Goal: Task Accomplishment & Management: Complete application form

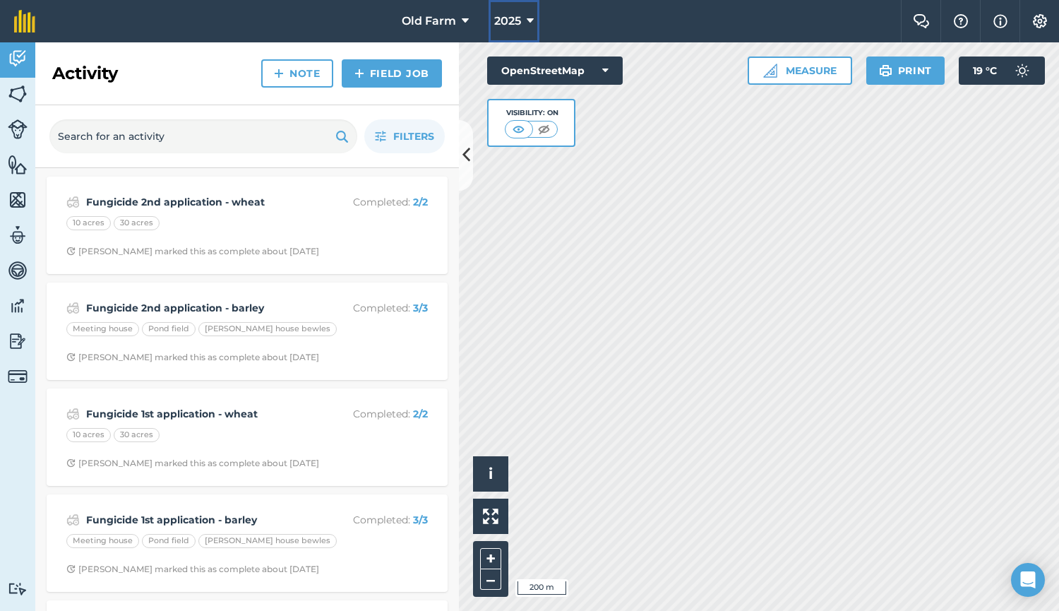
click at [506, 25] on span "2025" at bounding box center [507, 21] width 27 height 17
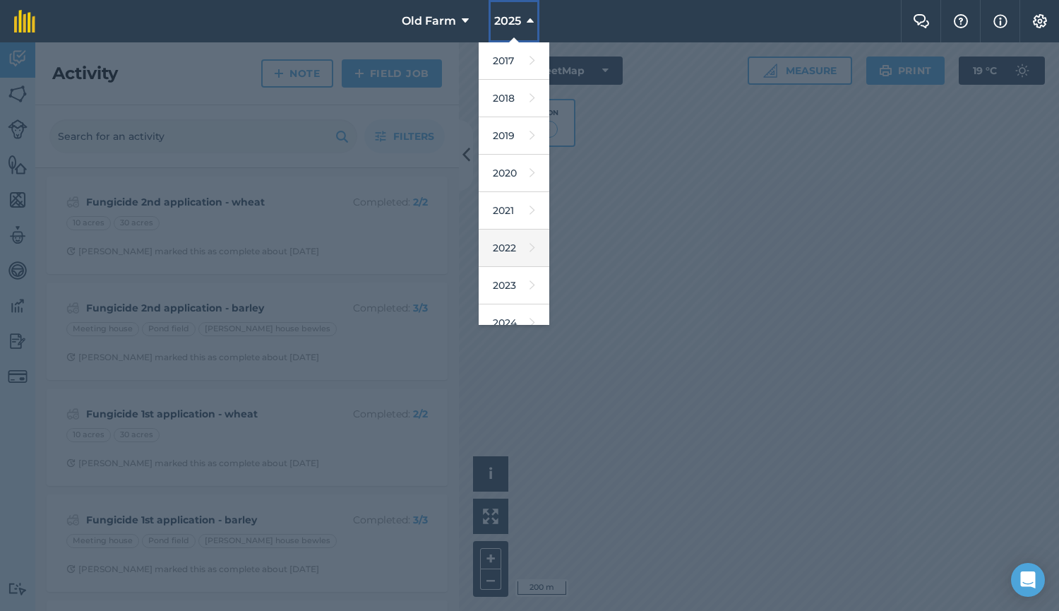
scroll to position [124, 0]
click at [505, 262] on link "2026" at bounding box center [514, 274] width 71 height 37
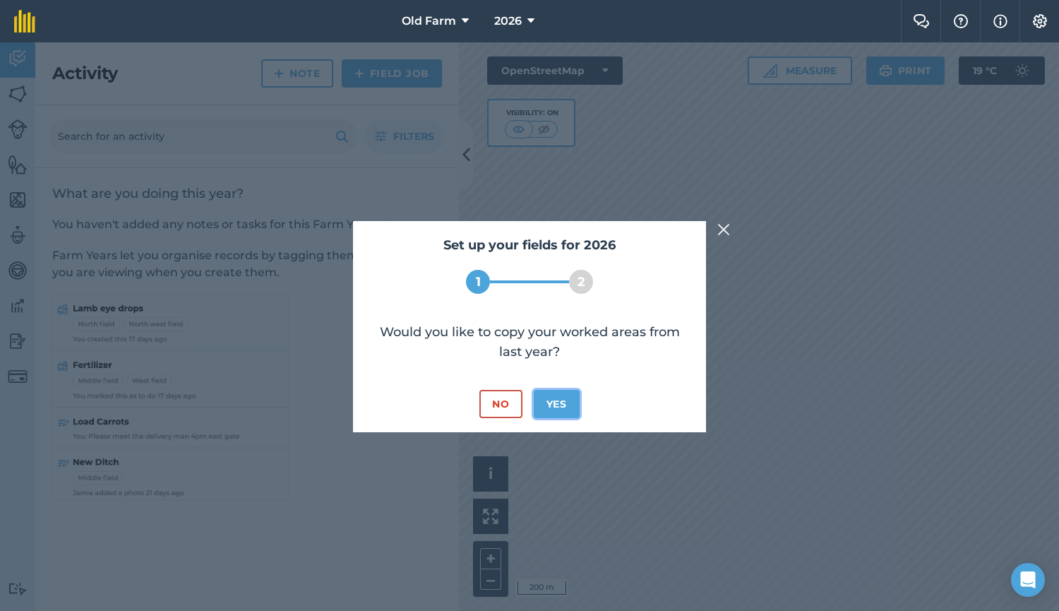
click at [554, 414] on button "Yes" at bounding box center [557, 404] width 46 height 28
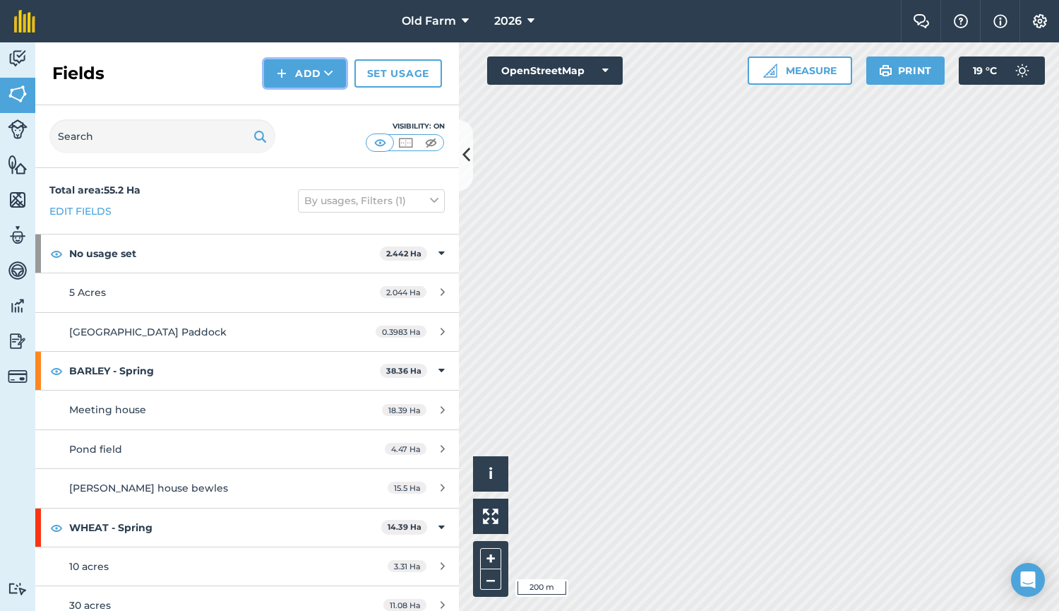
click at [330, 76] on icon at bounding box center [328, 73] width 9 height 14
click at [393, 68] on link "Set usage" at bounding box center [398, 73] width 88 height 28
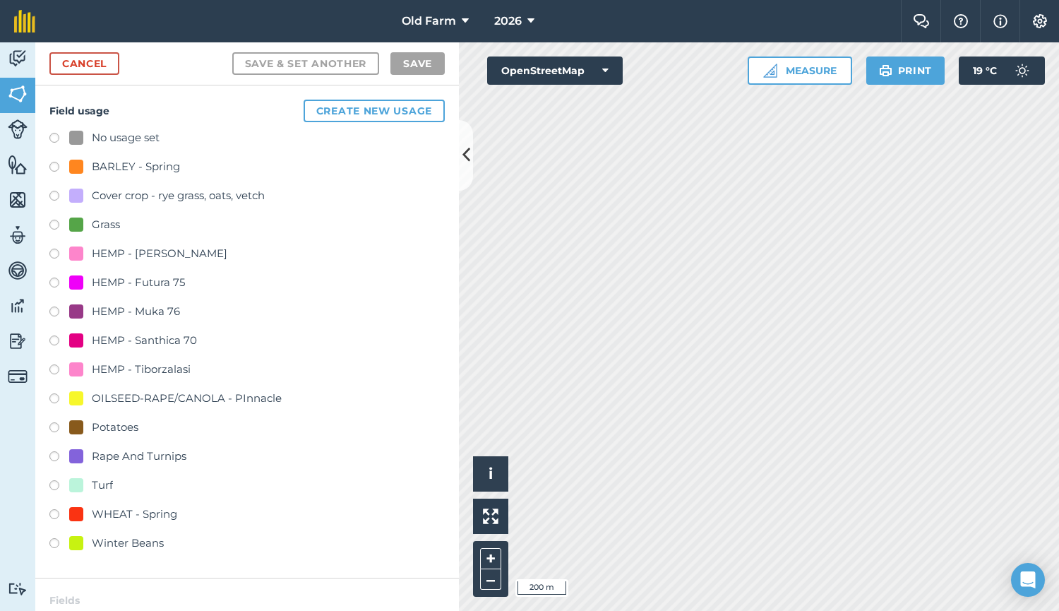
click at [59, 395] on label at bounding box center [59, 400] width 20 height 14
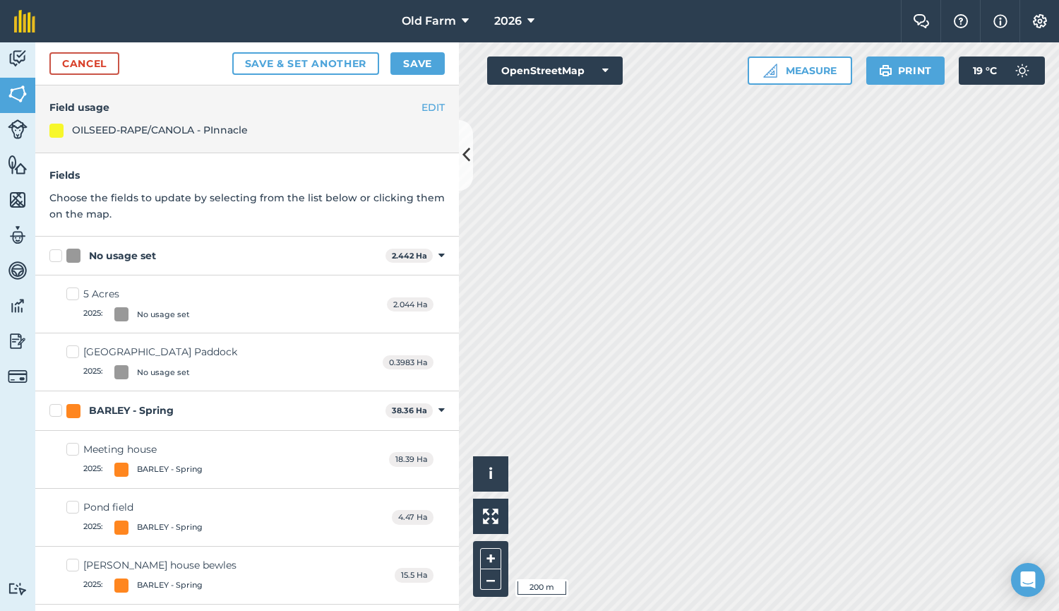
click at [80, 409] on div at bounding box center [73, 411] width 14 height 14
click at [59, 409] on input "BARLEY - Spring" at bounding box center [53, 407] width 9 height 9
checkbox input "true"
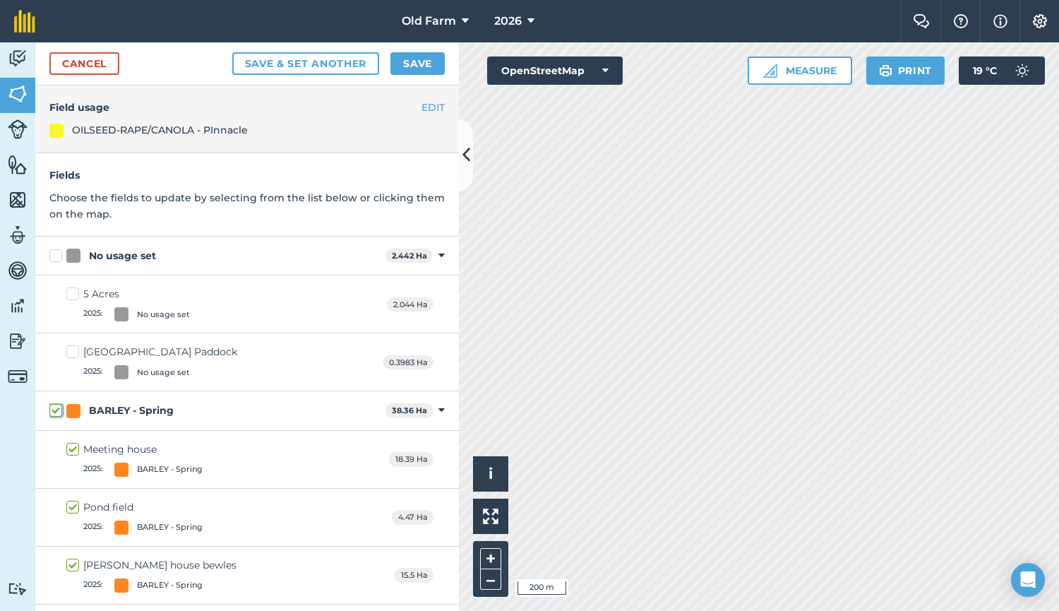
checkbox input "true"
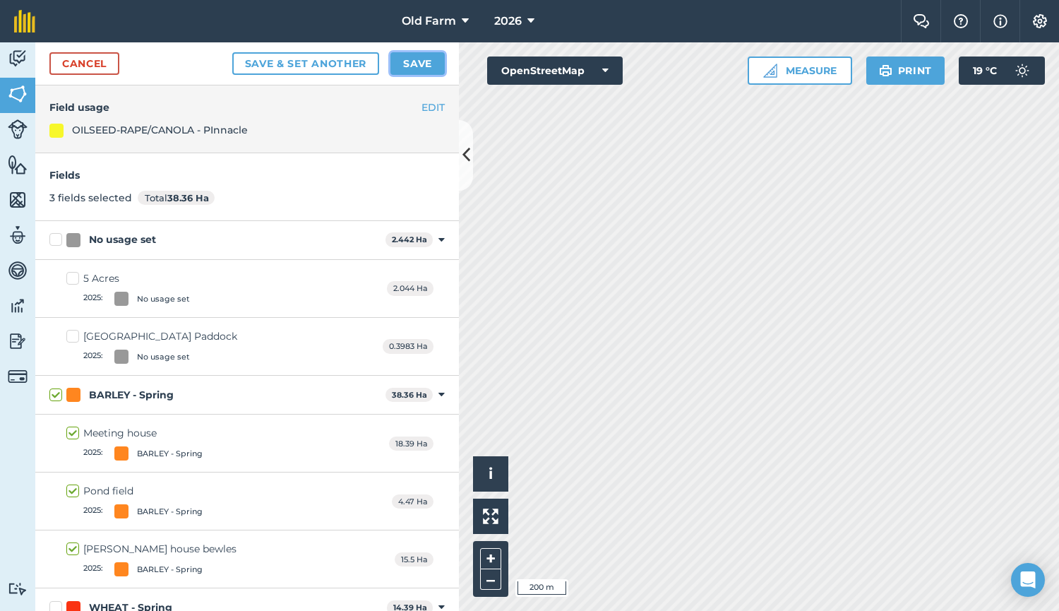
click at [417, 61] on button "Save" at bounding box center [418, 63] width 54 height 23
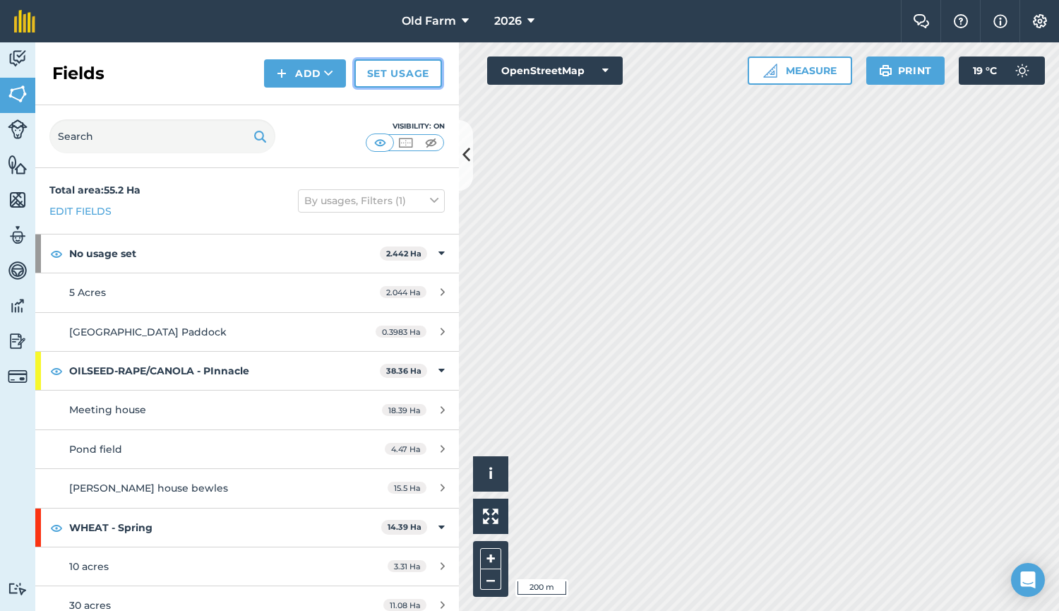
click at [394, 81] on link "Set usage" at bounding box center [398, 73] width 88 height 28
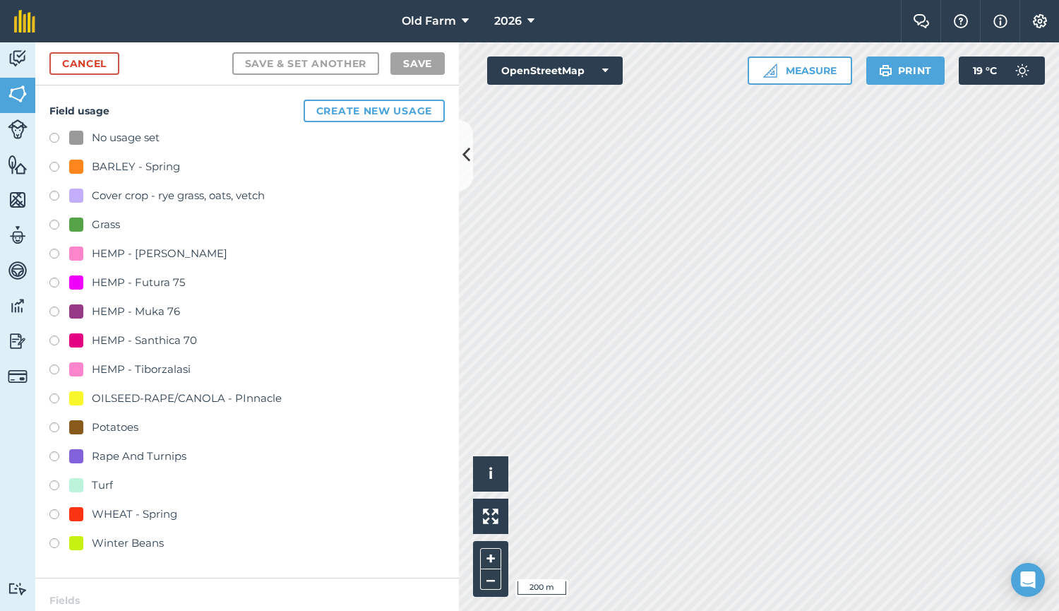
click at [112, 460] on div "Rape And Turnips" at bounding box center [139, 456] width 95 height 17
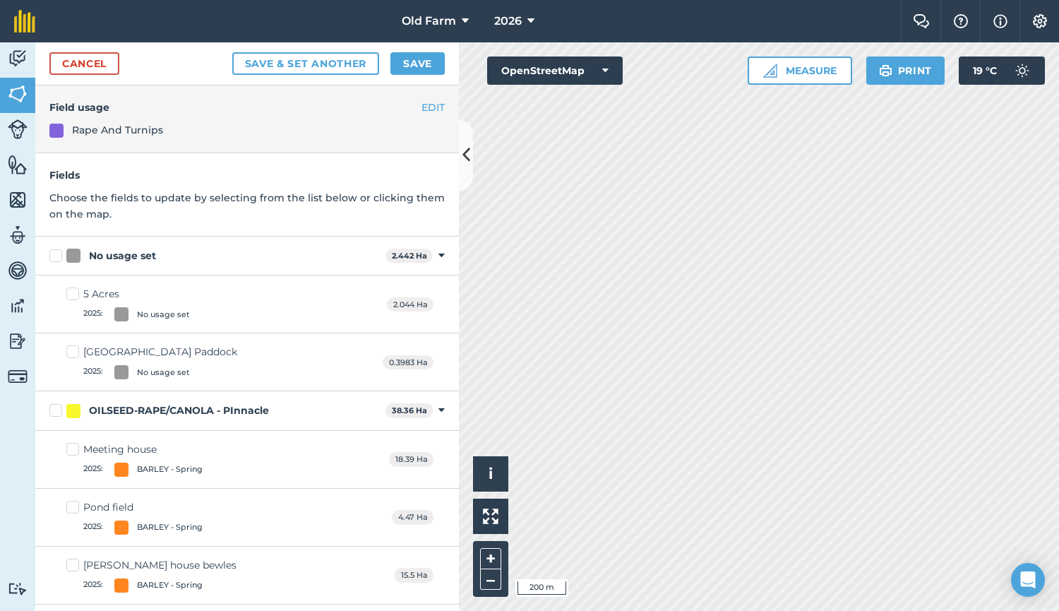
scroll to position [148, 0]
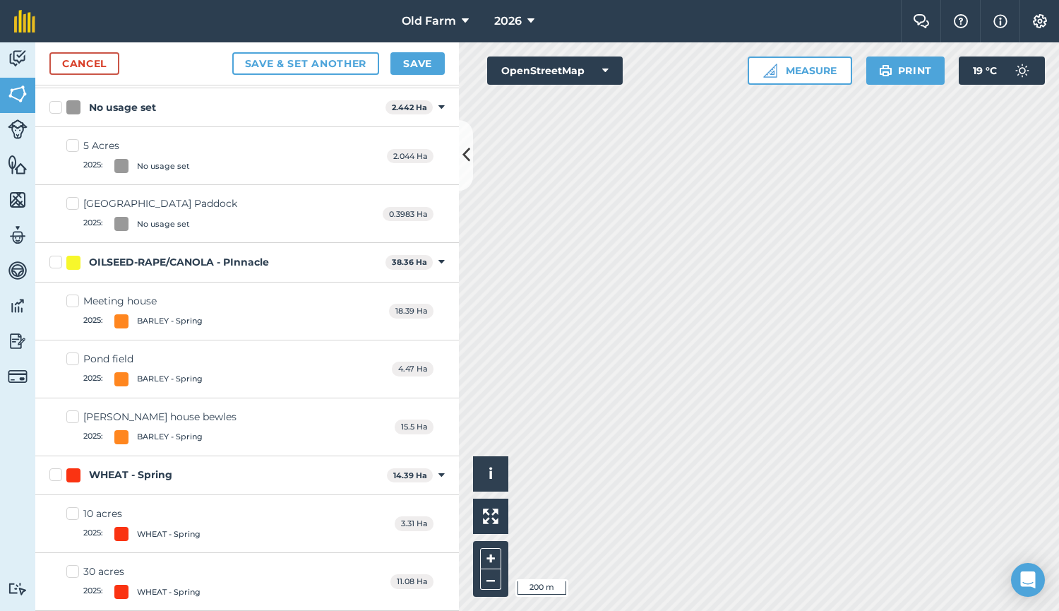
click at [52, 475] on label "WHEAT - Spring" at bounding box center [215, 474] width 332 height 15
click at [52, 475] on input "WHEAT - Spring" at bounding box center [53, 471] width 9 height 9
checkbox input "true"
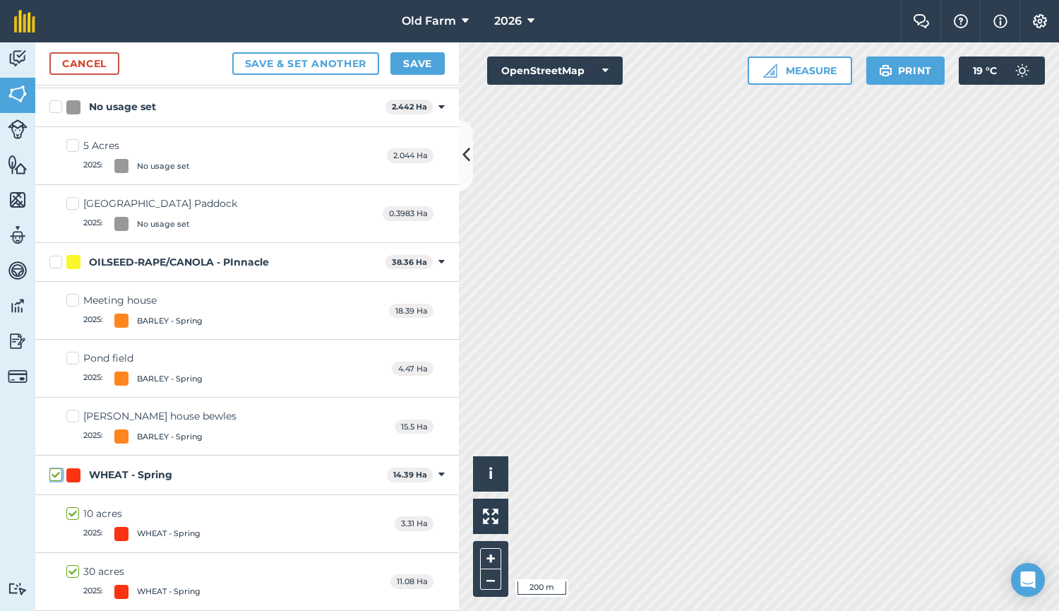
scroll to position [133, 0]
click at [407, 57] on button "Save" at bounding box center [418, 63] width 54 height 23
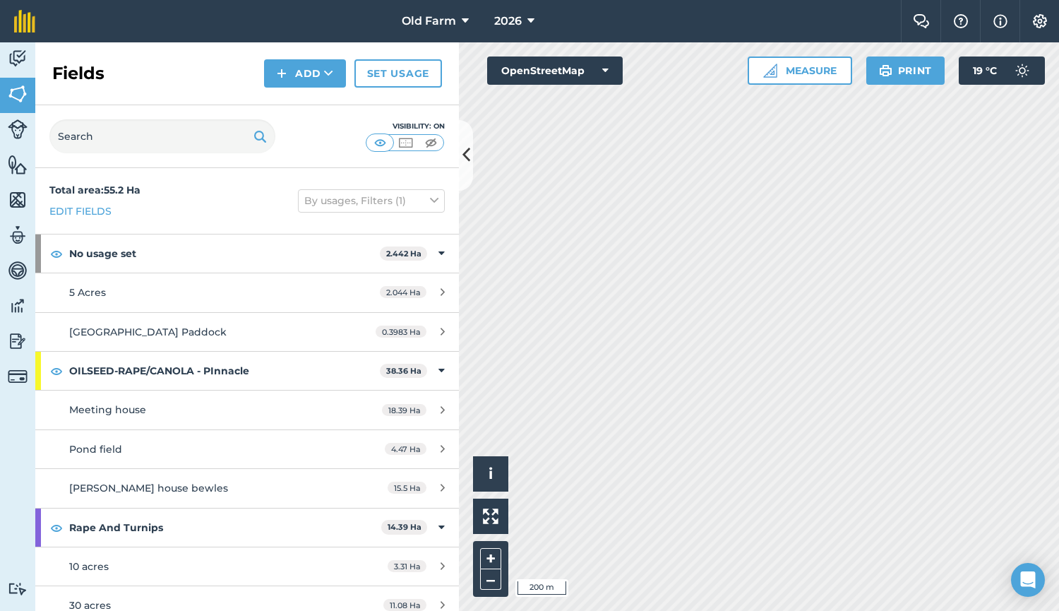
click at [426, 45] on div "Fields Add Set usage" at bounding box center [247, 73] width 424 height 63
click at [448, 20] on span "Old Farm" at bounding box center [429, 21] width 54 height 17
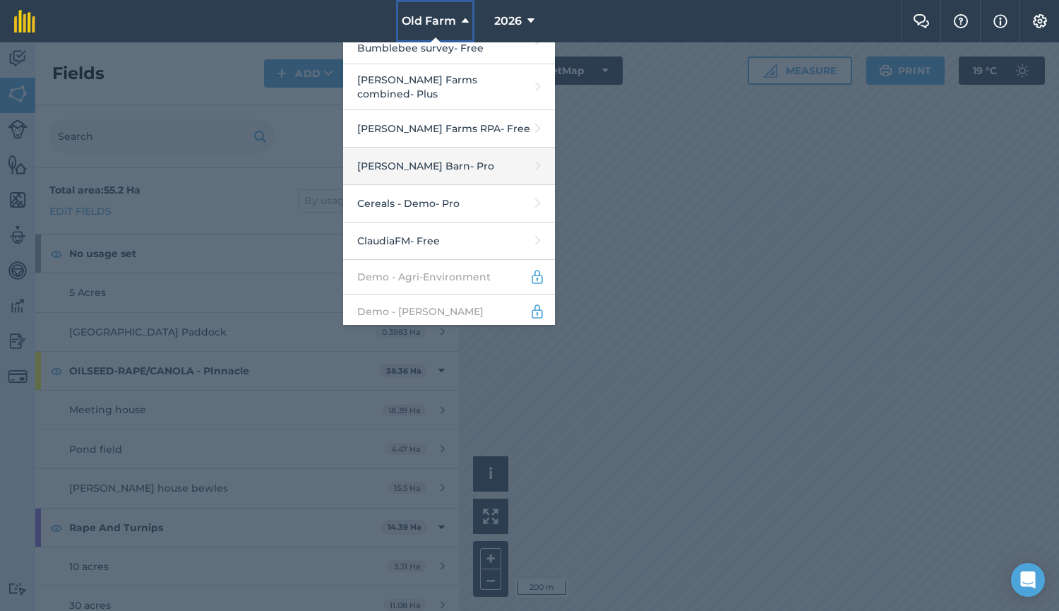
scroll to position [102, 0]
click at [472, 155] on link "[PERSON_NAME] Barn - Pro" at bounding box center [449, 165] width 212 height 37
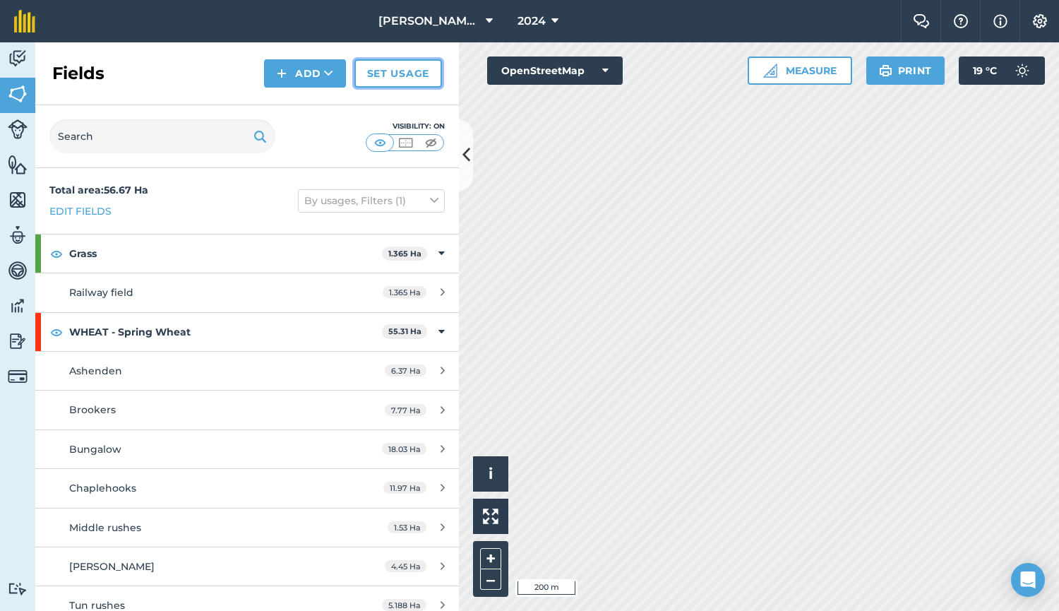
click at [386, 67] on link "Set usage" at bounding box center [398, 73] width 88 height 28
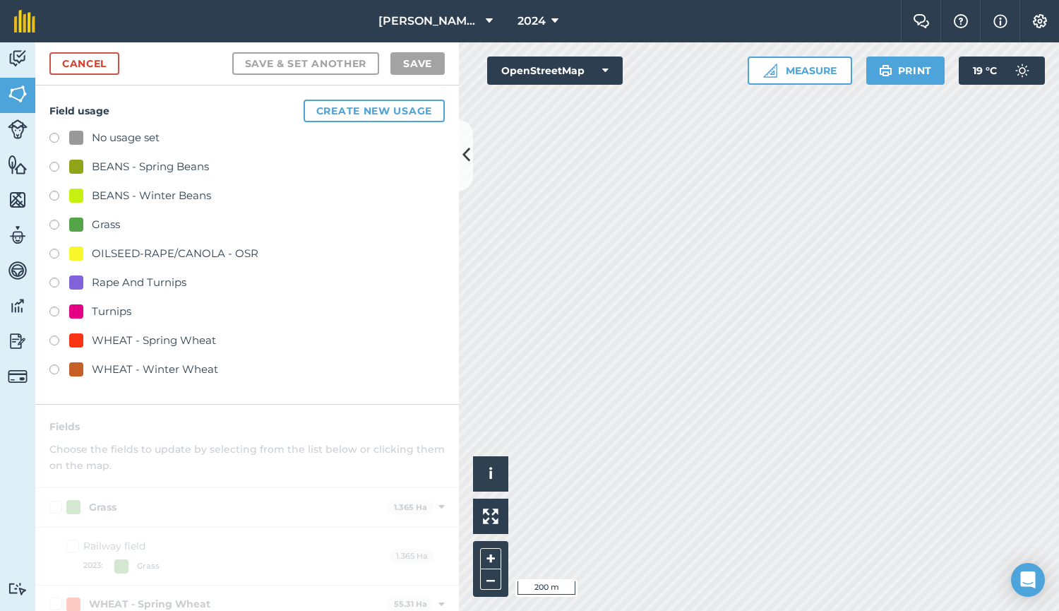
click at [145, 283] on div "Rape And Turnips" at bounding box center [139, 282] width 95 height 17
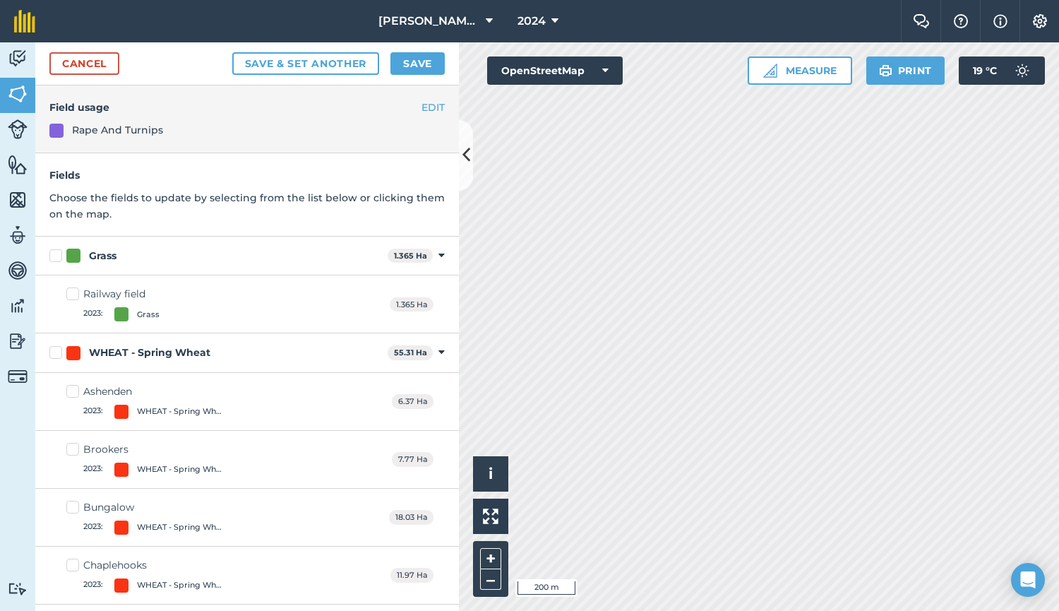
click at [102, 352] on div "WHEAT - Spring Wheat" at bounding box center [149, 352] width 121 height 15
click at [59, 352] on input "WHEAT - Spring Wheat" at bounding box center [53, 349] width 9 height 9
checkbox input "true"
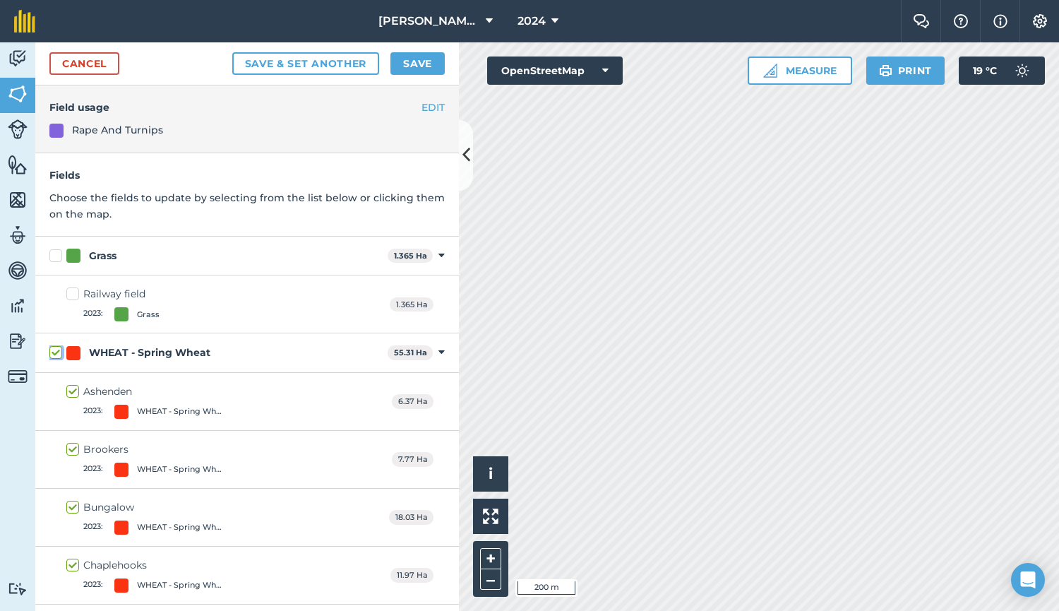
checkbox input "true"
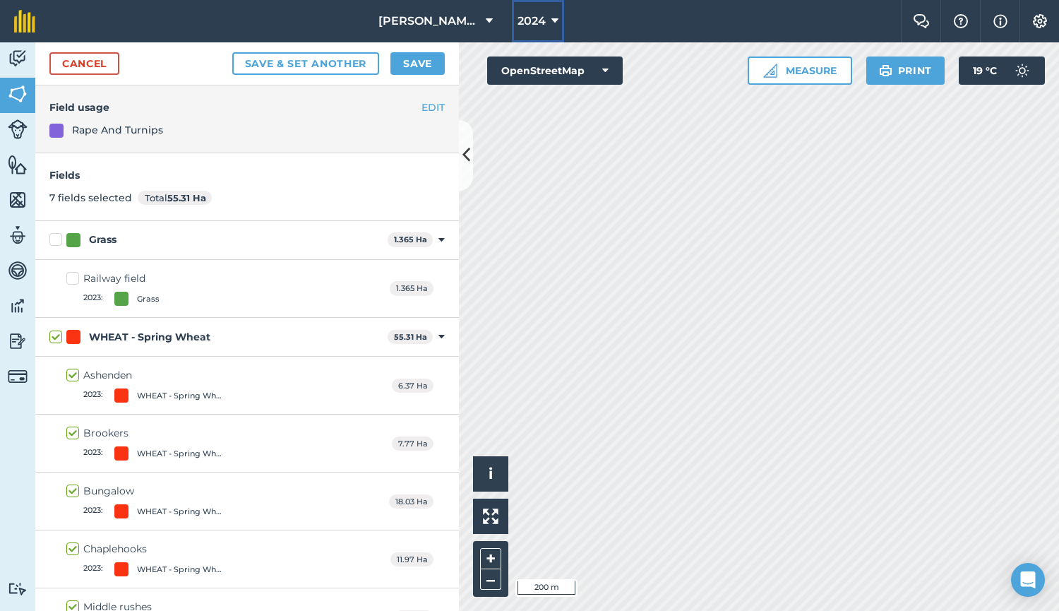
click at [518, 28] on span "2024" at bounding box center [532, 21] width 28 height 17
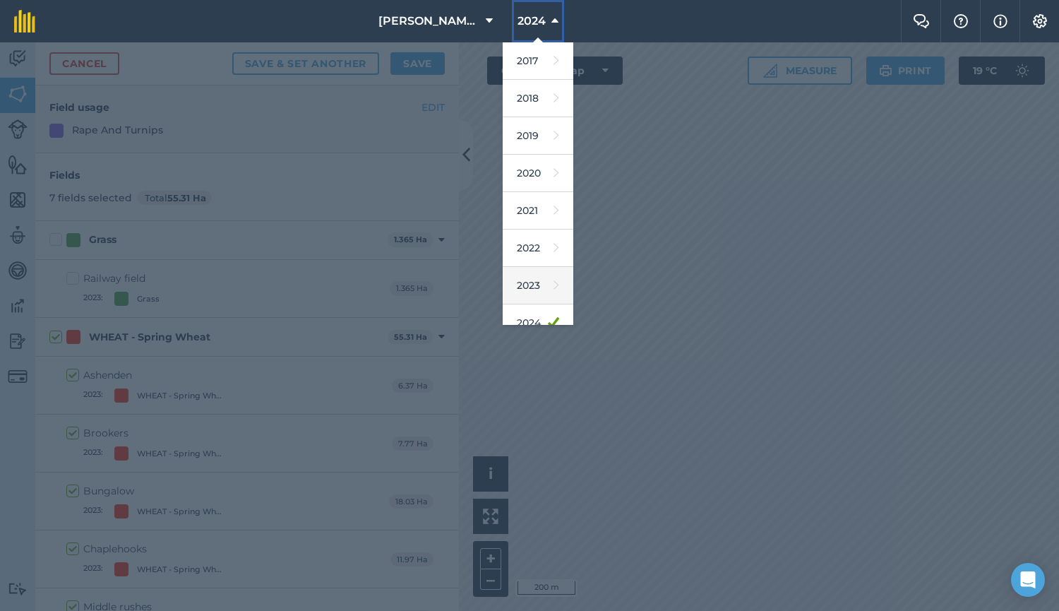
scroll to position [129, 0]
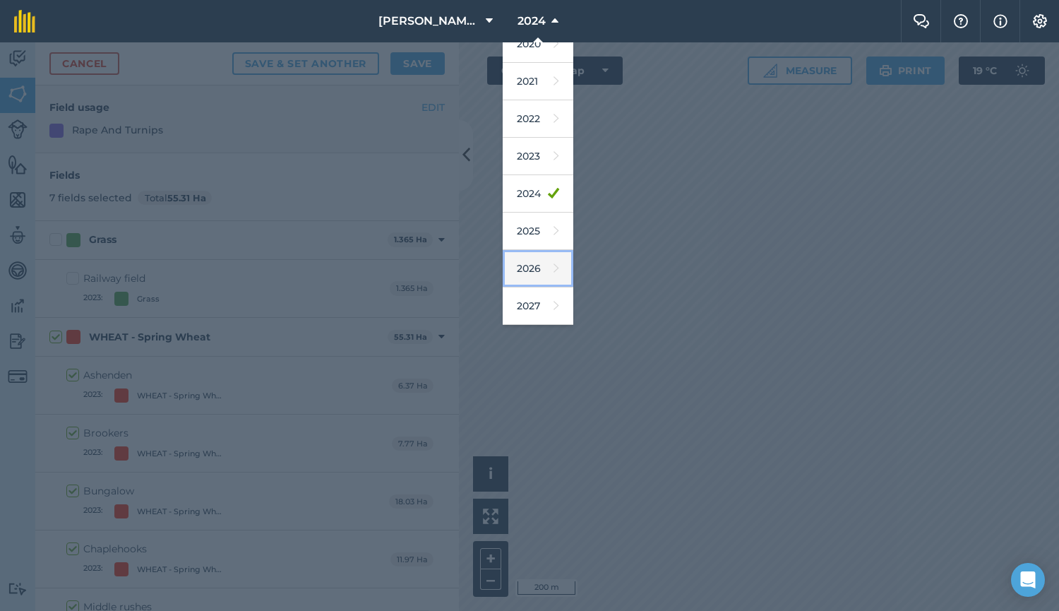
click at [519, 263] on link "2026" at bounding box center [538, 268] width 71 height 37
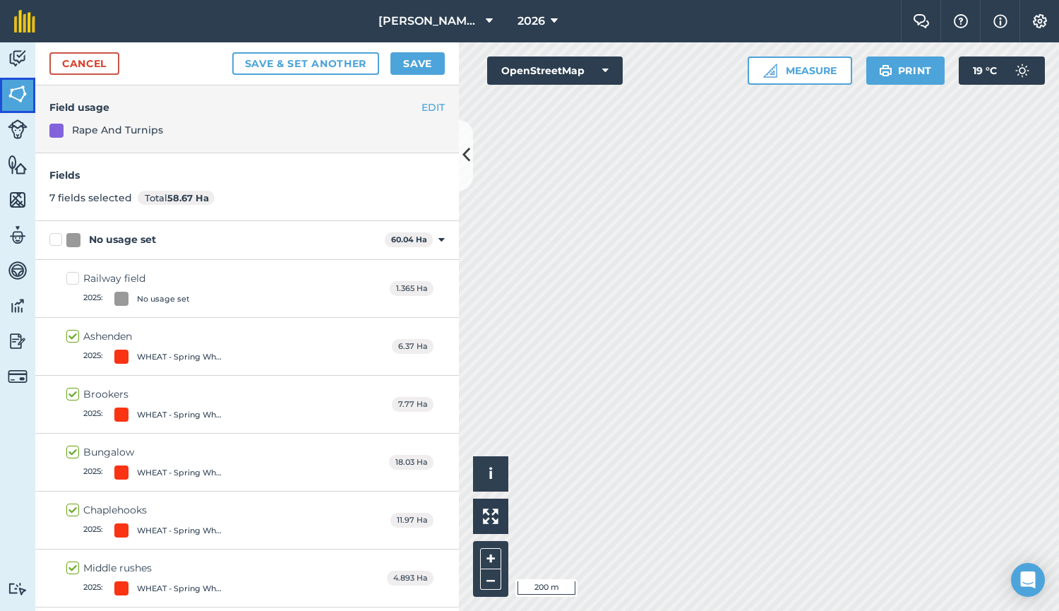
click at [9, 92] on img at bounding box center [18, 93] width 20 height 21
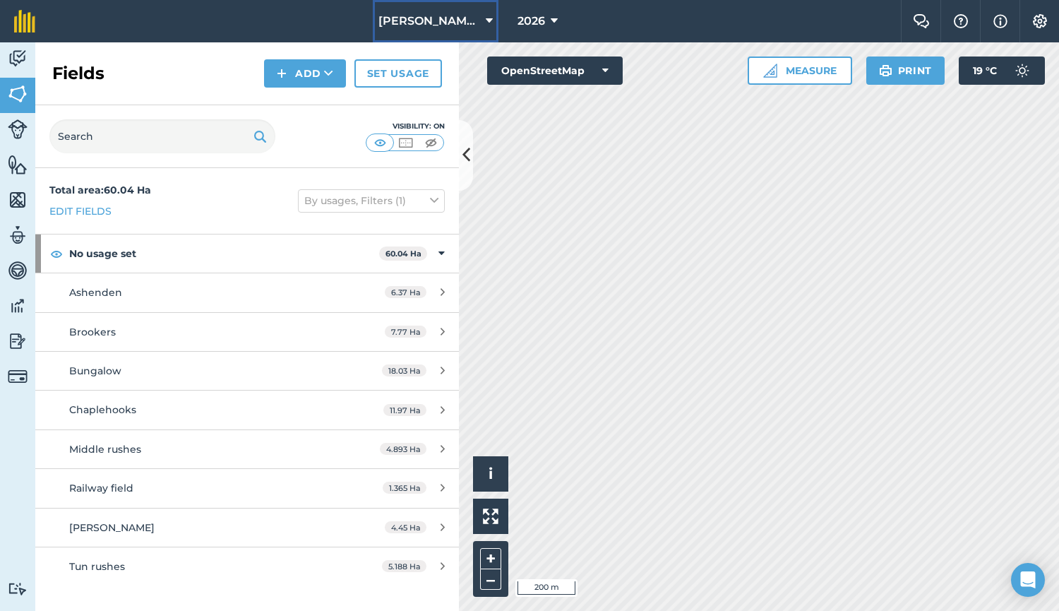
click at [452, 35] on button "[PERSON_NAME] Barn" at bounding box center [436, 21] width 126 height 42
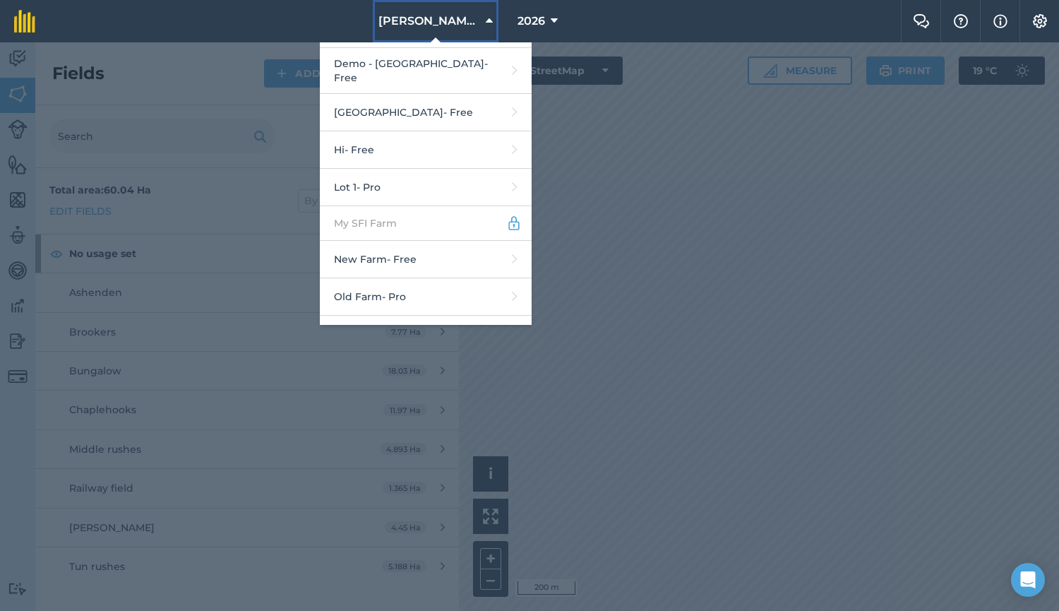
scroll to position [418, 0]
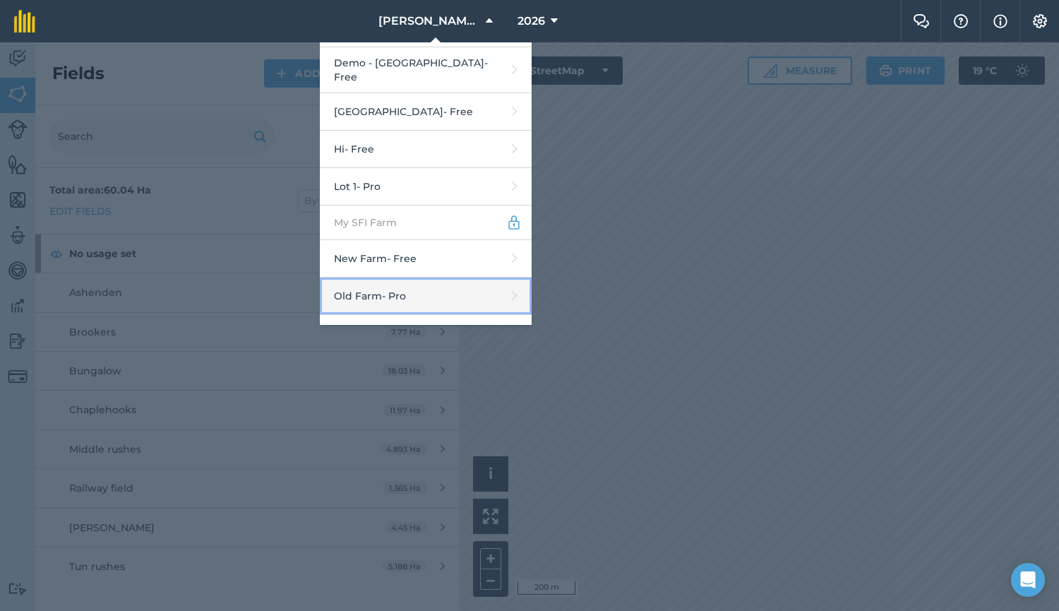
click at [445, 282] on link "Old Farm - Pro" at bounding box center [426, 296] width 212 height 37
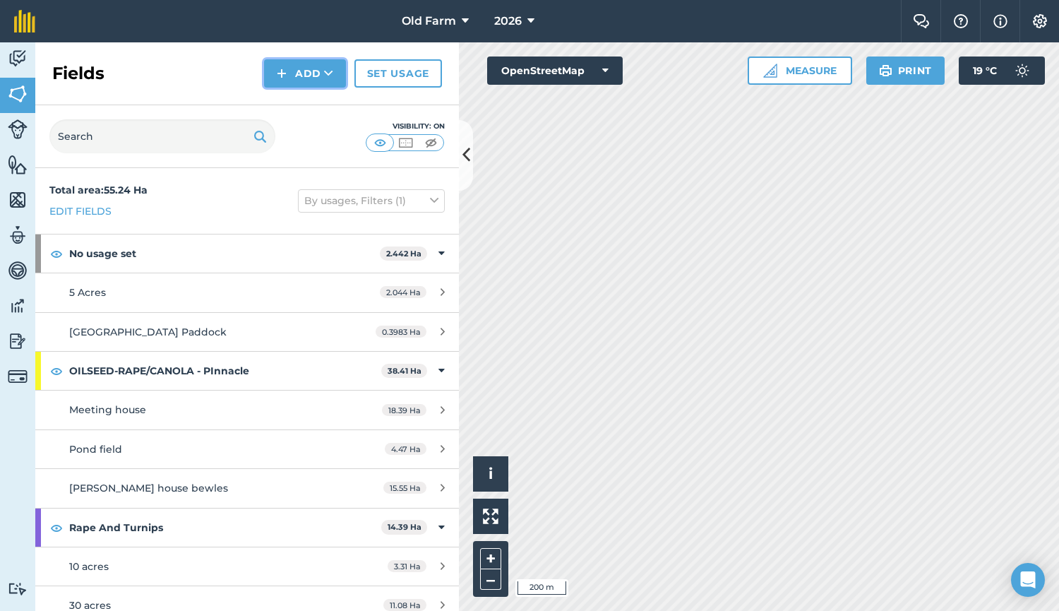
click at [328, 71] on icon at bounding box center [328, 73] width 9 height 14
click at [250, 73] on div "Fields Add Draw Import Set usage" at bounding box center [247, 73] width 424 height 63
click at [394, 66] on link "Set usage" at bounding box center [398, 73] width 88 height 28
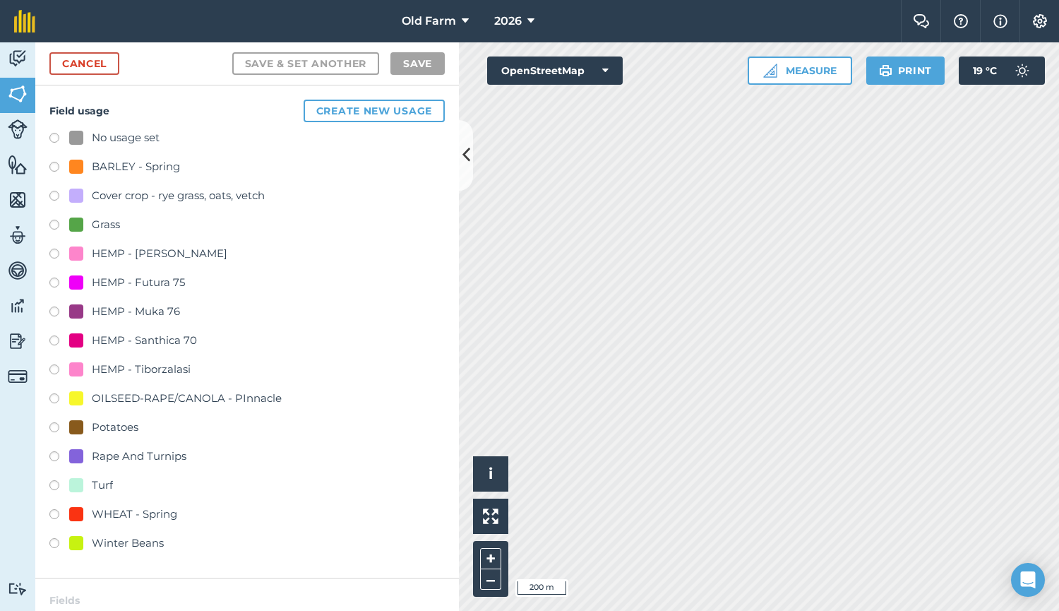
click at [55, 396] on label at bounding box center [59, 400] width 20 height 14
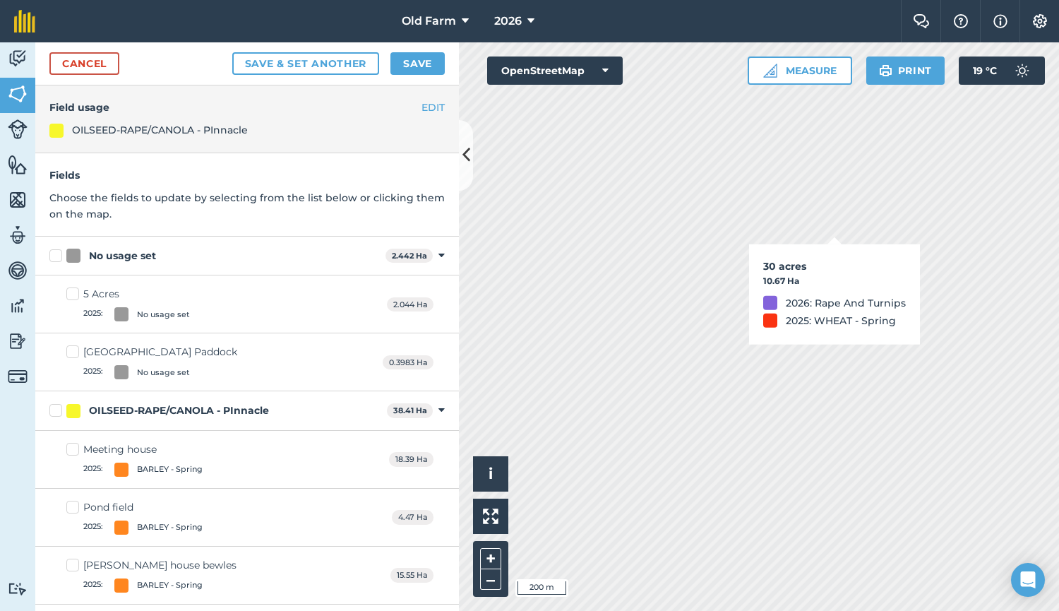
checkbox input "true"
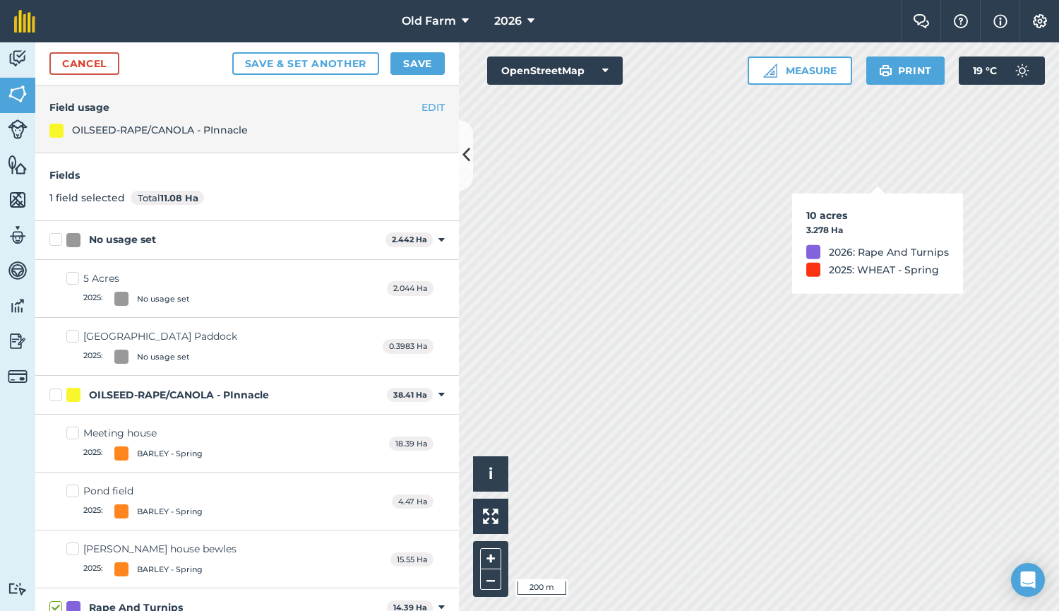
checkbox input "true"
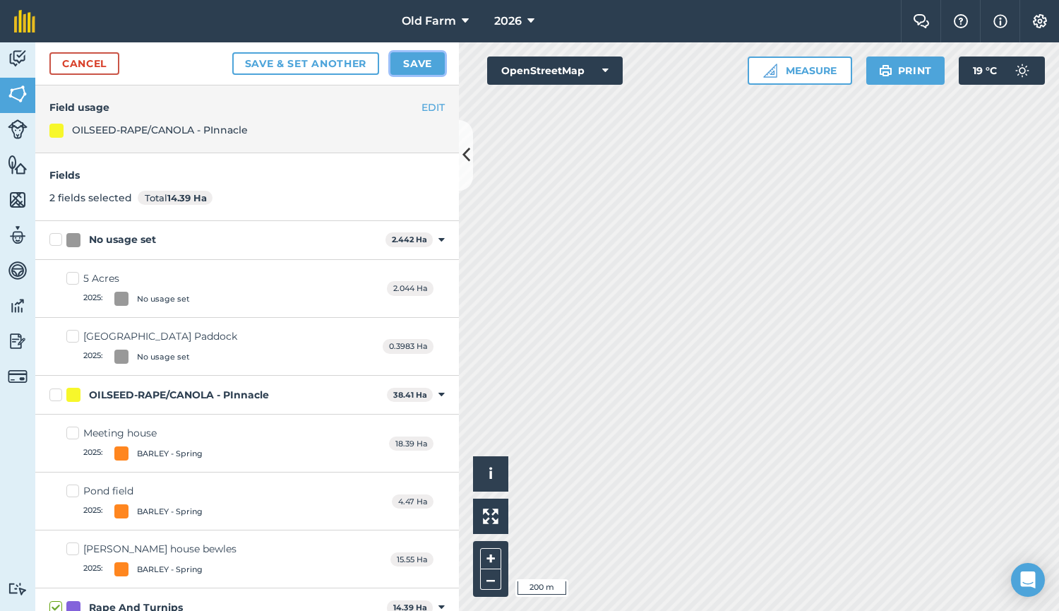
click at [423, 61] on button "Save" at bounding box center [418, 63] width 54 height 23
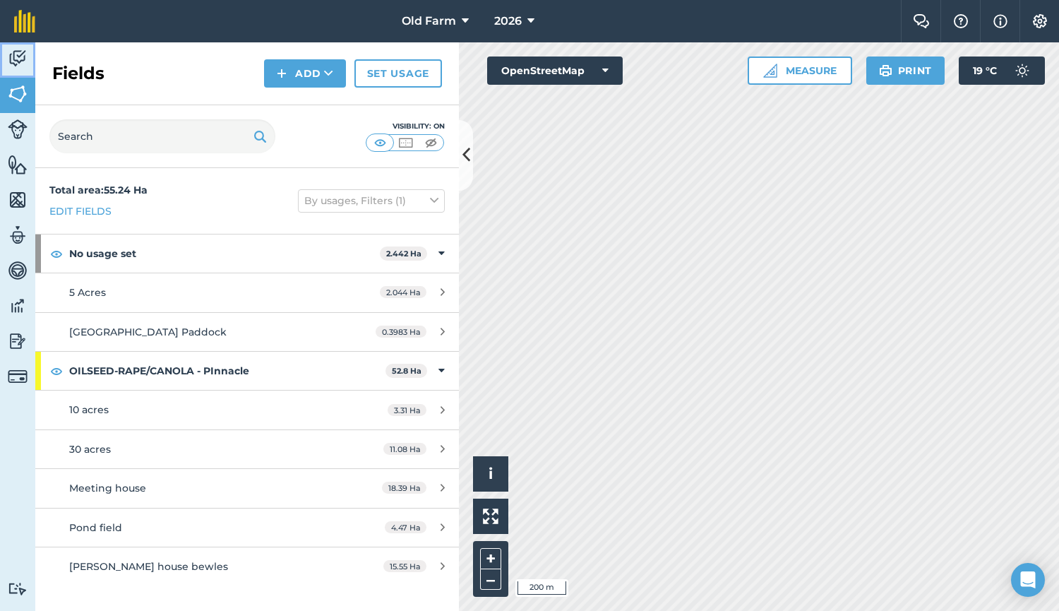
click at [17, 72] on link "Activity" at bounding box center [17, 59] width 35 height 35
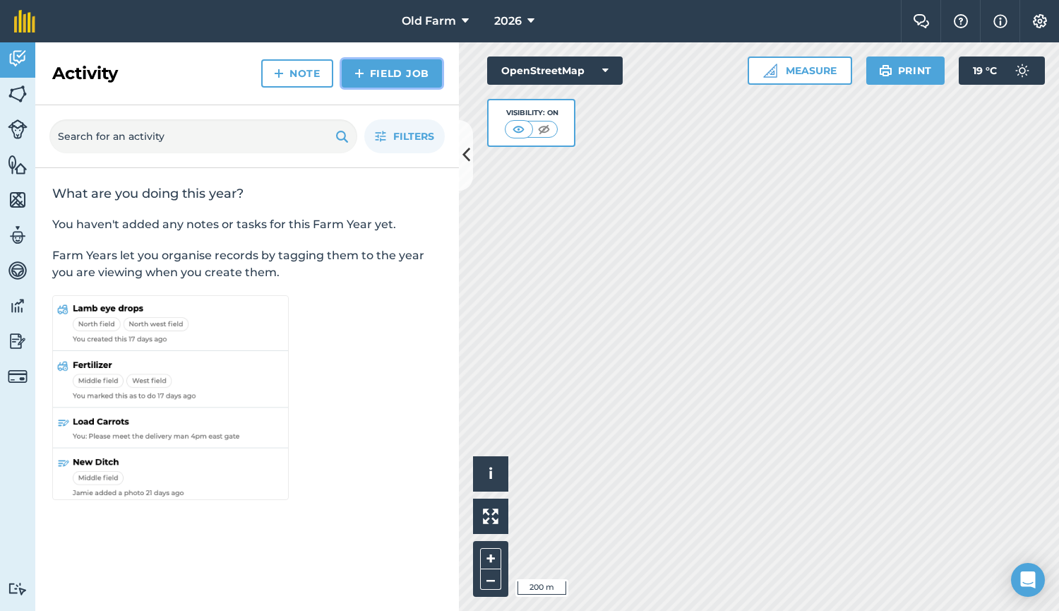
click at [400, 75] on link "Field Job" at bounding box center [392, 73] width 100 height 28
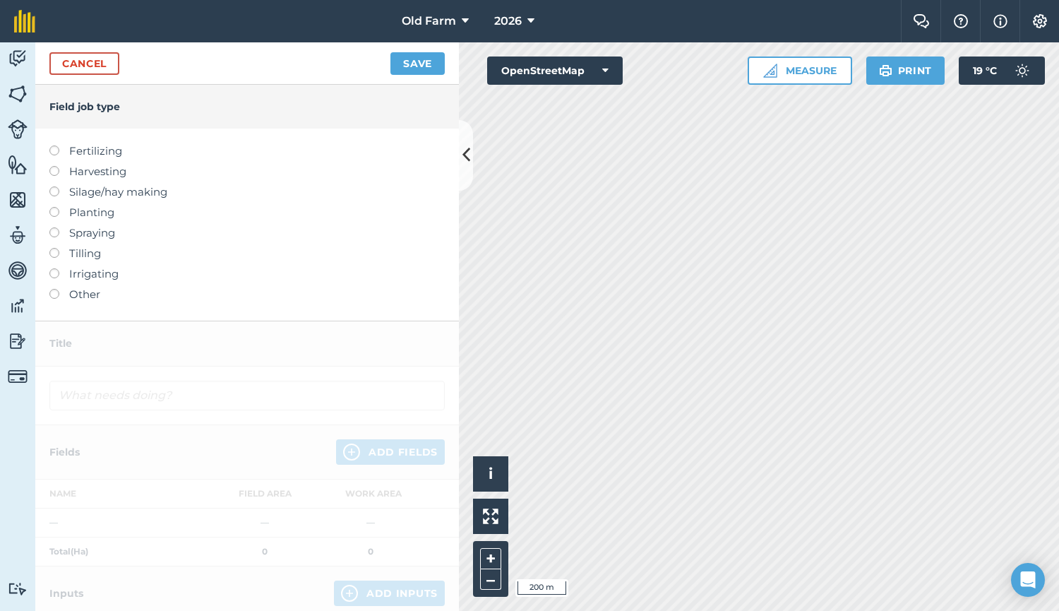
click at [64, 213] on label "Planting" at bounding box center [246, 212] width 395 height 17
type input "Planting"
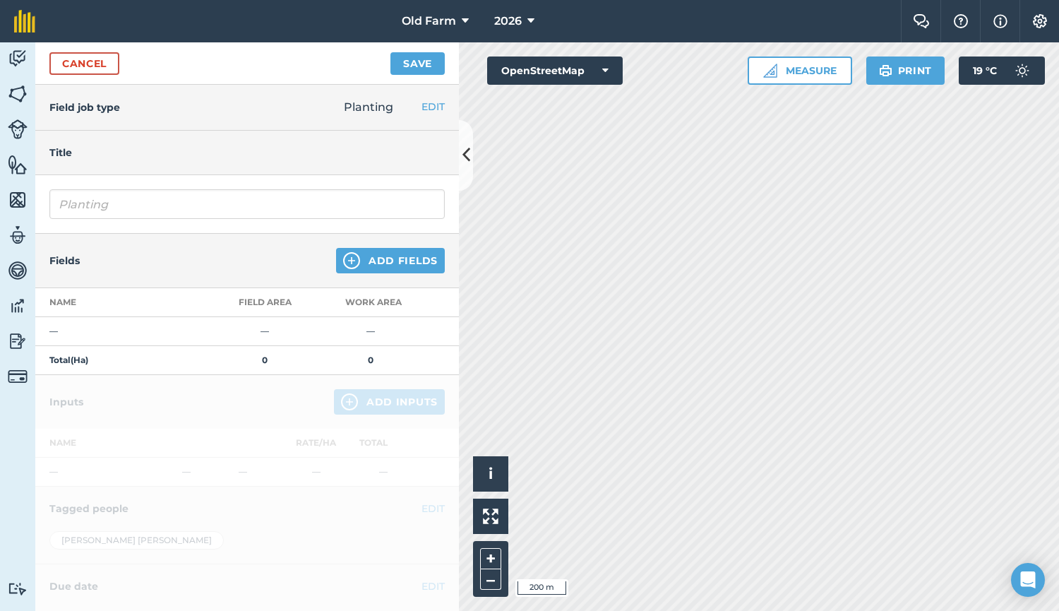
drag, startPoint x: 373, startPoint y: 280, endPoint x: 400, endPoint y: 249, distance: 41.5
click at [400, 249] on div "Fields Add Fields" at bounding box center [247, 261] width 424 height 54
click at [400, 249] on button "Add Fields" at bounding box center [390, 260] width 109 height 25
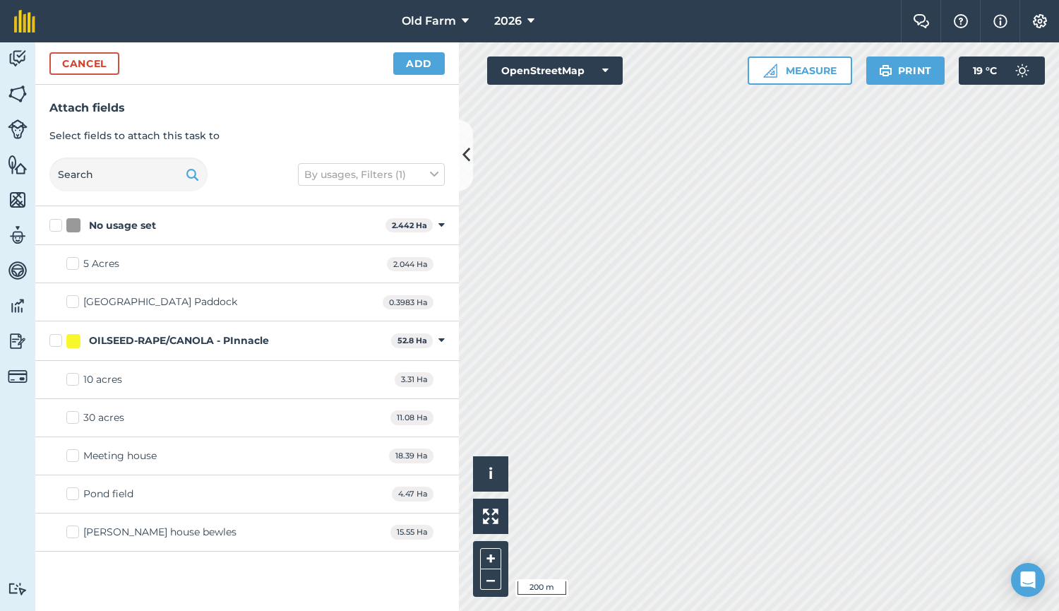
click at [83, 340] on div "OILSEED-RAPE/CANOLA - PInnacle" at bounding box center [225, 340] width 319 height 15
click at [59, 340] on input "OILSEED-RAPE/CANOLA - PInnacle" at bounding box center [53, 337] width 9 height 9
checkbox input "true"
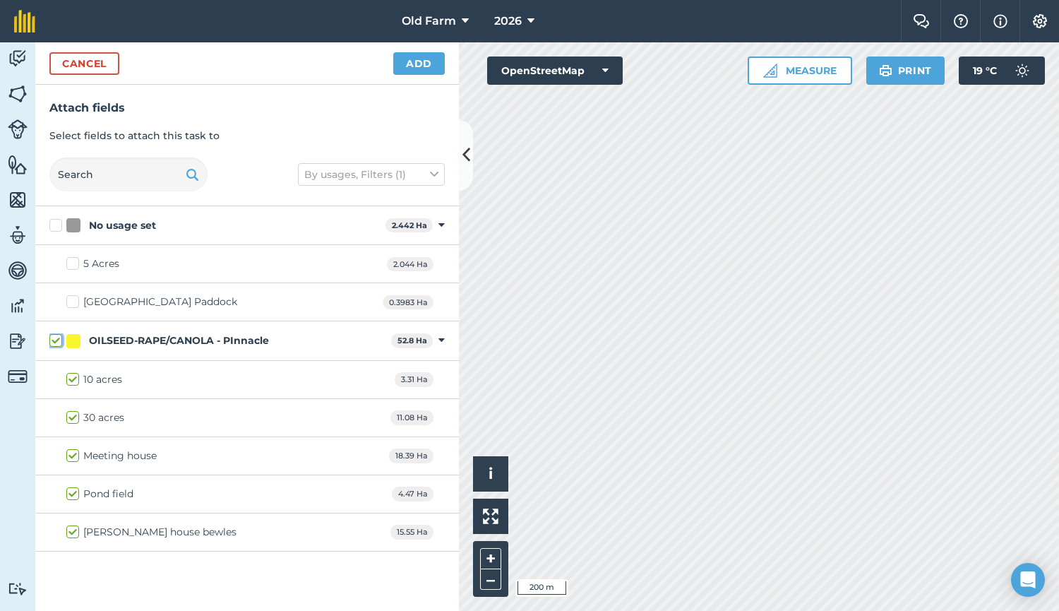
checkbox input "true"
click at [429, 71] on button "Add" at bounding box center [419, 63] width 52 height 23
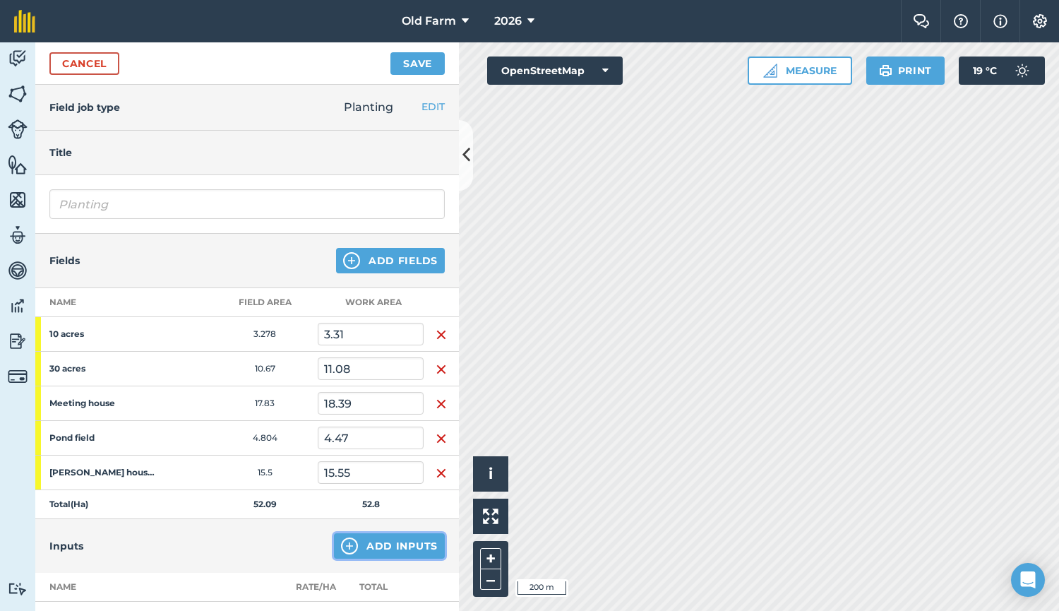
click at [377, 542] on button "Add Inputs" at bounding box center [389, 545] width 111 height 25
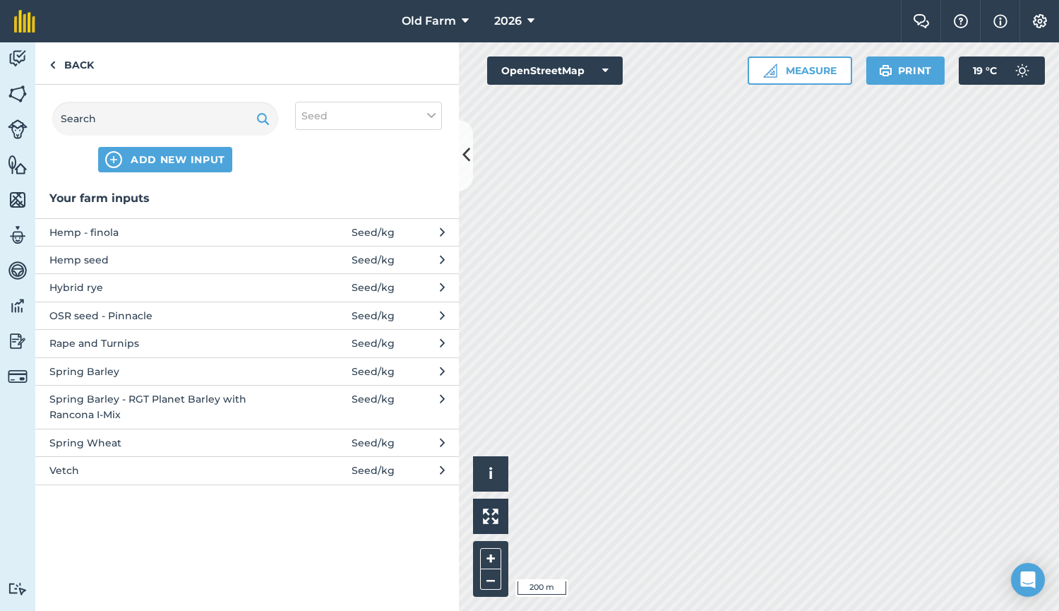
click at [150, 315] on span "OSR seed - Pinnacle" at bounding box center [164, 316] width 231 height 16
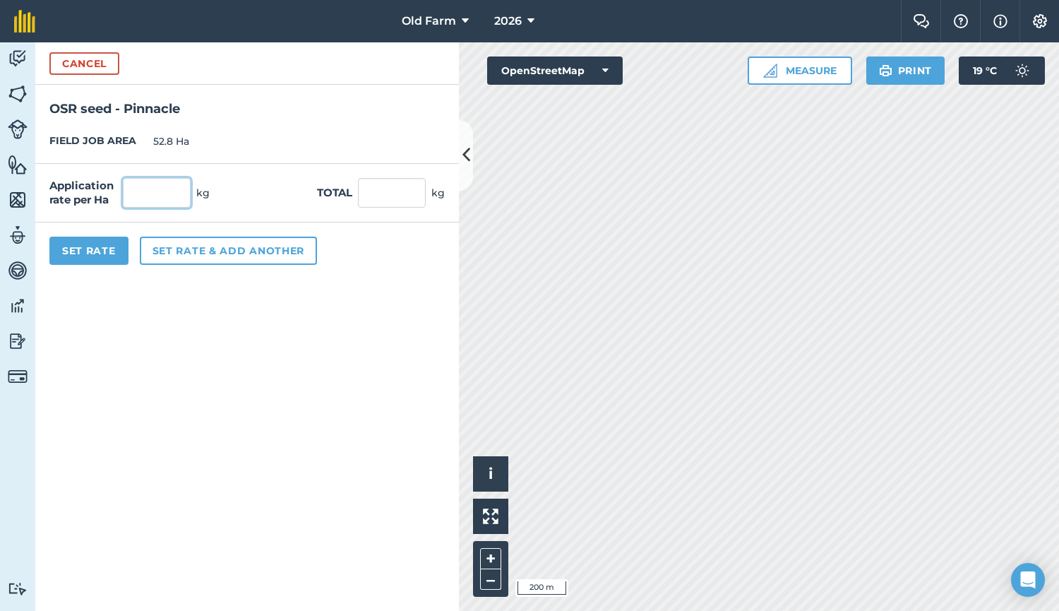
click at [184, 200] on input "text" at bounding box center [157, 193] width 68 height 30
type input "6"
type input "316.8"
click at [104, 246] on button "Set Rate" at bounding box center [88, 251] width 79 height 28
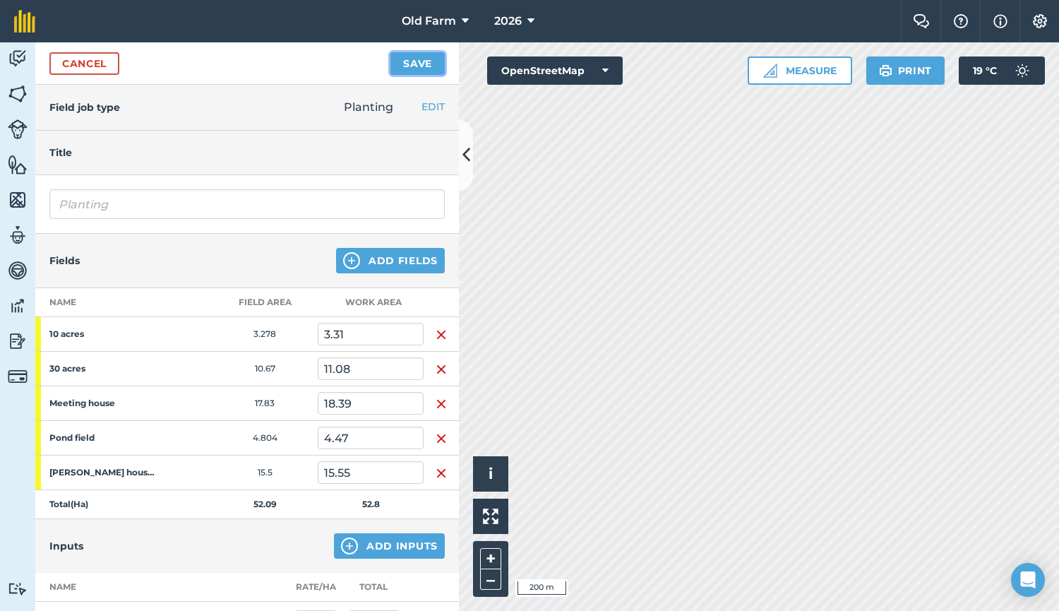
click at [419, 65] on button "Save" at bounding box center [418, 63] width 54 height 23
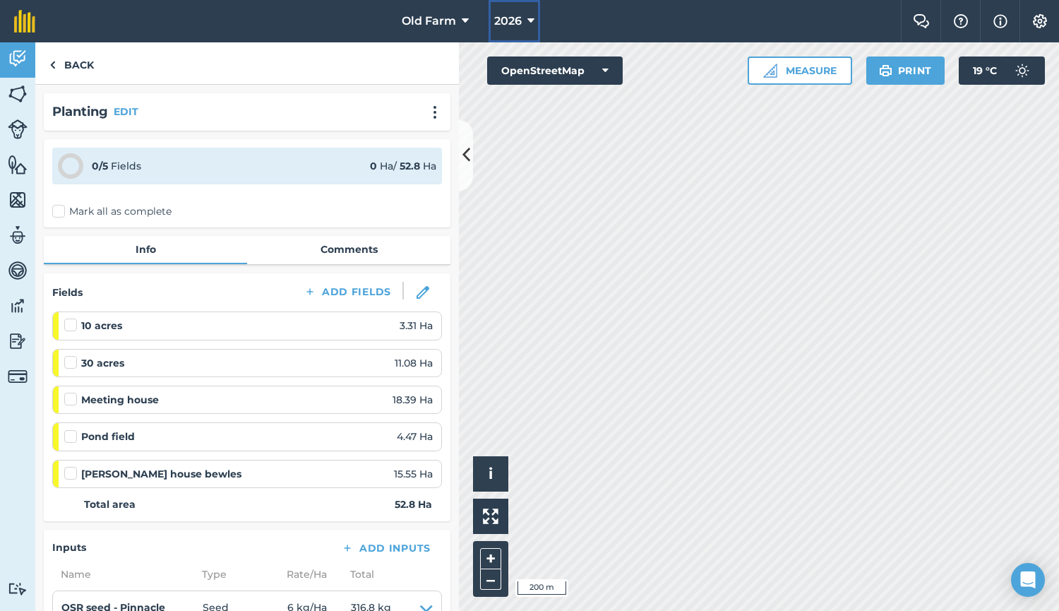
click at [513, 26] on span "2026" at bounding box center [508, 21] width 28 height 17
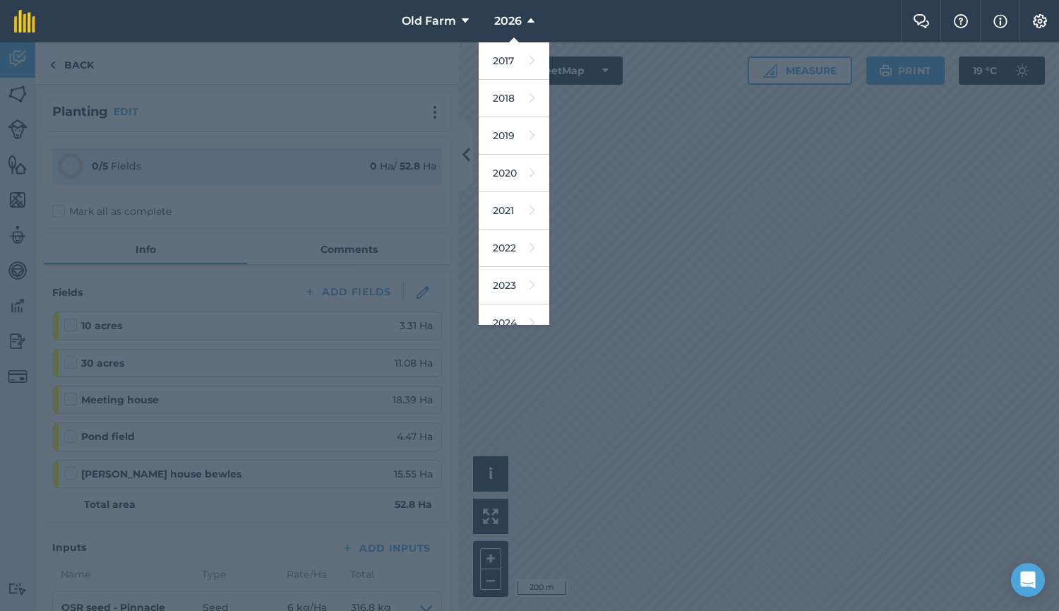
click at [311, 79] on div at bounding box center [529, 326] width 1059 height 568
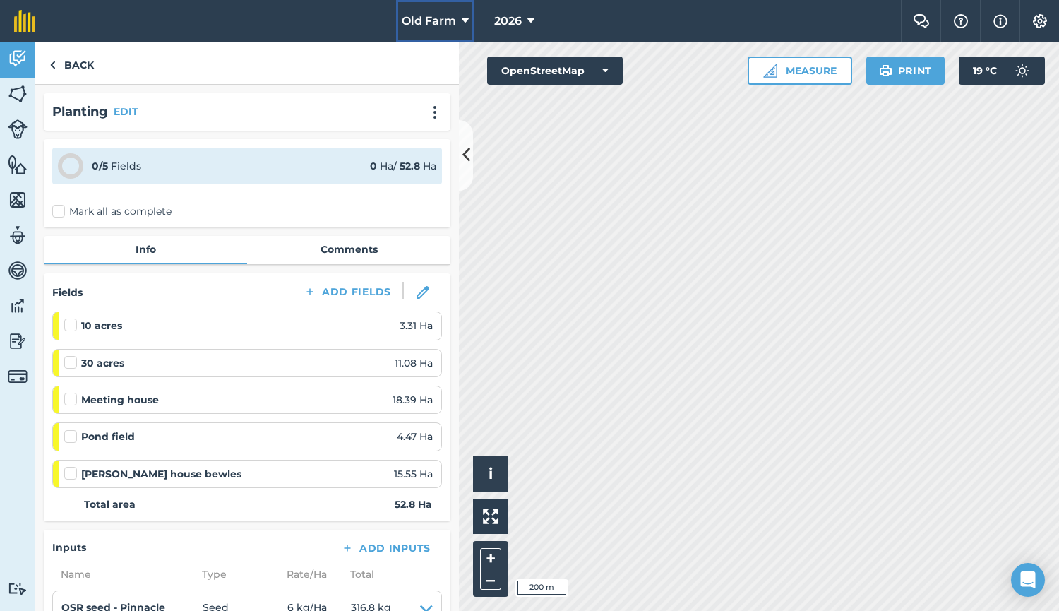
click at [410, 21] on span "Old Farm" at bounding box center [429, 21] width 54 height 17
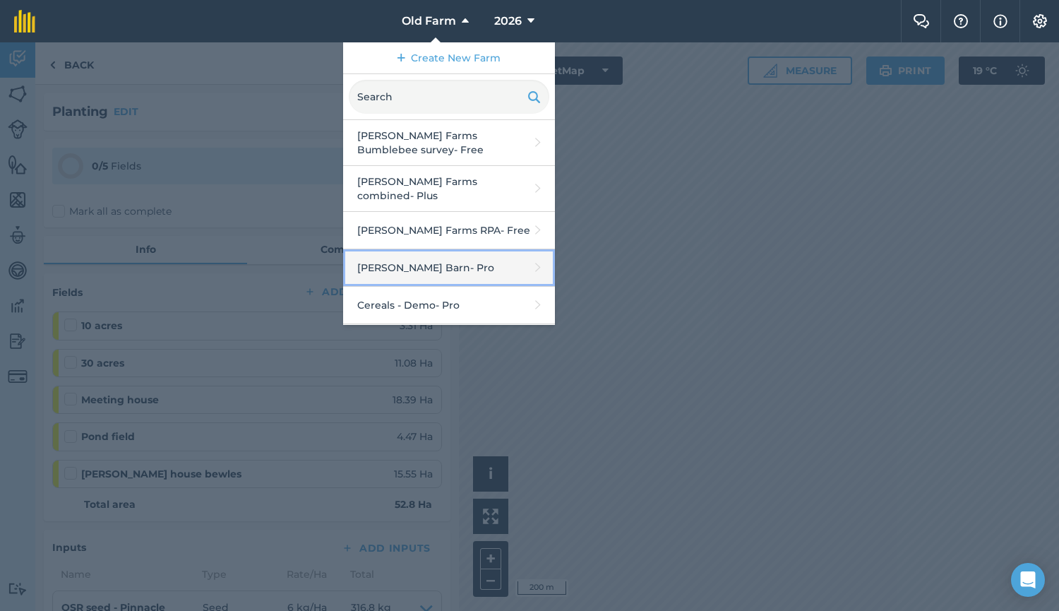
click at [429, 258] on link "[PERSON_NAME] Barn - Pro" at bounding box center [449, 267] width 212 height 37
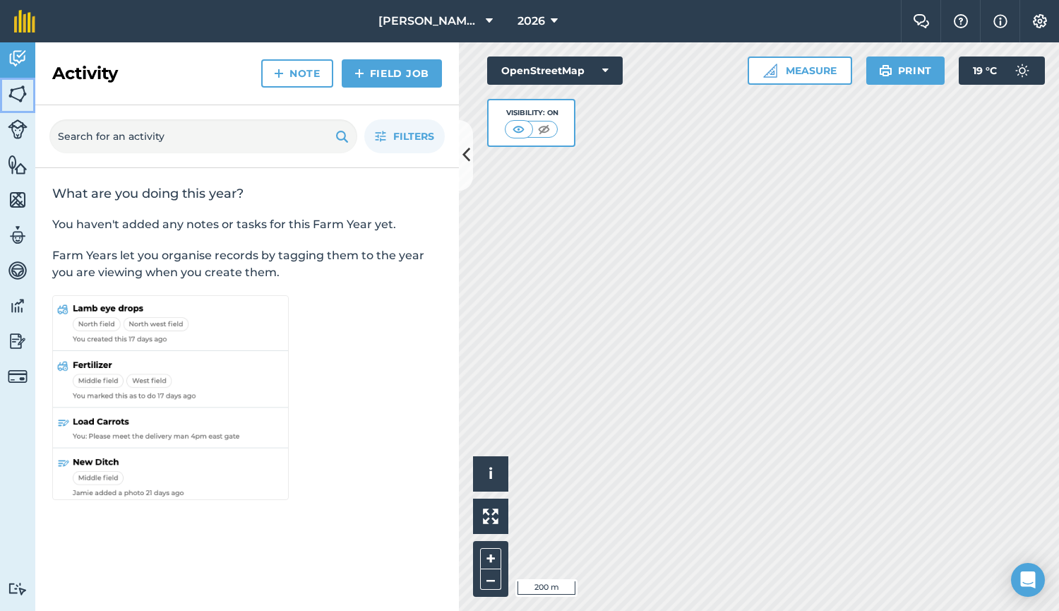
click at [15, 97] on img at bounding box center [18, 93] width 20 height 21
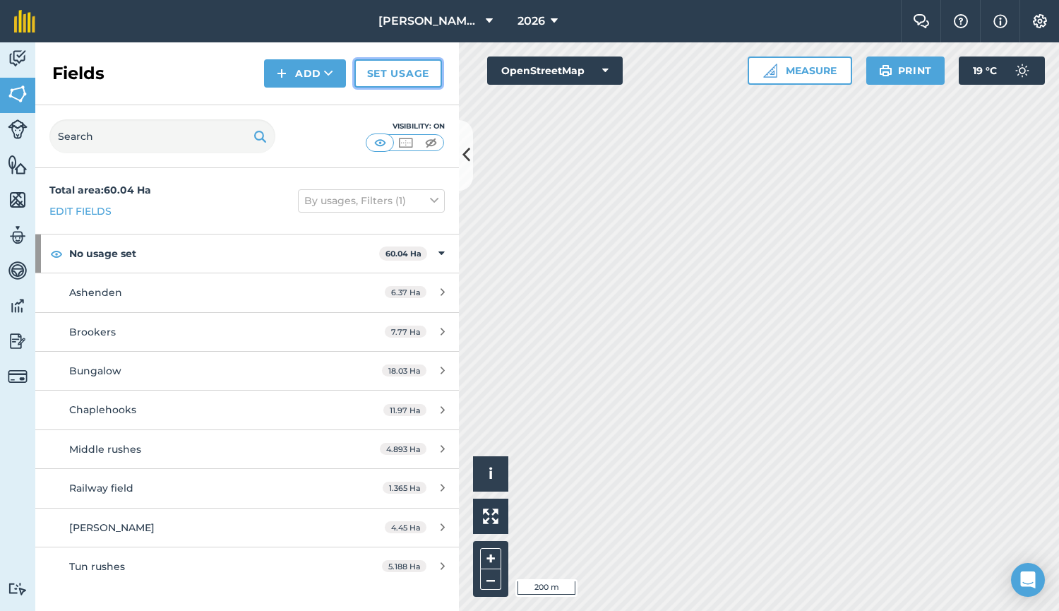
click at [386, 72] on link "Set usage" at bounding box center [398, 73] width 88 height 28
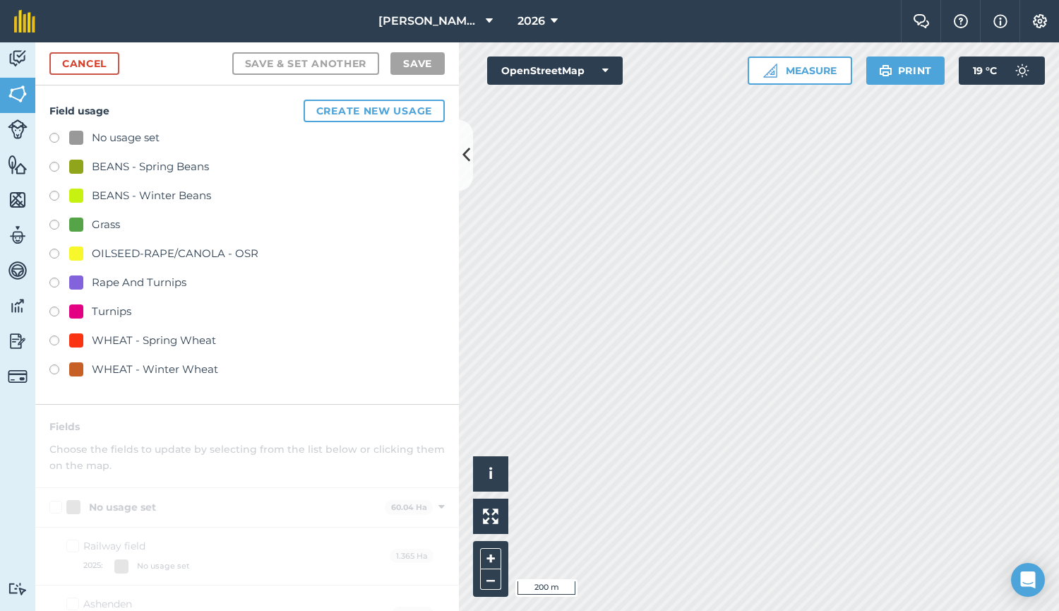
click at [90, 308] on div "Turnips" at bounding box center [100, 311] width 62 height 17
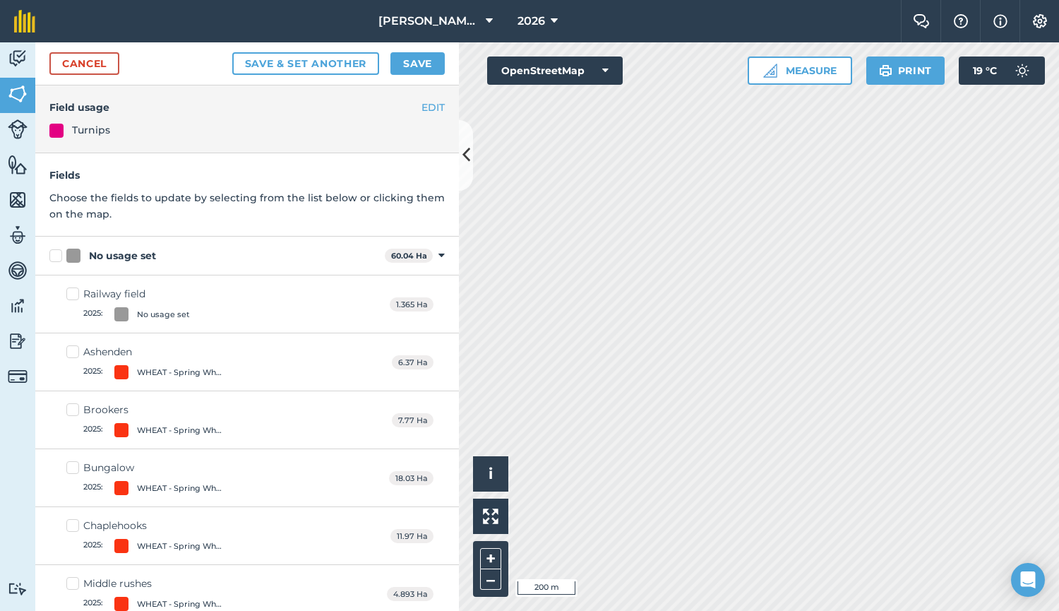
click at [57, 250] on label "No usage set" at bounding box center [214, 256] width 330 height 15
click at [57, 250] on input "No usage set" at bounding box center [53, 253] width 9 height 9
checkbox input "true"
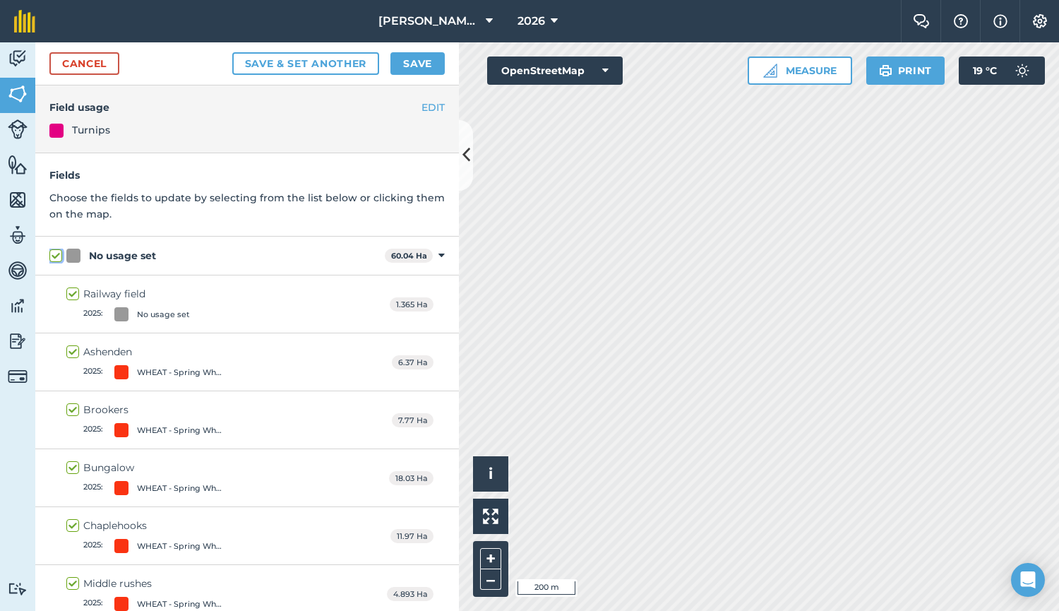
checkbox input "true"
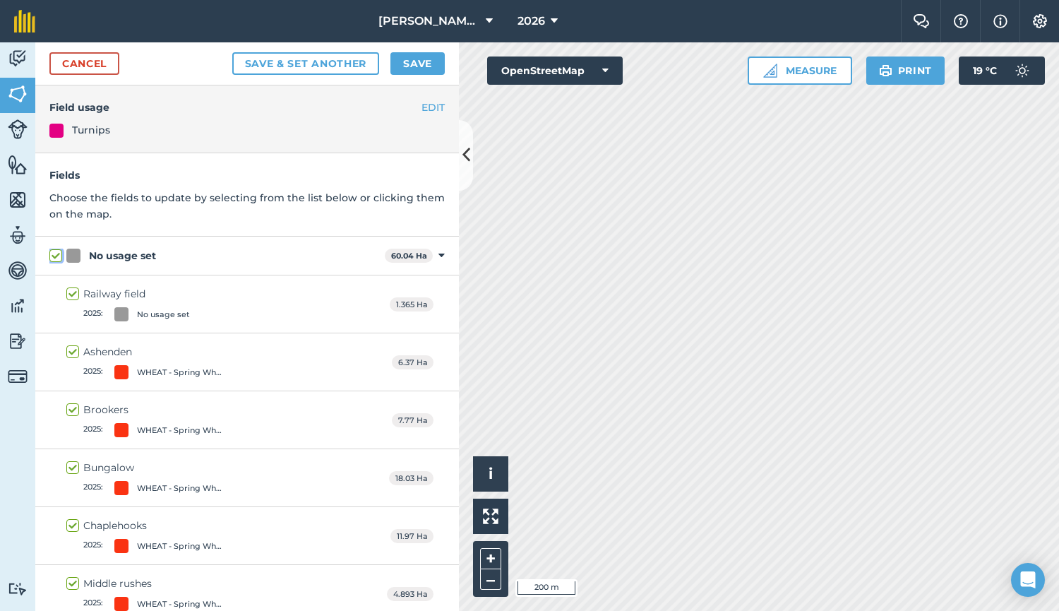
checkbox input "true"
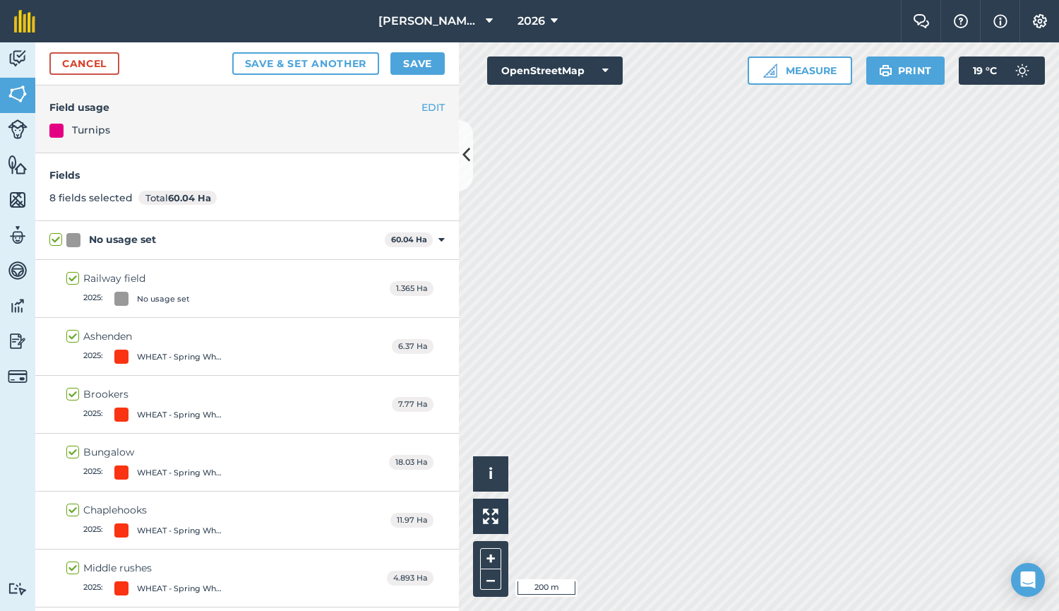
click at [74, 280] on label "Railway field 2025 : No usage set" at bounding box center [128, 288] width 124 height 35
click at [74, 280] on input "Railway field 2025 : No usage set" at bounding box center [70, 275] width 9 height 9
checkbox input "false"
click at [407, 71] on button "Save" at bounding box center [418, 63] width 54 height 23
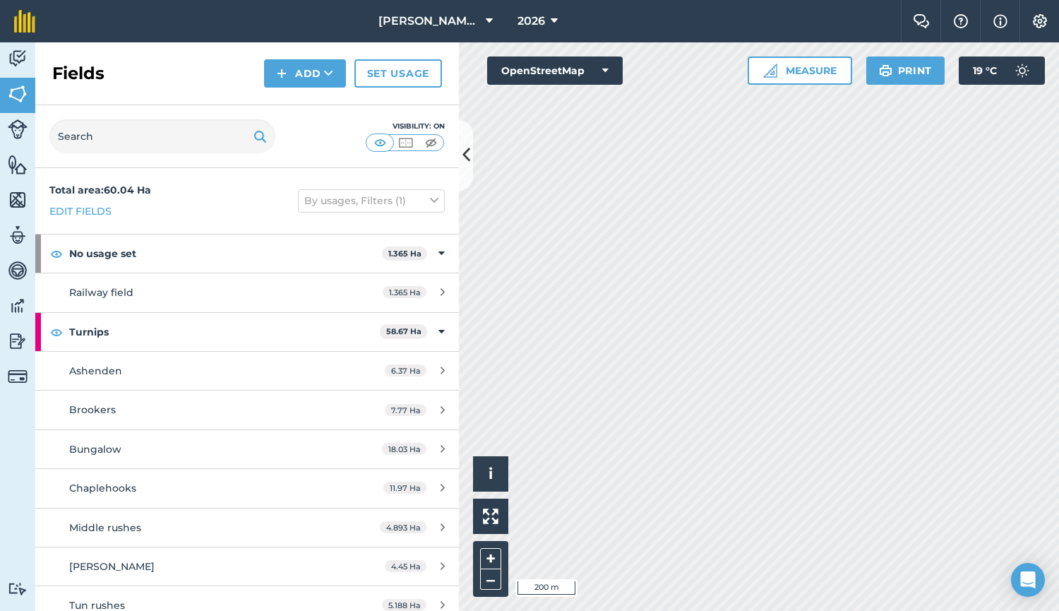
scroll to position [14, 0]
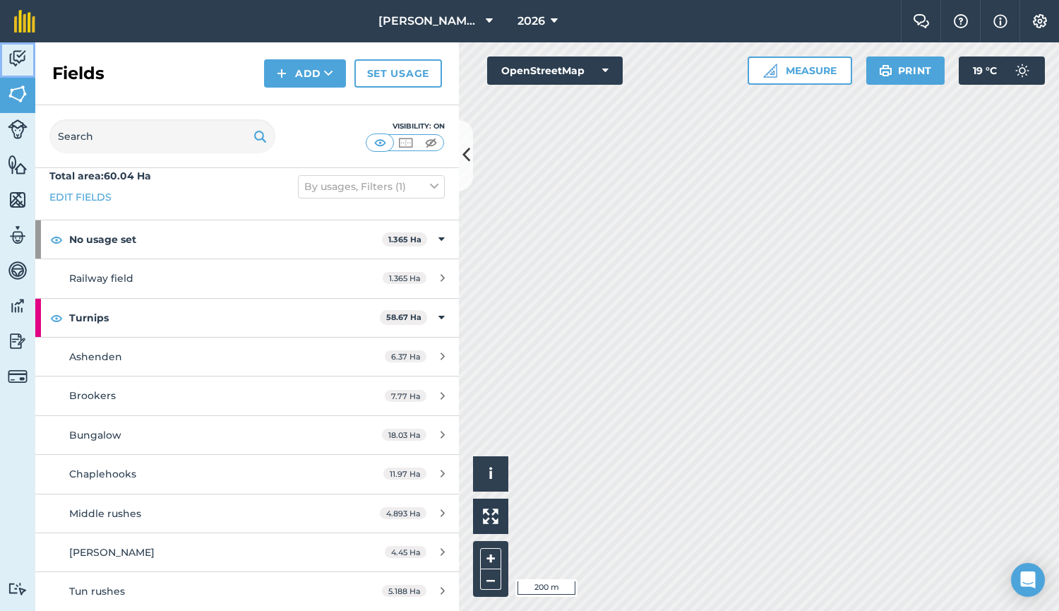
click at [4, 62] on link "Activity" at bounding box center [17, 59] width 35 height 35
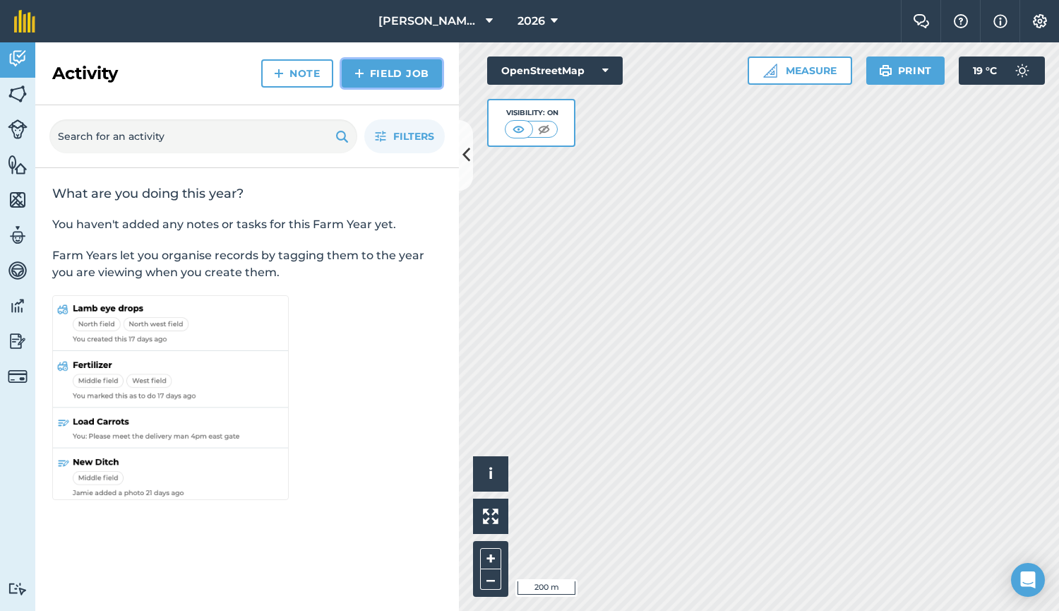
click at [366, 68] on link "Field Job" at bounding box center [392, 73] width 100 height 28
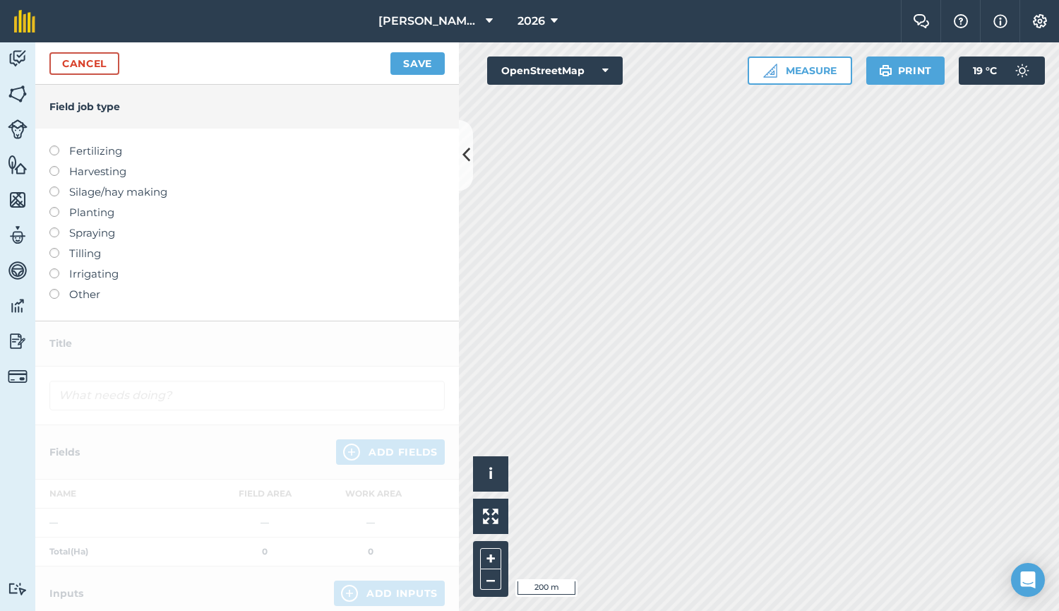
click at [78, 216] on label "Planting" at bounding box center [246, 212] width 395 height 17
type input "Planting"
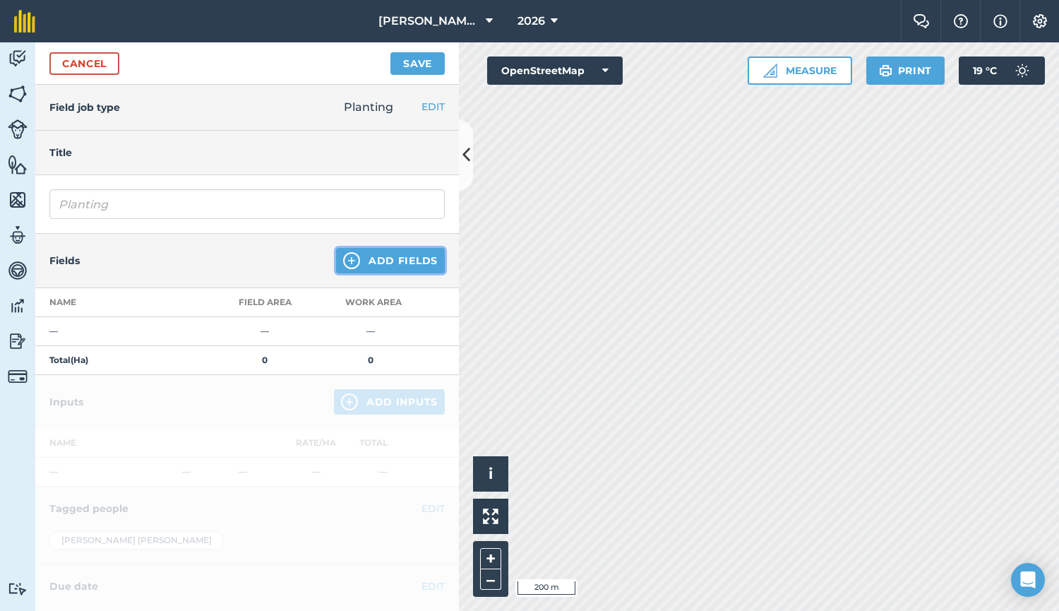
click at [409, 272] on button "Add Fields" at bounding box center [390, 260] width 109 height 25
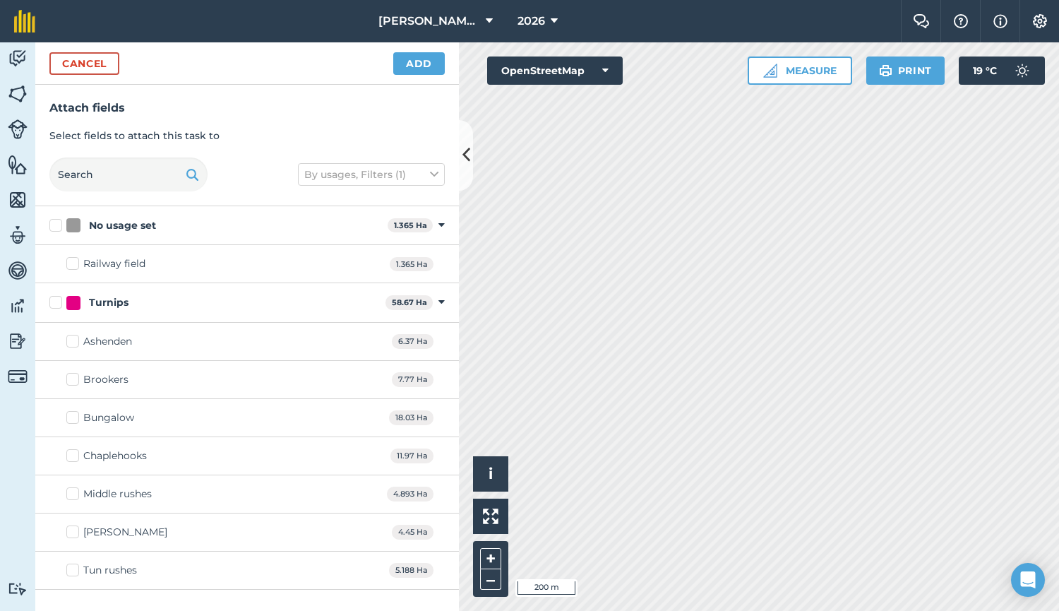
click at [64, 302] on label "Turnips" at bounding box center [214, 302] width 330 height 15
click at [59, 302] on input "Turnips" at bounding box center [53, 299] width 9 height 9
checkbox input "true"
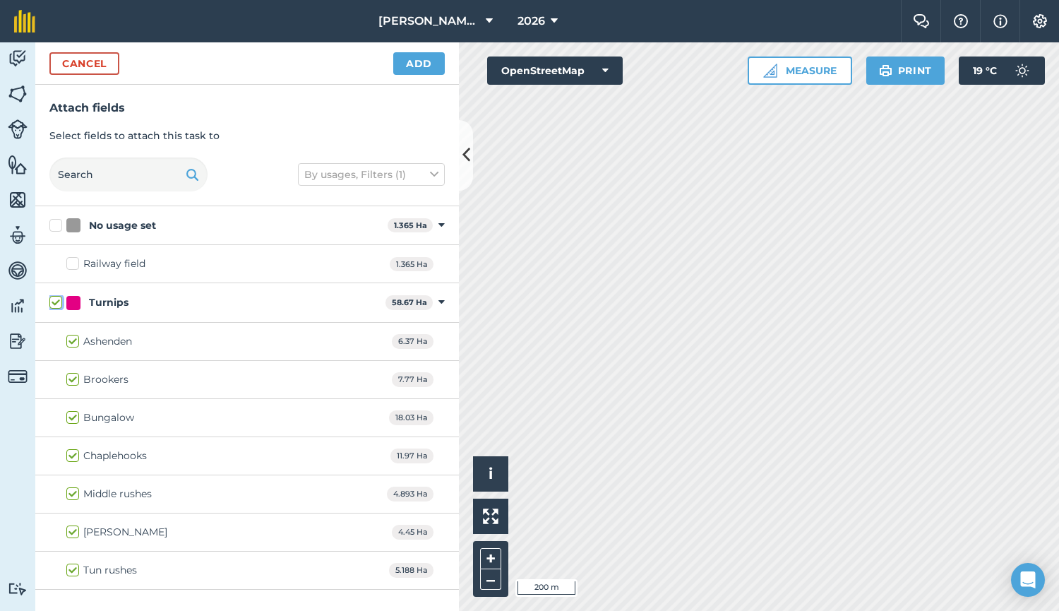
checkbox input "true"
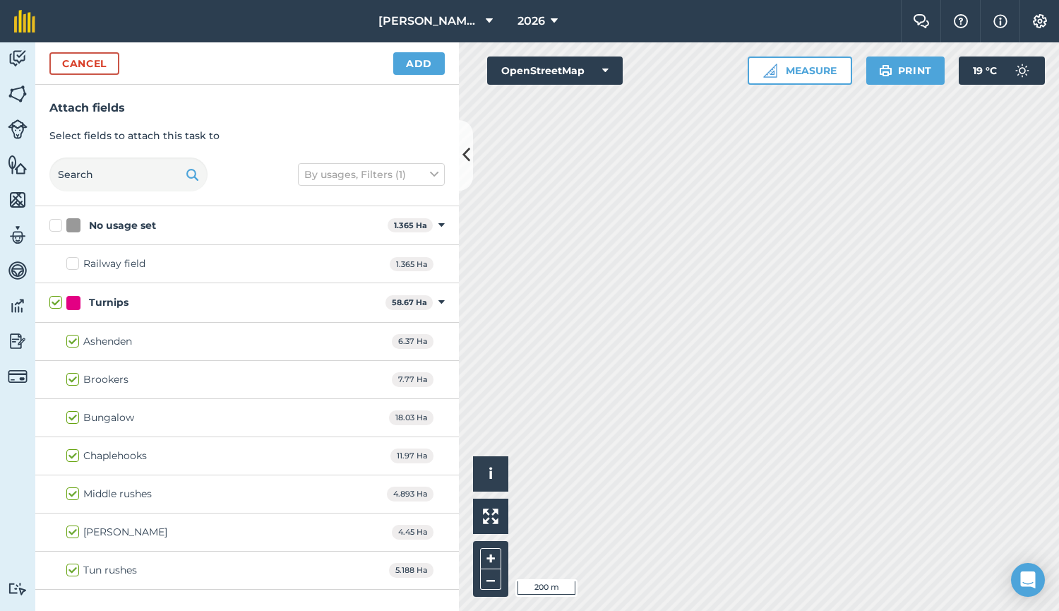
click at [400, 78] on div "Cancel Add" at bounding box center [247, 63] width 424 height 42
click at [416, 66] on button "Add" at bounding box center [419, 63] width 52 height 23
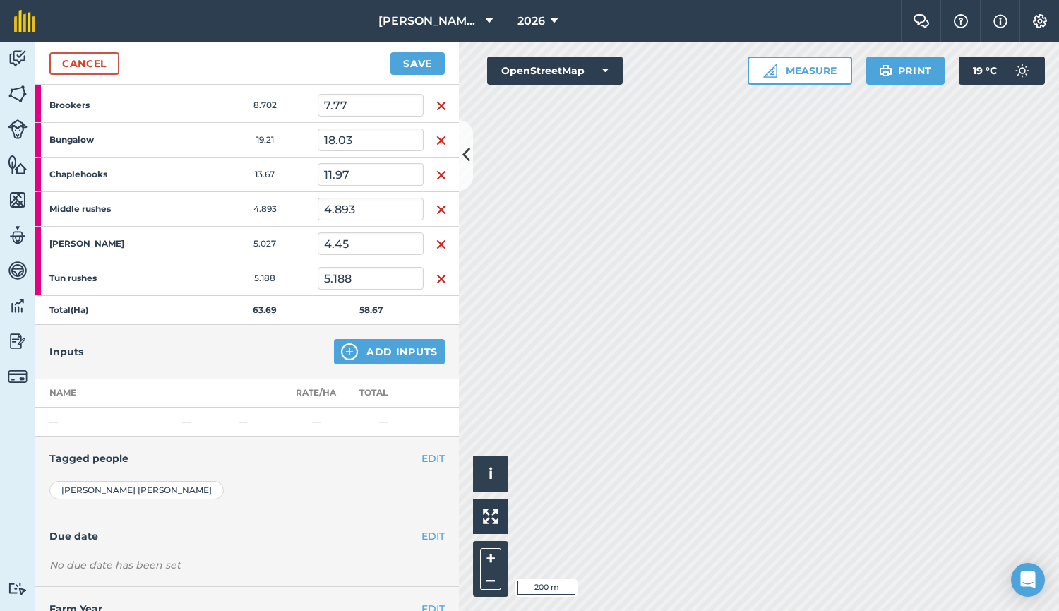
scroll to position [314, 0]
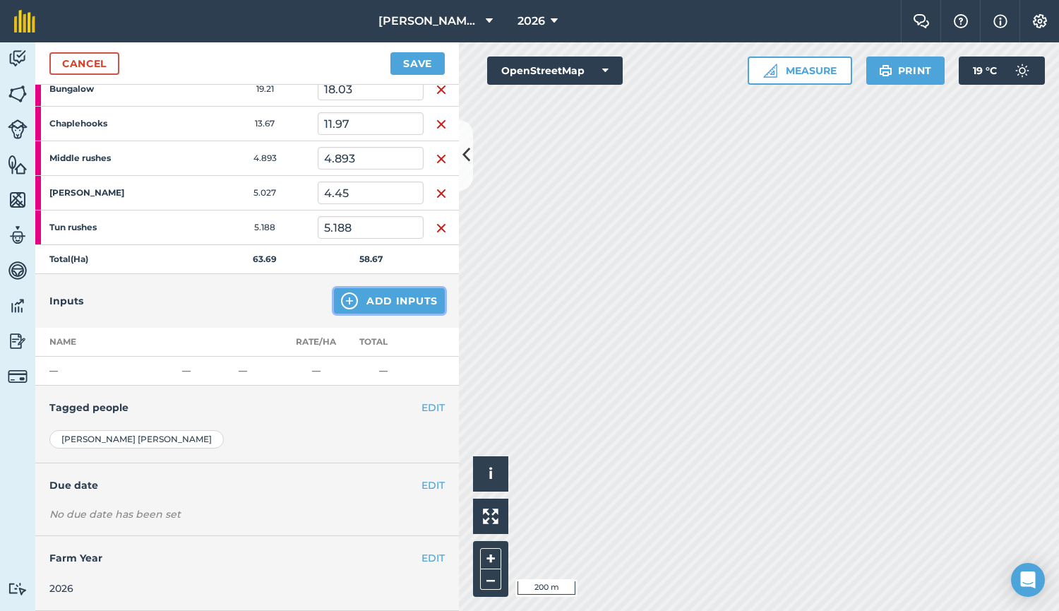
click at [414, 296] on button "Add Inputs" at bounding box center [389, 300] width 111 height 25
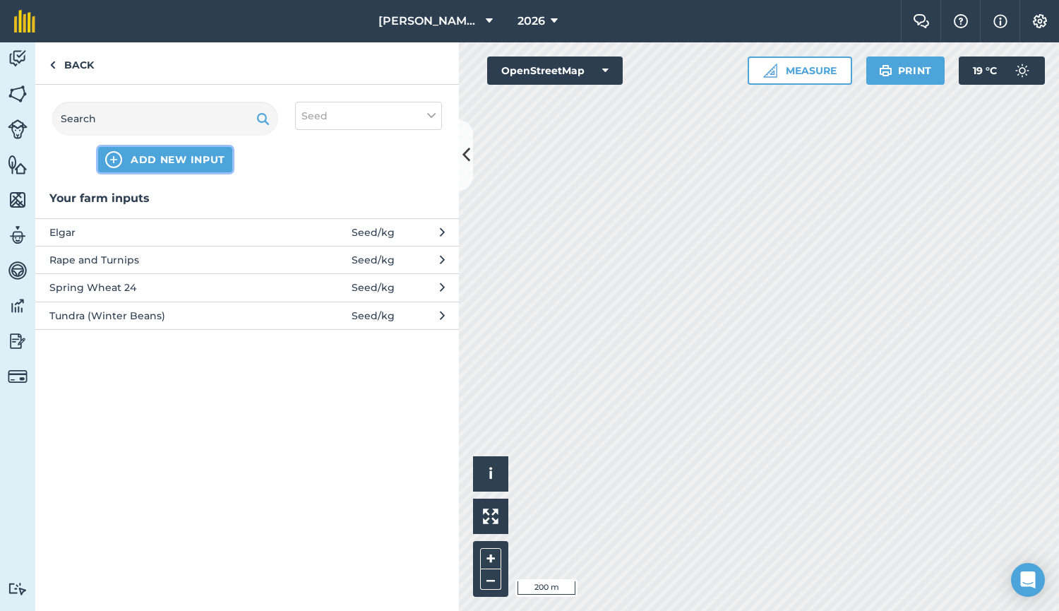
click at [188, 162] on span "ADD NEW INPUT" at bounding box center [178, 160] width 95 height 14
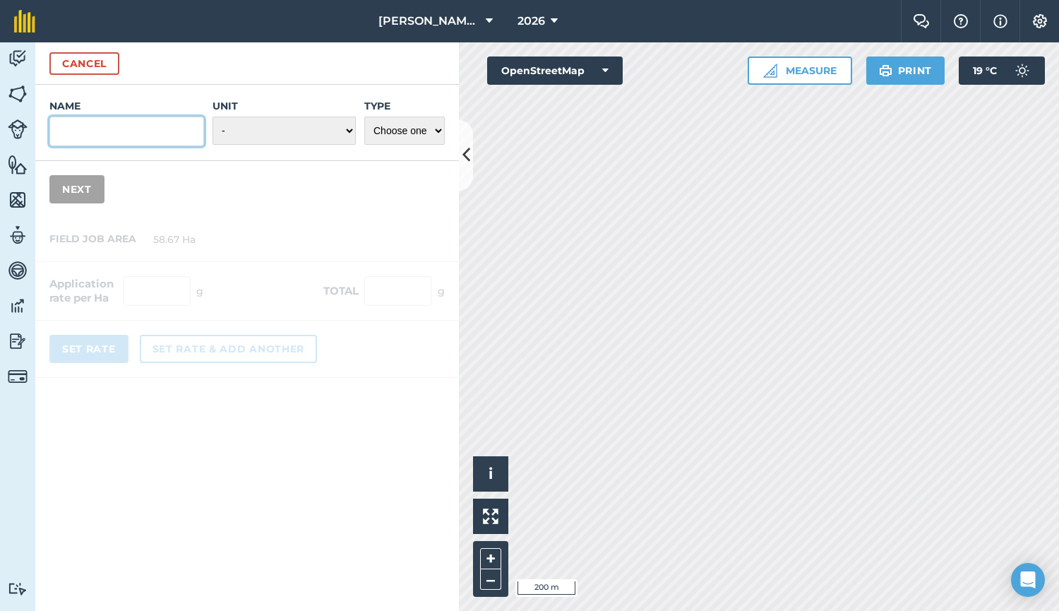
click at [140, 128] on input "Name" at bounding box center [126, 132] width 155 height 30
type input "Stubble turnips"
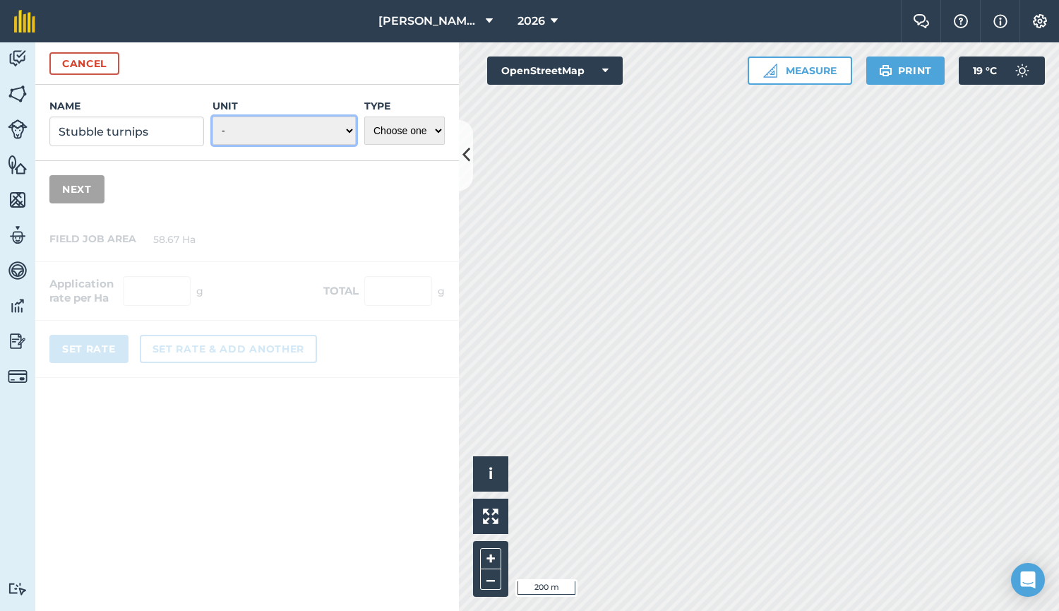
select select "KILOGRAMS"
select select "SEED"
click at [71, 196] on button "Next" at bounding box center [76, 189] width 55 height 28
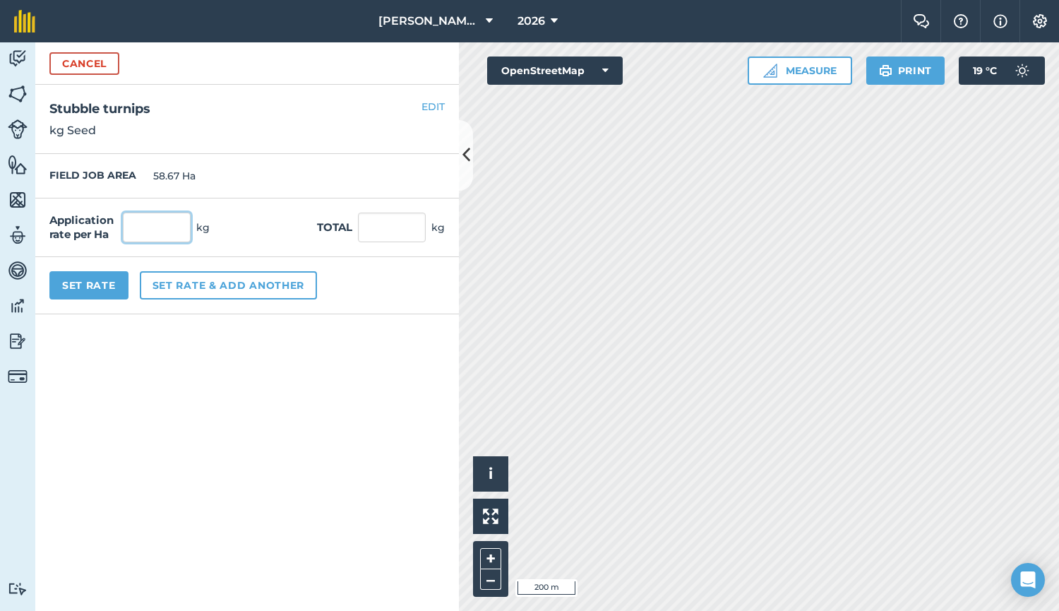
click at [133, 231] on input "text" at bounding box center [157, 228] width 68 height 30
type input "8"
type input "469.36"
click at [106, 286] on button "Set Rate" at bounding box center [88, 285] width 79 height 28
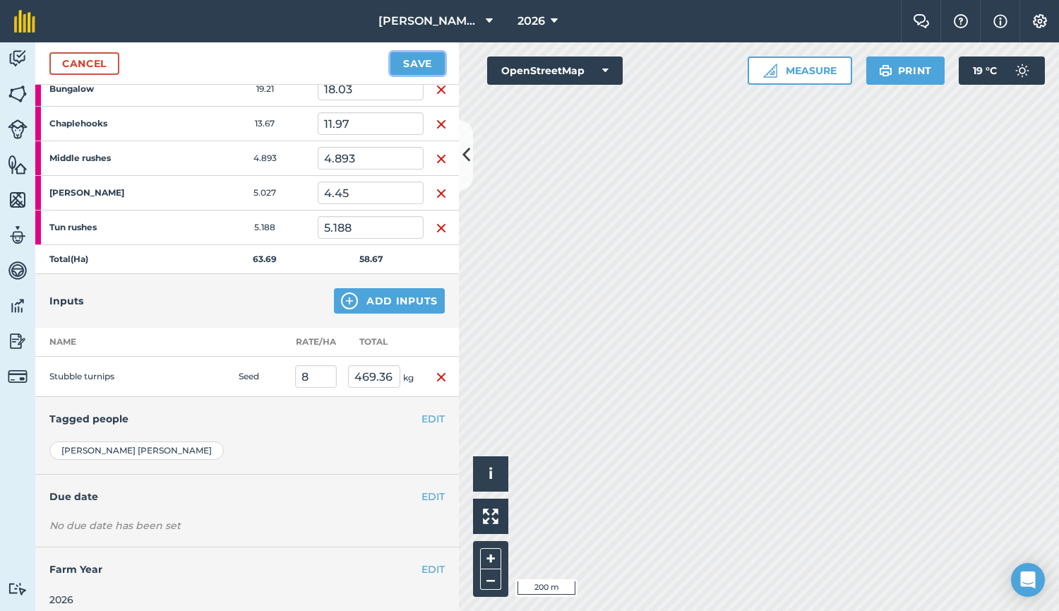
click at [421, 64] on button "Save" at bounding box center [418, 63] width 54 height 23
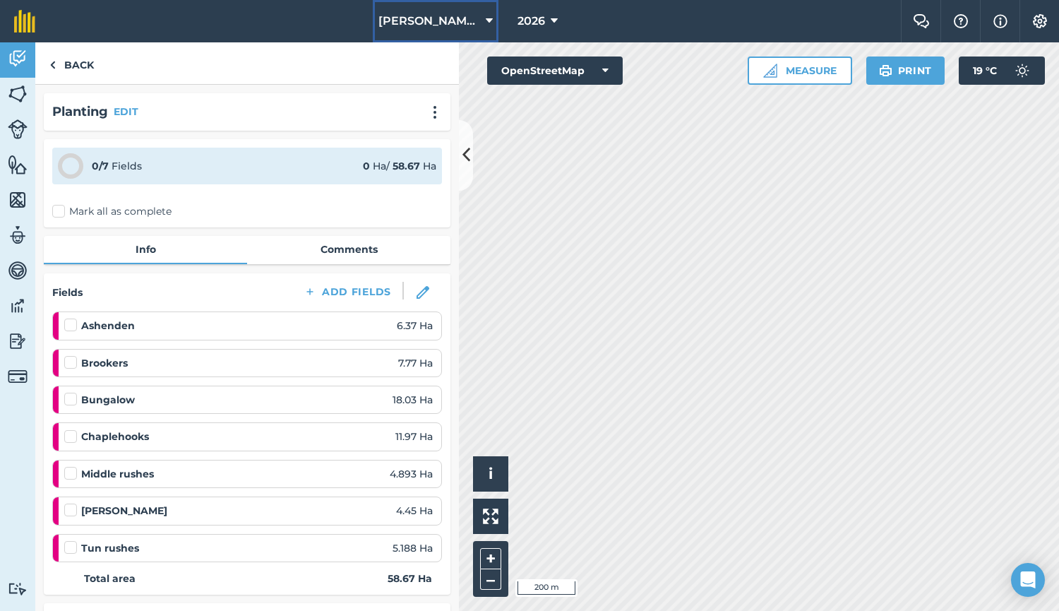
click at [441, 26] on span "[PERSON_NAME] Barn" at bounding box center [430, 21] width 102 height 17
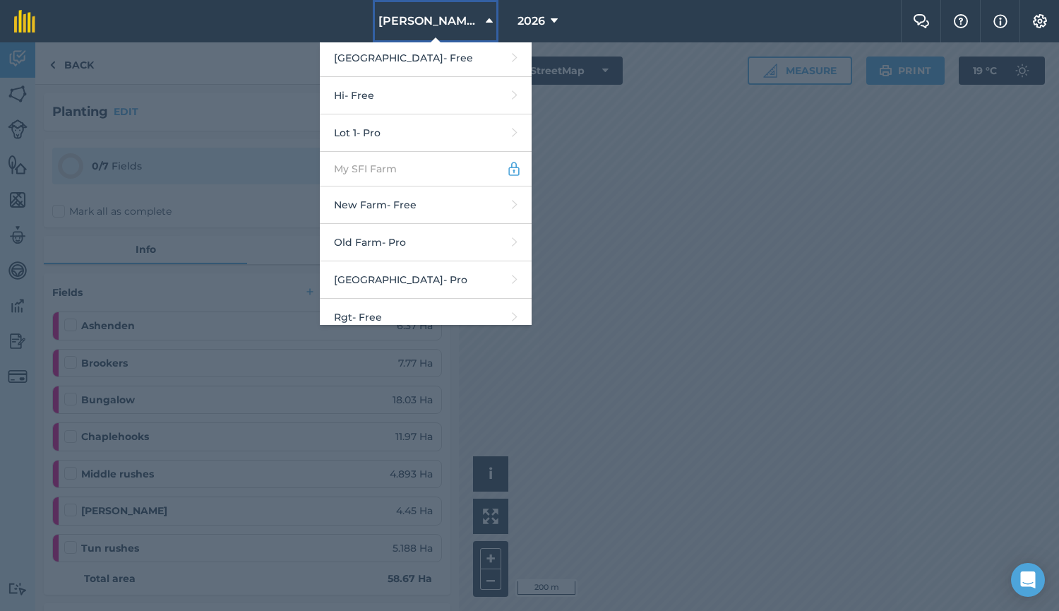
scroll to position [472, 0]
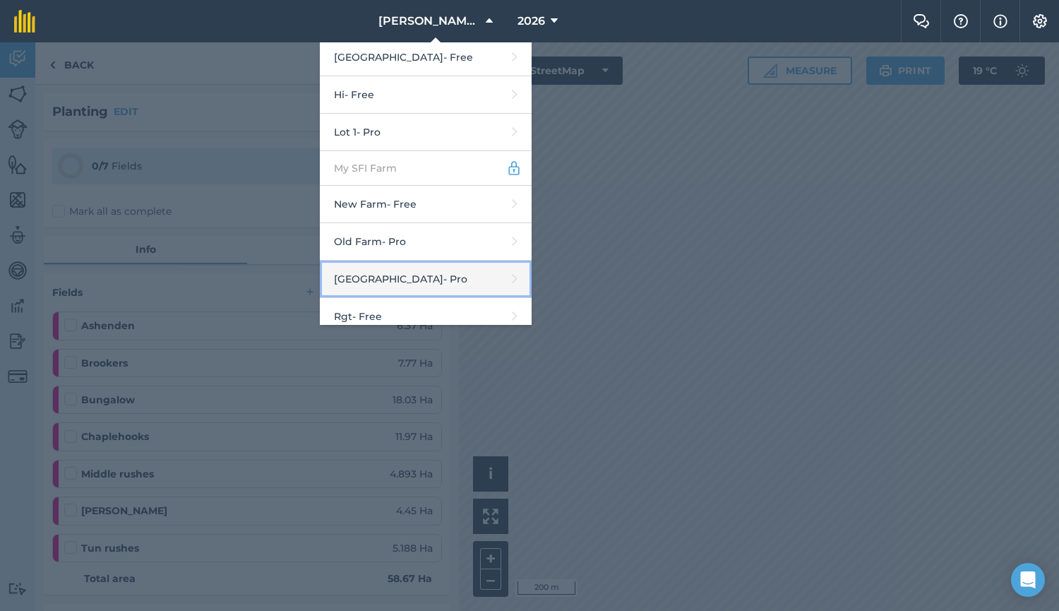
click at [445, 264] on link "Place Farm - Pro" at bounding box center [426, 279] width 212 height 37
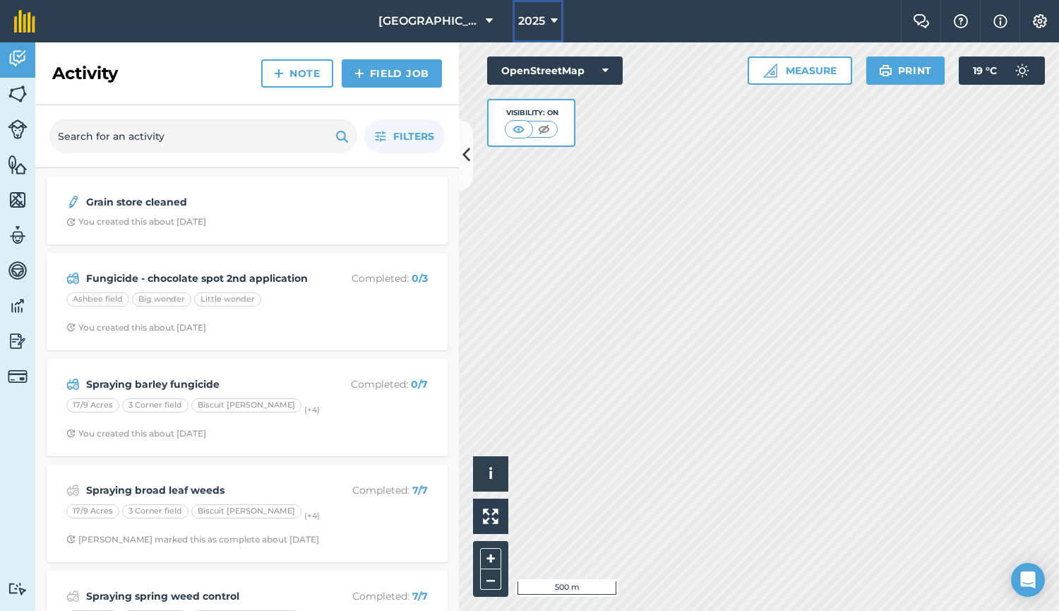
click at [517, 32] on button "2025" at bounding box center [538, 21] width 51 height 42
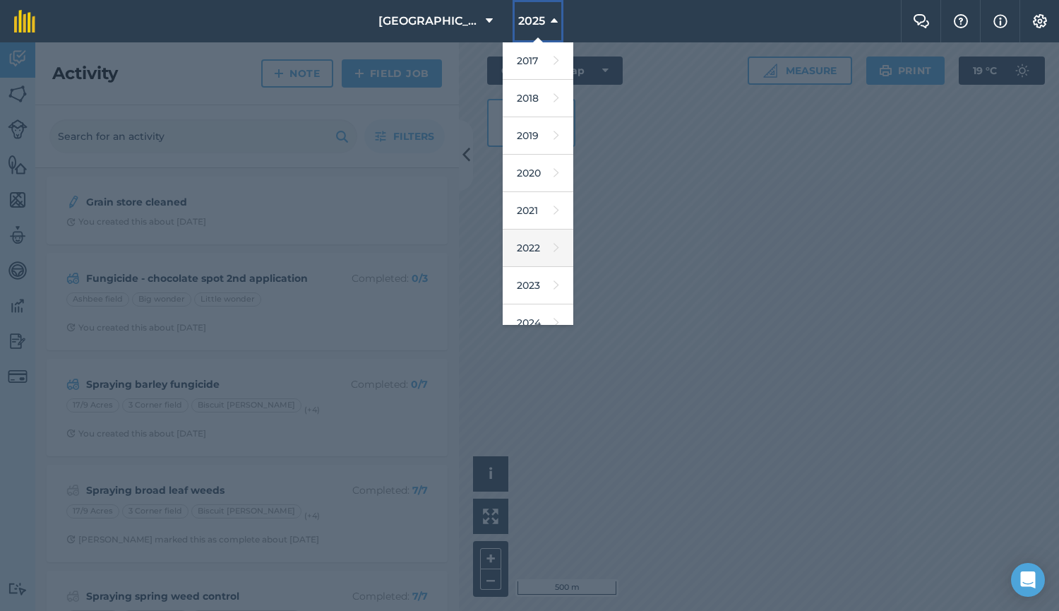
scroll to position [129, 0]
click at [518, 266] on link "2026" at bounding box center [538, 268] width 71 height 37
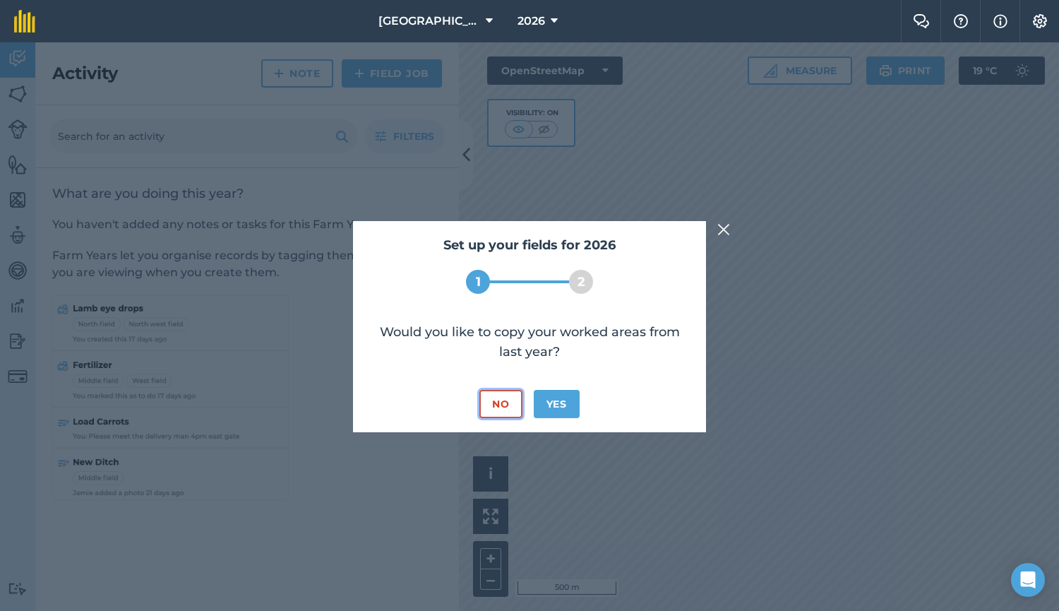
click at [503, 400] on button "No" at bounding box center [500, 404] width 42 height 28
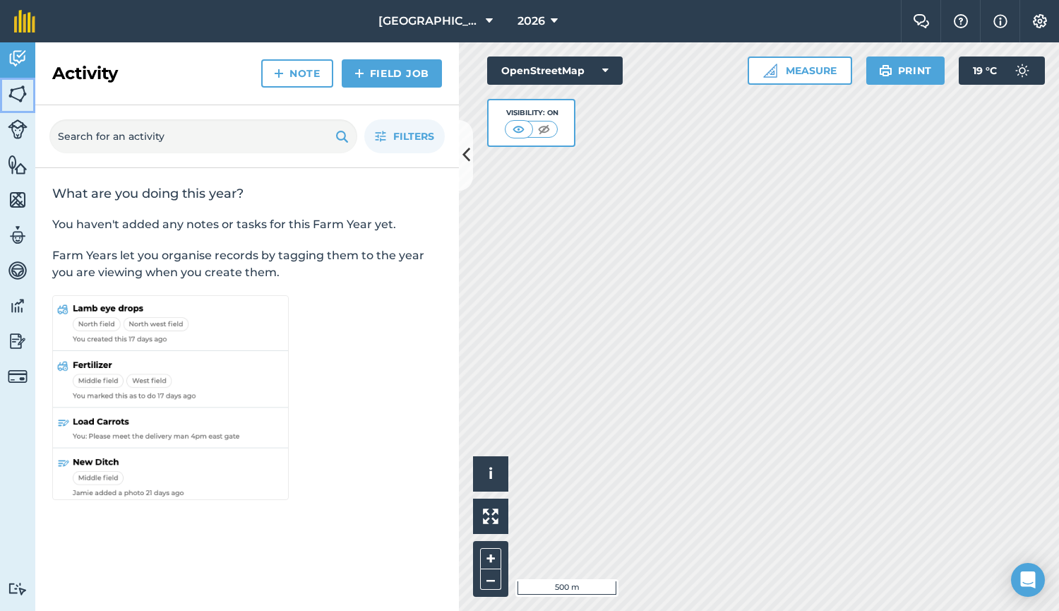
click at [18, 91] on img at bounding box center [18, 93] width 20 height 21
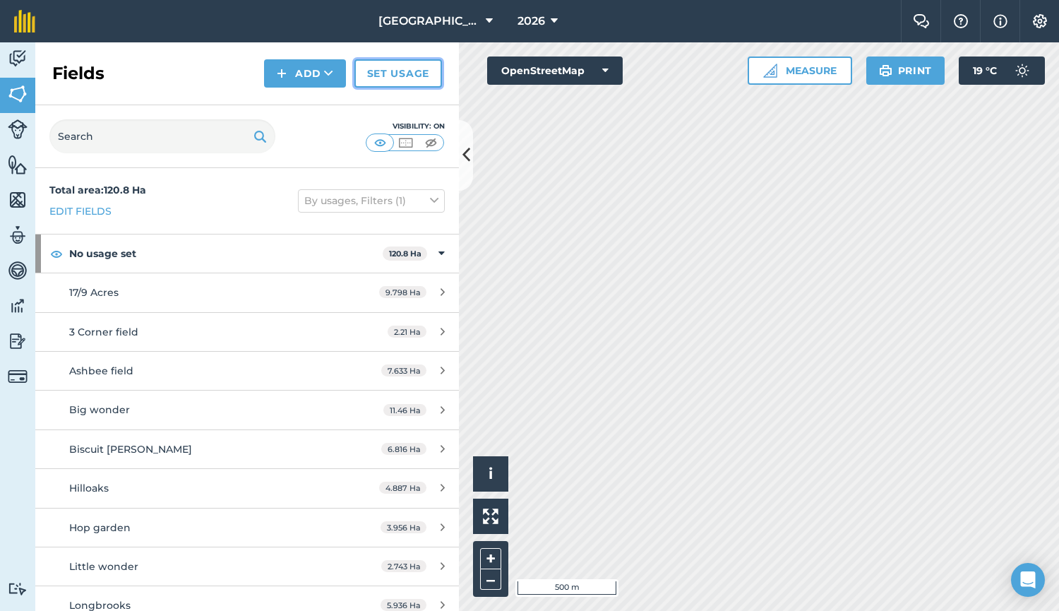
click at [379, 65] on link "Set usage" at bounding box center [398, 73] width 88 height 28
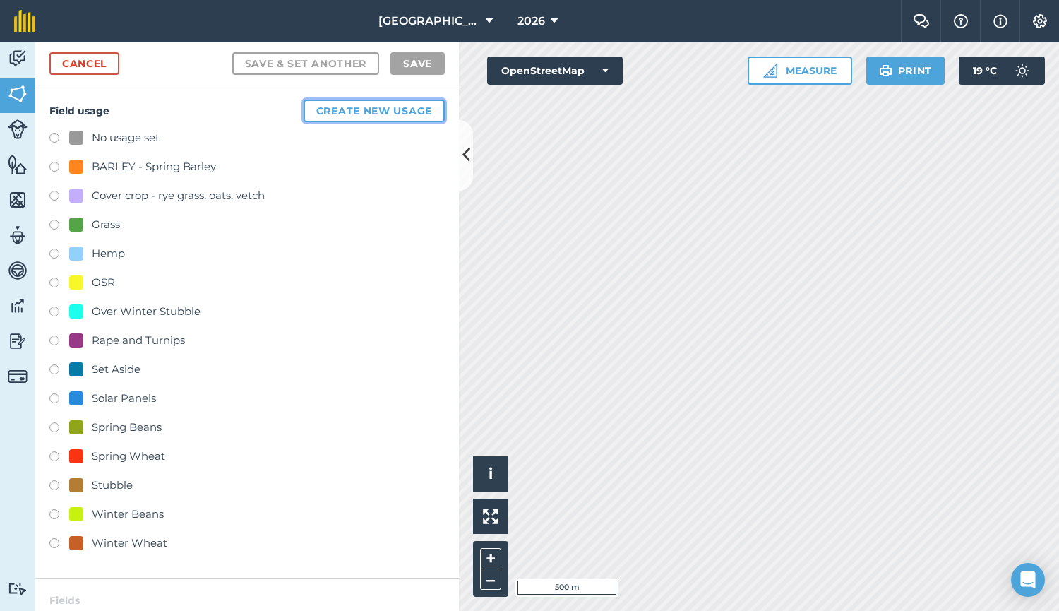
click at [377, 118] on button "Create new usage" at bounding box center [374, 111] width 141 height 23
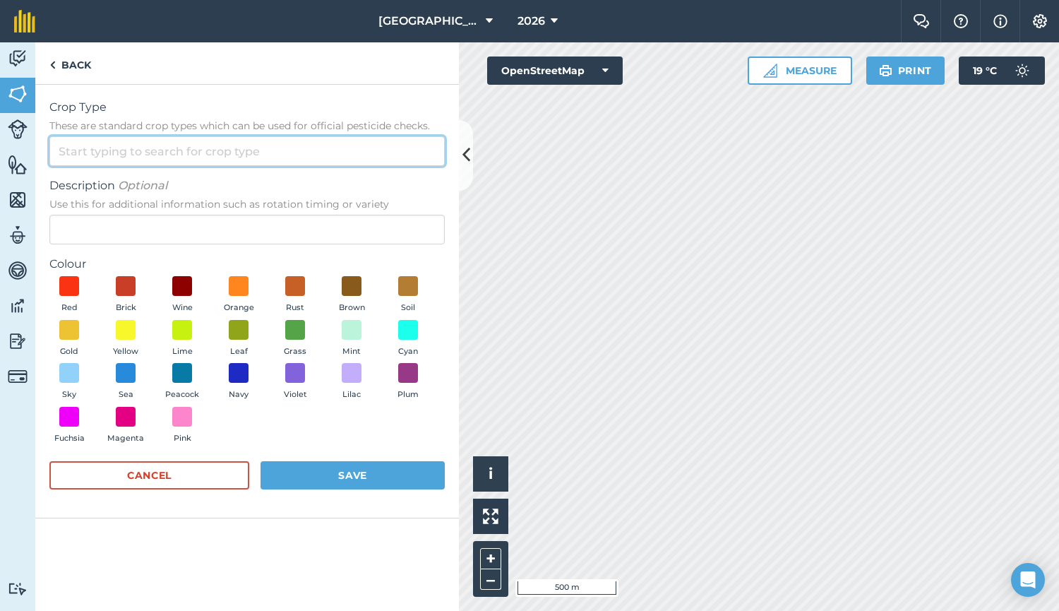
click at [263, 150] on input "Crop Type These are standard crop types which can be used for official pesticid…" at bounding box center [246, 151] width 395 height 30
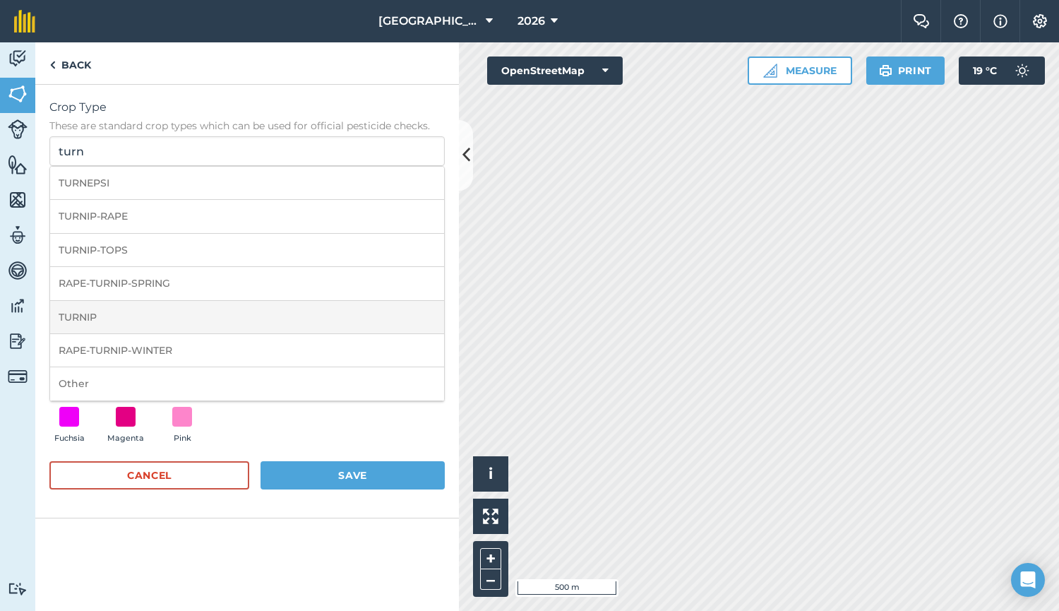
click at [160, 309] on li "TURNIP" at bounding box center [247, 317] width 394 height 33
type input "TURNIP"
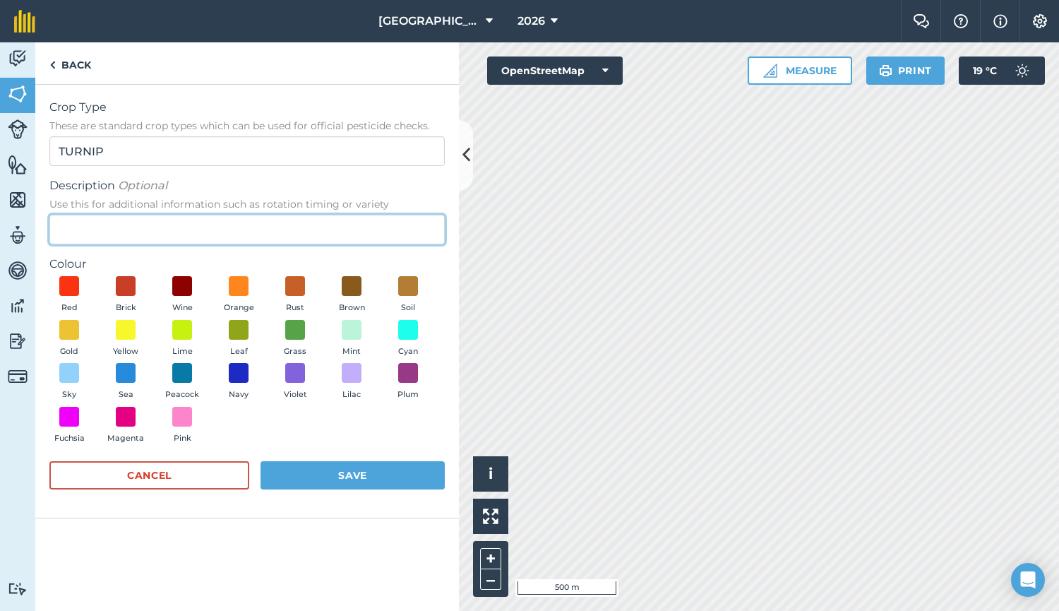
click at [155, 233] on input "Description Optional Use this for additional information such as rotation timin…" at bounding box center [246, 230] width 395 height 30
type input "Stubble turnips"
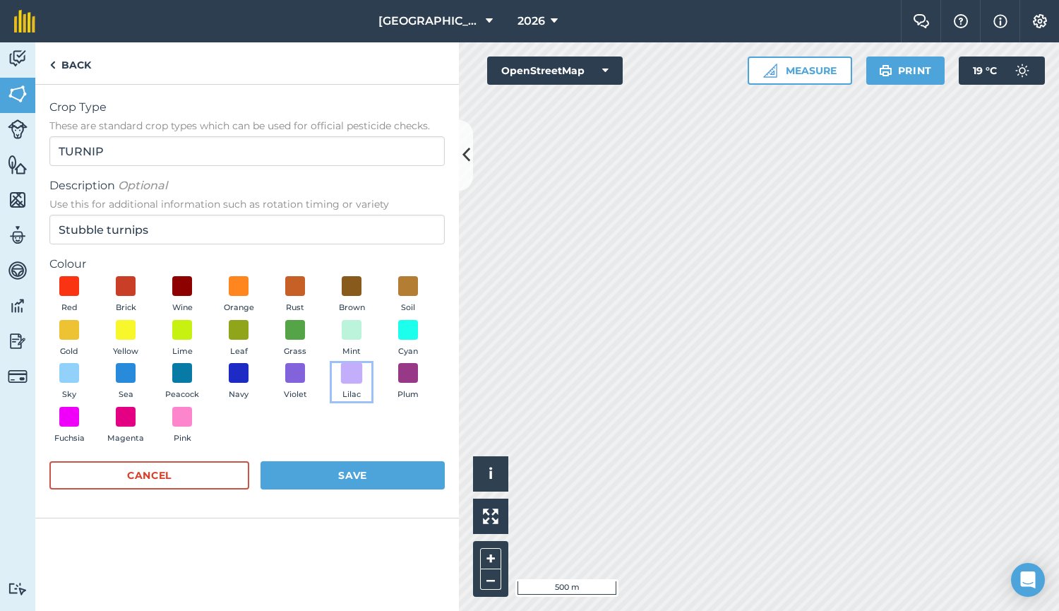
click at [352, 371] on span at bounding box center [352, 373] width 22 height 22
click at [340, 480] on button "Save" at bounding box center [353, 475] width 184 height 28
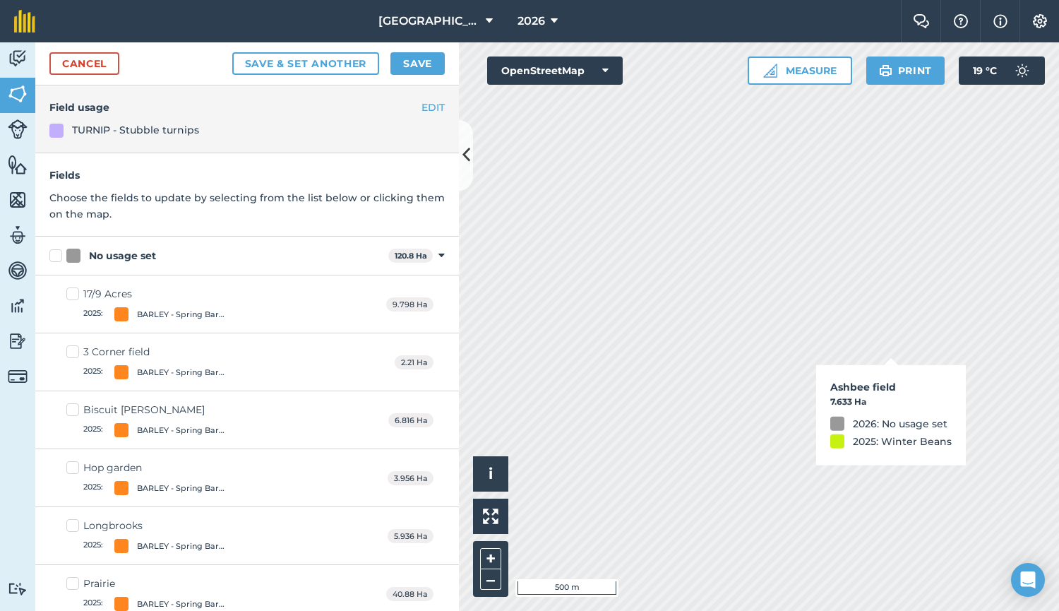
checkbox input "true"
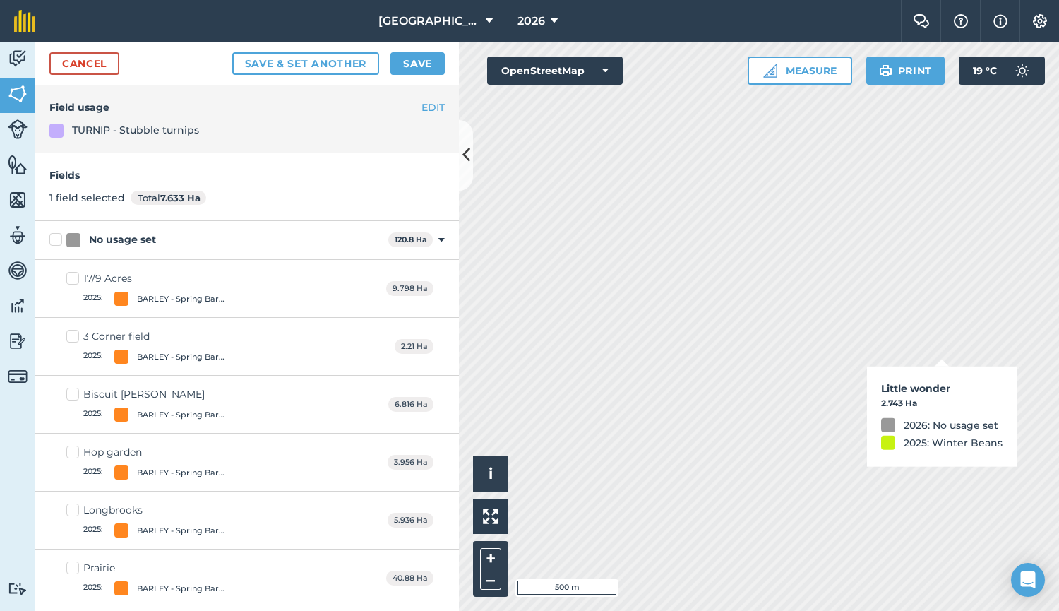
checkbox input "true"
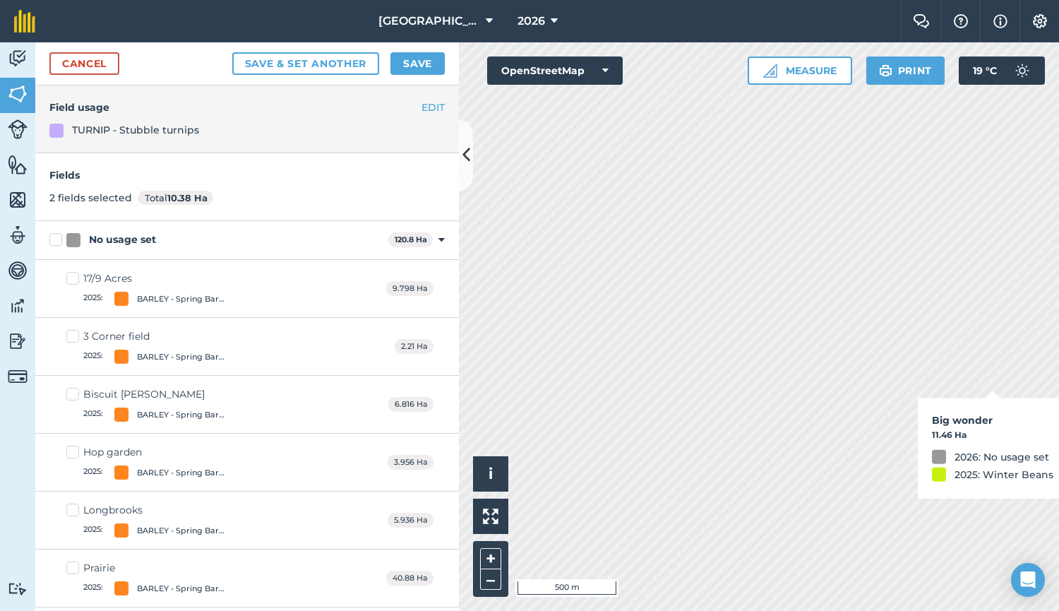
checkbox input "true"
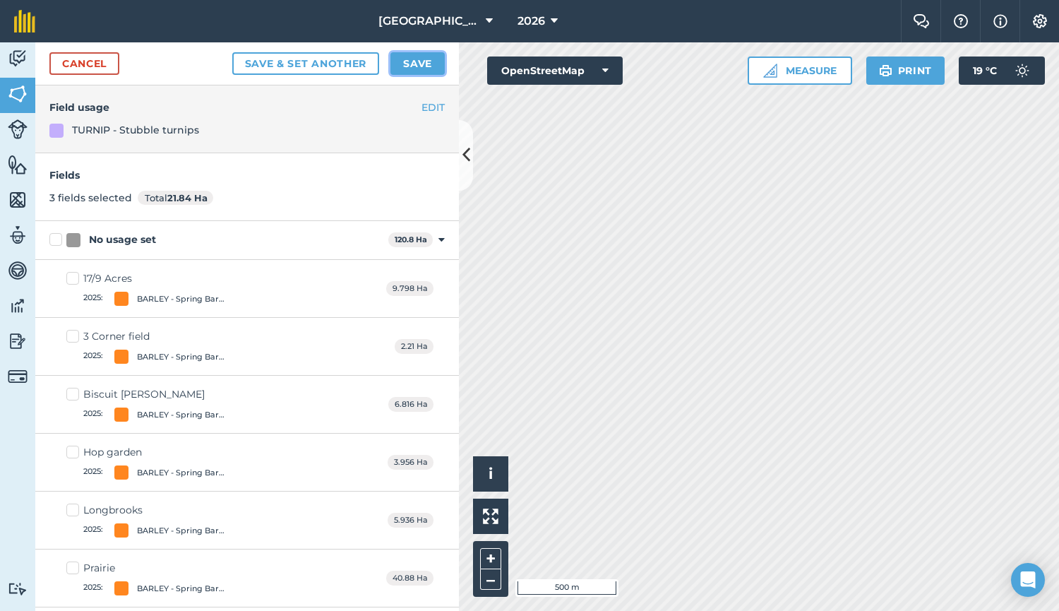
click at [417, 66] on button "Save" at bounding box center [418, 63] width 54 height 23
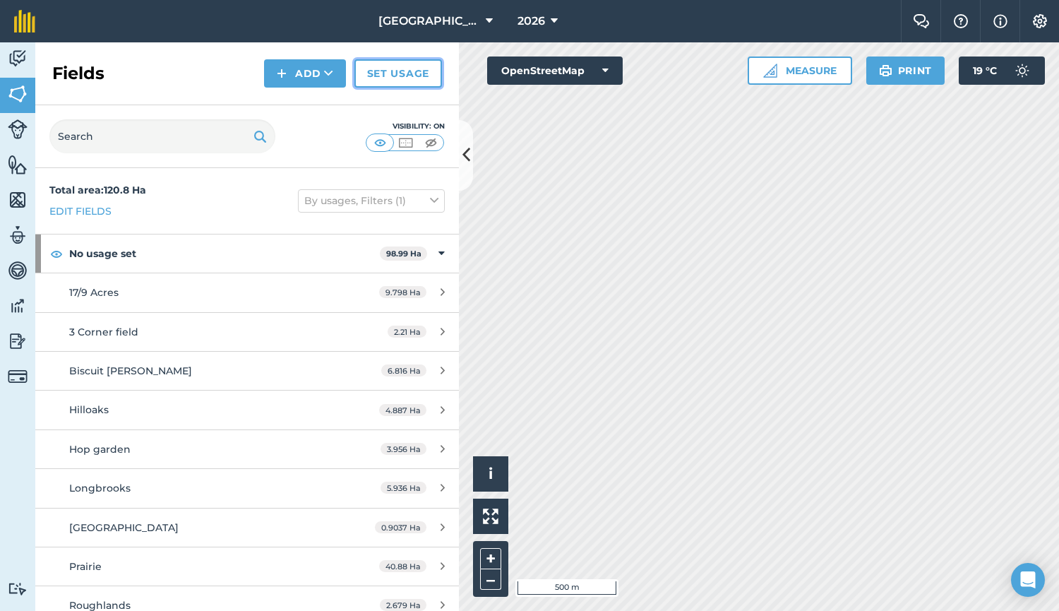
click at [378, 68] on link "Set usage" at bounding box center [398, 73] width 88 height 28
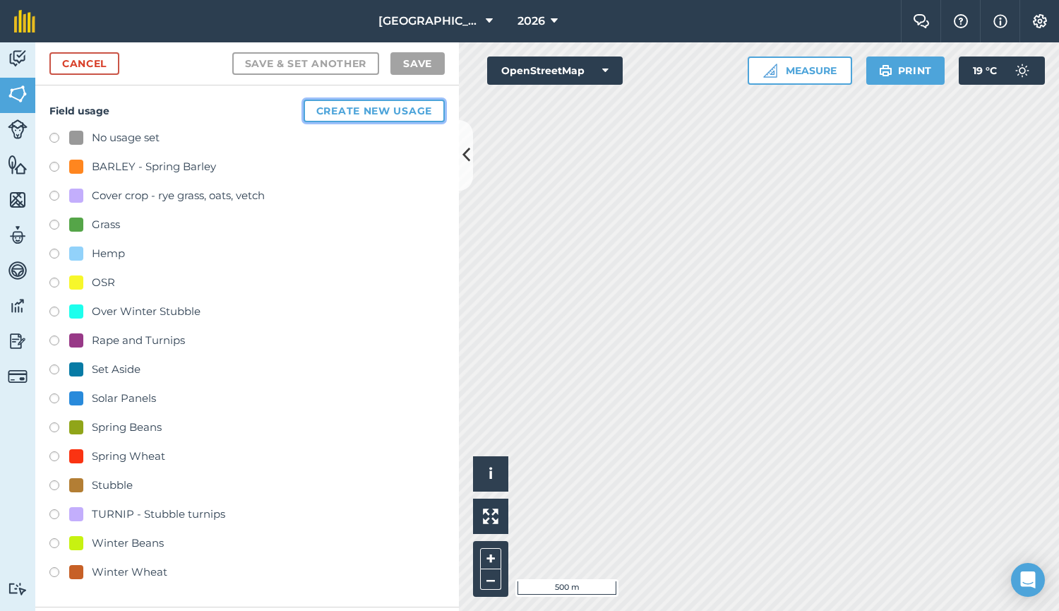
click at [347, 110] on button "Create new usage" at bounding box center [374, 111] width 141 height 23
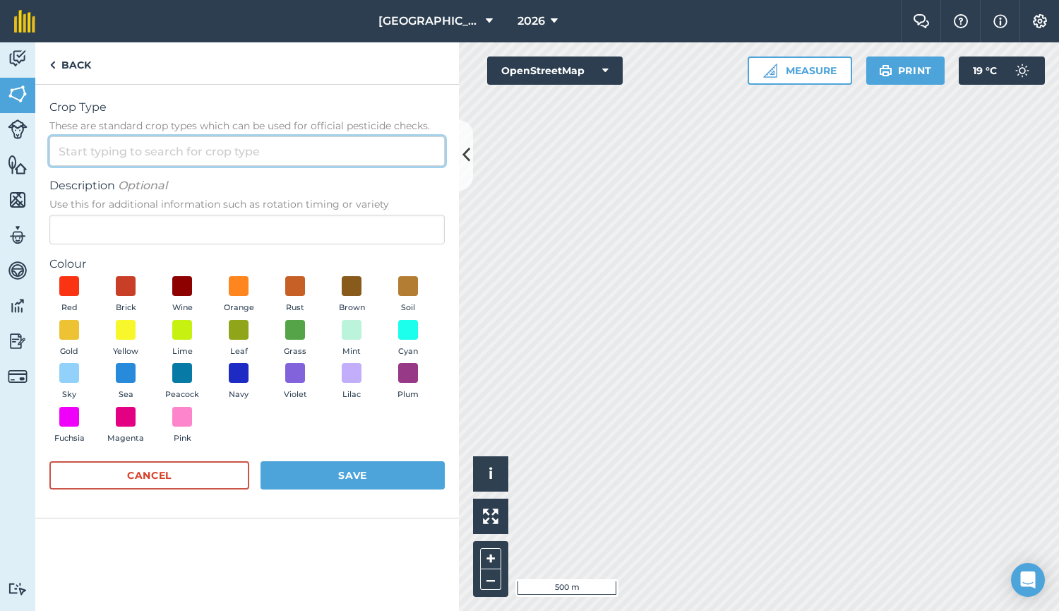
click at [237, 155] on input "Crop Type These are standard crop types which can be used for official pesticid…" at bounding box center [246, 151] width 395 height 30
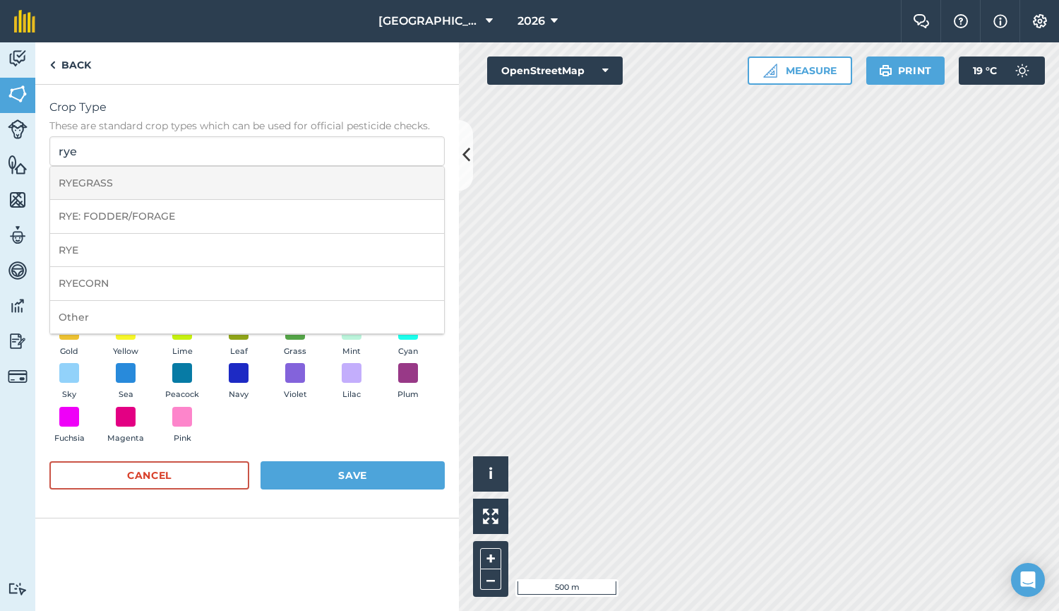
click at [172, 184] on li "RYEGRASS" at bounding box center [247, 183] width 394 height 33
type input "RYEGRASS"
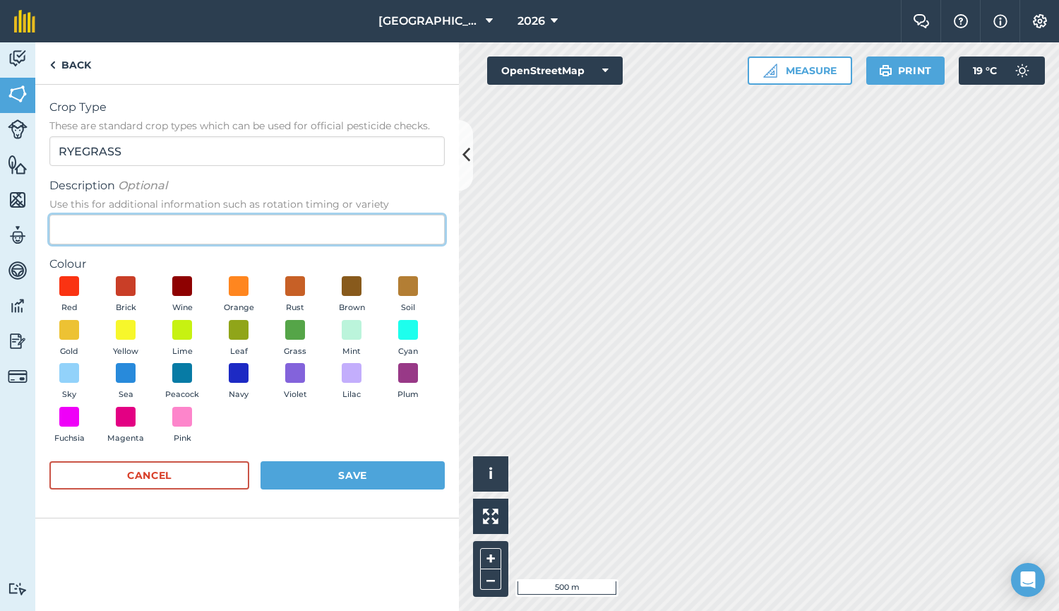
click at [148, 239] on input "Description Optional Use this for additional information such as rotation timin…" at bounding box center [246, 230] width 395 height 30
type input "Ryegrass and vetch"
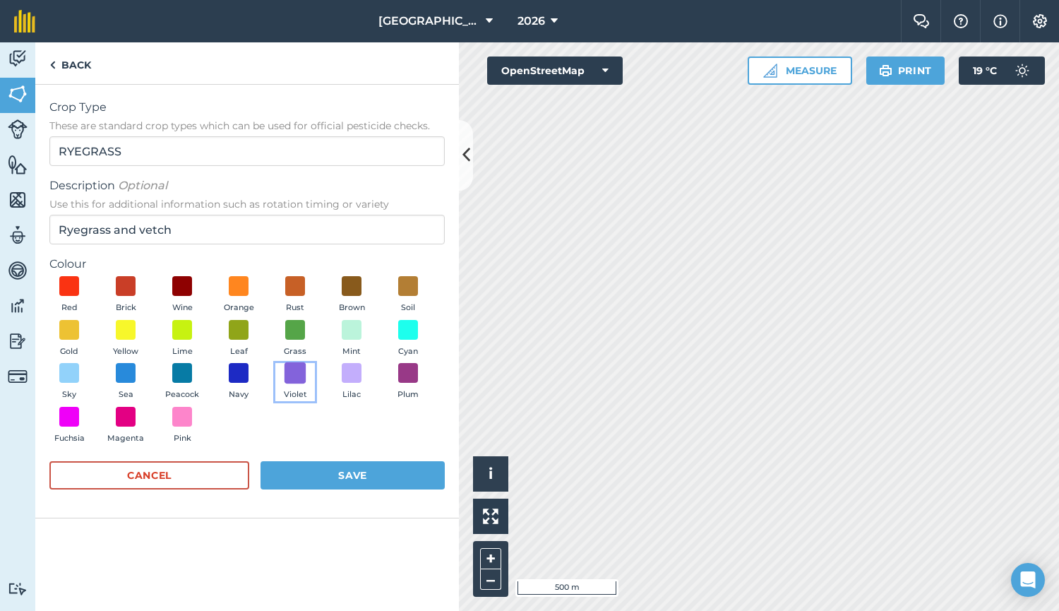
click at [297, 379] on span at bounding box center [296, 373] width 22 height 22
click at [350, 475] on button "Save" at bounding box center [353, 475] width 184 height 28
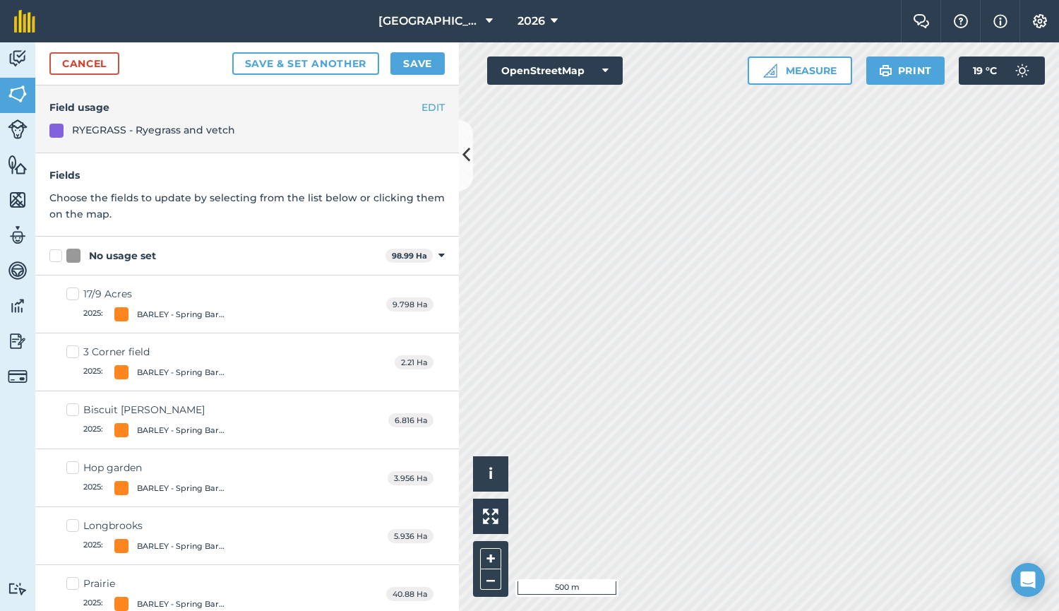
click at [54, 255] on label "No usage set" at bounding box center [214, 256] width 330 height 15
click at [54, 255] on input "No usage set" at bounding box center [53, 253] width 9 height 9
checkbox input "true"
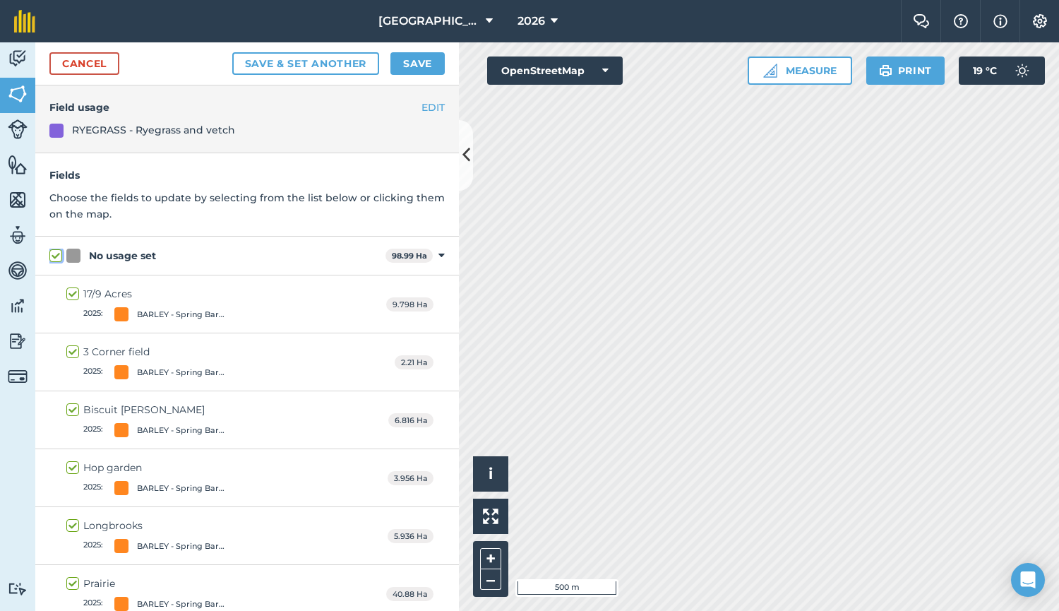
checkbox input "true"
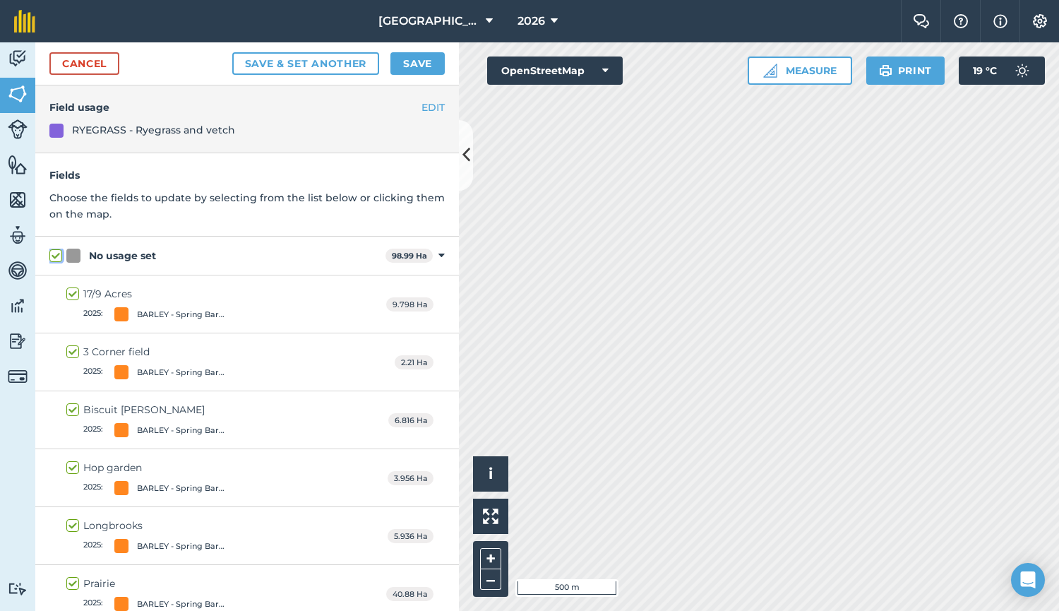
checkbox input "true"
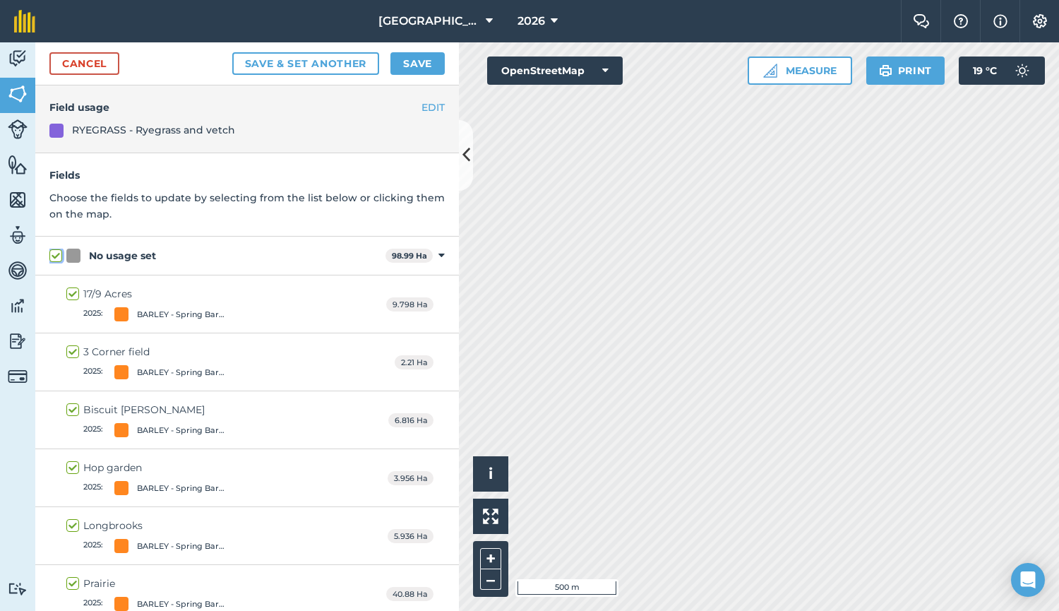
checkbox input "true"
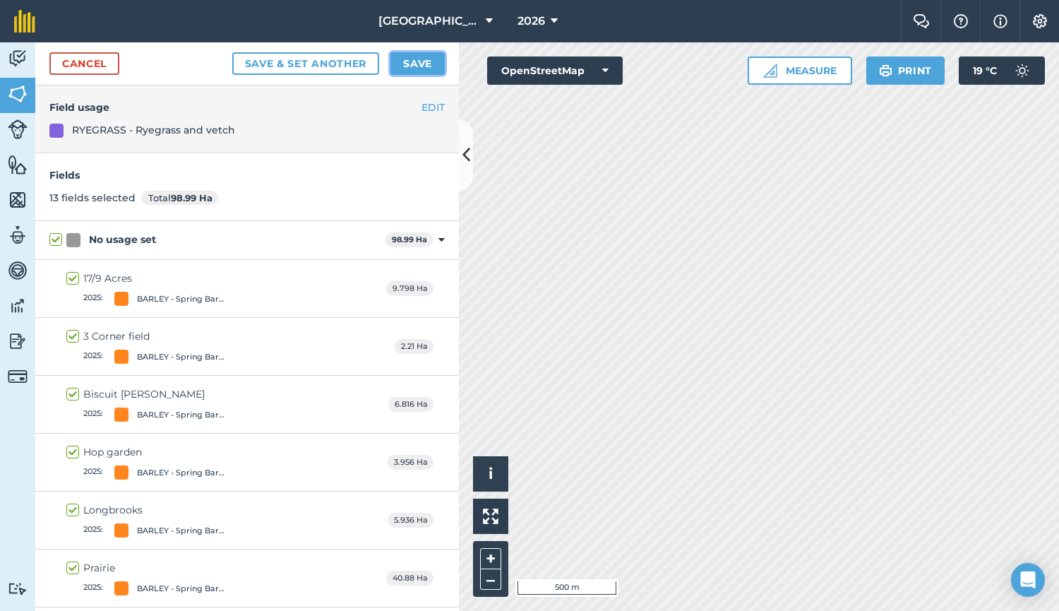
click at [426, 61] on button "Save" at bounding box center [418, 63] width 54 height 23
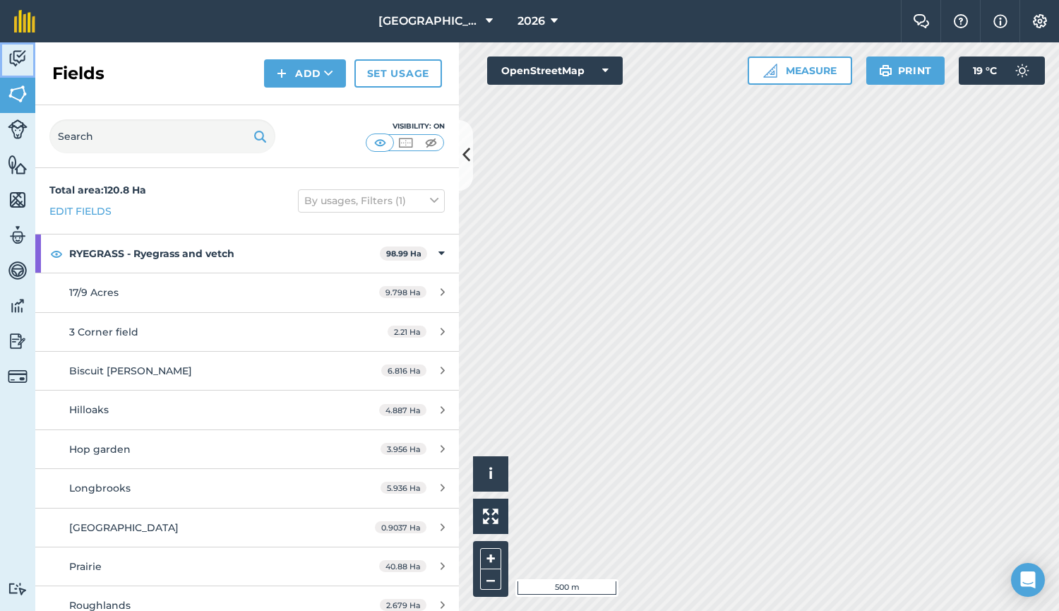
click at [19, 61] on img at bounding box center [18, 58] width 20 height 21
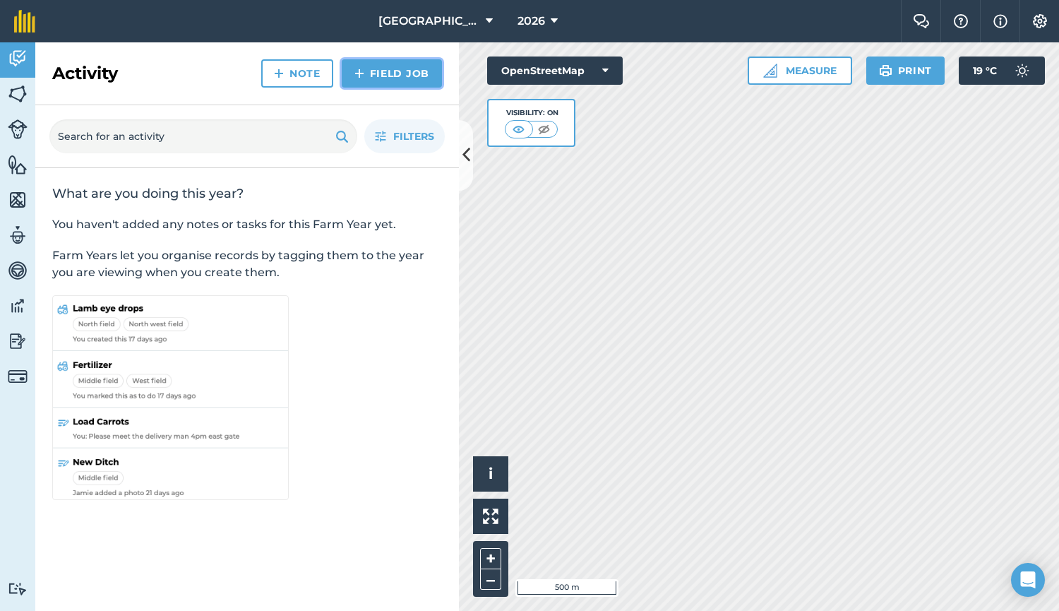
click at [377, 73] on link "Field Job" at bounding box center [392, 73] width 100 height 28
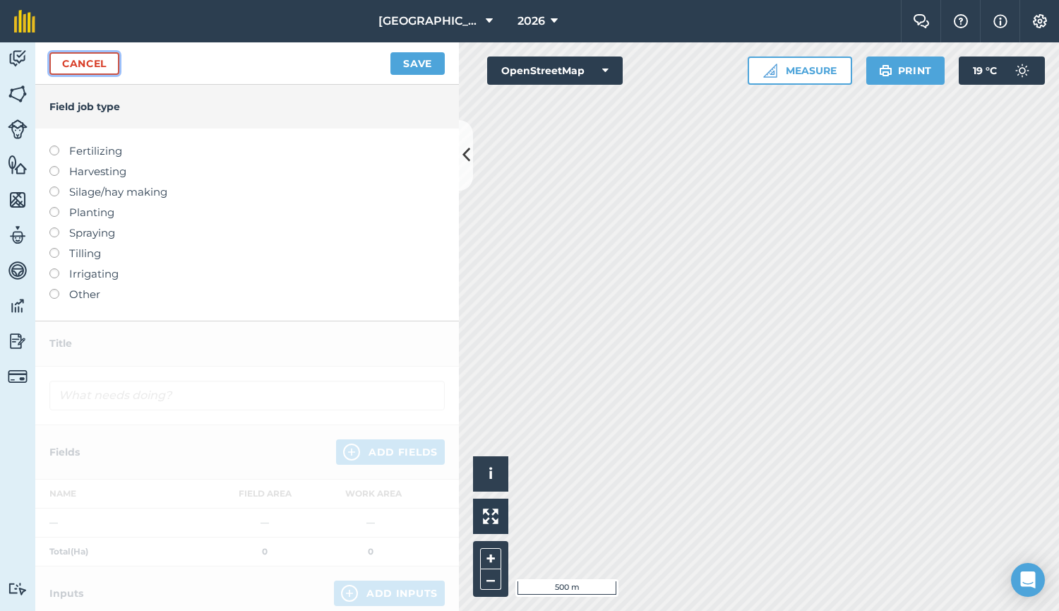
click at [91, 68] on link "Cancel" at bounding box center [84, 63] width 70 height 23
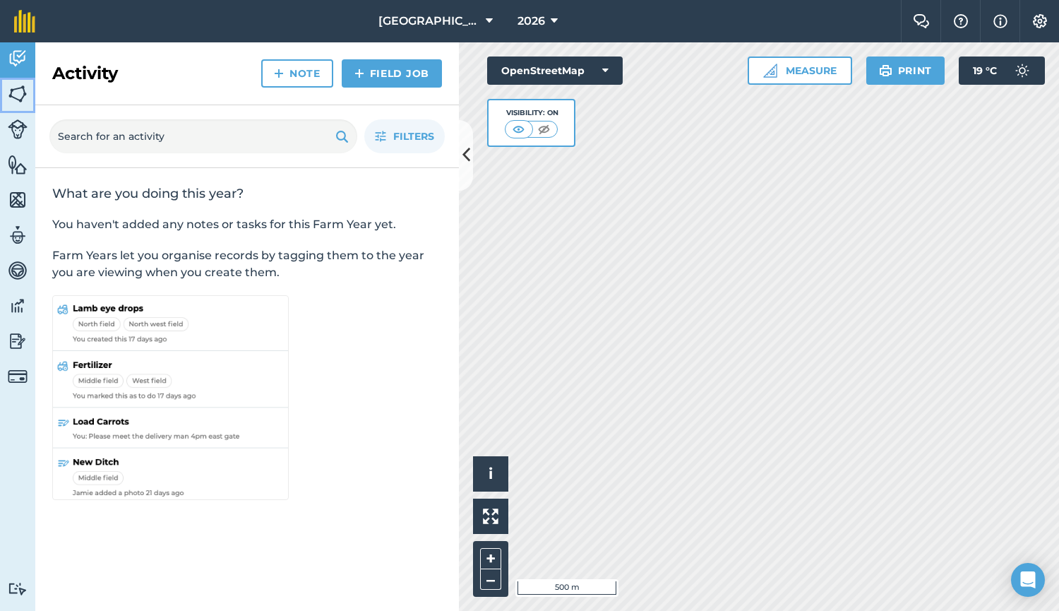
click at [23, 95] on img at bounding box center [18, 93] width 20 height 21
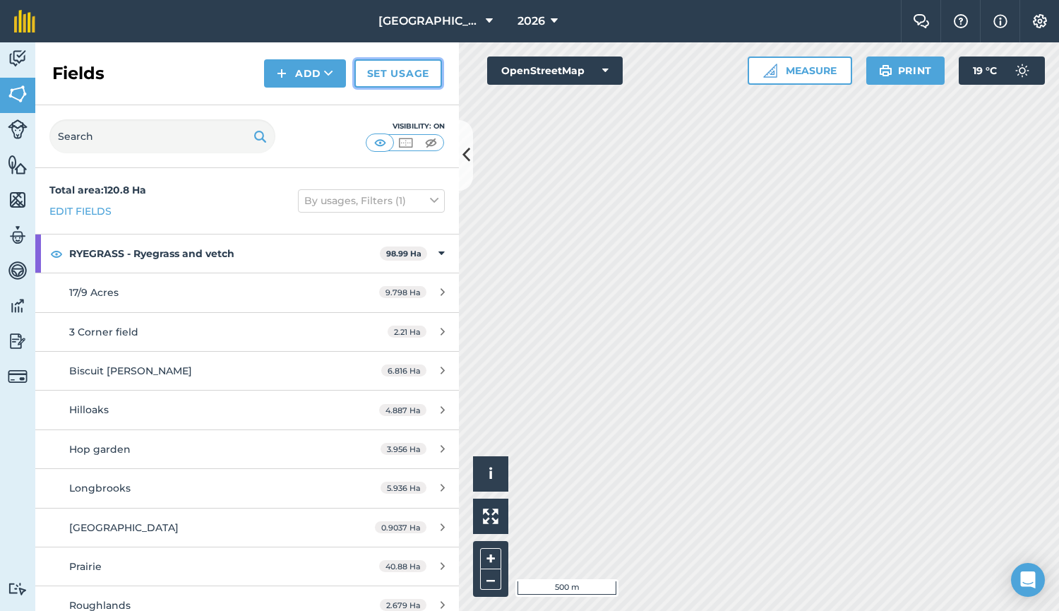
click at [384, 68] on link "Set usage" at bounding box center [398, 73] width 88 height 28
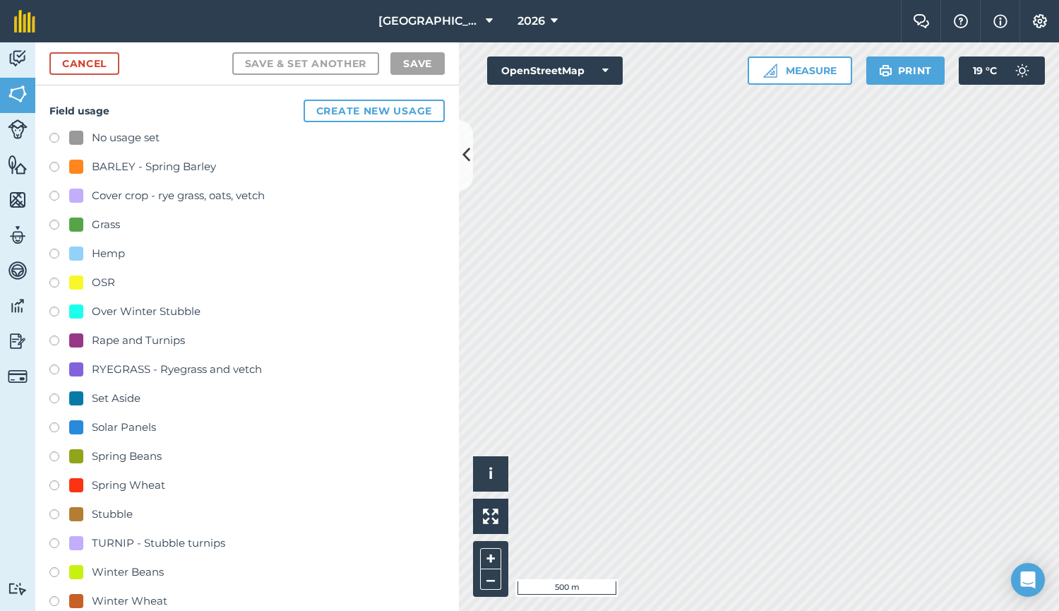
click at [100, 225] on div "Grass" at bounding box center [106, 224] width 28 height 17
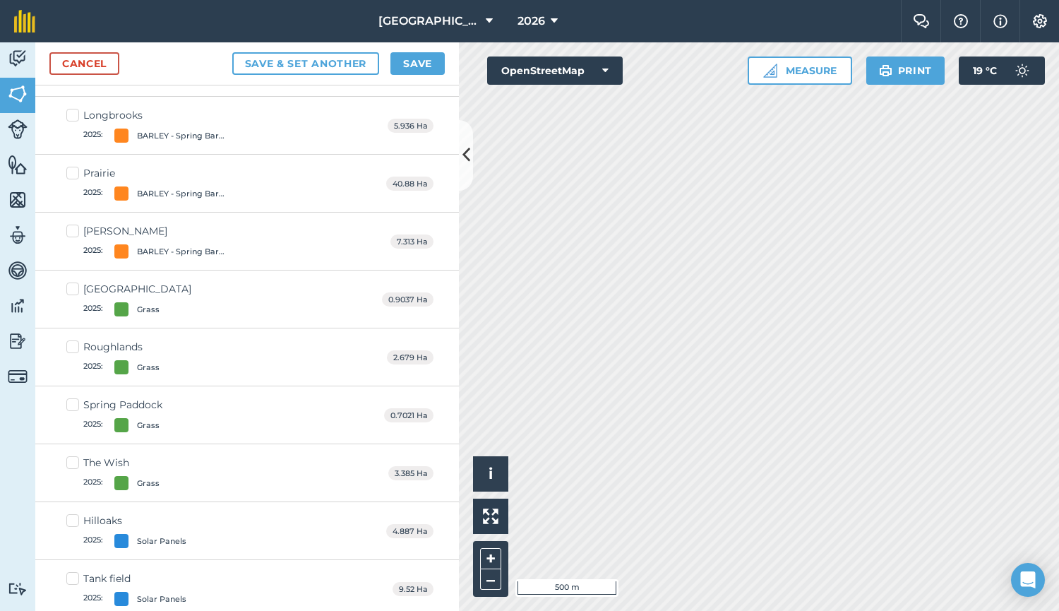
click at [185, 307] on div "Grass" at bounding box center [152, 309] width 77 height 14
click at [76, 291] on input "[GEOGRAPHIC_DATA] 2025 : Grass" at bounding box center [70, 286] width 9 height 9
checkbox input "true"
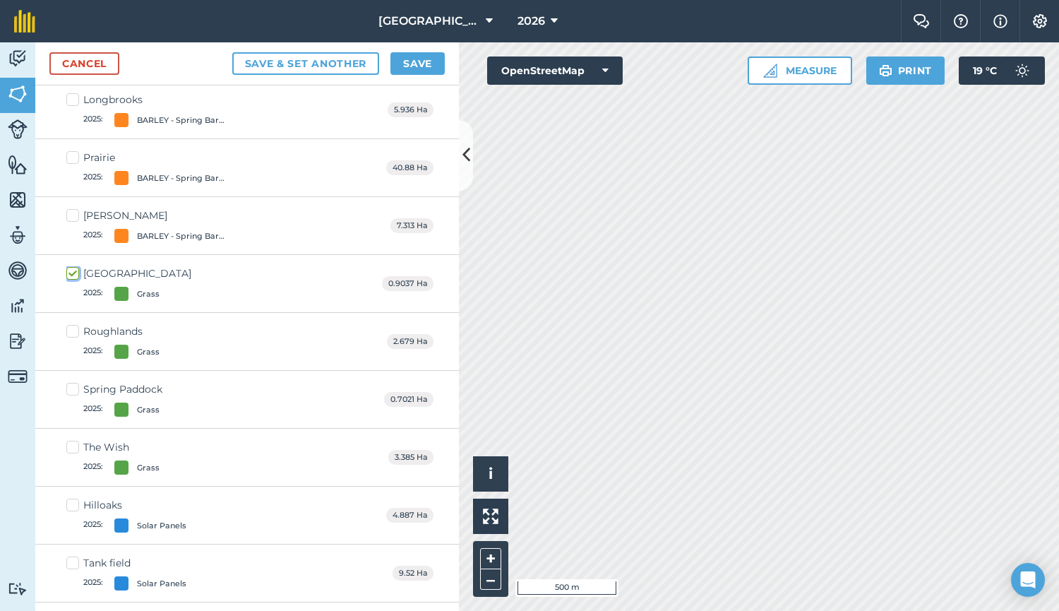
scroll to position [394, 0]
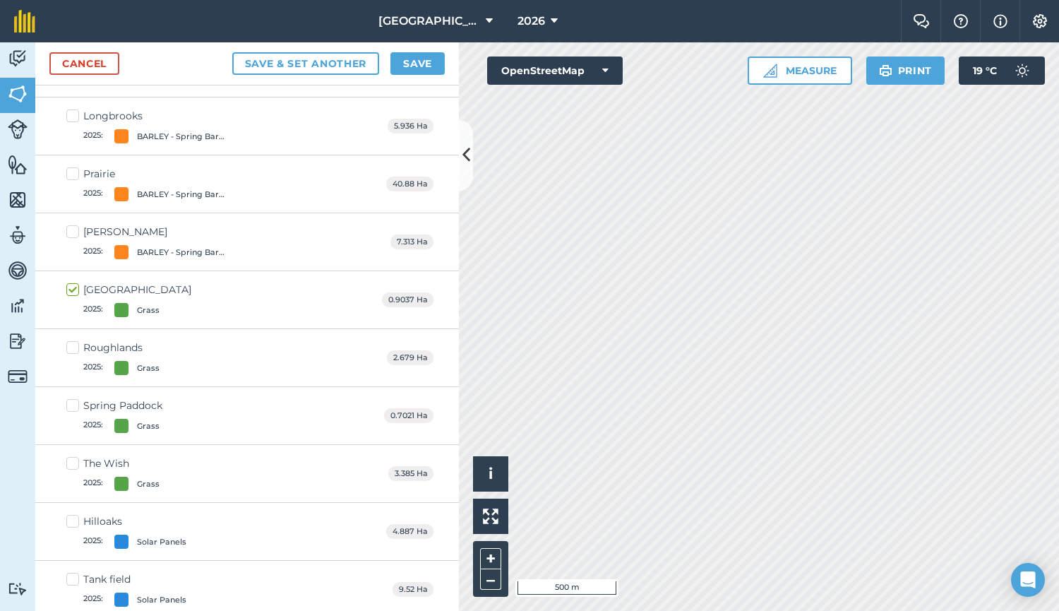
click at [162, 354] on div "Roughlands 2025 : Grass 2.679 Ha" at bounding box center [247, 358] width 424 height 58
click at [81, 352] on label "Roughlands 2025 : Grass" at bounding box center [112, 357] width 93 height 35
click at [76, 350] on input "Roughlands 2025 : Grass" at bounding box center [70, 344] width 9 height 9
checkbox input "true"
click at [81, 408] on label "Spring Paddock 2025 : Grass" at bounding box center [114, 415] width 96 height 35
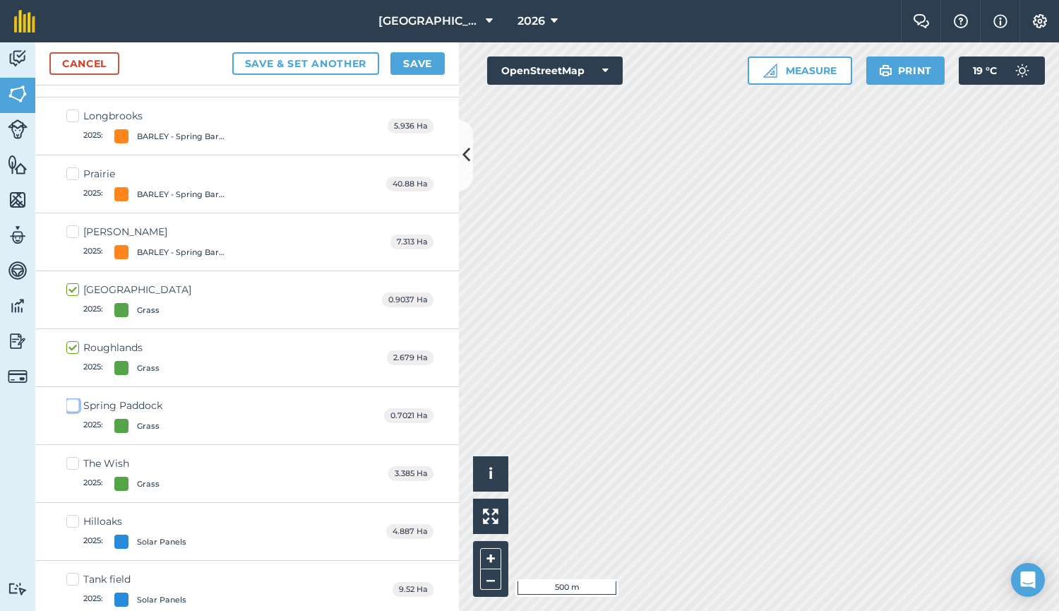
click at [76, 407] on input "Spring Paddock 2025 : Grass" at bounding box center [70, 402] width 9 height 9
checkbox input "true"
click at [73, 467] on label "The Wish 2025 : Grass" at bounding box center [112, 473] width 93 height 35
click at [73, 465] on input "The Wish 2025 : Grass" at bounding box center [70, 460] width 9 height 9
checkbox input "true"
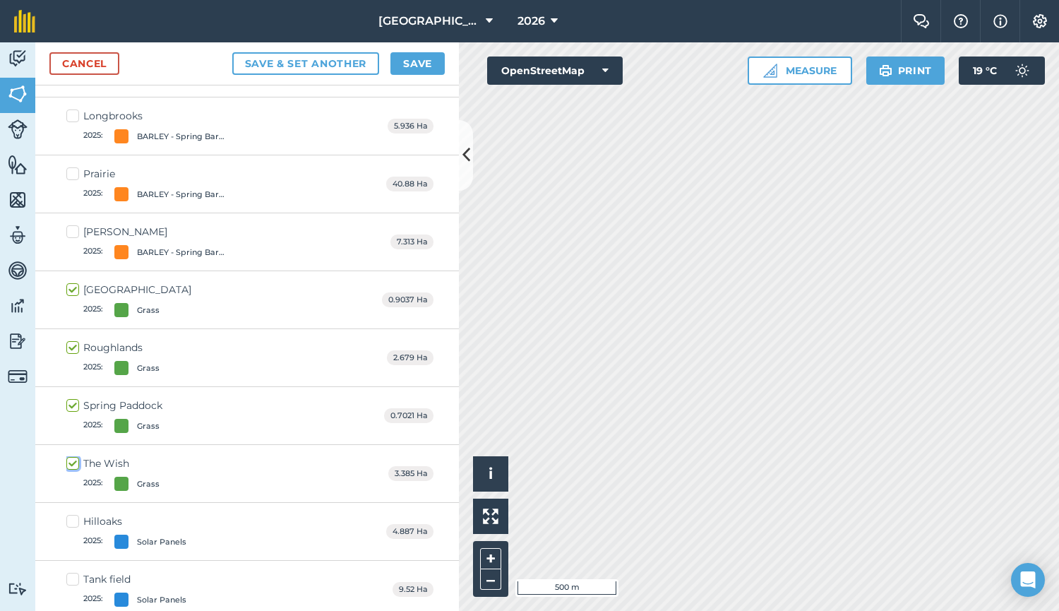
scroll to position [614, 0]
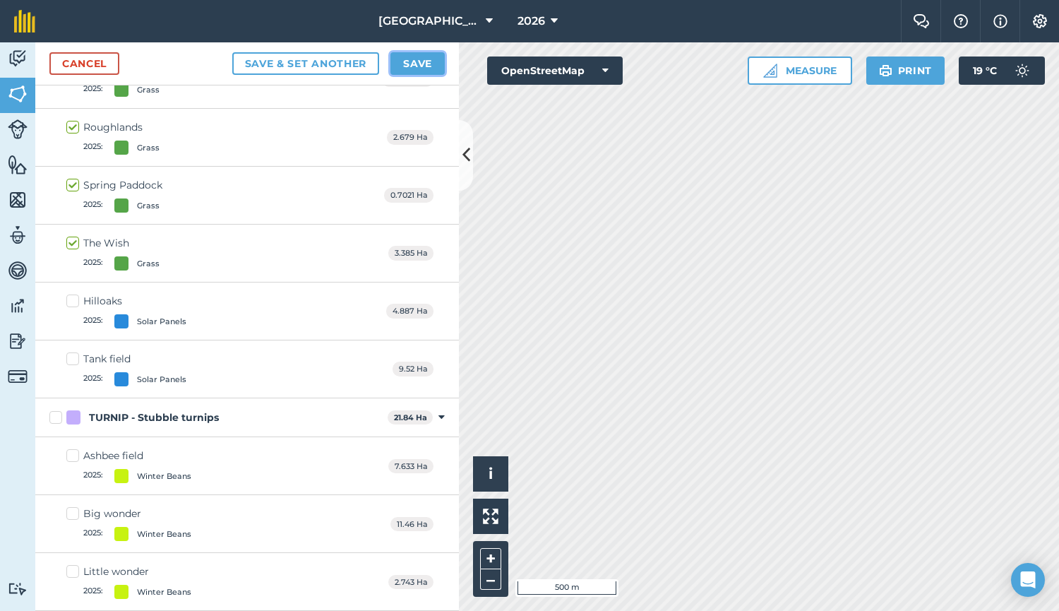
click at [423, 68] on button "Save" at bounding box center [418, 63] width 54 height 23
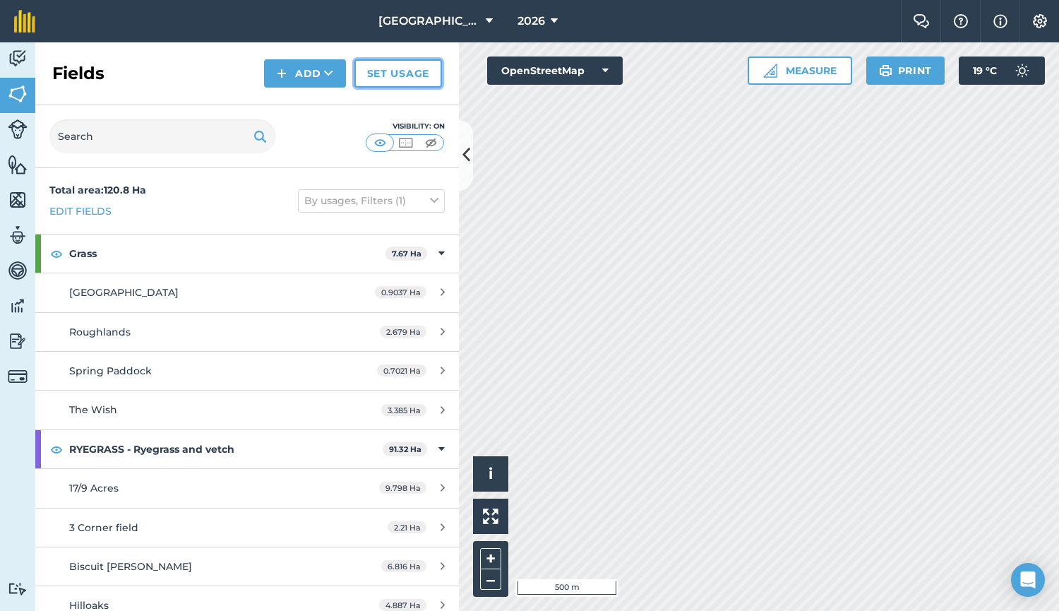
click at [398, 79] on link "Set usage" at bounding box center [398, 73] width 88 height 28
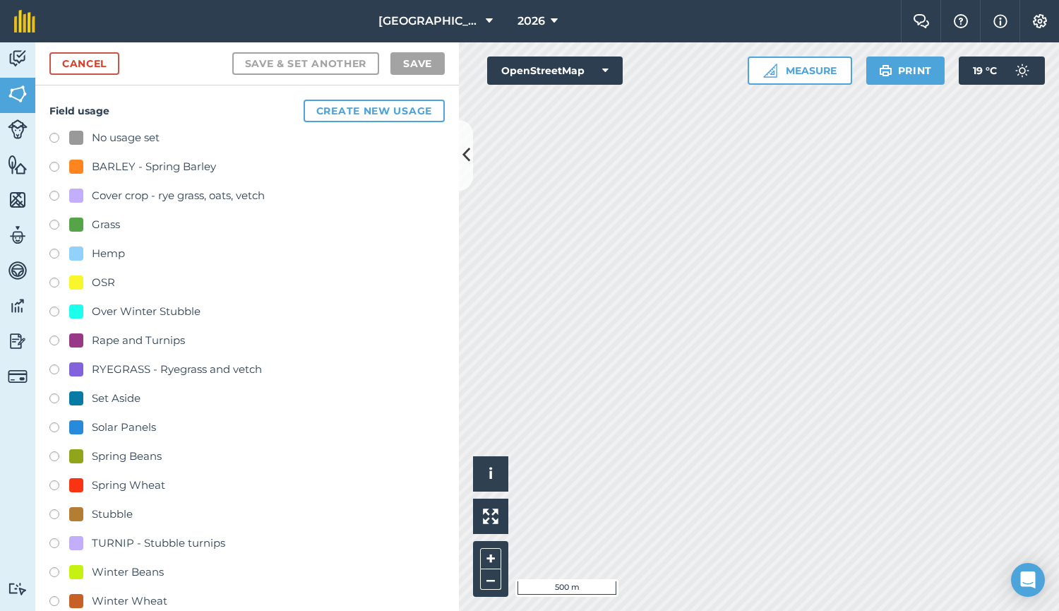
click at [109, 418] on div "No usage set BARLEY - Spring Barley Cover crop - rye grass, oats, vetch Grass H…" at bounding box center [246, 371] width 395 height 484
click at [108, 426] on div "Solar Panels" at bounding box center [124, 427] width 64 height 17
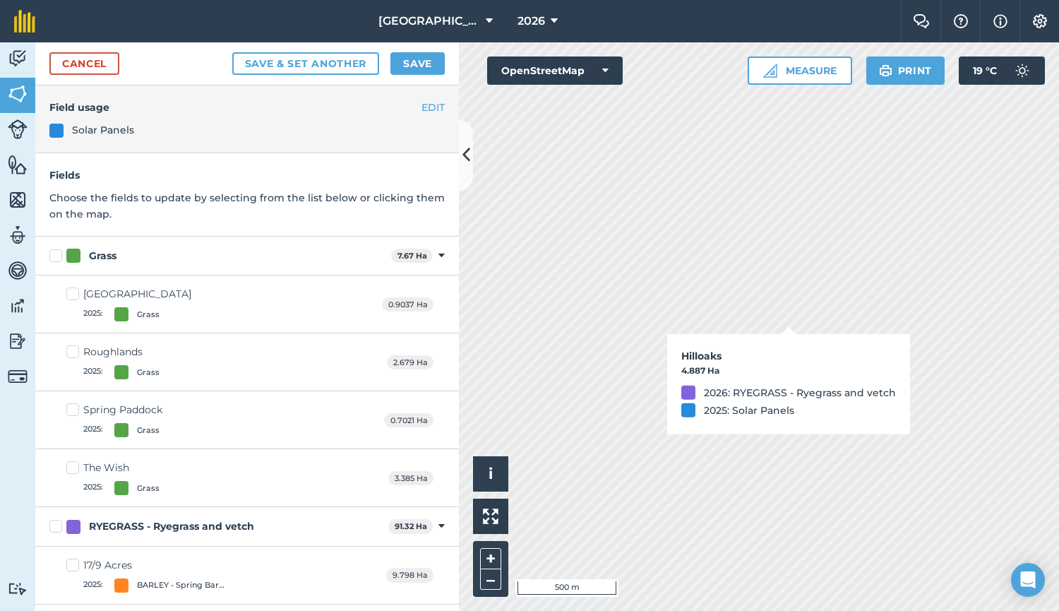
checkbox input "true"
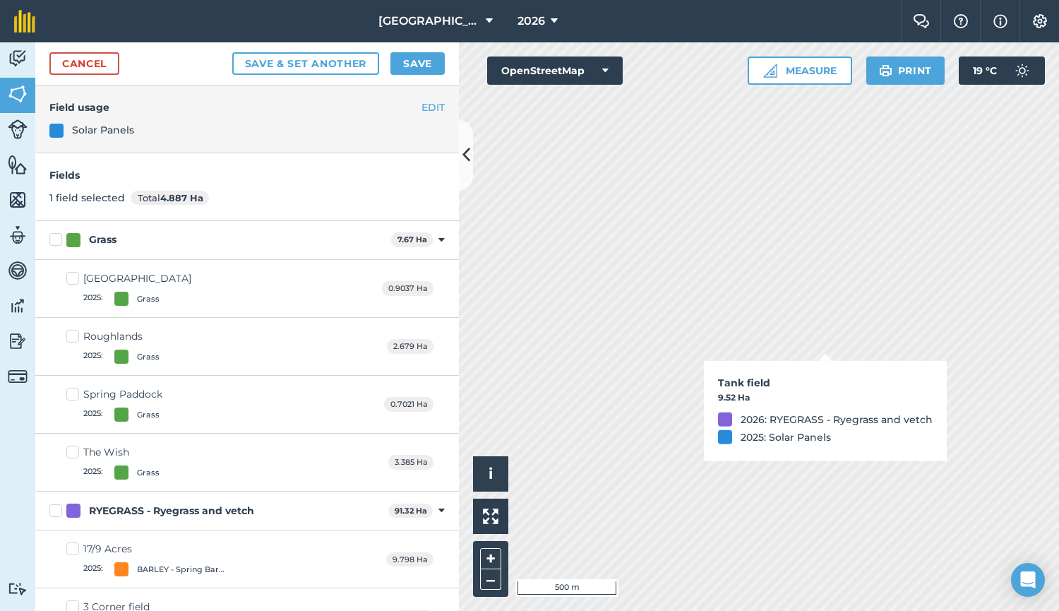
checkbox input "true"
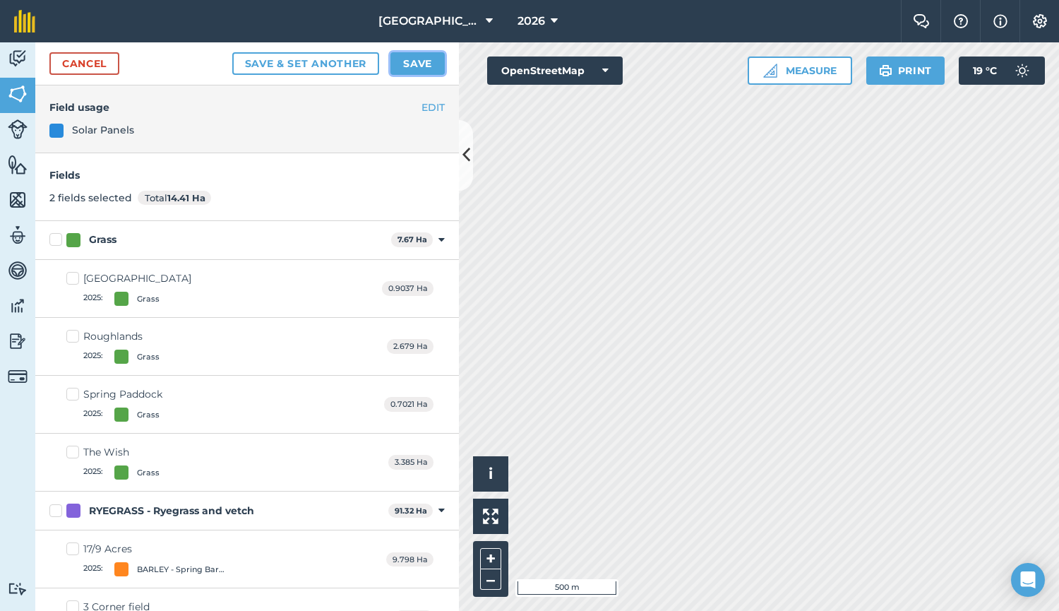
click at [426, 61] on button "Save" at bounding box center [418, 63] width 54 height 23
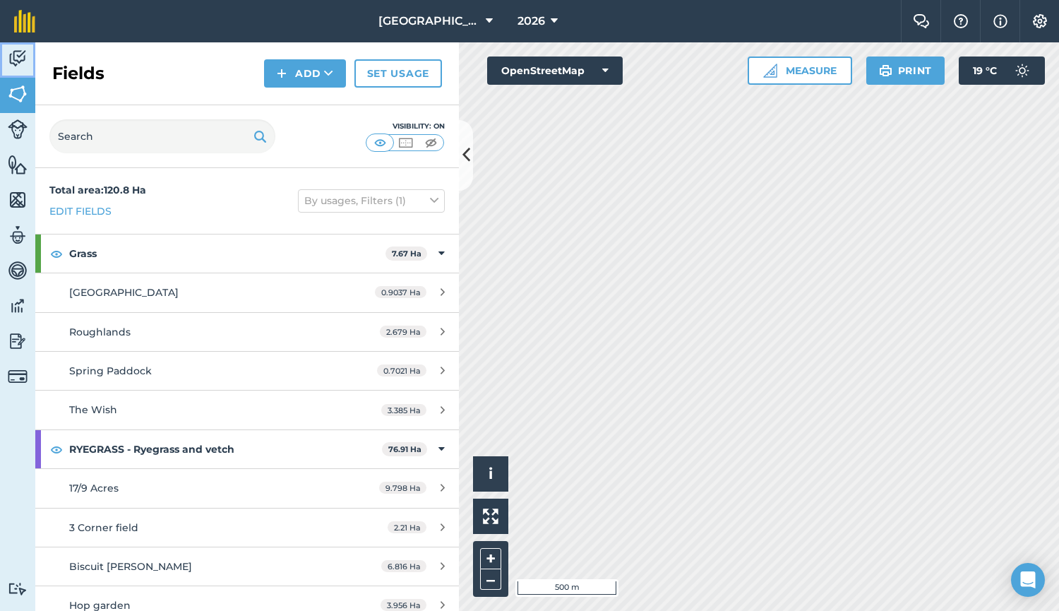
click at [21, 64] on img at bounding box center [18, 58] width 20 height 21
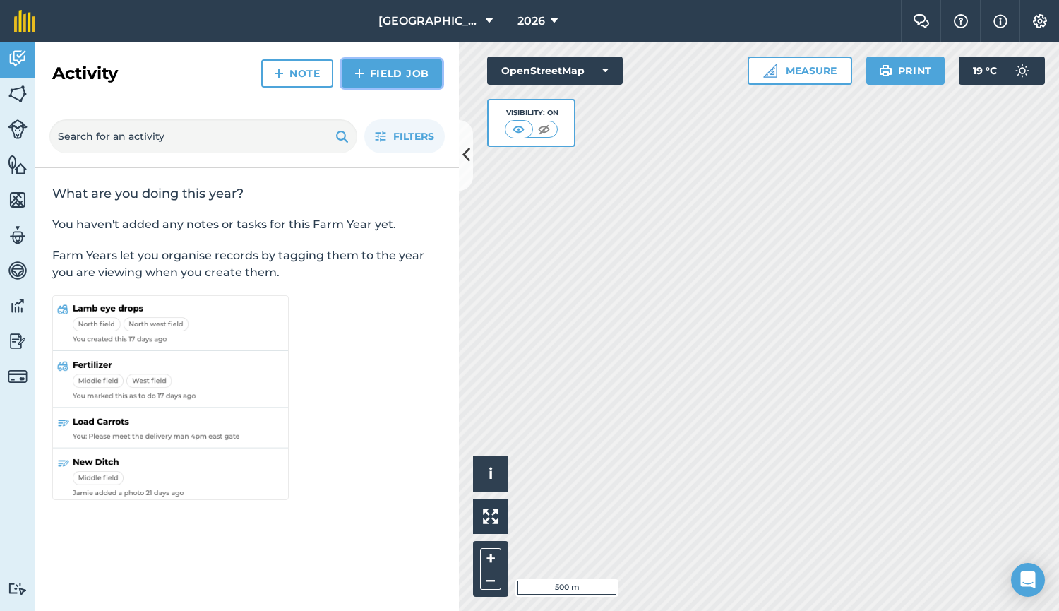
click at [391, 73] on link "Field Job" at bounding box center [392, 73] width 100 height 28
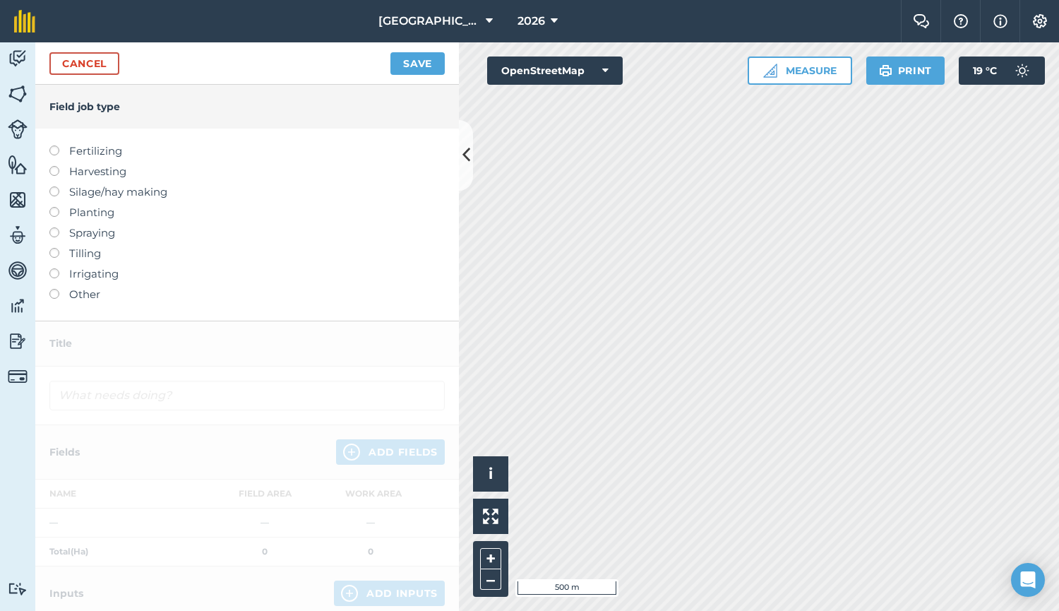
click at [96, 215] on label "Planting" at bounding box center [246, 212] width 395 height 17
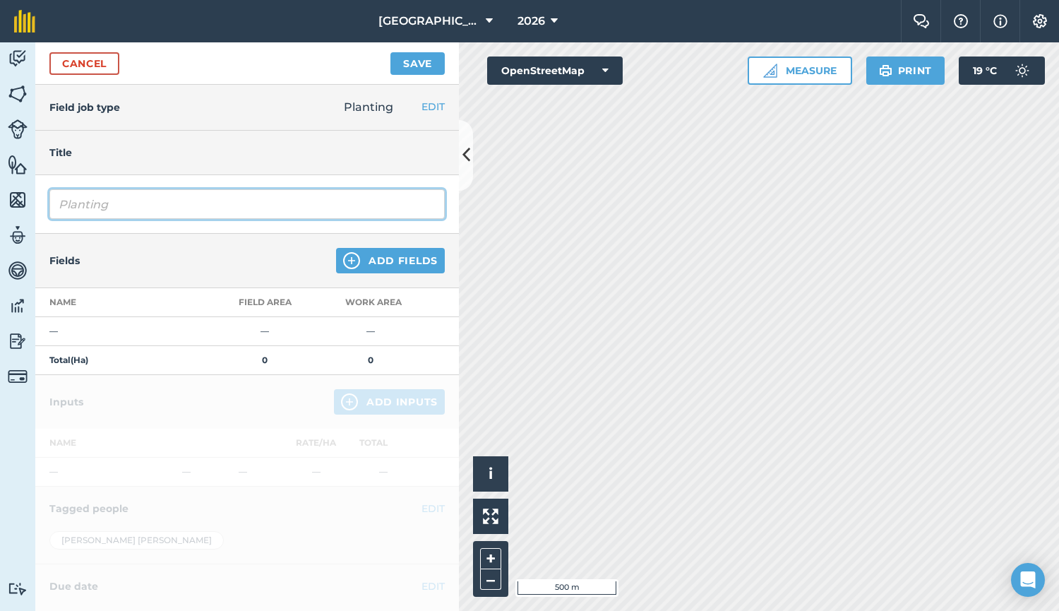
click at [198, 207] on input "Planting" at bounding box center [246, 204] width 395 height 30
type input "Planting Ryegrass + Vetch"
click at [366, 258] on button "Add Fields" at bounding box center [390, 260] width 109 height 25
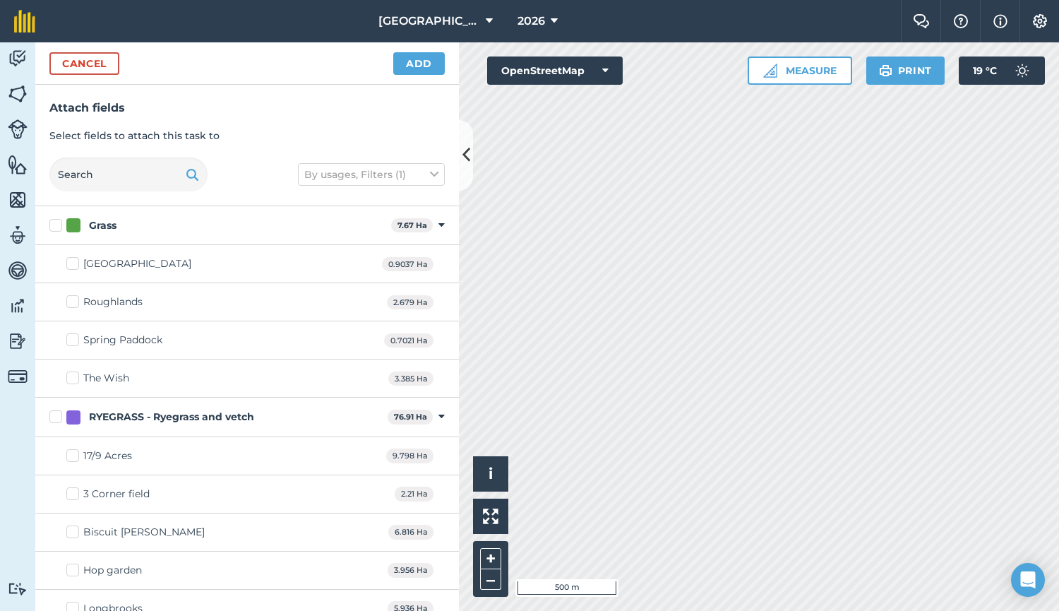
click at [106, 419] on div "RYEGRASS - Ryegrass and vetch" at bounding box center [171, 417] width 165 height 15
click at [59, 419] on input "RYEGRASS - Ryegrass and vetch" at bounding box center [53, 414] width 9 height 9
checkbox input "true"
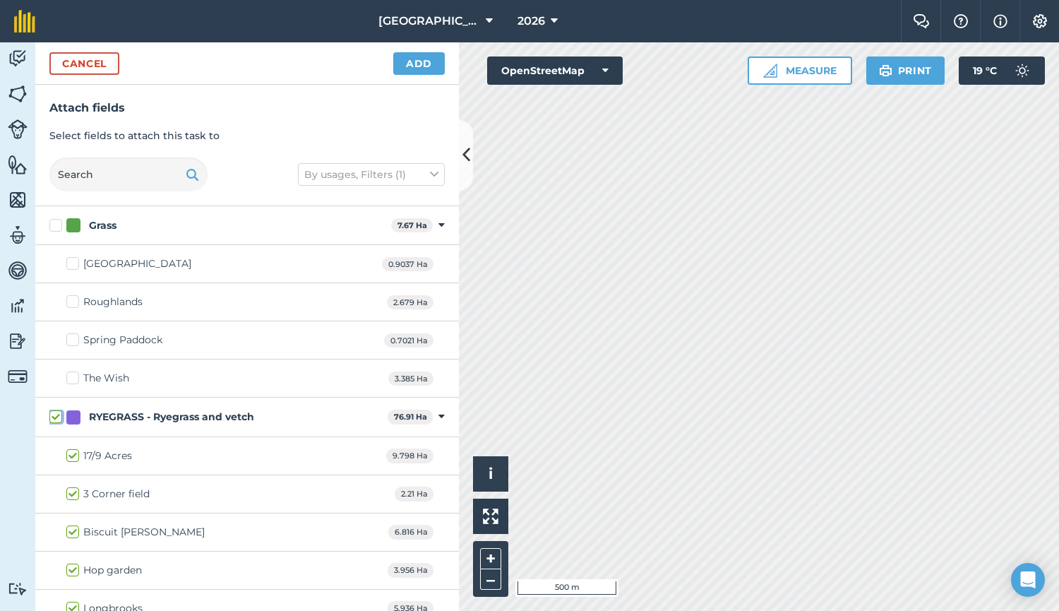
checkbox input "true"
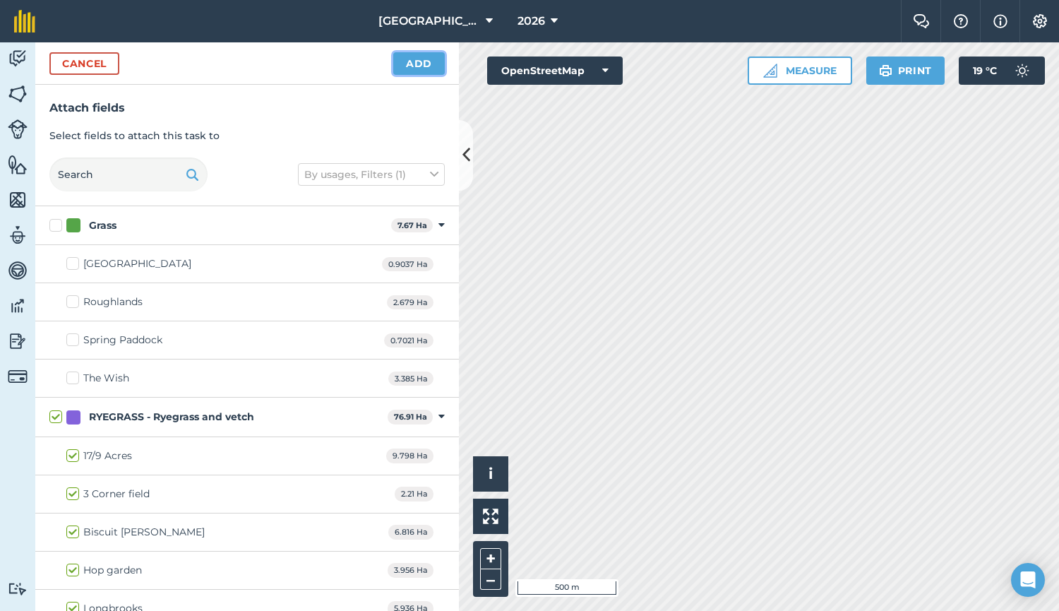
click at [417, 62] on button "Add" at bounding box center [419, 63] width 52 height 23
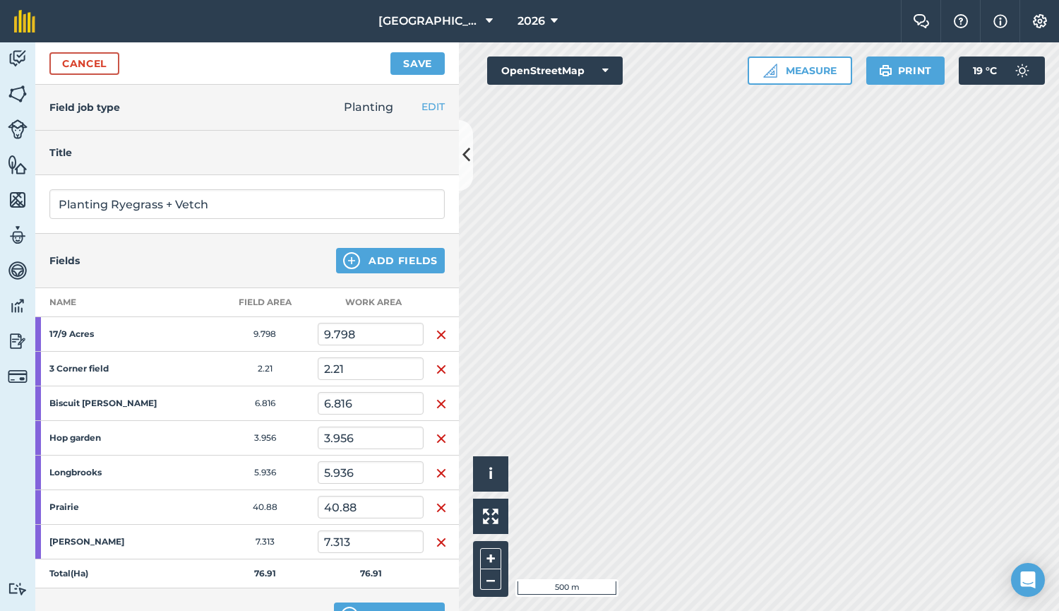
scroll to position [314, 0]
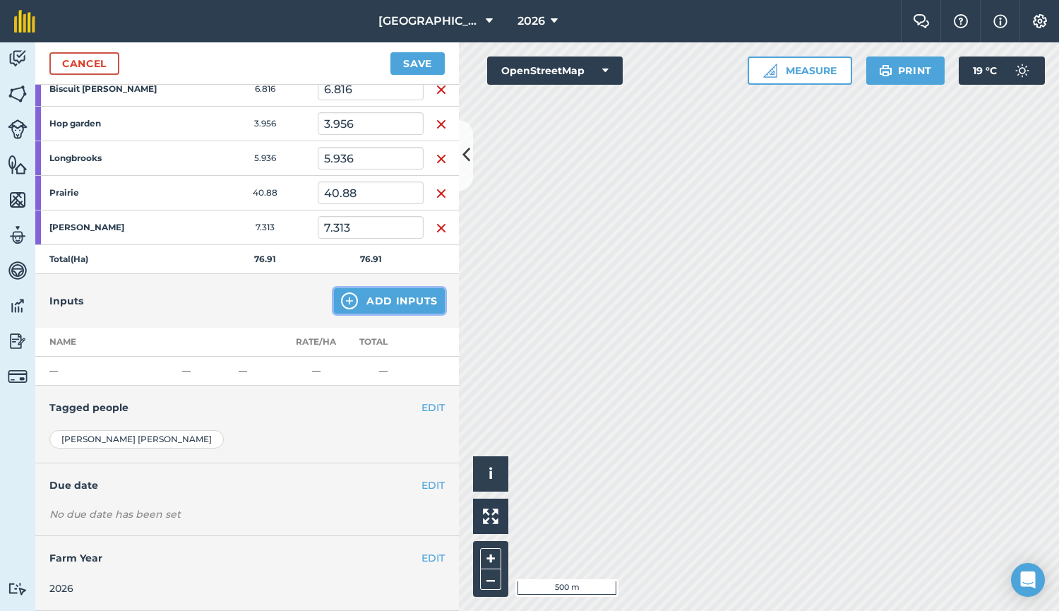
click at [381, 296] on button "Add Inputs" at bounding box center [389, 300] width 111 height 25
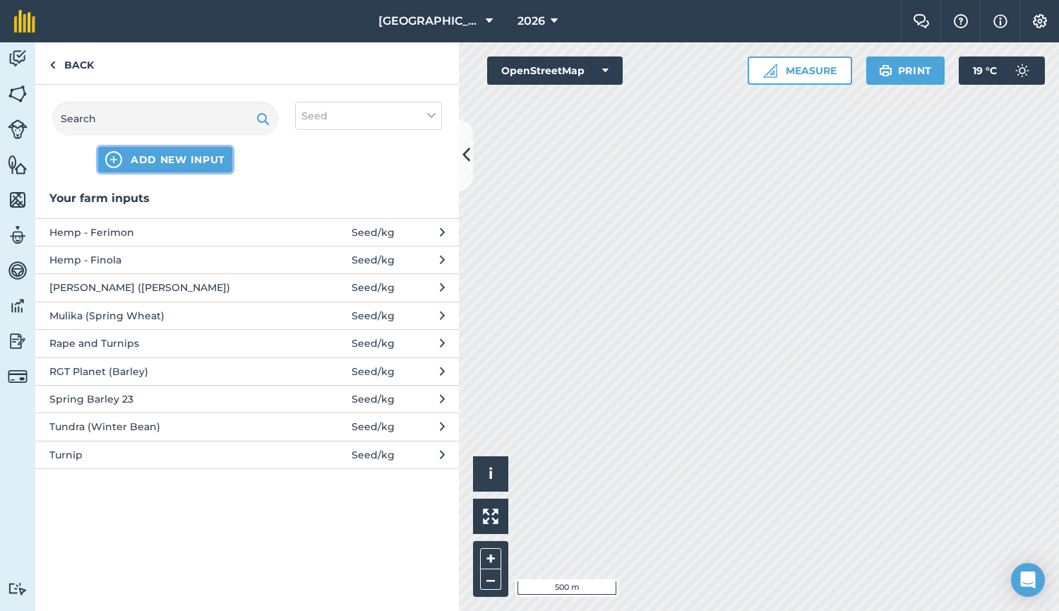
click at [198, 167] on button "ADD NEW INPUT" at bounding box center [165, 159] width 134 height 25
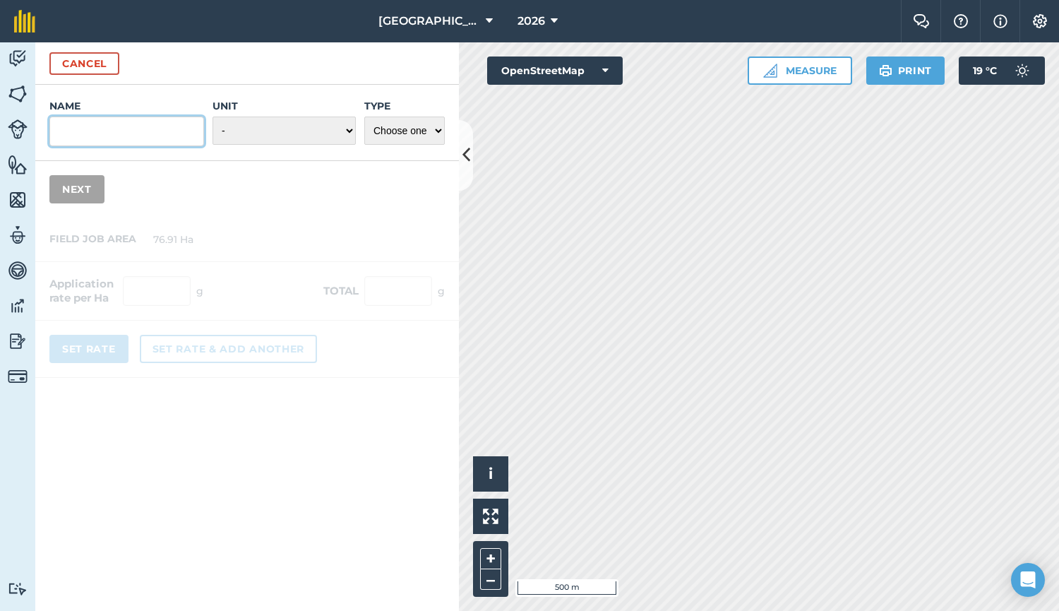
click at [167, 137] on input "Name" at bounding box center [126, 132] width 155 height 30
type input "Ryegrass"
select select "KILOGRAMS"
select select "SEED"
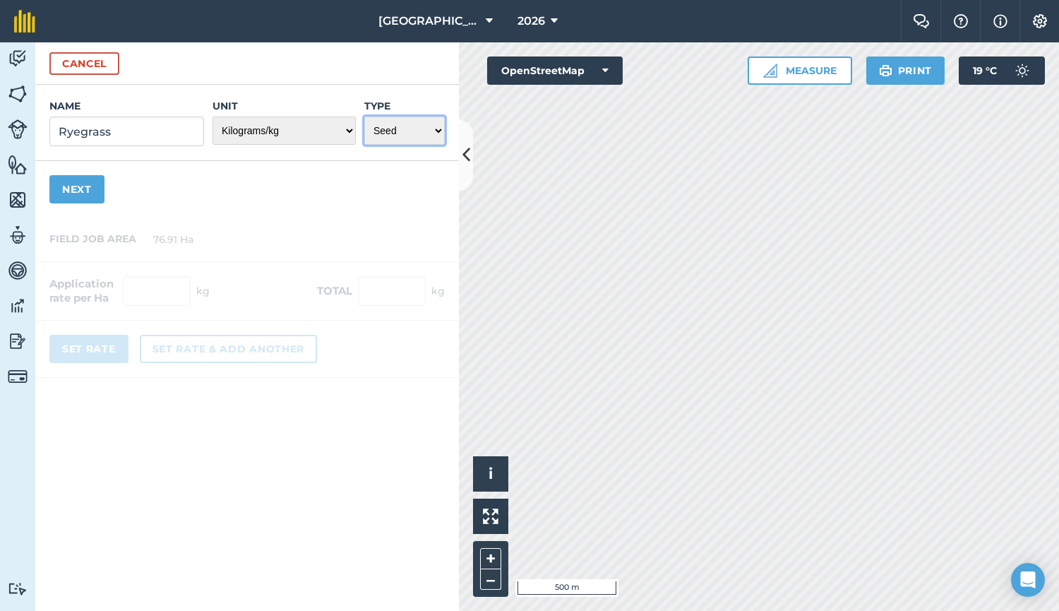
click at [364, 117] on select "Choose one Fertilizer Seed Spray Fuel Other" at bounding box center [404, 131] width 81 height 28
click at [83, 192] on button "Next" at bounding box center [76, 189] width 55 height 28
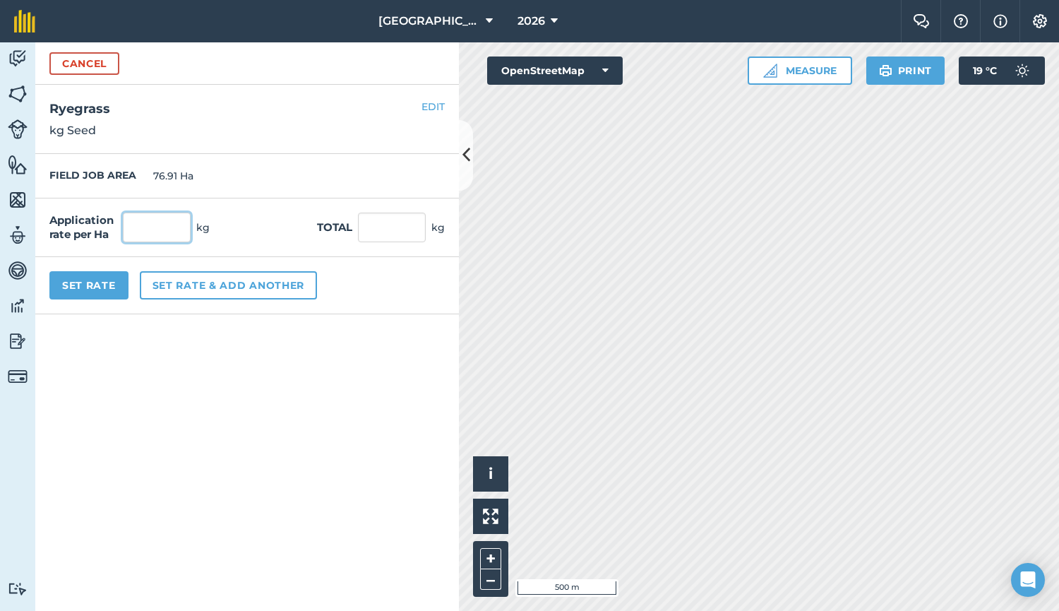
click at [166, 231] on input "text" at bounding box center [157, 228] width 68 height 30
type input "20"
type input "1,538.2"
click at [210, 279] on button "Set rate & add another" at bounding box center [228, 285] width 177 height 28
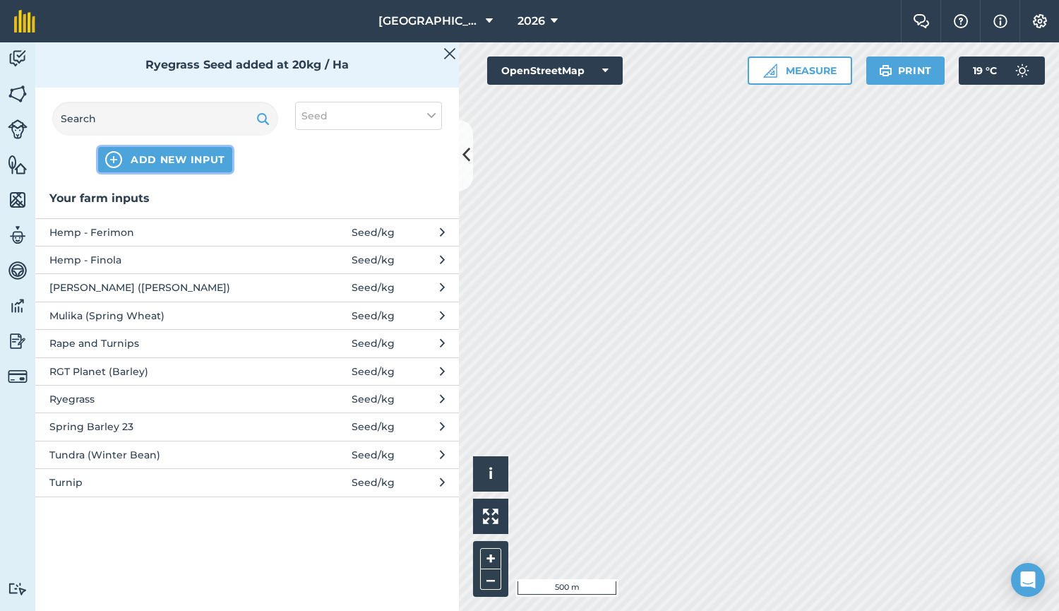
click at [176, 154] on span "ADD NEW INPUT" at bounding box center [178, 160] width 95 height 14
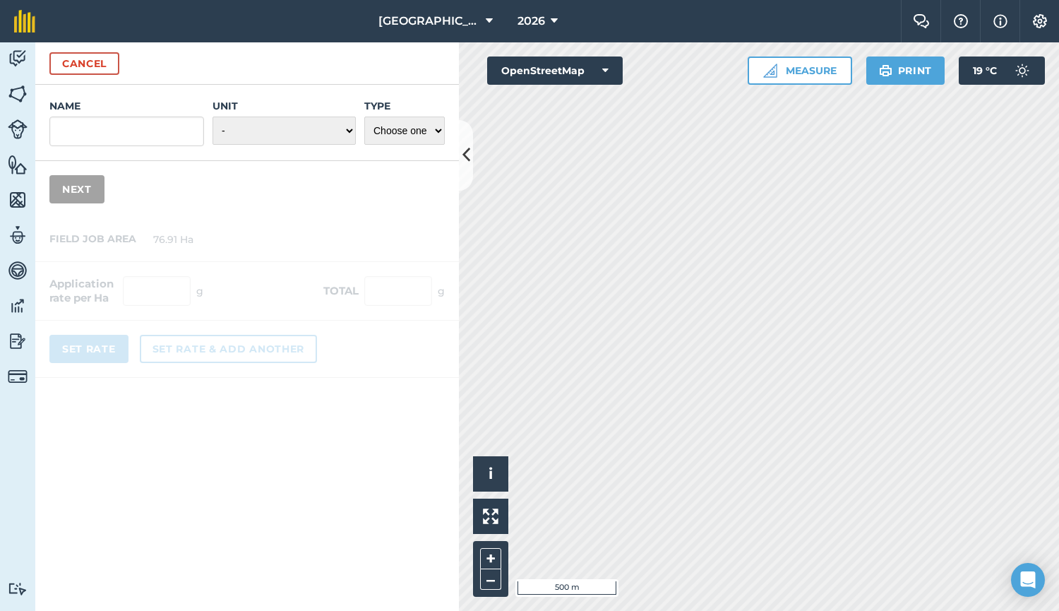
click at [159, 116] on div "Name" at bounding box center [126, 122] width 155 height 47
click at [156, 136] on input "Name" at bounding box center [126, 132] width 155 height 30
type input "Vetch"
select select "KILOGRAMS"
select select "SEED"
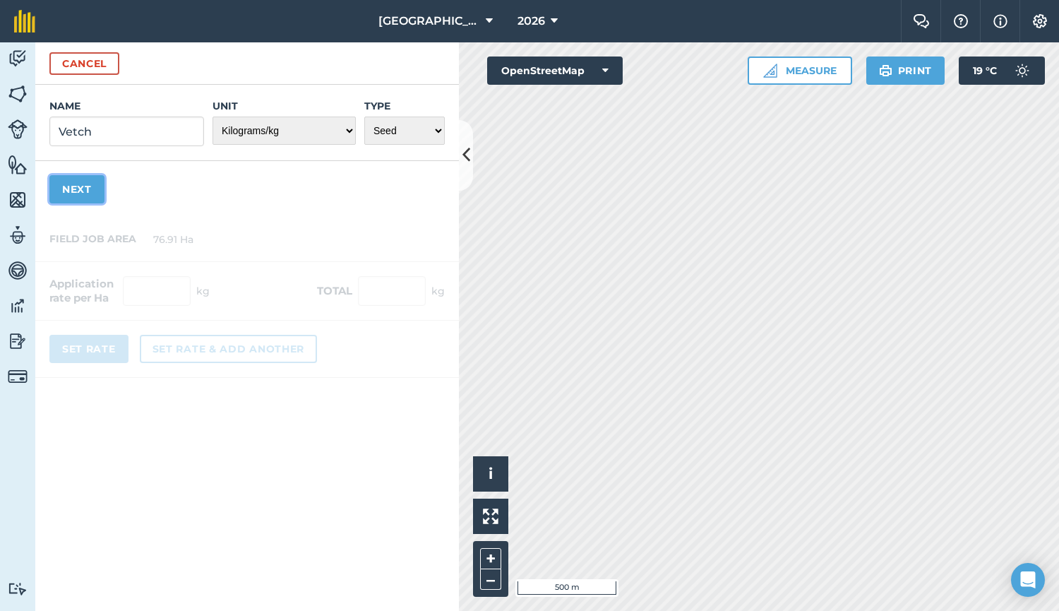
click at [88, 183] on button "Next" at bounding box center [76, 189] width 55 height 28
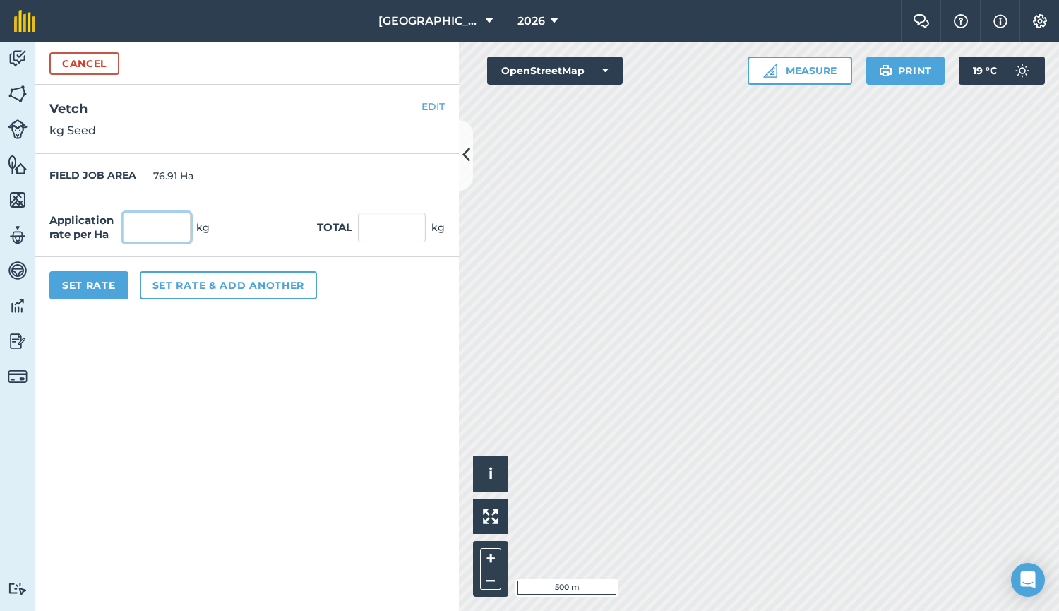
click at [141, 230] on input "text" at bounding box center [157, 228] width 68 height 30
type input "7"
type input "538.37"
click at [95, 285] on button "Set Rate" at bounding box center [88, 285] width 79 height 28
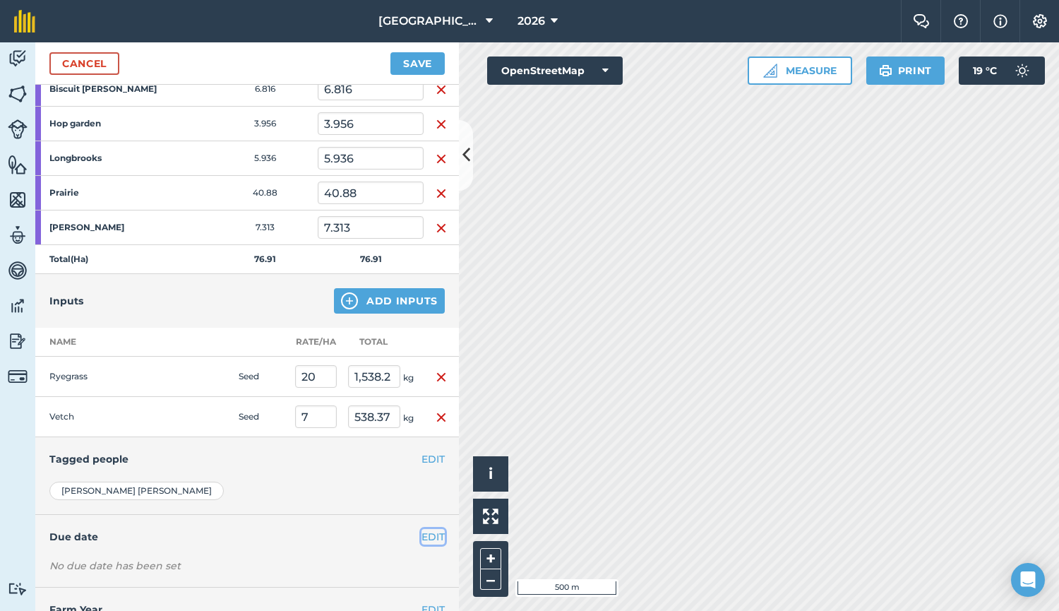
click at [429, 536] on button "EDIT" at bounding box center [433, 537] width 23 height 16
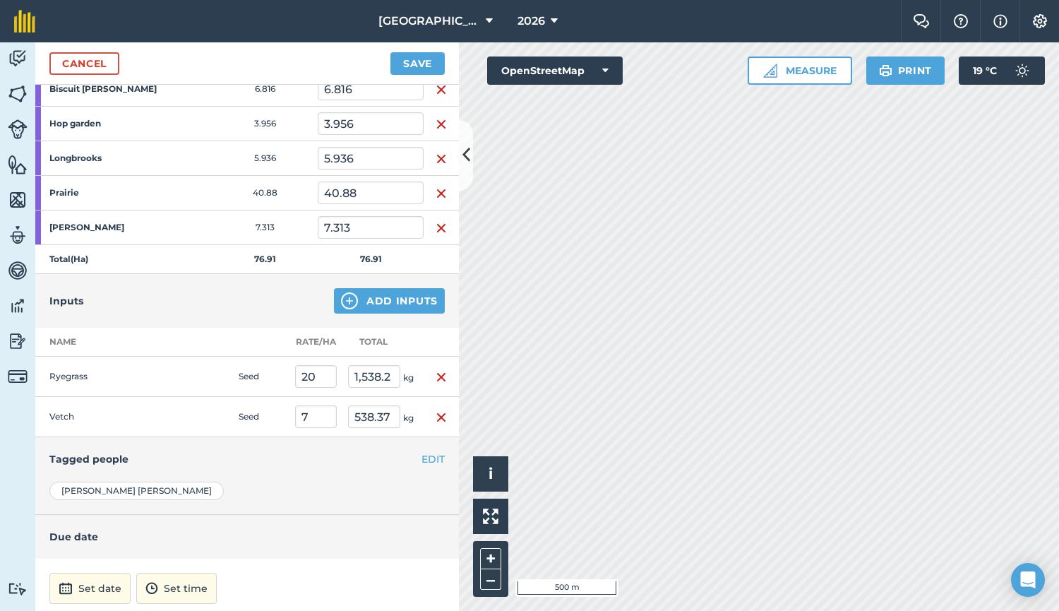
scroll to position [436, 0]
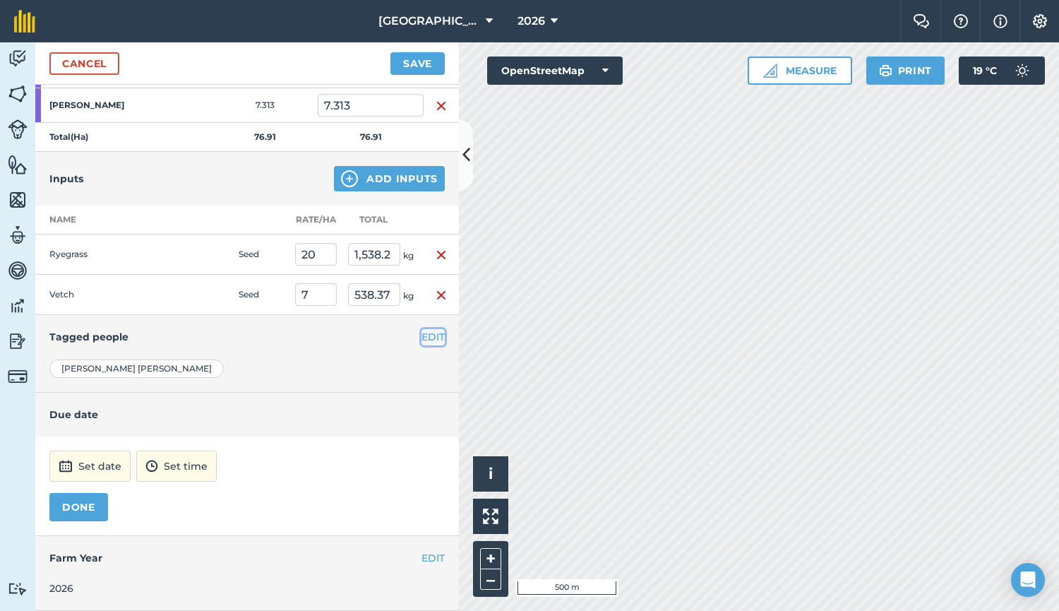
click at [432, 333] on button "EDIT" at bounding box center [433, 337] width 23 height 16
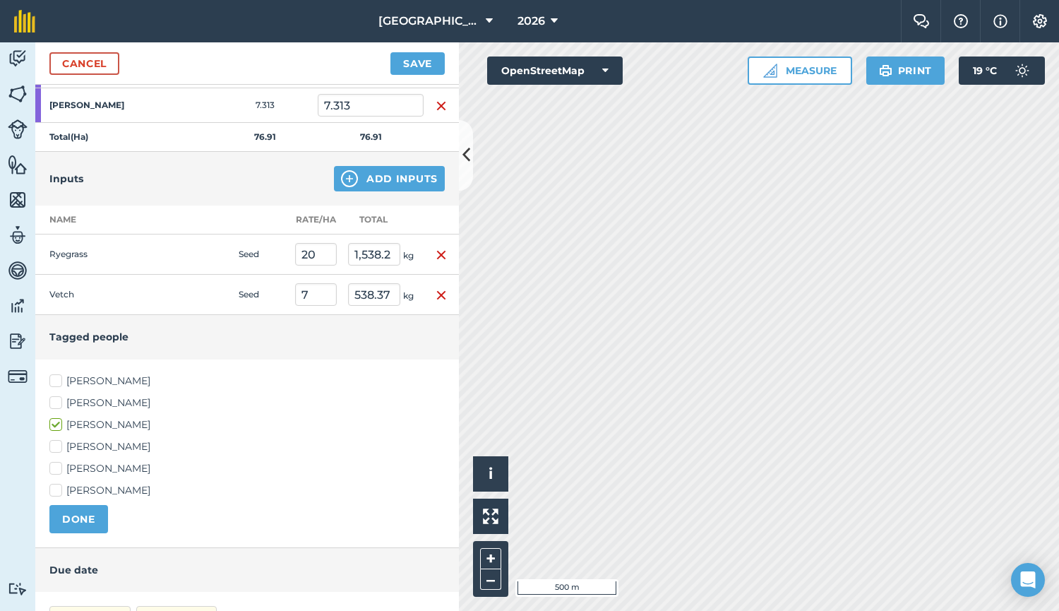
click at [110, 400] on label "[PERSON_NAME]" at bounding box center [246, 402] width 395 height 15
click at [59, 400] on input "[PERSON_NAME]" at bounding box center [53, 399] width 9 height 9
checkbox input "true"
click at [119, 381] on label "[PERSON_NAME]" at bounding box center [246, 381] width 395 height 15
click at [59, 381] on input "[PERSON_NAME]" at bounding box center [53, 378] width 9 height 9
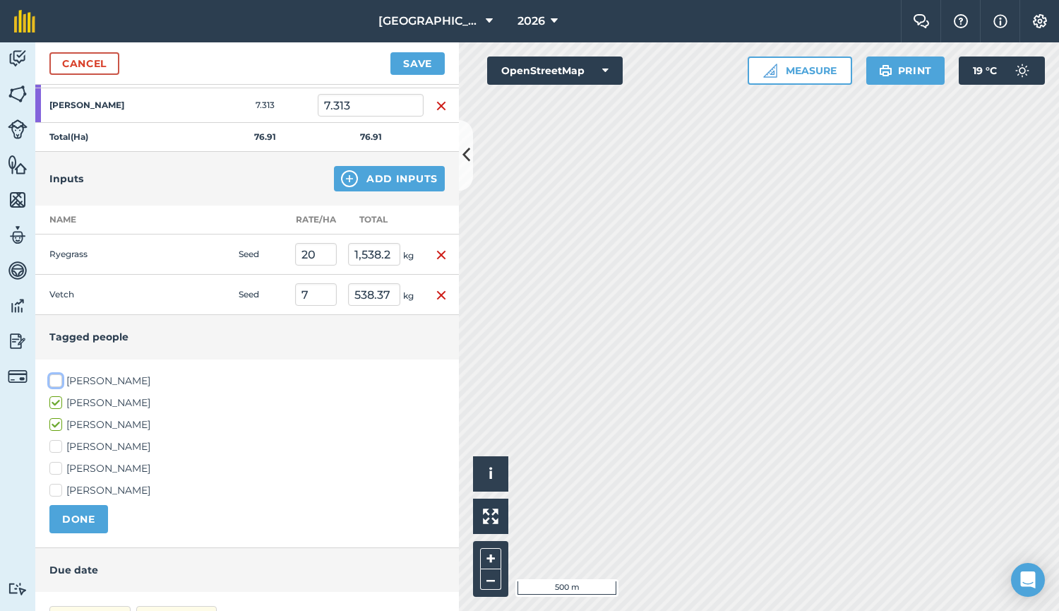
checkbox input "true"
click at [86, 521] on button "DONE" at bounding box center [78, 519] width 59 height 28
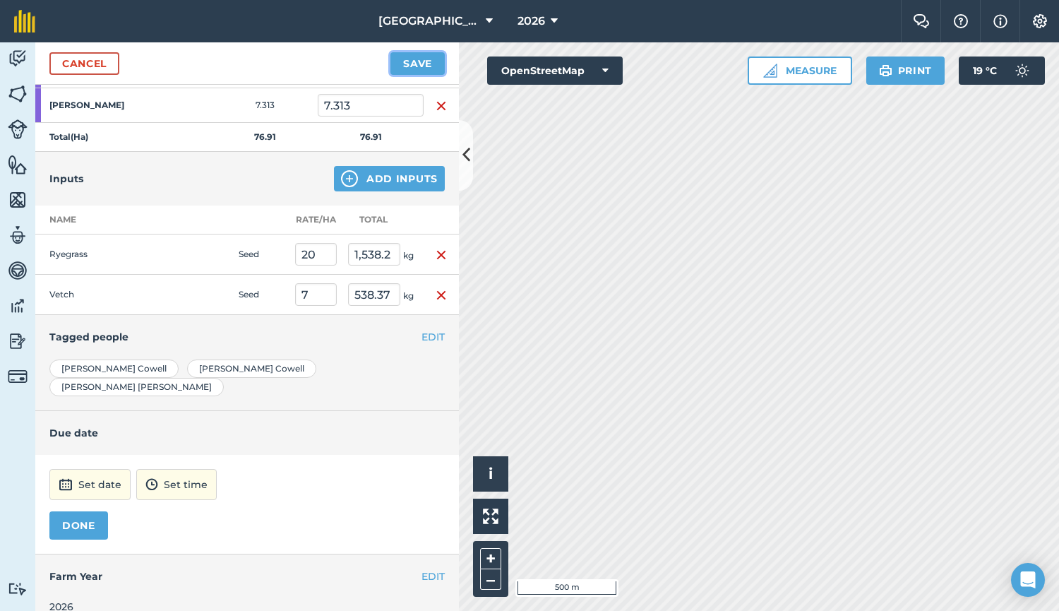
click at [406, 59] on button "Save" at bounding box center [418, 63] width 54 height 23
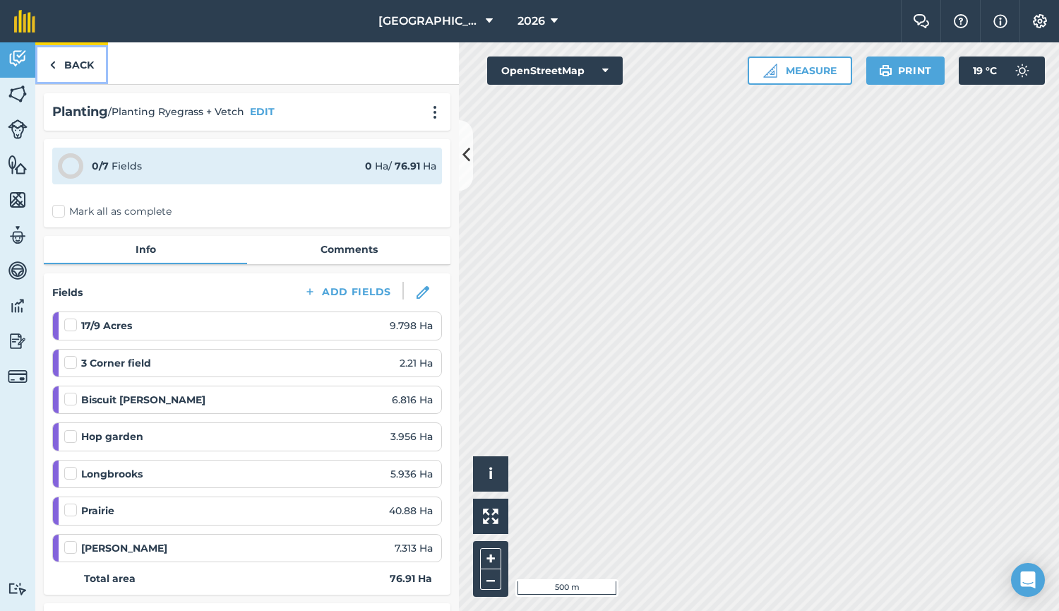
click at [76, 71] on link "Back" at bounding box center [71, 63] width 73 height 42
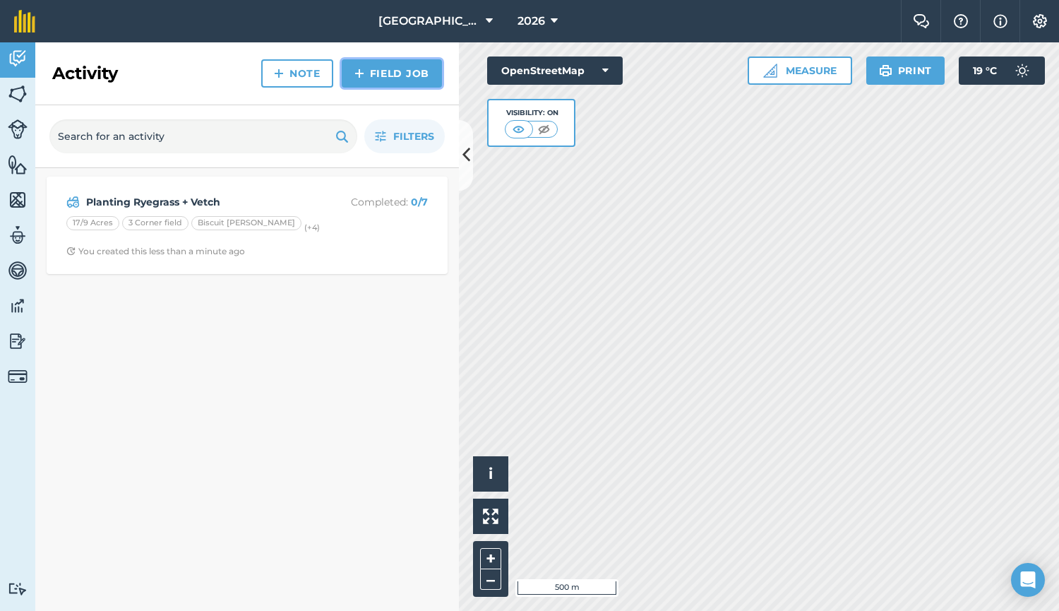
click at [364, 87] on link "Field Job" at bounding box center [392, 73] width 100 height 28
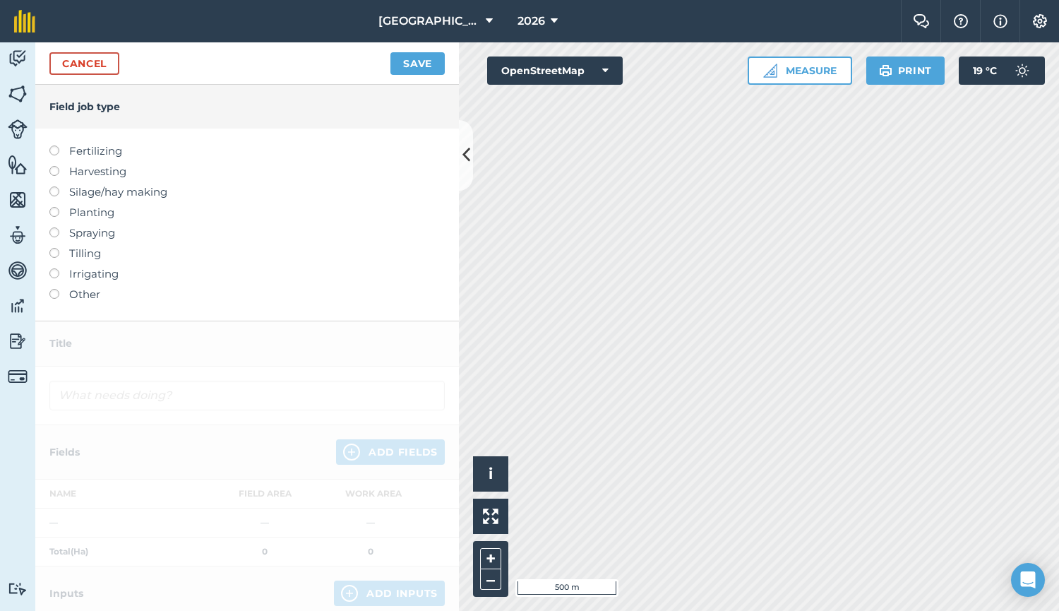
click at [78, 215] on label "Planting" at bounding box center [246, 212] width 395 height 17
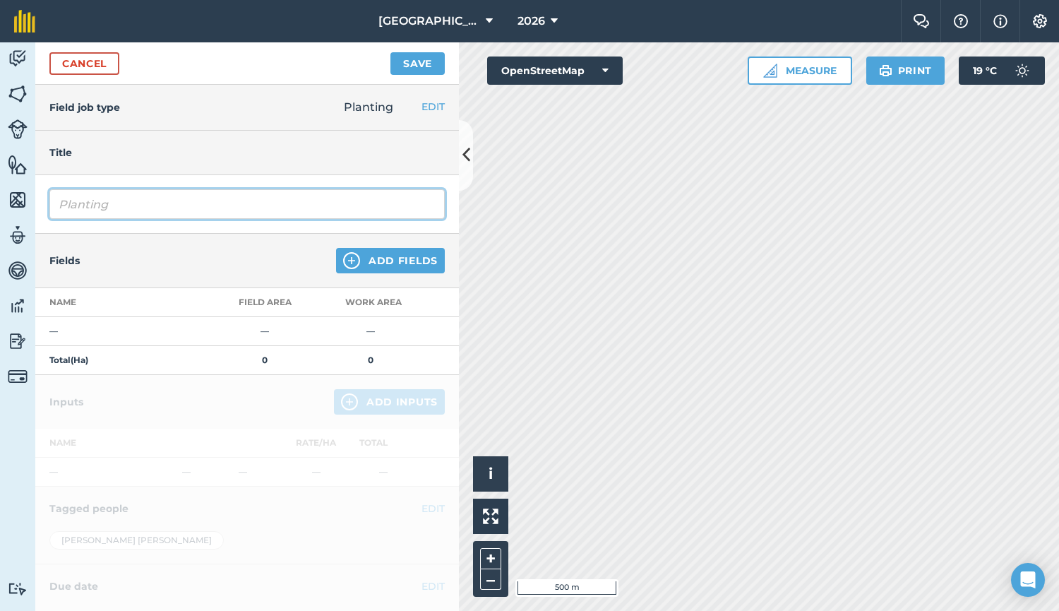
click at [172, 206] on input "Planting" at bounding box center [246, 204] width 395 height 30
type input "Planting stubble turnip"
click at [364, 260] on button "Add Fields" at bounding box center [390, 260] width 109 height 25
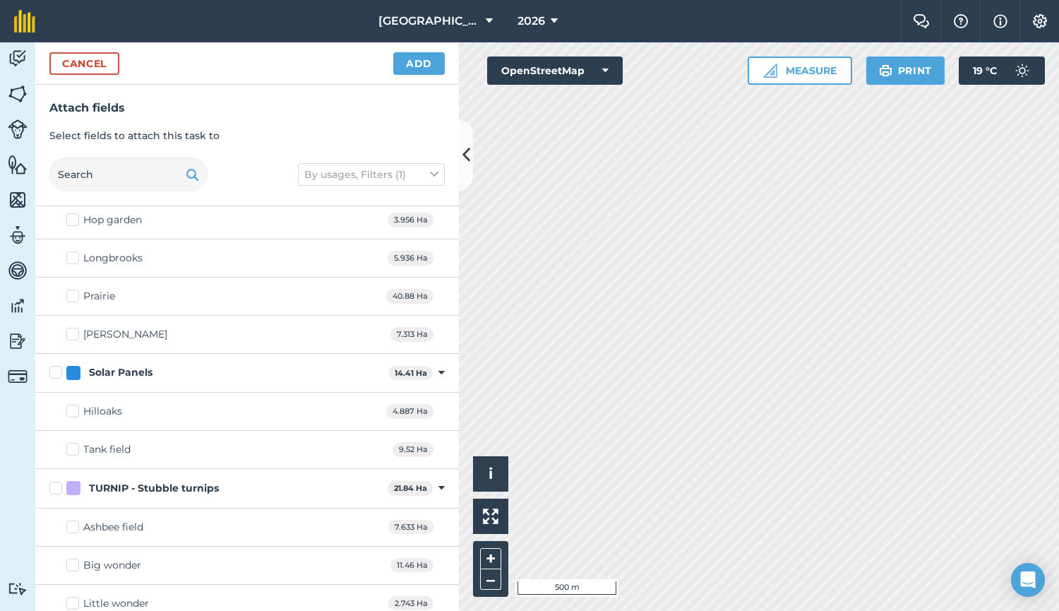
scroll to position [362, 0]
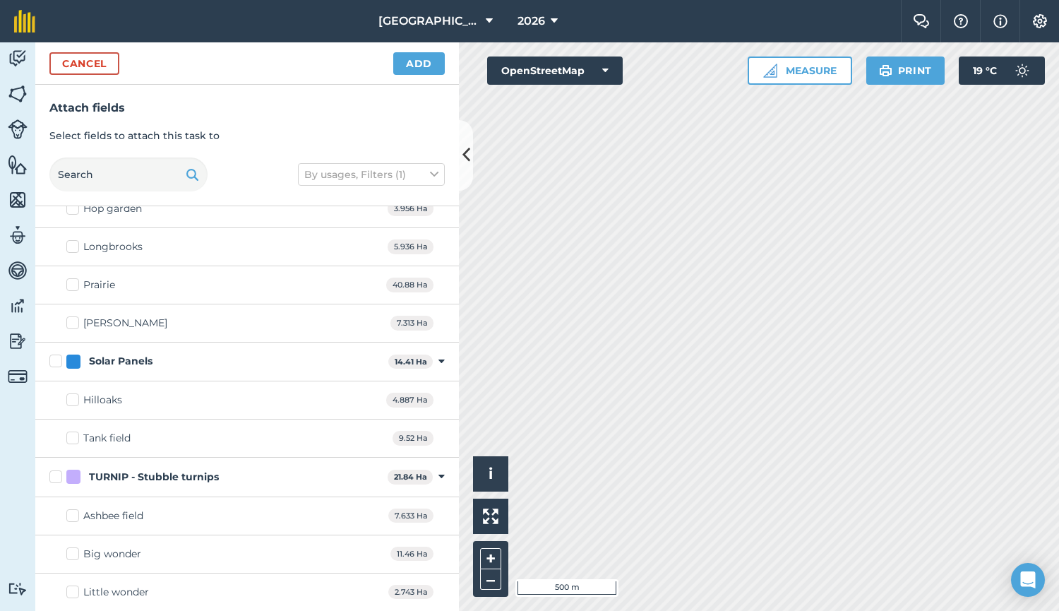
click at [144, 476] on div "TURNIP - Stubble turnips" at bounding box center [154, 477] width 130 height 15
click at [59, 476] on input "TURNIP - Stubble turnips" at bounding box center [53, 474] width 9 height 9
checkbox input "true"
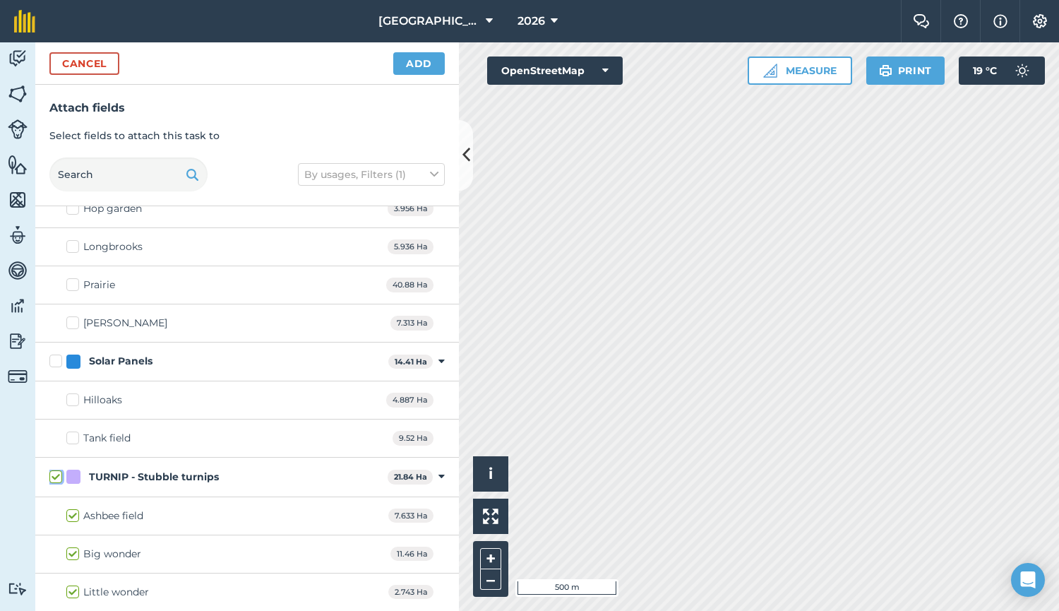
checkbox input "true"
click at [413, 61] on button "Add" at bounding box center [419, 63] width 52 height 23
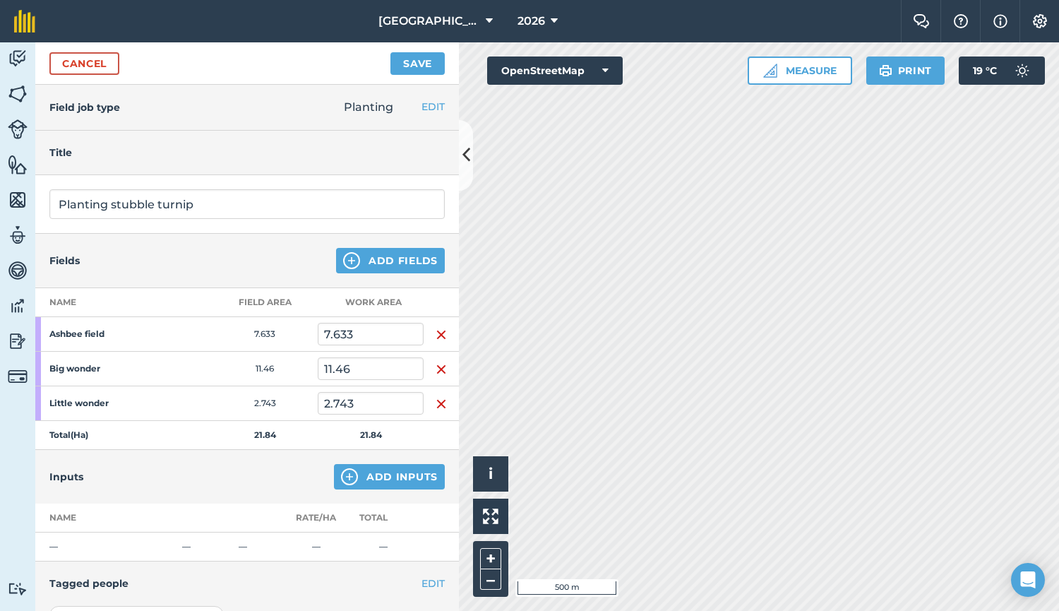
scroll to position [176, 0]
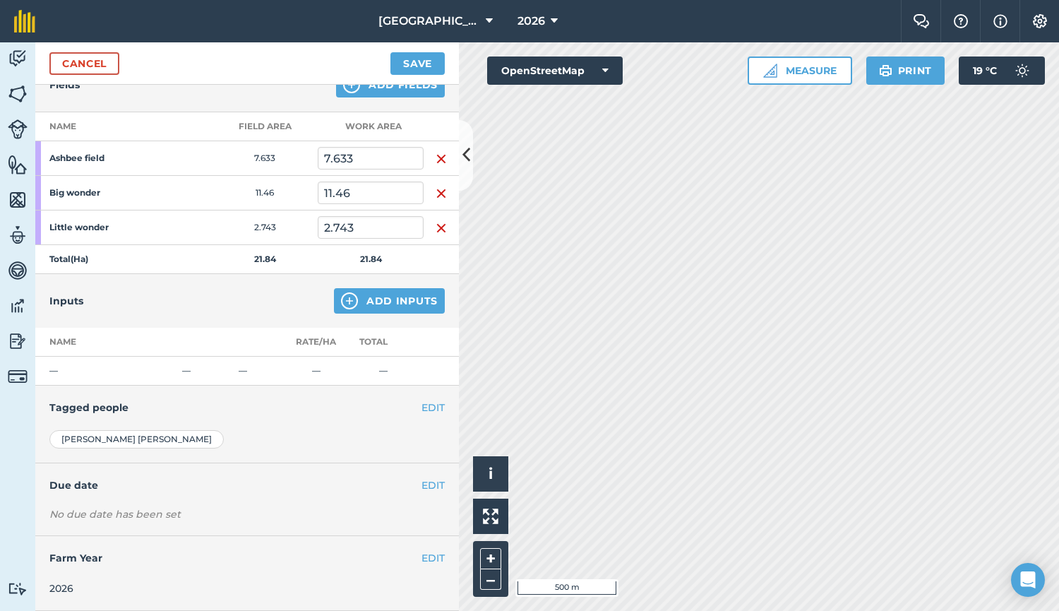
click at [391, 316] on div "Inputs Add Inputs" at bounding box center [247, 301] width 424 height 54
click at [400, 304] on button "Add Inputs" at bounding box center [389, 300] width 111 height 25
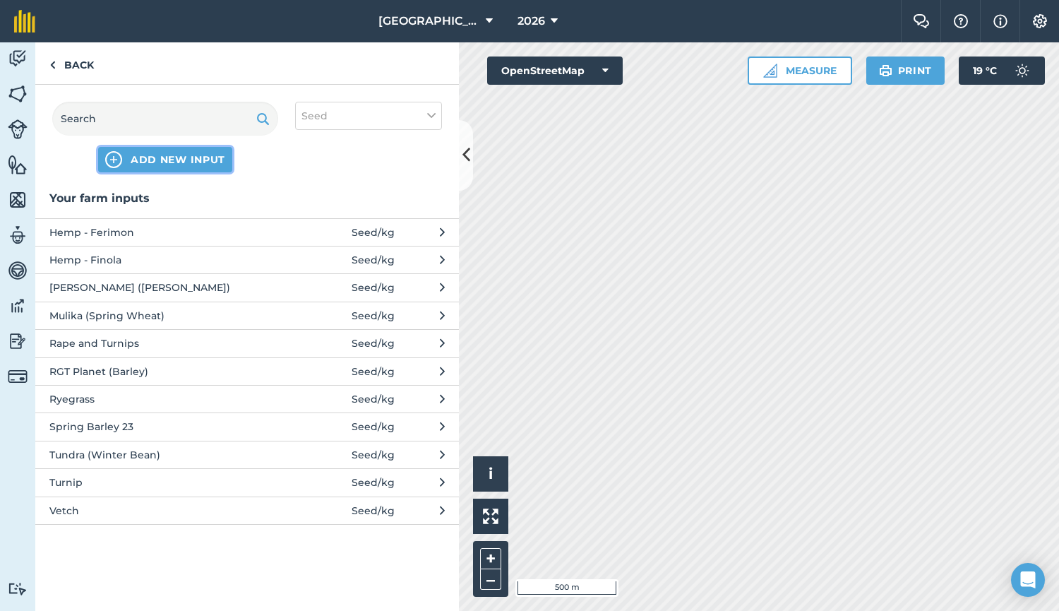
click at [197, 158] on span "ADD NEW INPUT" at bounding box center [178, 160] width 95 height 14
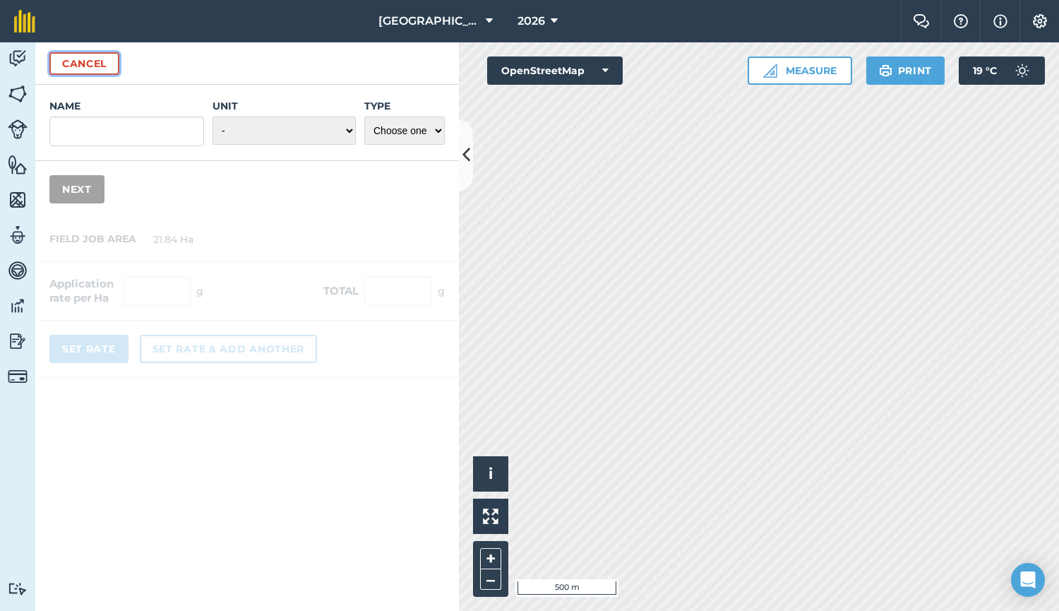
click at [84, 63] on button "Cancel" at bounding box center [84, 63] width 70 height 23
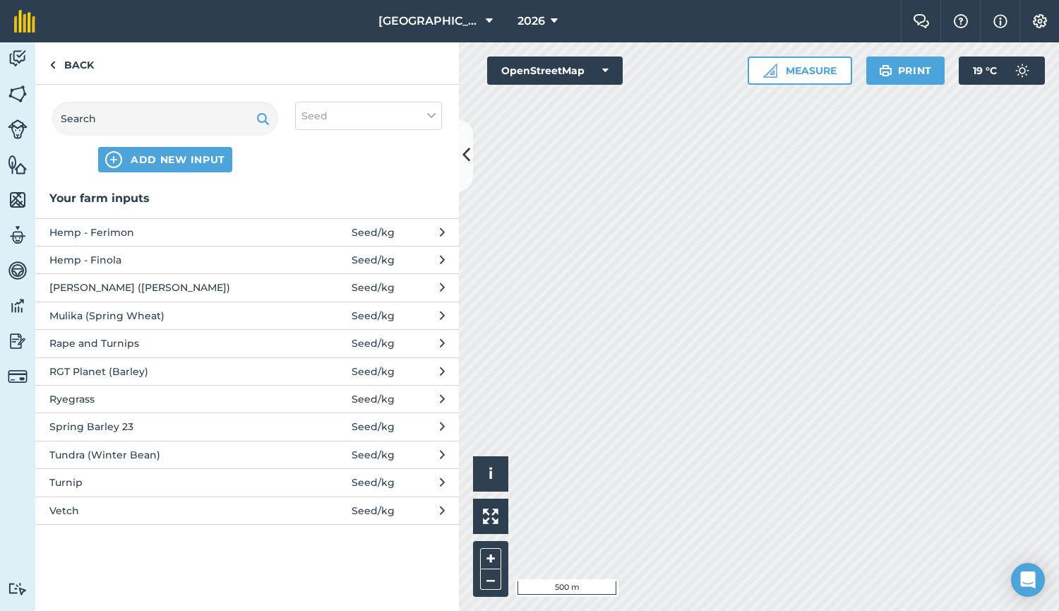
click at [125, 486] on span "Turnip" at bounding box center [164, 483] width 231 height 16
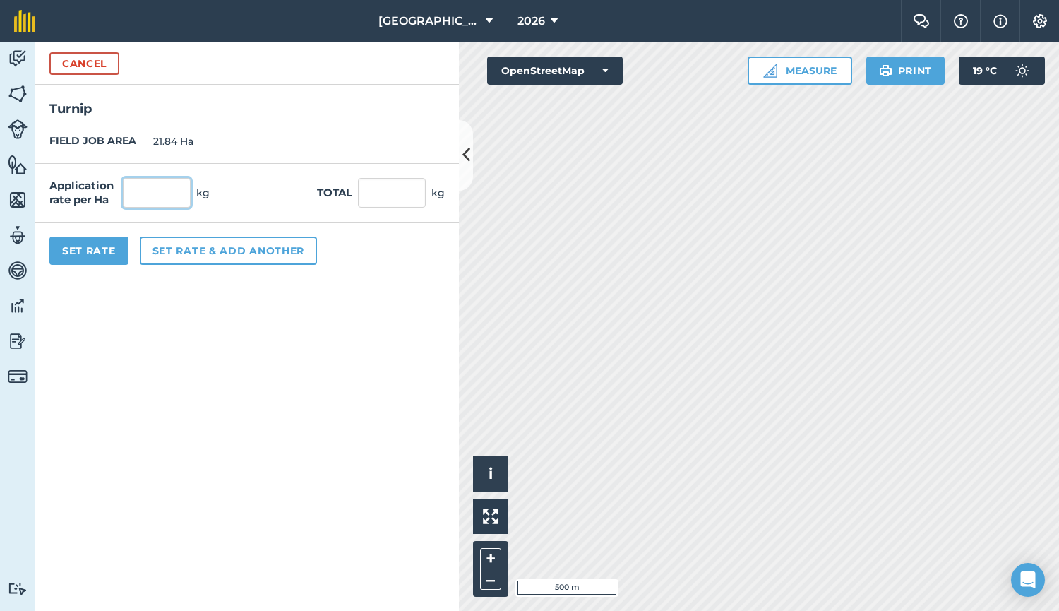
click at [170, 194] on input "text" at bounding box center [157, 193] width 68 height 30
type input "8"
type input "174.72"
click at [333, 164] on div "Application rate per Ha 8 kg Total 174.72 kg" at bounding box center [247, 193] width 424 height 59
click at [109, 257] on button "Set Rate" at bounding box center [88, 251] width 79 height 28
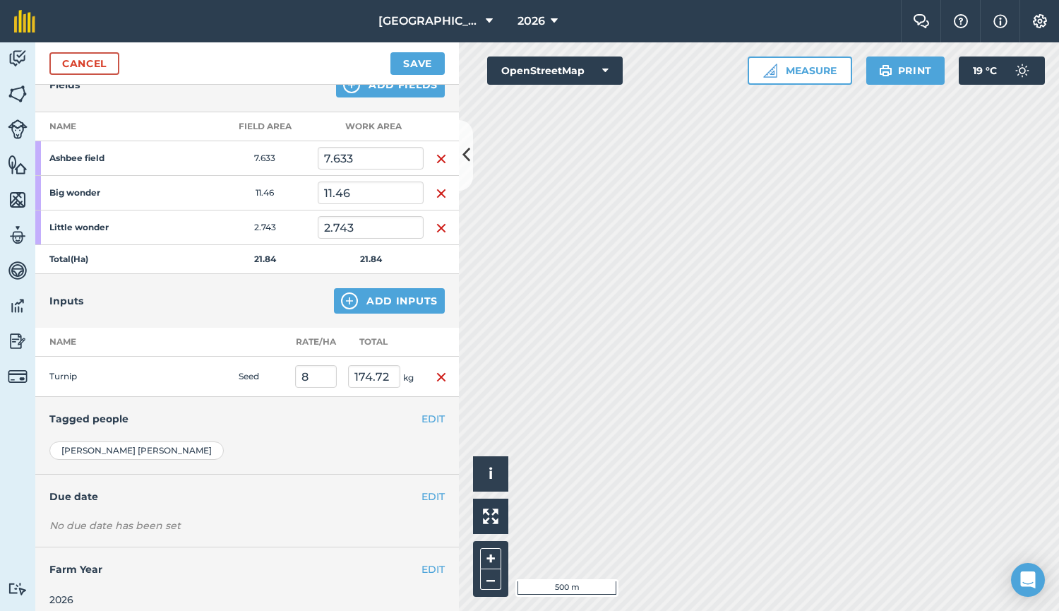
scroll to position [0, 0]
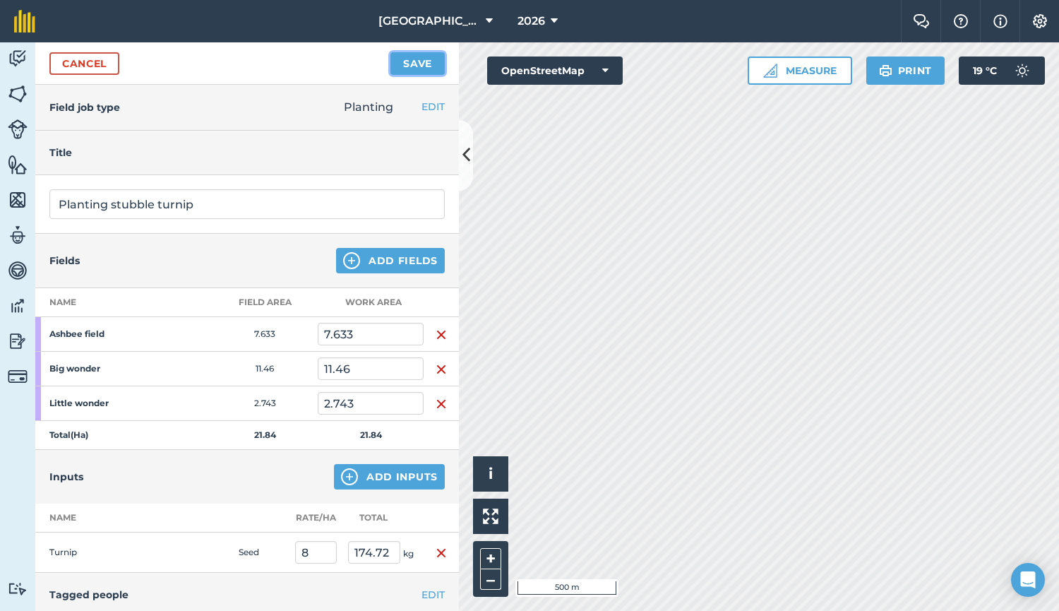
click at [417, 63] on button "Save" at bounding box center [418, 63] width 54 height 23
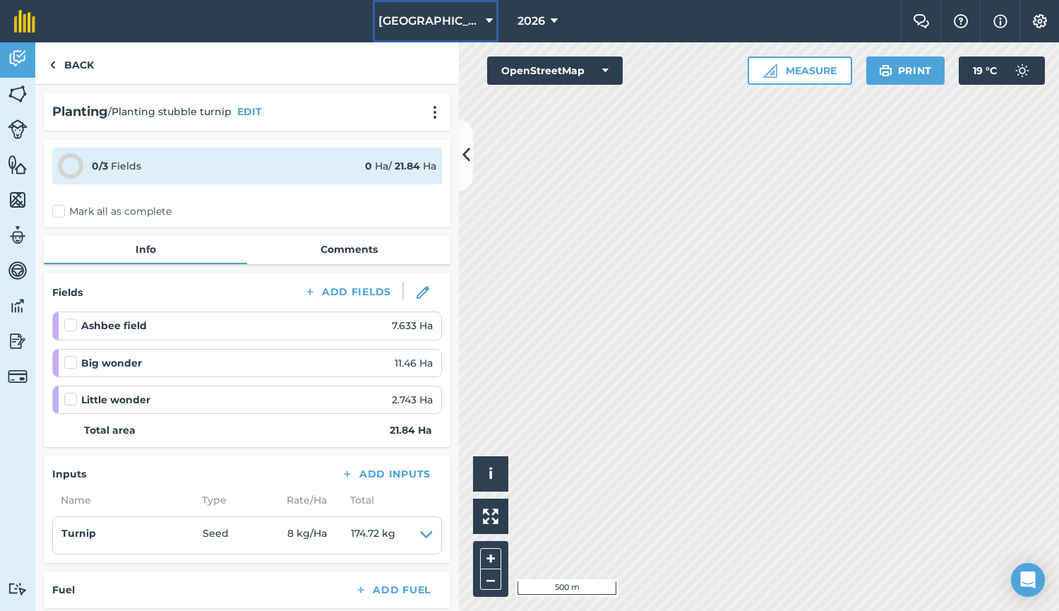
click at [441, 24] on span "[GEOGRAPHIC_DATA]" at bounding box center [430, 21] width 102 height 17
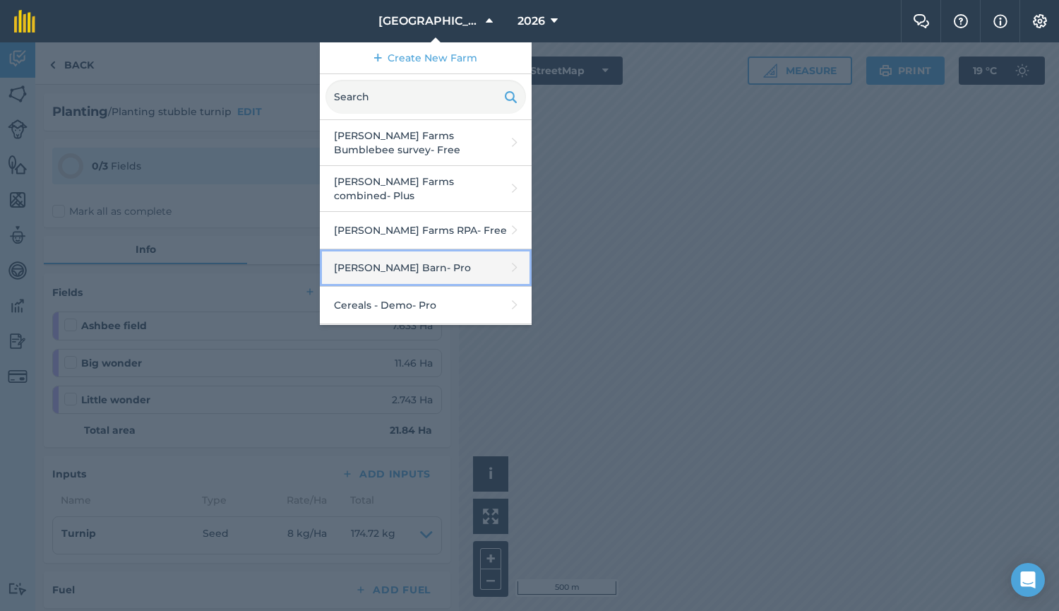
click at [393, 263] on link "[PERSON_NAME] Barn - Pro" at bounding box center [426, 267] width 212 height 37
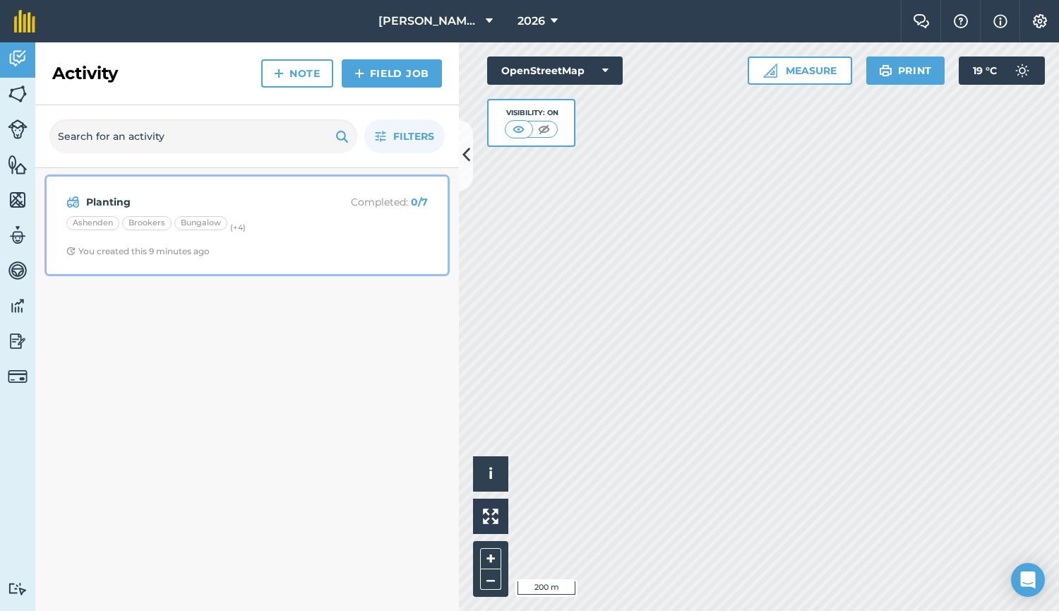
click at [344, 224] on div "[PERSON_NAME] Bungalow (+ 4 )" at bounding box center [247, 225] width 362 height 18
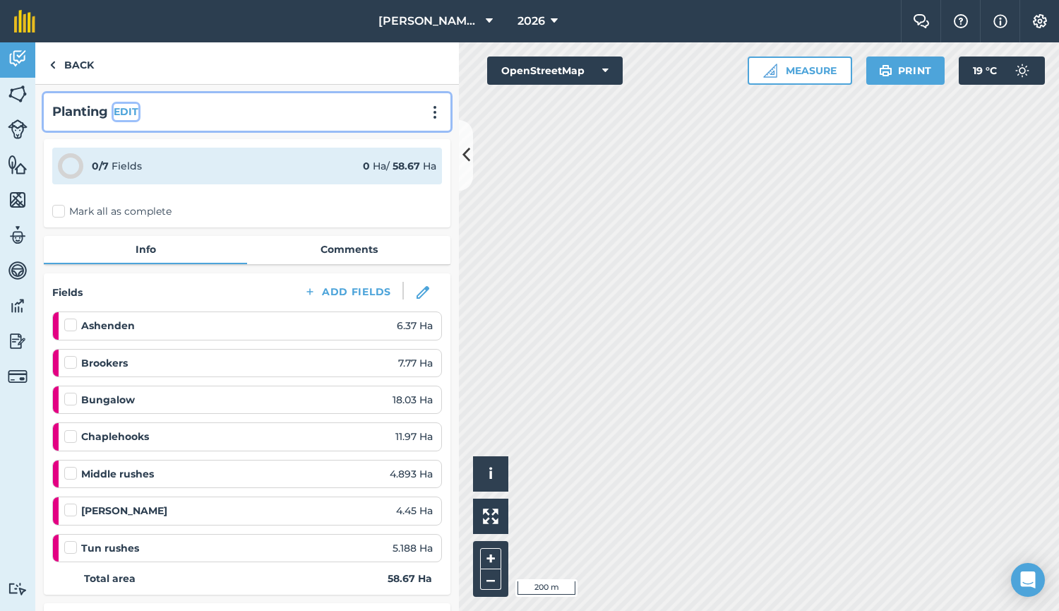
click at [126, 113] on button "EDIT" at bounding box center [126, 112] width 25 height 16
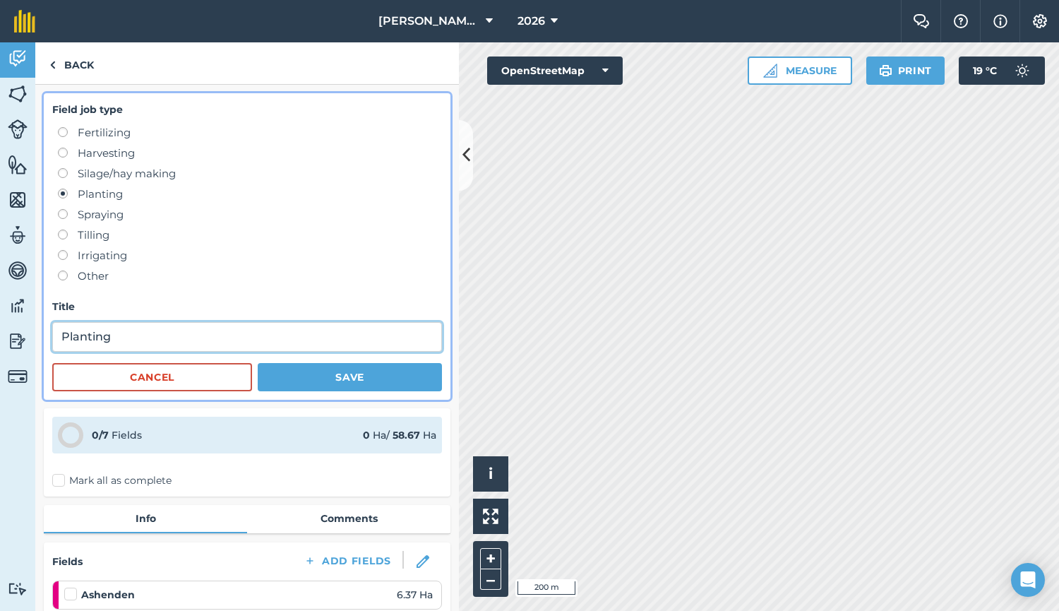
click at [174, 343] on input "Planting" at bounding box center [247, 337] width 390 height 30
type input "Planting stubble turnips"
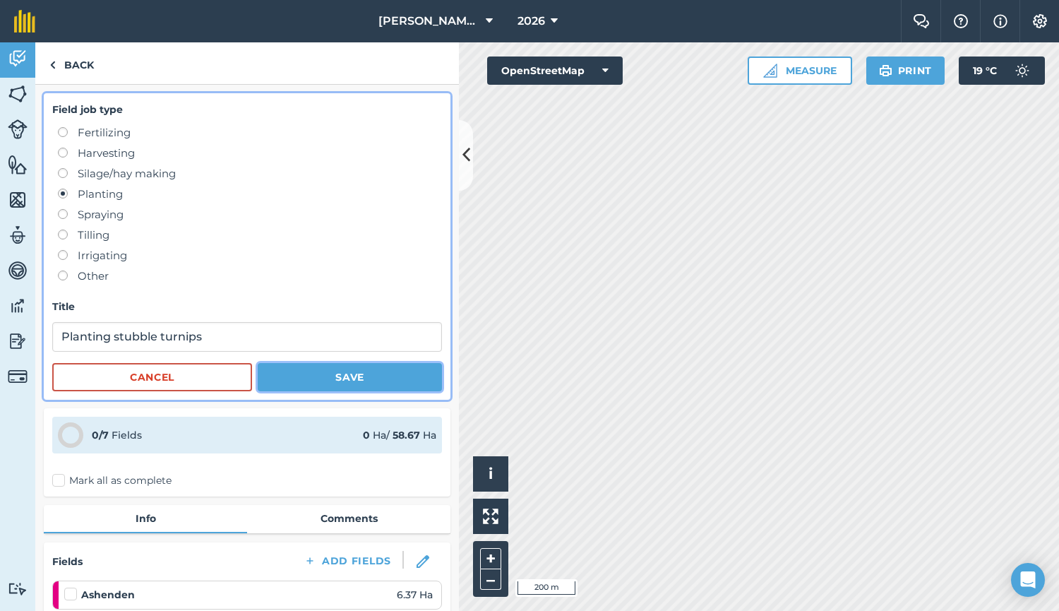
click at [322, 372] on button "Save" at bounding box center [350, 377] width 184 height 28
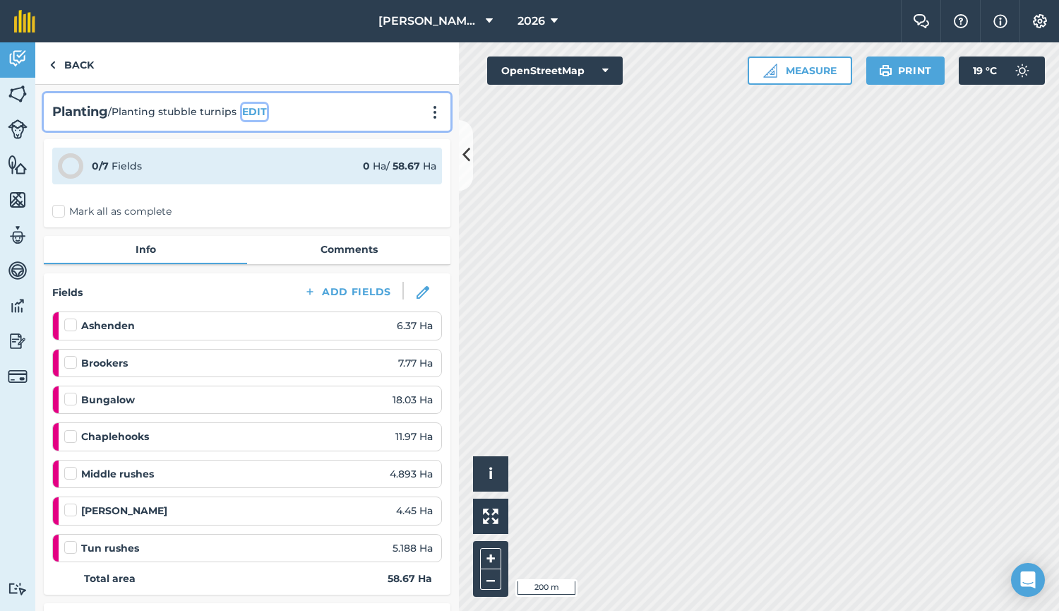
click at [251, 112] on button "EDIT" at bounding box center [254, 112] width 25 height 16
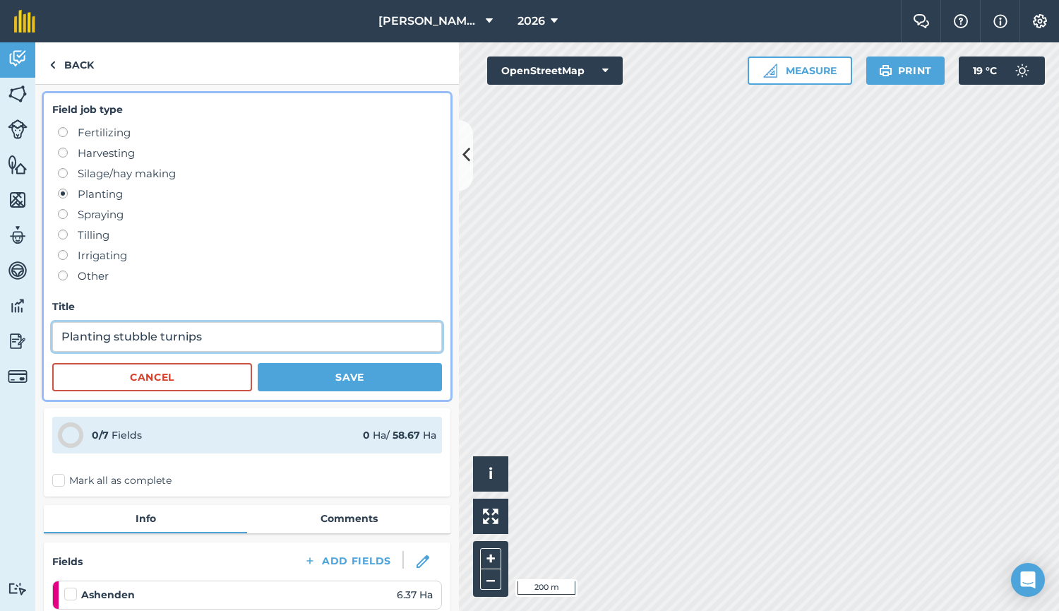
drag, startPoint x: 111, startPoint y: 337, endPoint x: 0, endPoint y: 344, distance: 111.1
click at [0, 344] on div "Activity Fields Livestock Features Maps Team Vehicles Data Reporting Billing Tu…" at bounding box center [529, 326] width 1059 height 568
type input "Drilling stubble turnips"
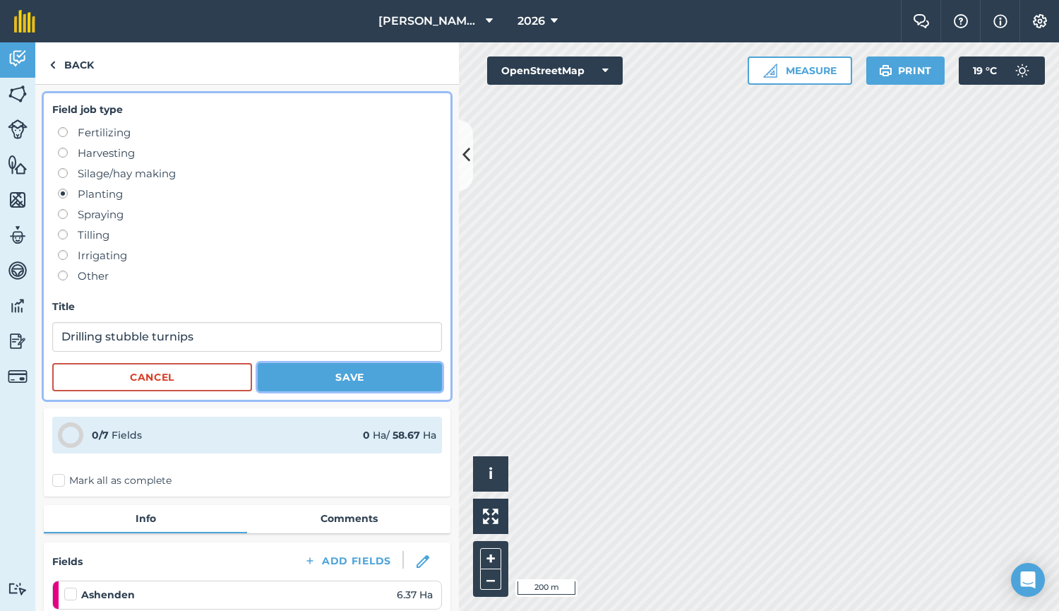
click at [375, 379] on button "Save" at bounding box center [350, 377] width 184 height 28
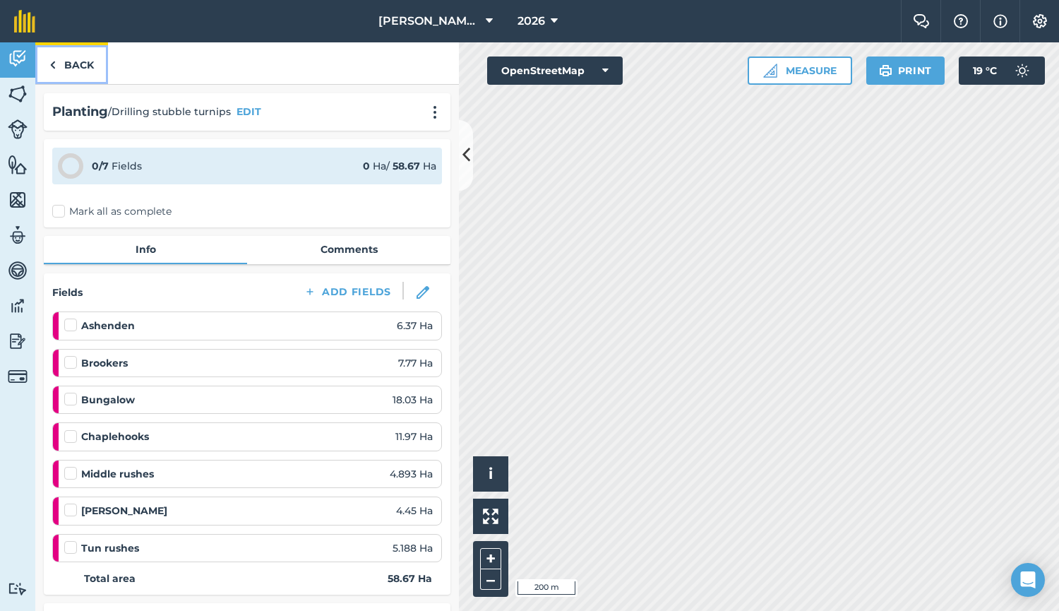
click at [85, 64] on link "Back" at bounding box center [71, 63] width 73 height 42
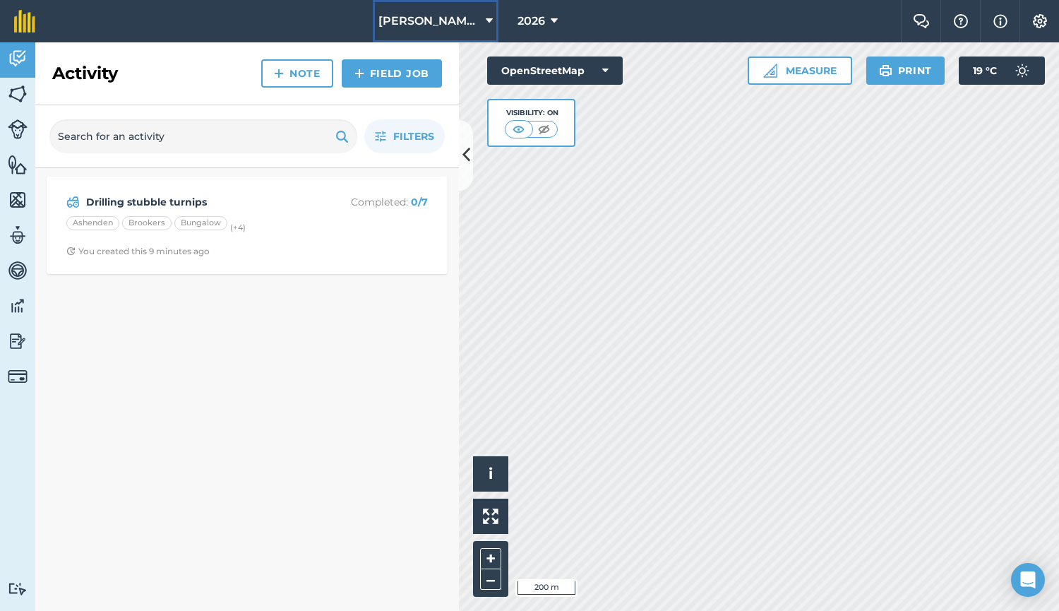
click at [443, 13] on span "[PERSON_NAME] Barn" at bounding box center [430, 21] width 102 height 17
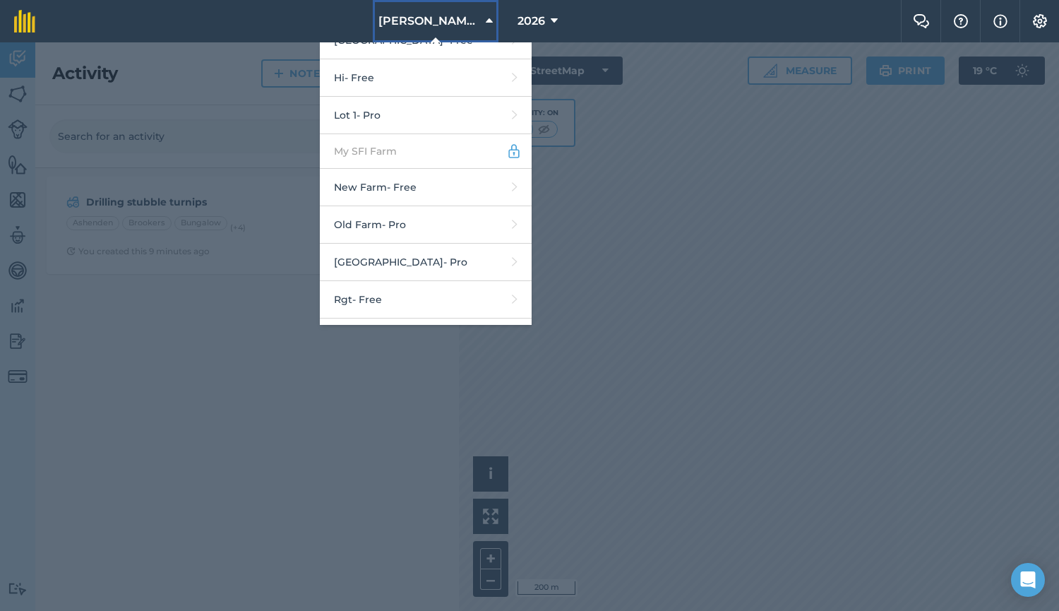
scroll to position [496, 0]
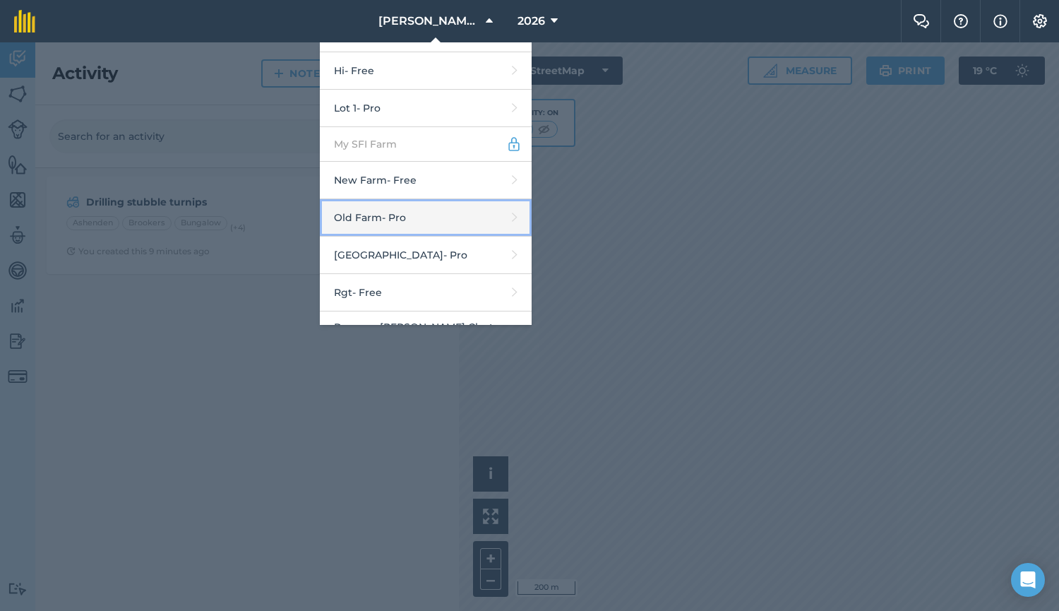
click at [443, 202] on link "Old Farm - Pro" at bounding box center [426, 217] width 212 height 37
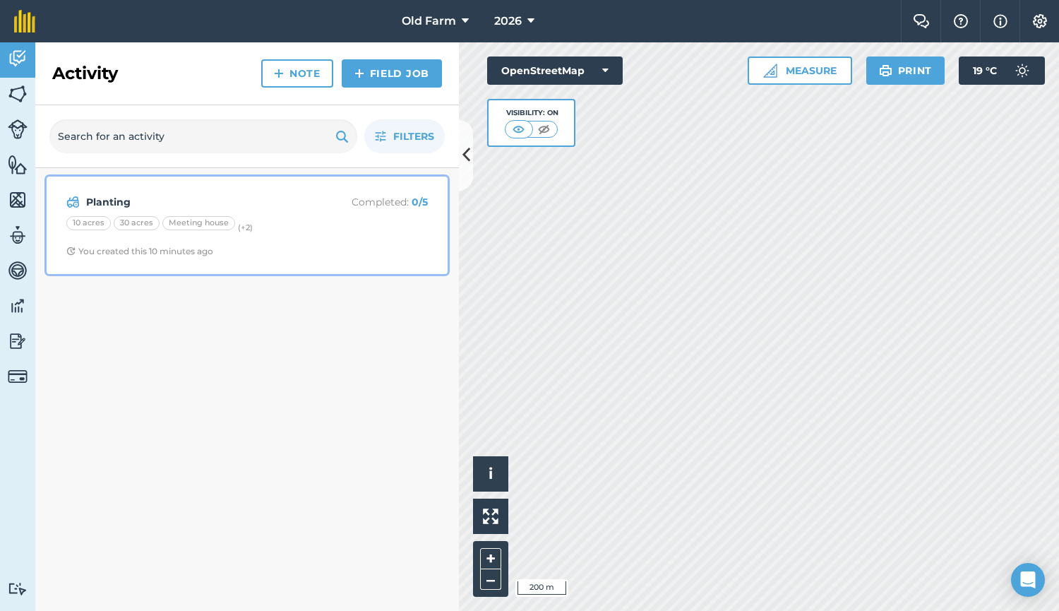
click at [329, 199] on p "Completed : 0 / 5" at bounding box center [372, 202] width 112 height 16
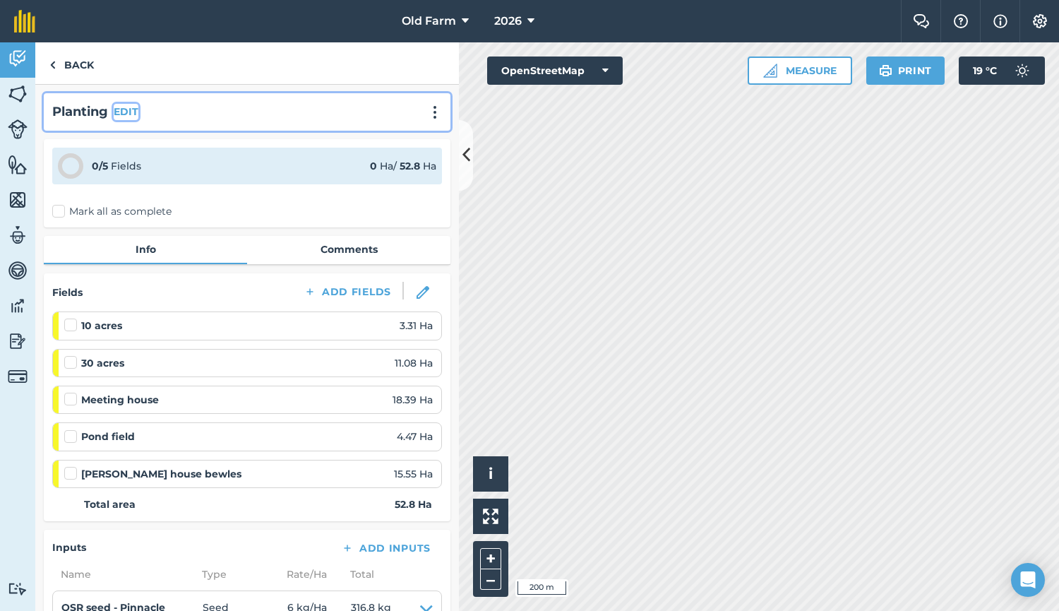
click at [129, 109] on button "EDIT" at bounding box center [126, 112] width 25 height 16
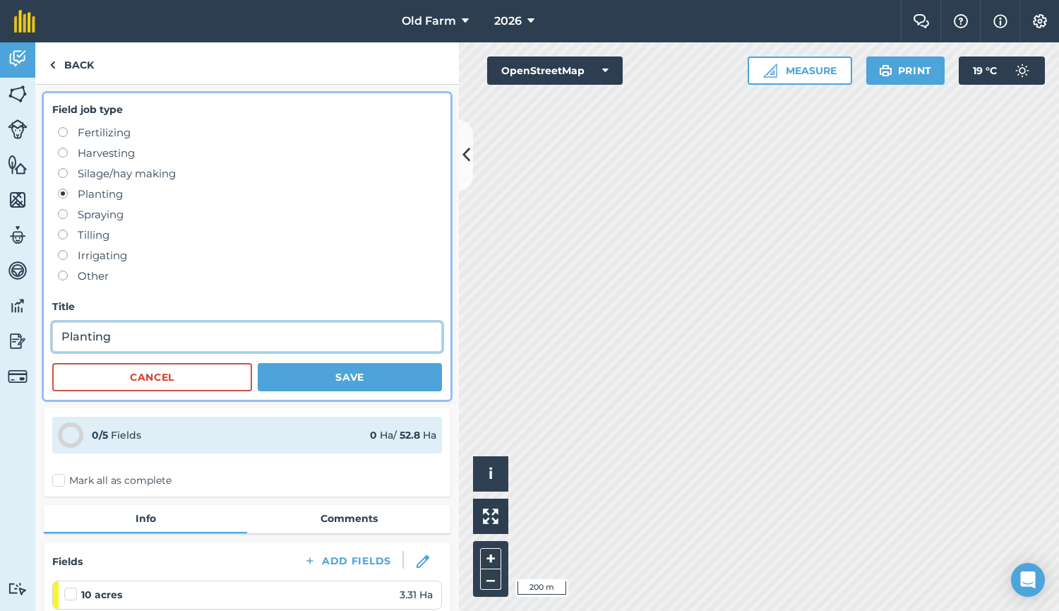
drag, startPoint x: 119, startPoint y: 340, endPoint x: 0, endPoint y: 337, distance: 118.7
click at [0, 337] on div "Activity Fields Livestock Features Maps Team Vehicles Data Reporting Billing Tu…" at bounding box center [529, 326] width 1059 height 568
type input "Drilling OSR"
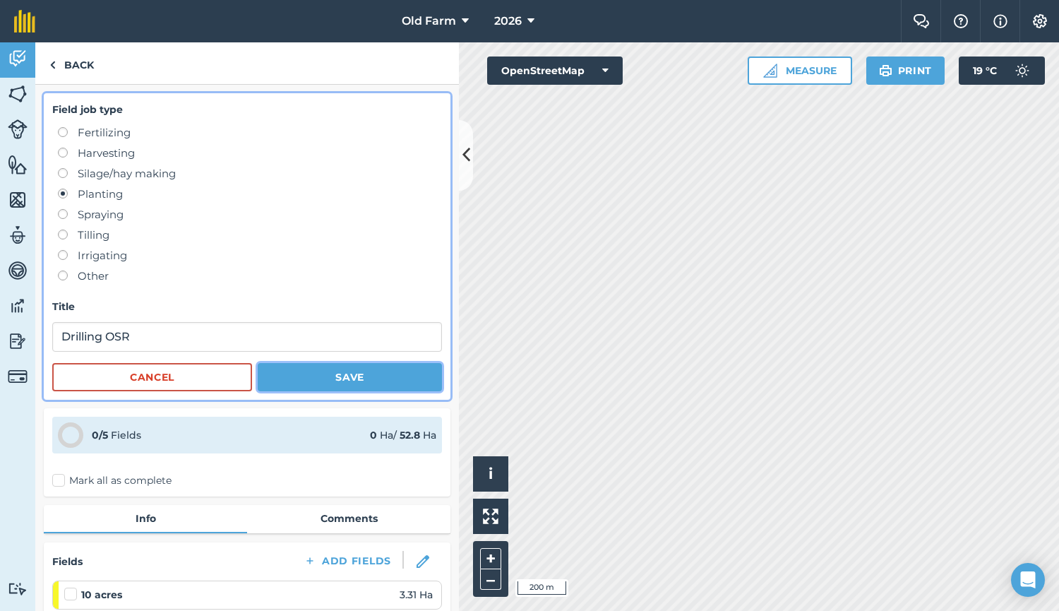
click at [310, 376] on button "Save" at bounding box center [350, 377] width 184 height 28
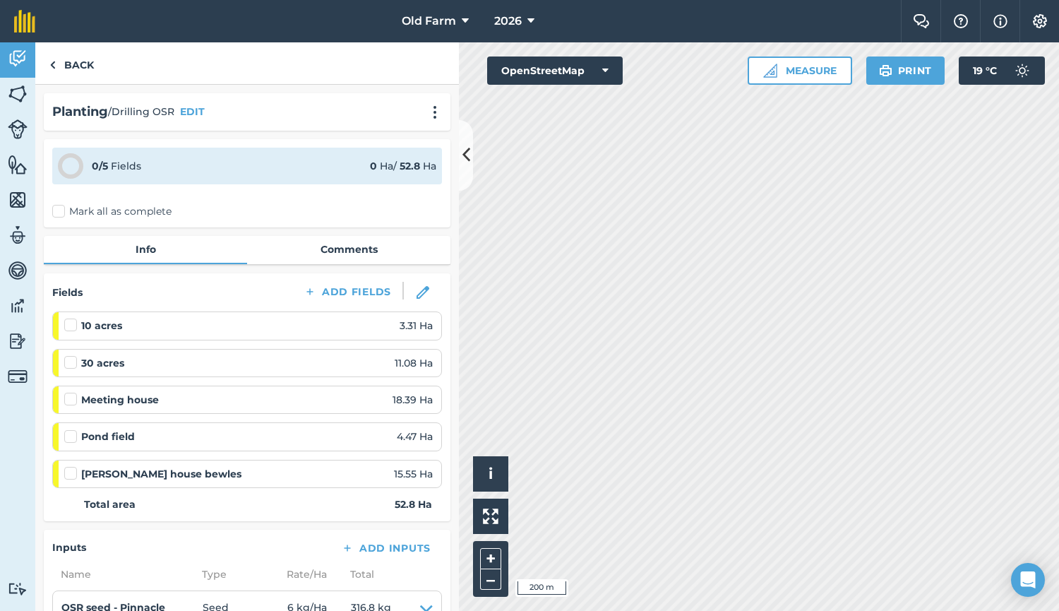
scroll to position [318, 0]
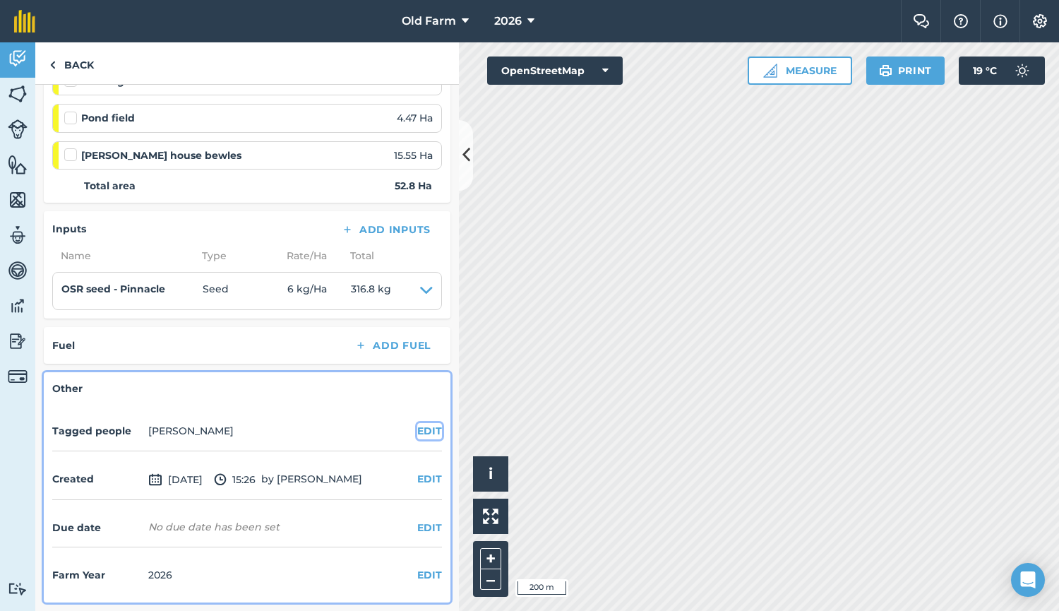
click at [417, 435] on button "EDIT" at bounding box center [429, 431] width 25 height 16
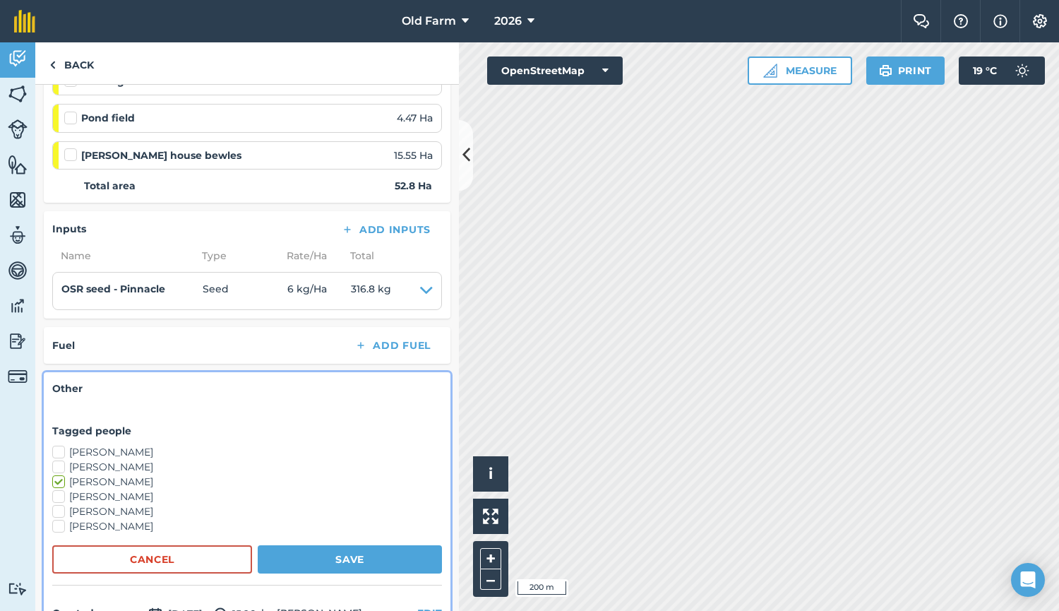
click at [92, 454] on label "[PERSON_NAME]" at bounding box center [247, 452] width 390 height 15
click at [61, 454] on input "[PERSON_NAME]" at bounding box center [56, 449] width 9 height 9
checkbox input "true"
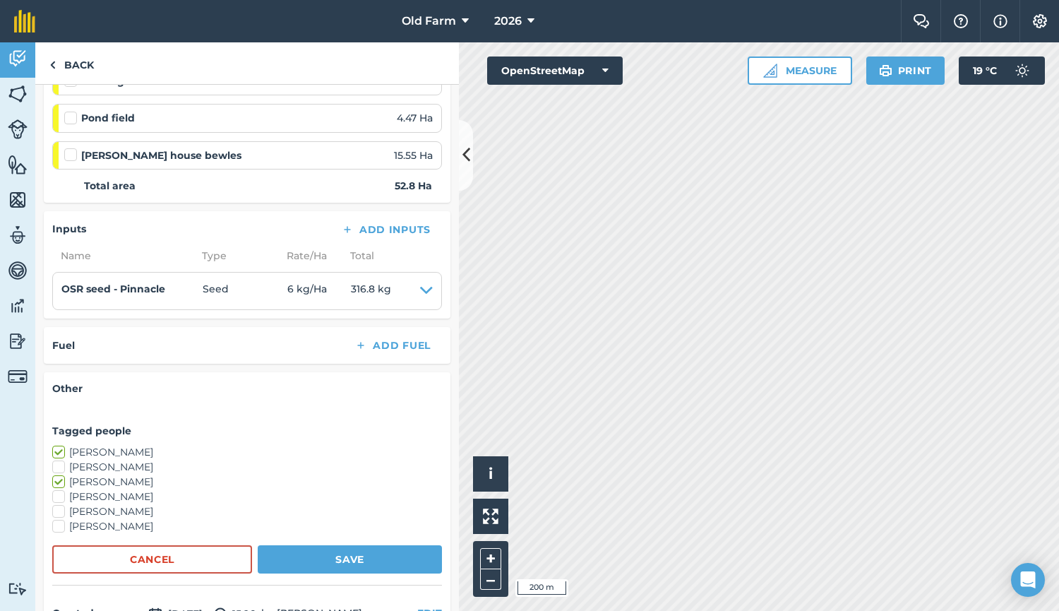
click at [88, 463] on label "[PERSON_NAME]" at bounding box center [247, 467] width 390 height 15
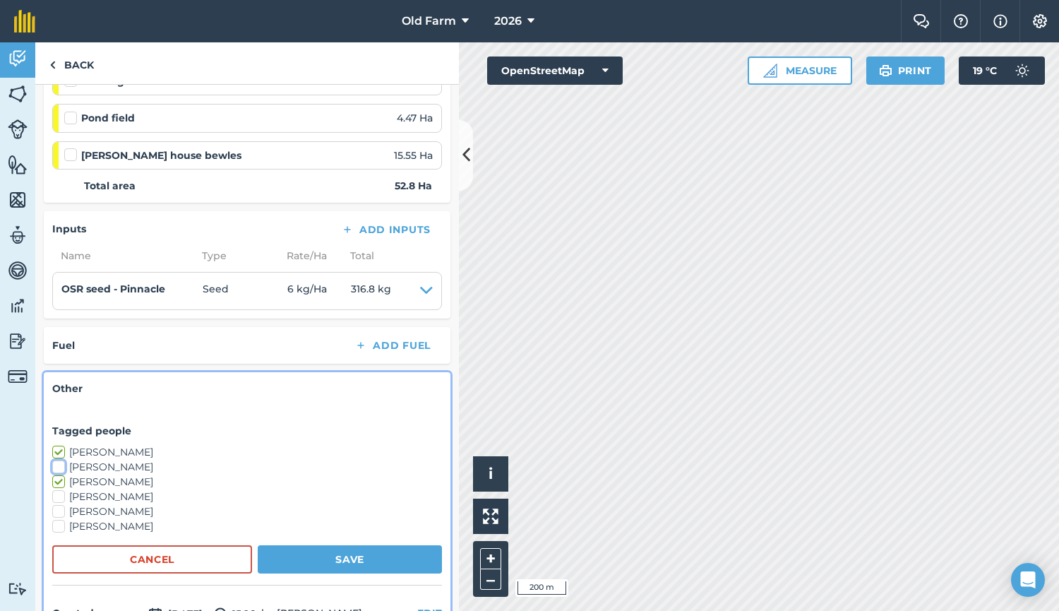
click at [61, 463] on input "[PERSON_NAME]" at bounding box center [56, 464] width 9 height 9
checkbox input "true"
click at [321, 557] on button "Save" at bounding box center [350, 559] width 184 height 28
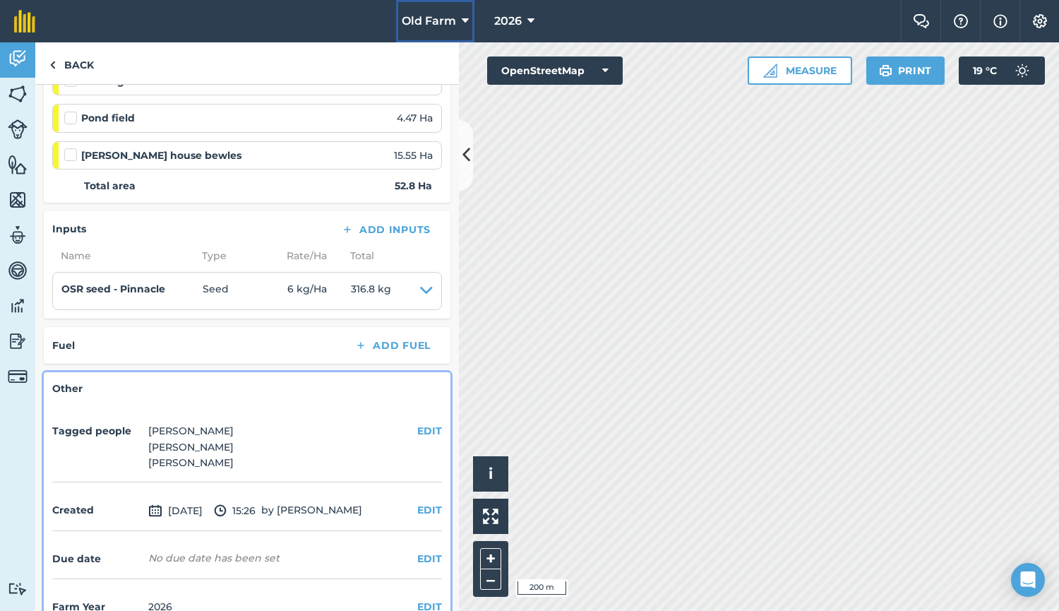
click at [446, 28] on span "Old Farm" at bounding box center [429, 21] width 54 height 17
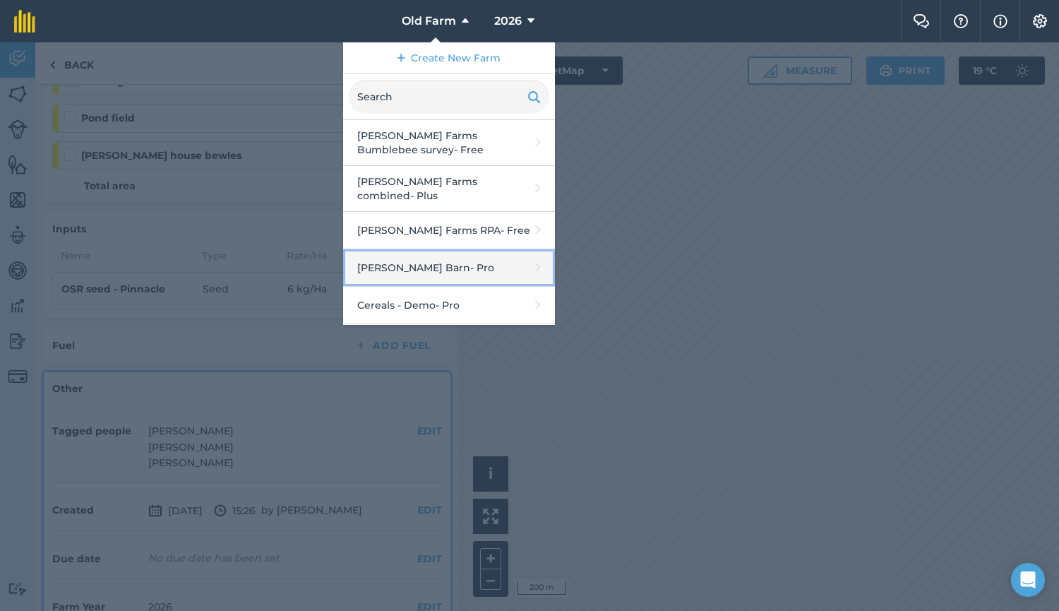
click at [404, 257] on link "[PERSON_NAME] Barn - Pro" at bounding box center [449, 267] width 212 height 37
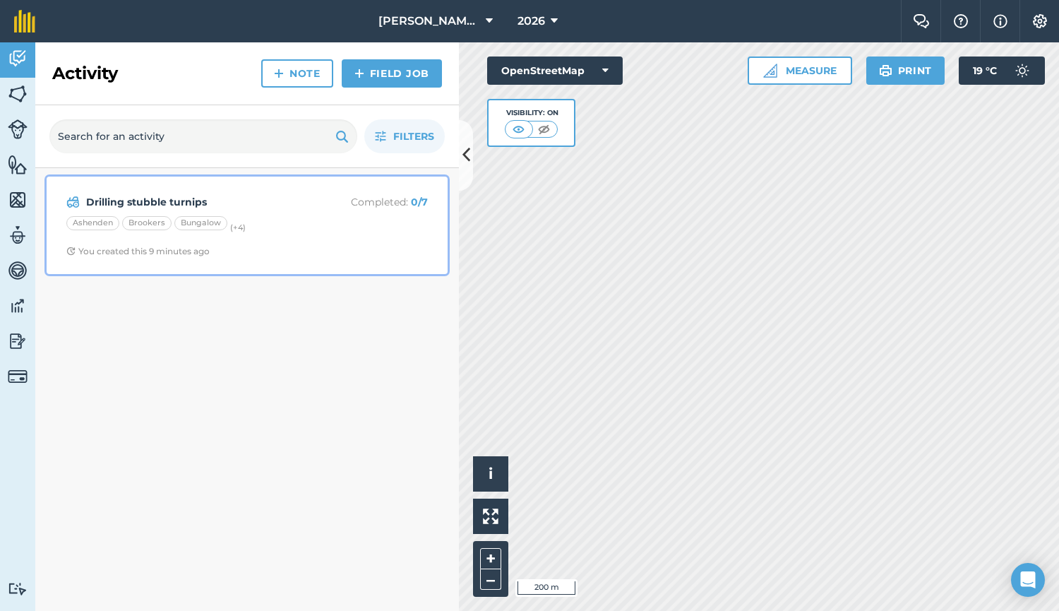
click at [344, 214] on div "Drilling stubble turnips Completed : 0 / 7 [PERSON_NAME] Bungalow (+ 4 ) You cr…" at bounding box center [247, 225] width 384 height 81
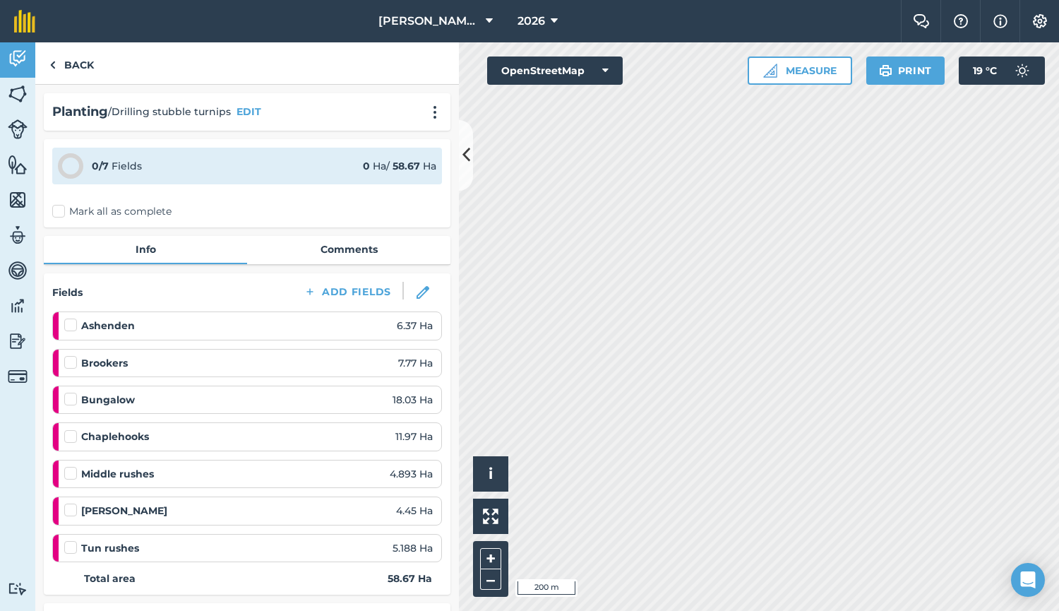
scroll to position [393, 0]
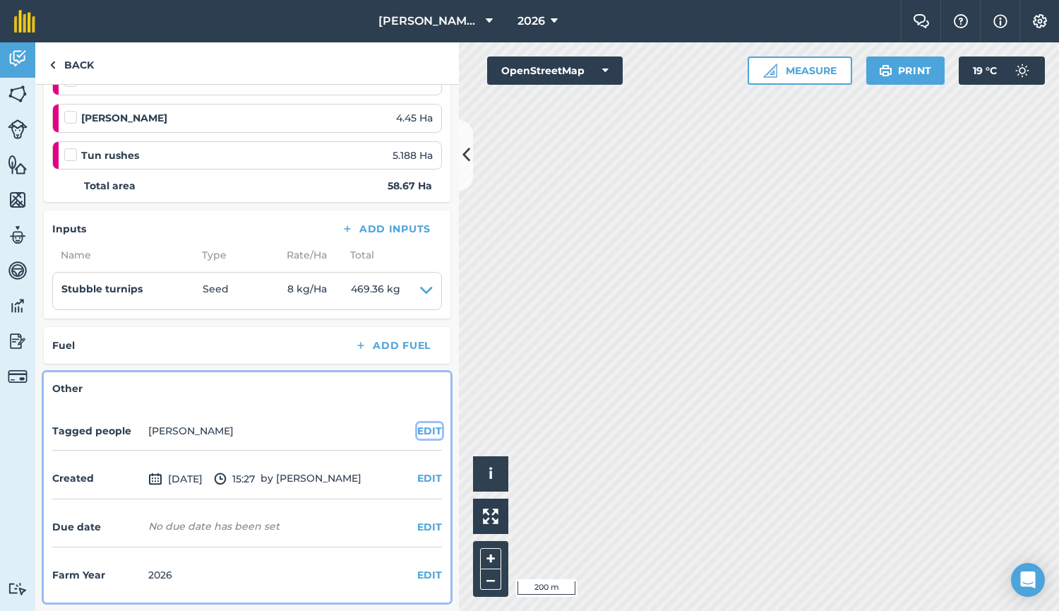
click at [417, 431] on button "EDIT" at bounding box center [429, 431] width 25 height 16
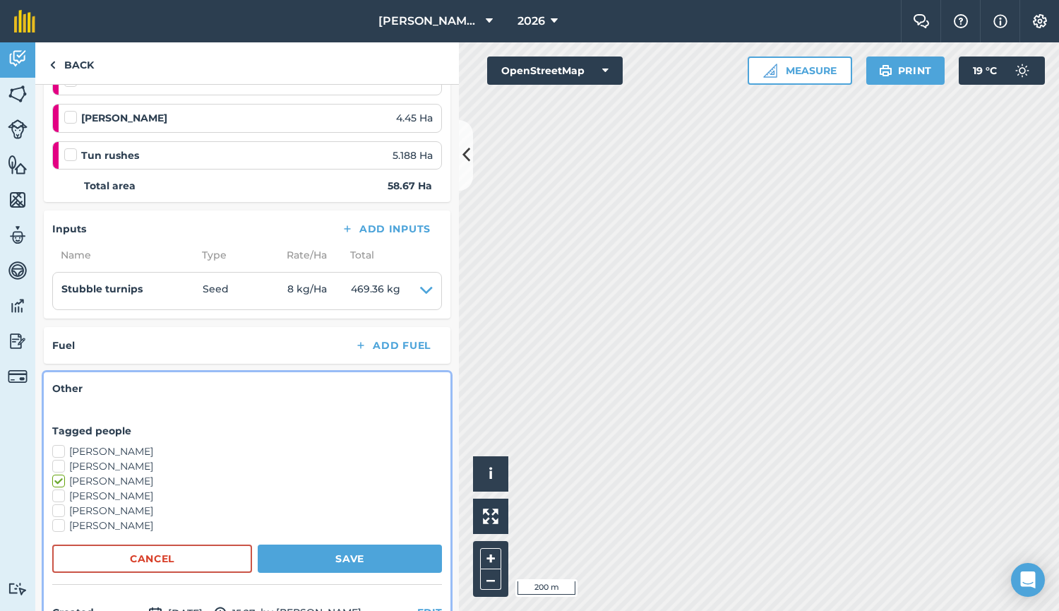
click at [110, 468] on label "[PERSON_NAME]" at bounding box center [247, 466] width 390 height 15
click at [61, 468] on input "[PERSON_NAME]" at bounding box center [56, 463] width 9 height 9
checkbox input "true"
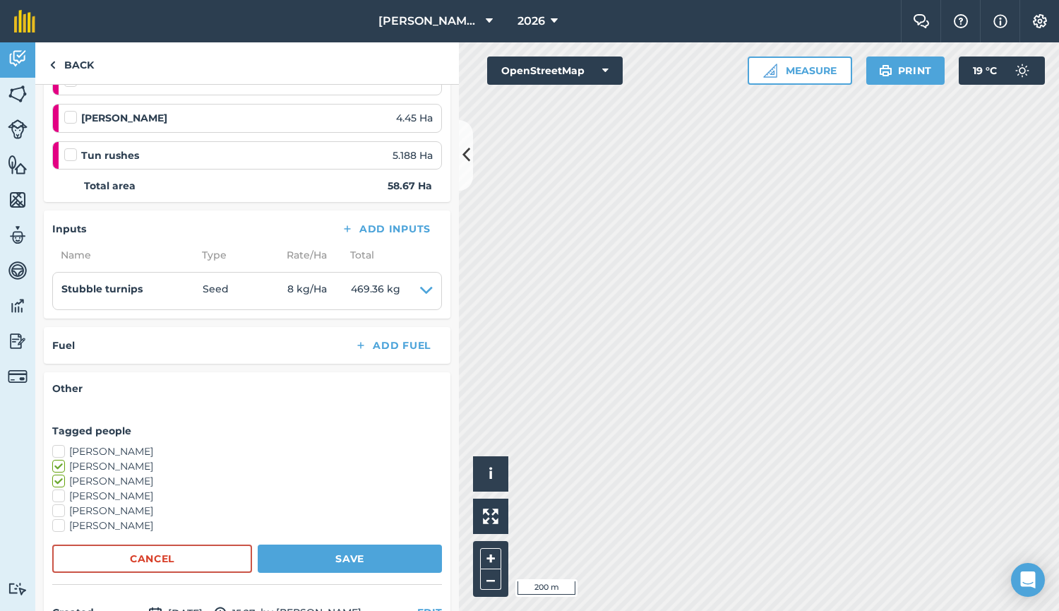
click at [126, 451] on label "[PERSON_NAME]" at bounding box center [247, 451] width 390 height 15
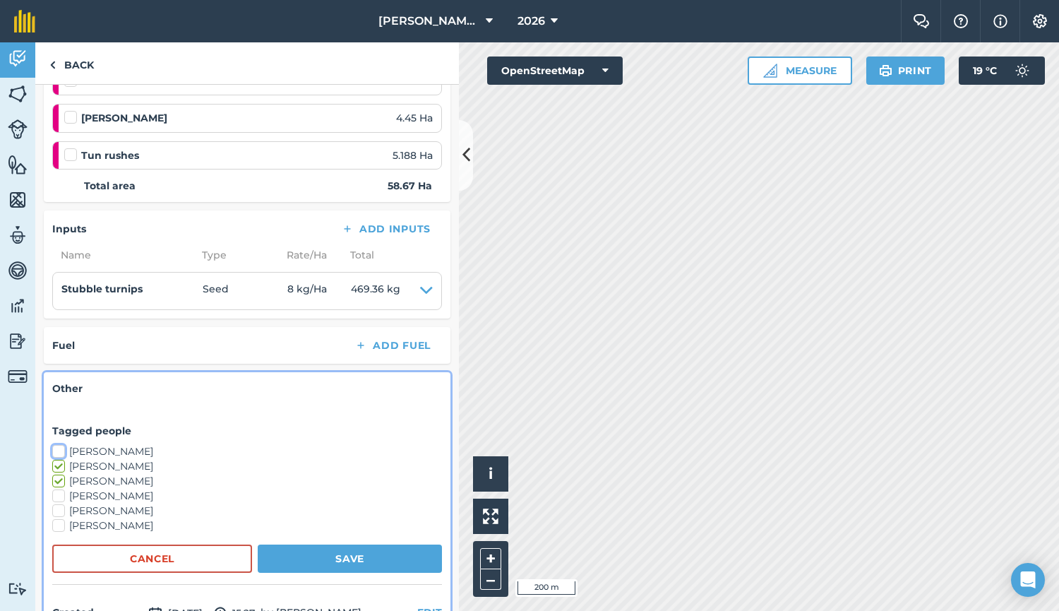
click at [61, 451] on input "[PERSON_NAME]" at bounding box center [56, 448] width 9 height 9
checkbox input "true"
click at [369, 553] on button "Save" at bounding box center [350, 558] width 184 height 28
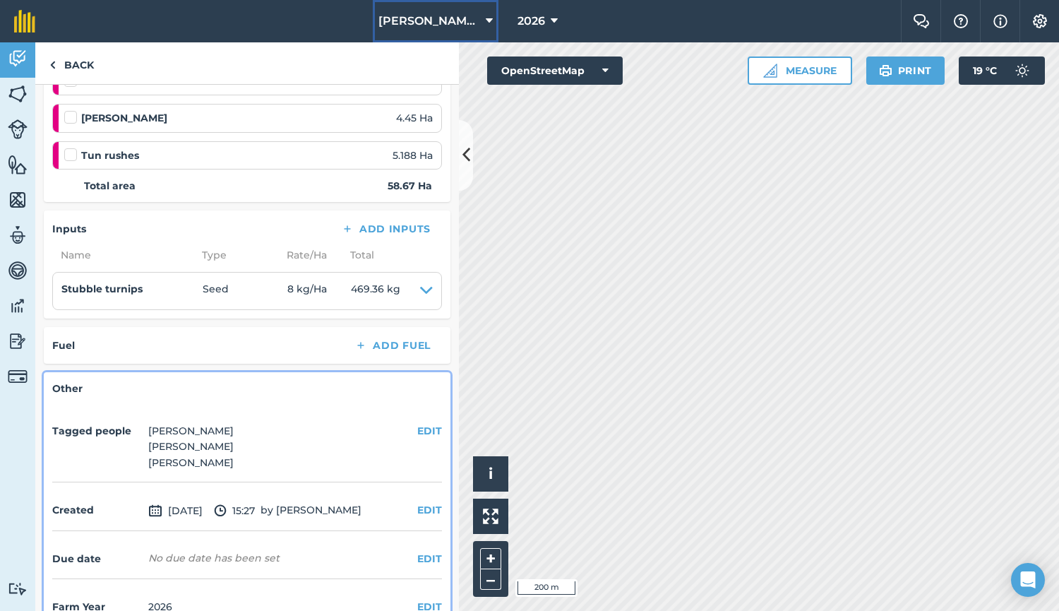
click at [419, 31] on button "[PERSON_NAME] Barn" at bounding box center [436, 21] width 126 height 42
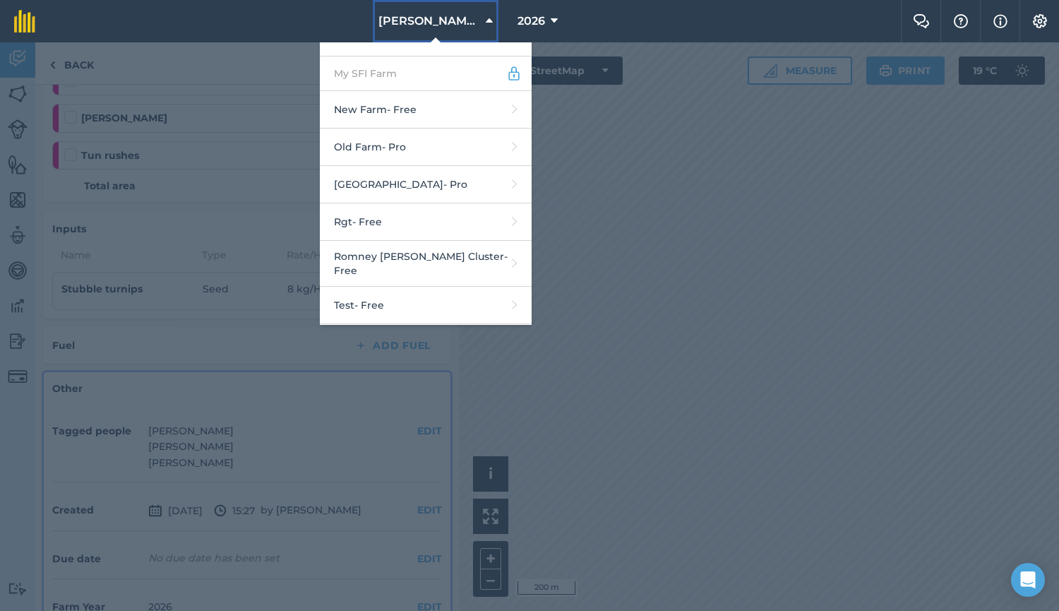
scroll to position [613, 0]
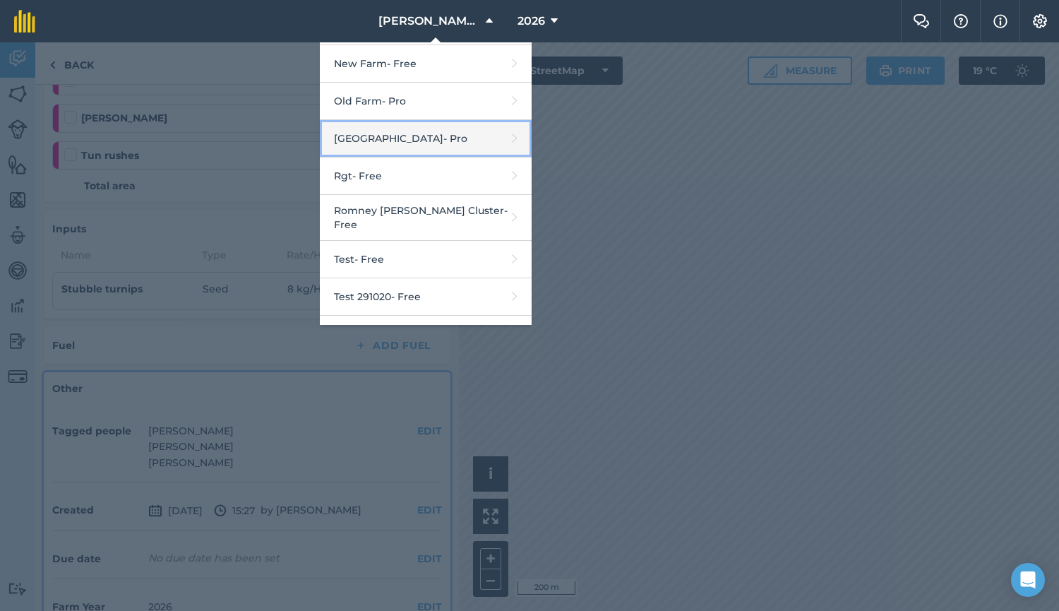
click at [458, 134] on link "Place Farm - Pro" at bounding box center [426, 138] width 212 height 37
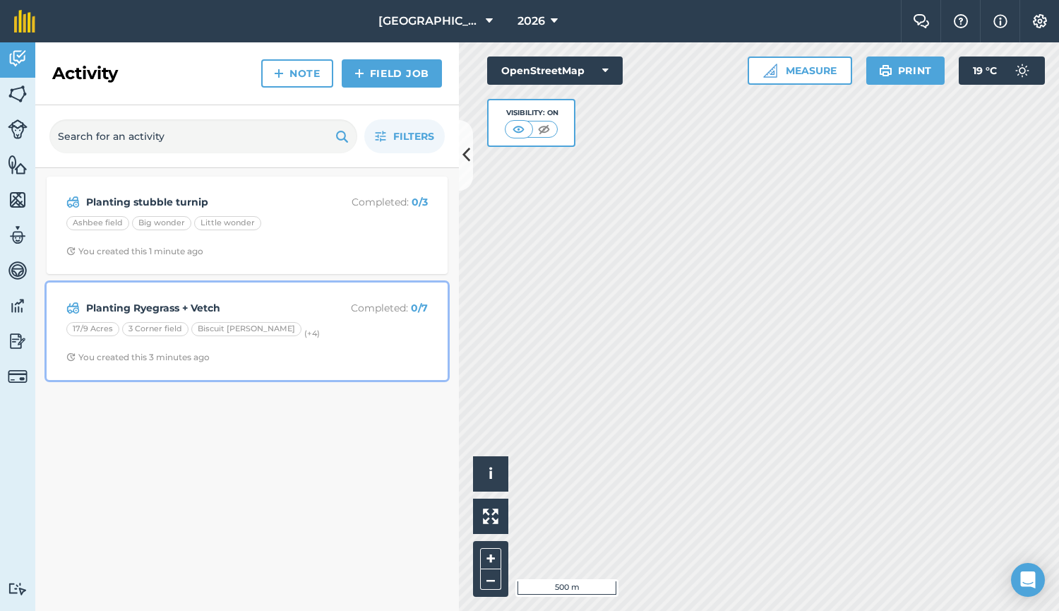
click at [318, 303] on p "Completed : 0 / 7" at bounding box center [372, 308] width 112 height 16
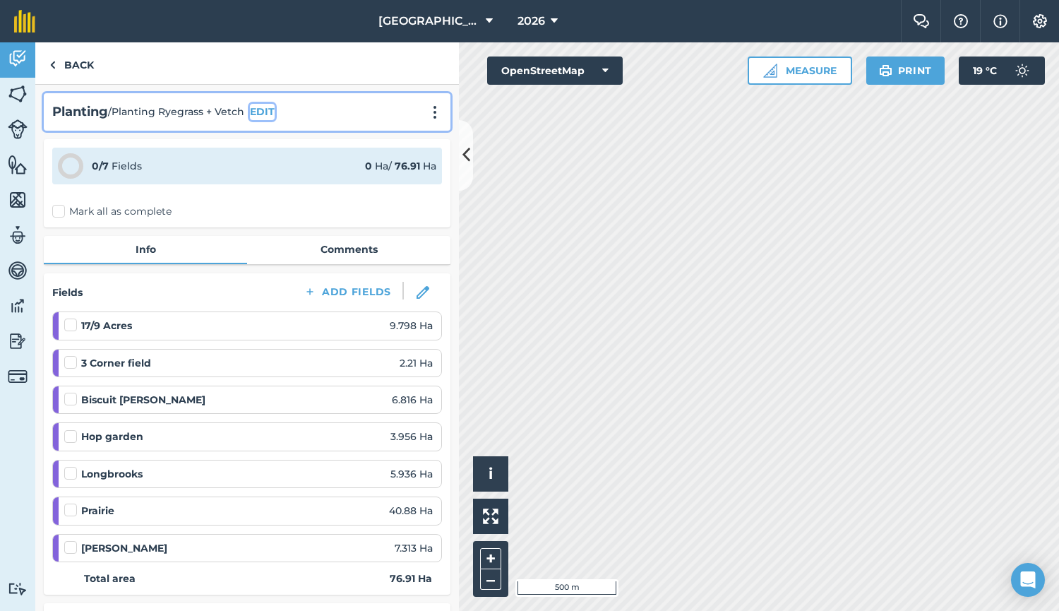
click at [256, 114] on button "EDIT" at bounding box center [262, 112] width 25 height 16
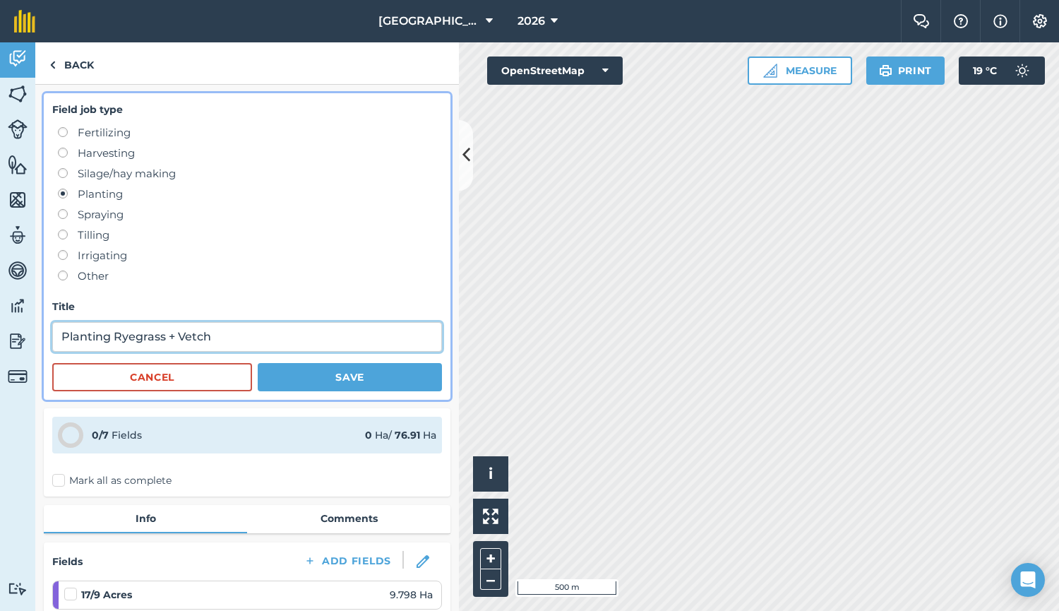
drag, startPoint x: 91, startPoint y: 335, endPoint x: 0, endPoint y: 335, distance: 91.1
click at [0, 335] on div "Activity Fields Livestock Features Maps Team Vehicles Data Reporting Billing Tu…" at bounding box center [529, 326] width 1059 height 568
type input "Drilling Ryegrass + Vetch"
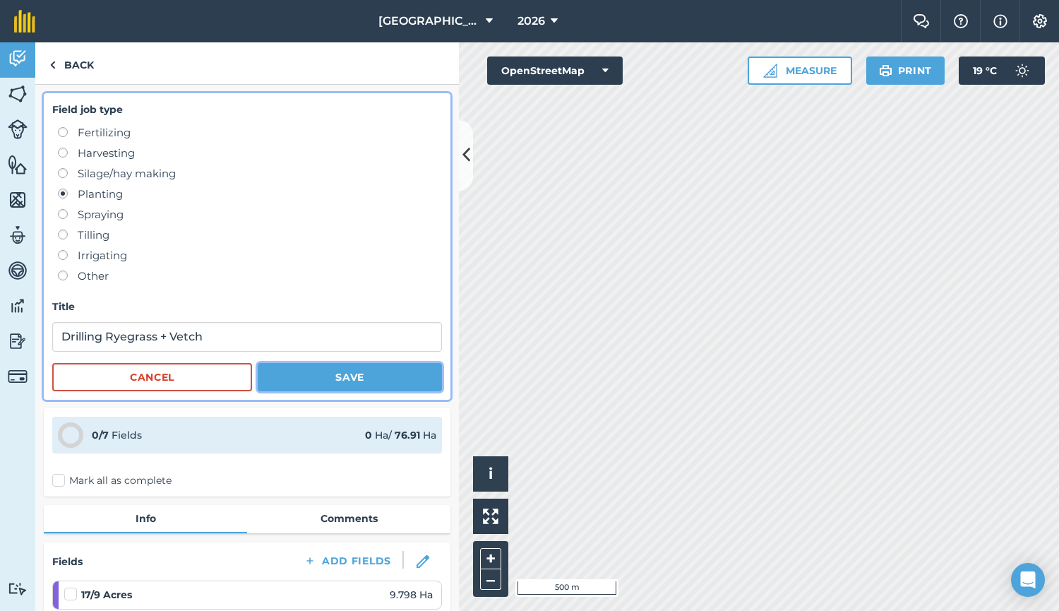
click at [357, 384] on button "Save" at bounding box center [350, 377] width 184 height 28
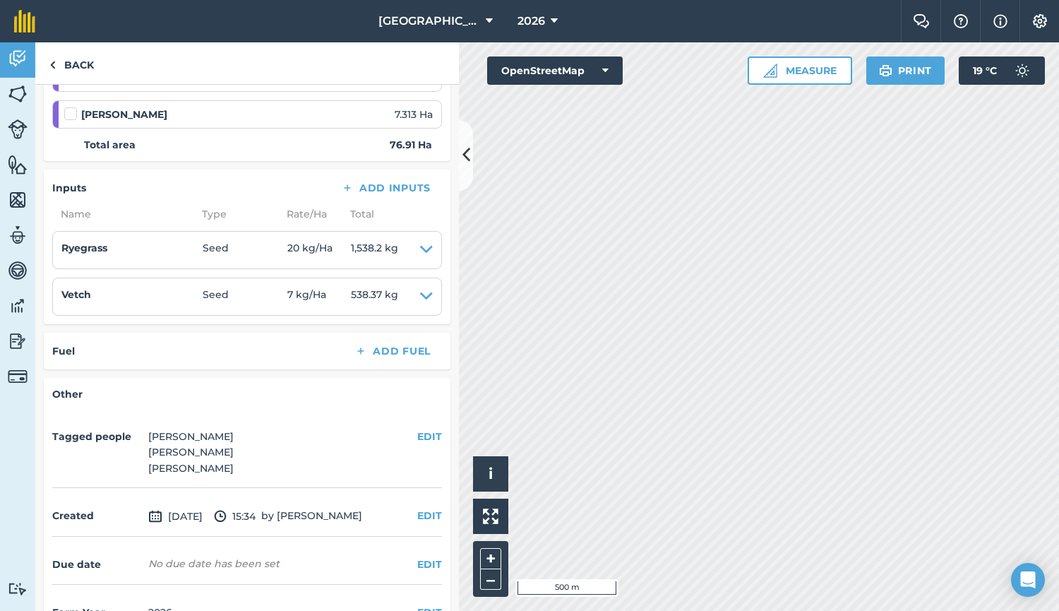
scroll to position [471, 0]
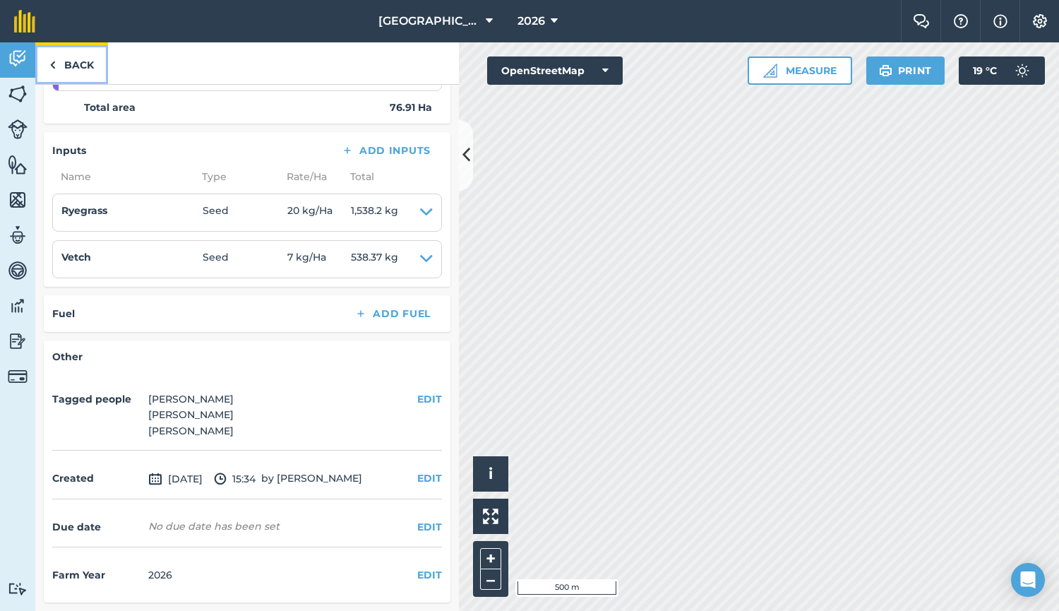
click at [72, 49] on link "Back" at bounding box center [71, 63] width 73 height 42
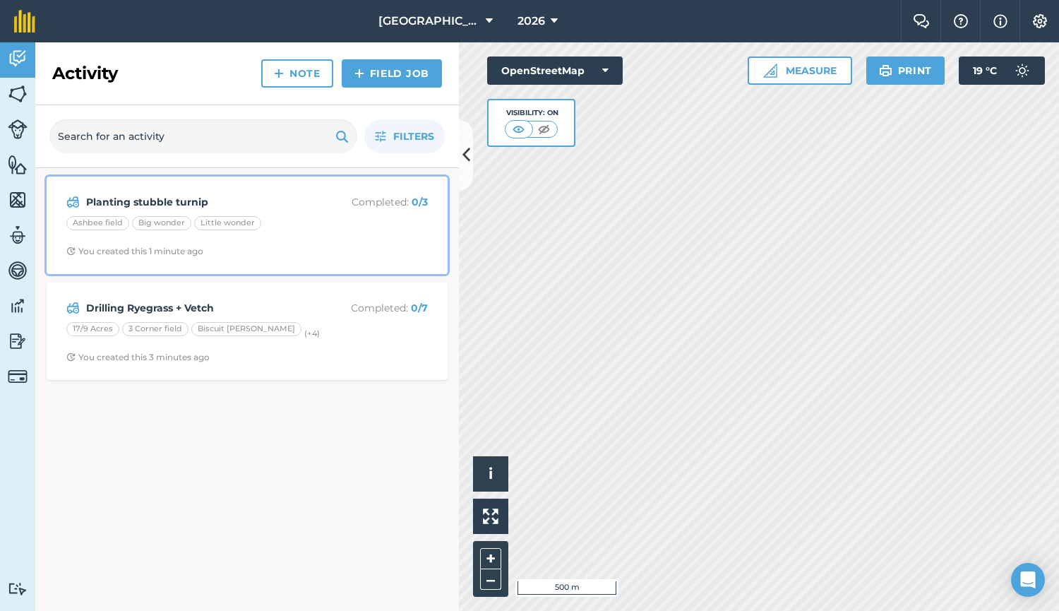
click at [187, 192] on div "Planting stubble turnip Completed : 0 / 3 Ashbee field Big wonder Little wonder…" at bounding box center [247, 225] width 384 height 81
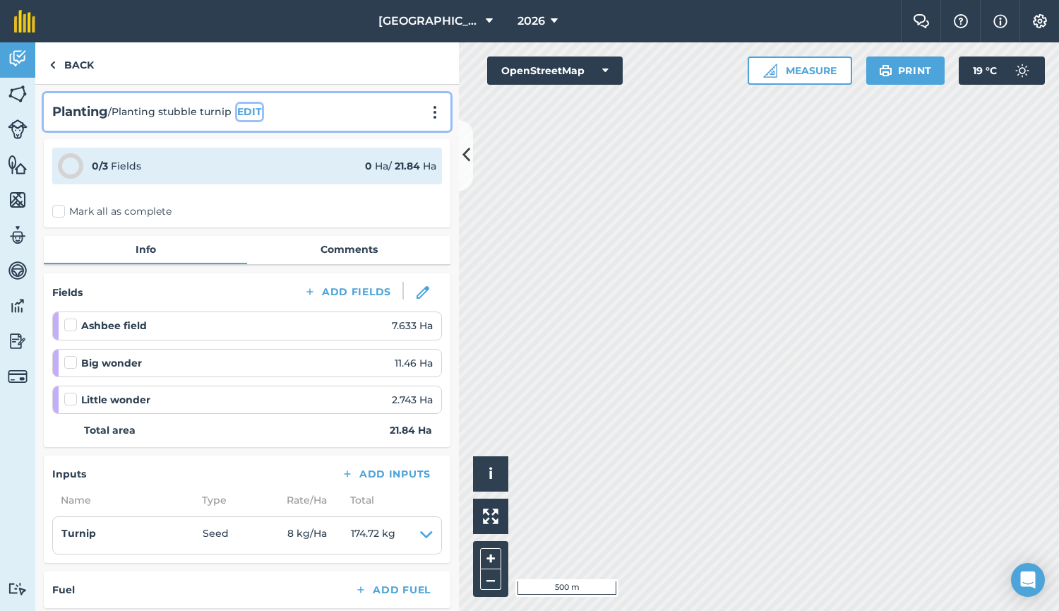
click at [242, 107] on button "EDIT" at bounding box center [249, 112] width 25 height 16
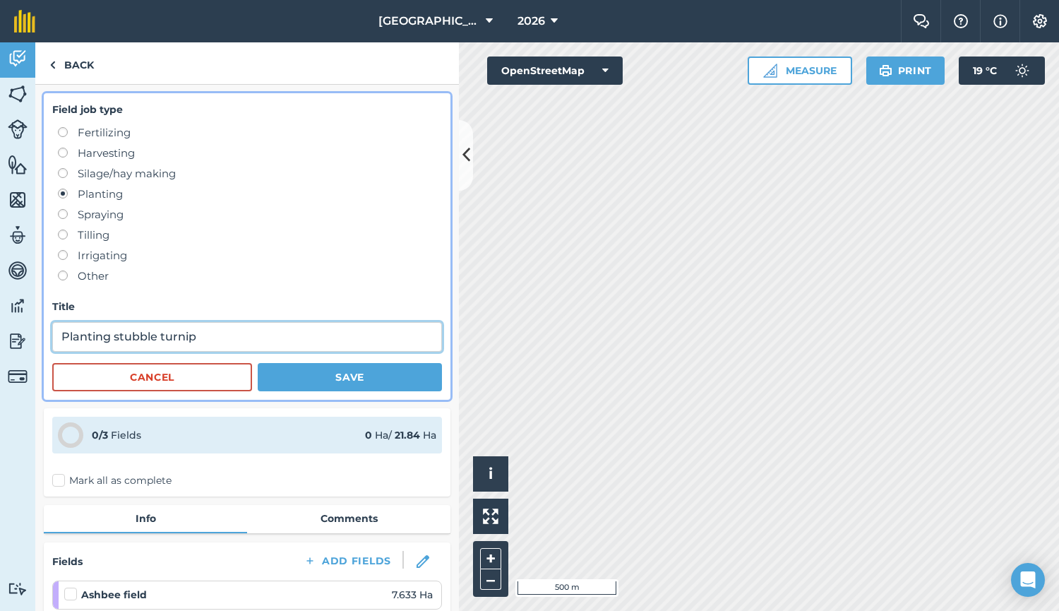
drag, startPoint x: 91, startPoint y: 335, endPoint x: 29, endPoint y: 336, distance: 62.1
click at [29, 336] on div "Activity Fields Livestock Features Maps Team Vehicles Data Reporting Billing Tu…" at bounding box center [529, 326] width 1059 height 568
type input "Drilling stubble turnip"
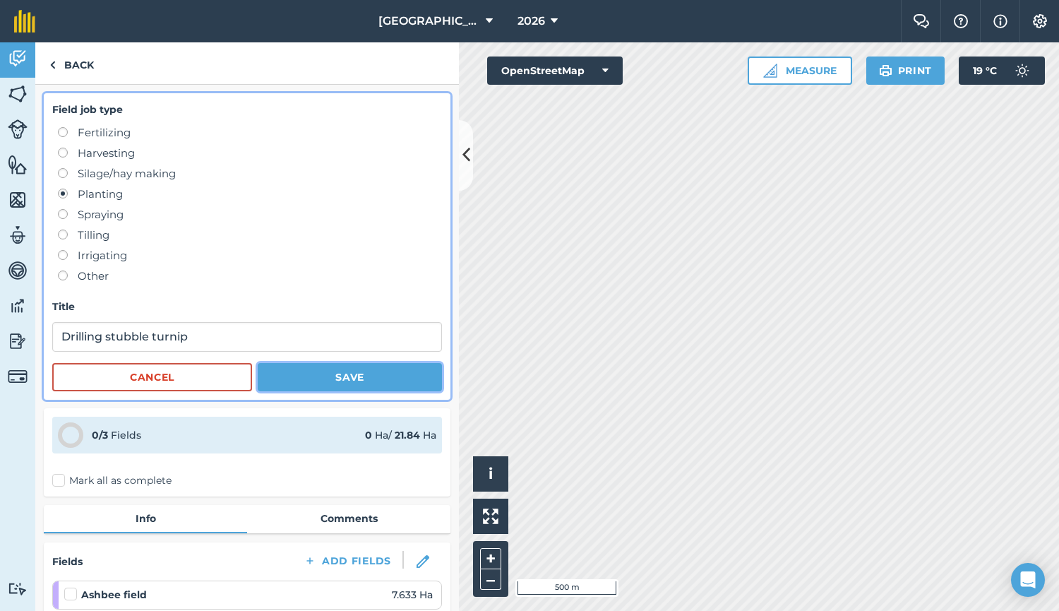
click at [302, 372] on button "Save" at bounding box center [350, 377] width 184 height 28
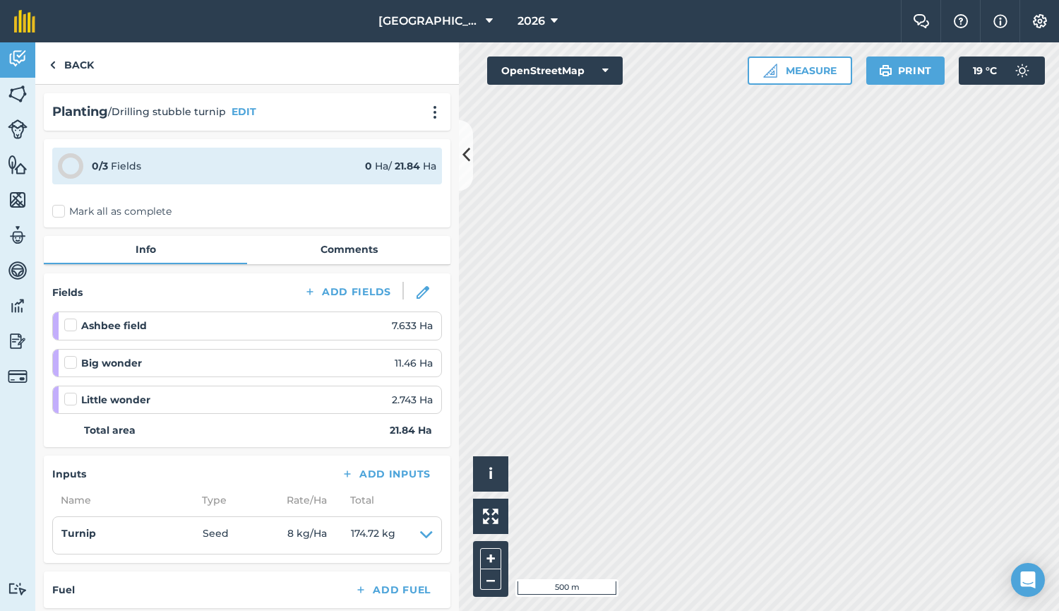
scroll to position [245, 0]
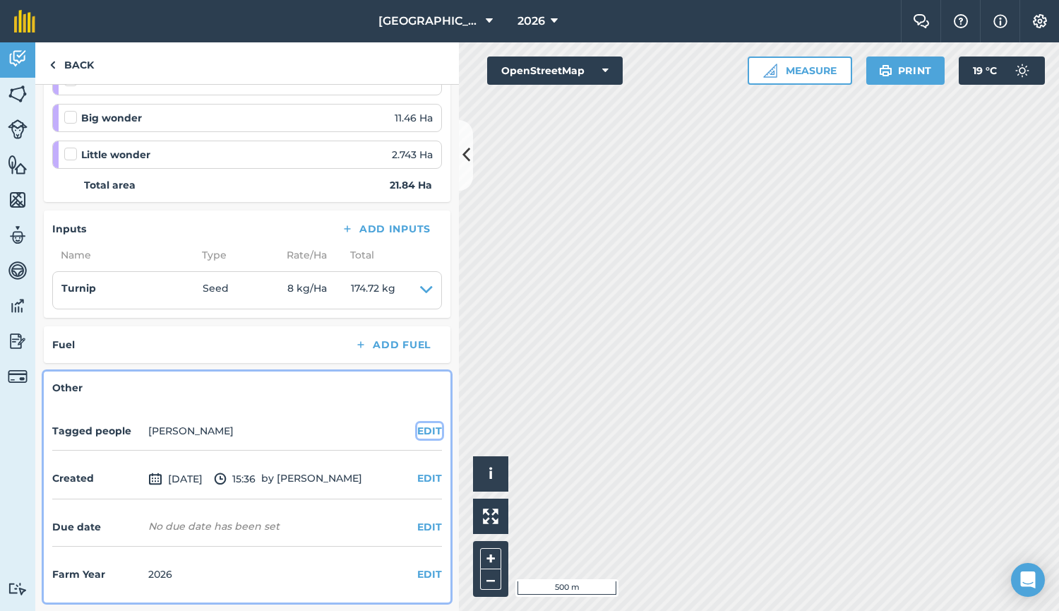
click at [429, 434] on button "EDIT" at bounding box center [429, 431] width 25 height 16
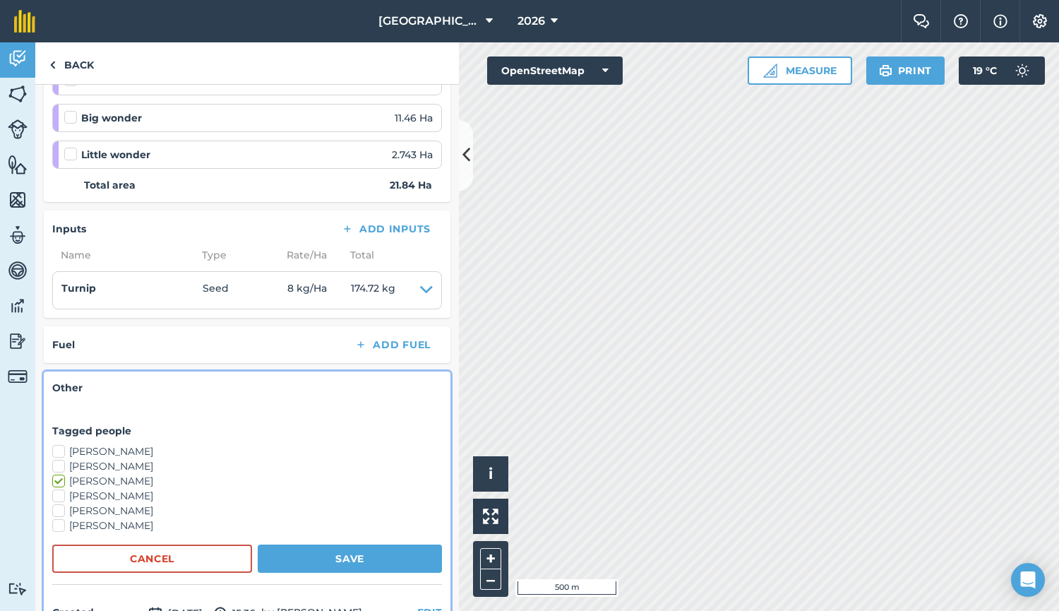
click at [108, 453] on label "[PERSON_NAME]" at bounding box center [247, 451] width 390 height 15
click at [61, 453] on input "[PERSON_NAME]" at bounding box center [56, 448] width 9 height 9
checkbox input "true"
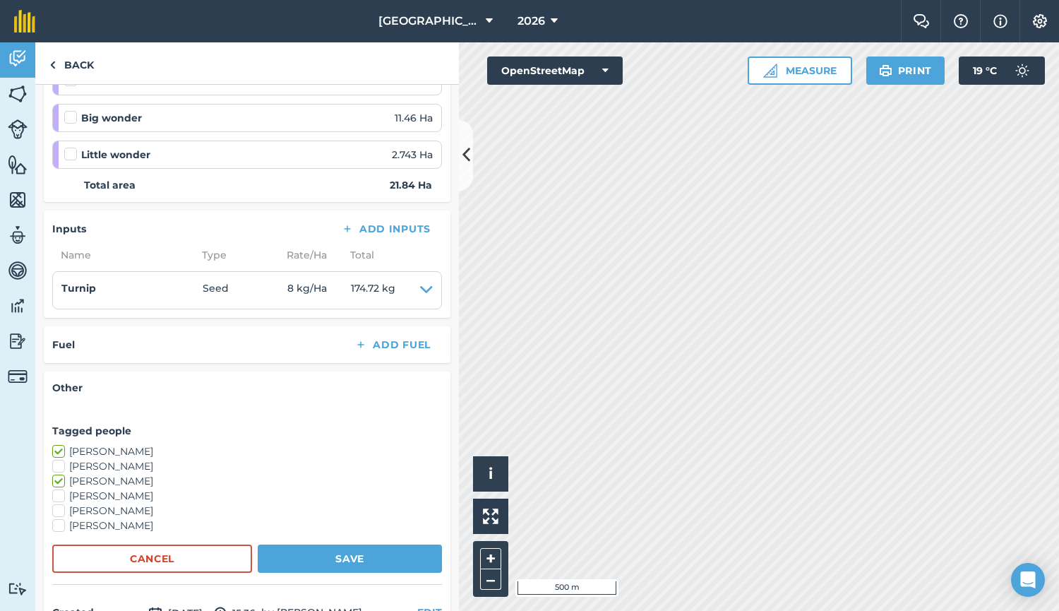
click at [99, 465] on label "[PERSON_NAME]" at bounding box center [247, 466] width 390 height 15
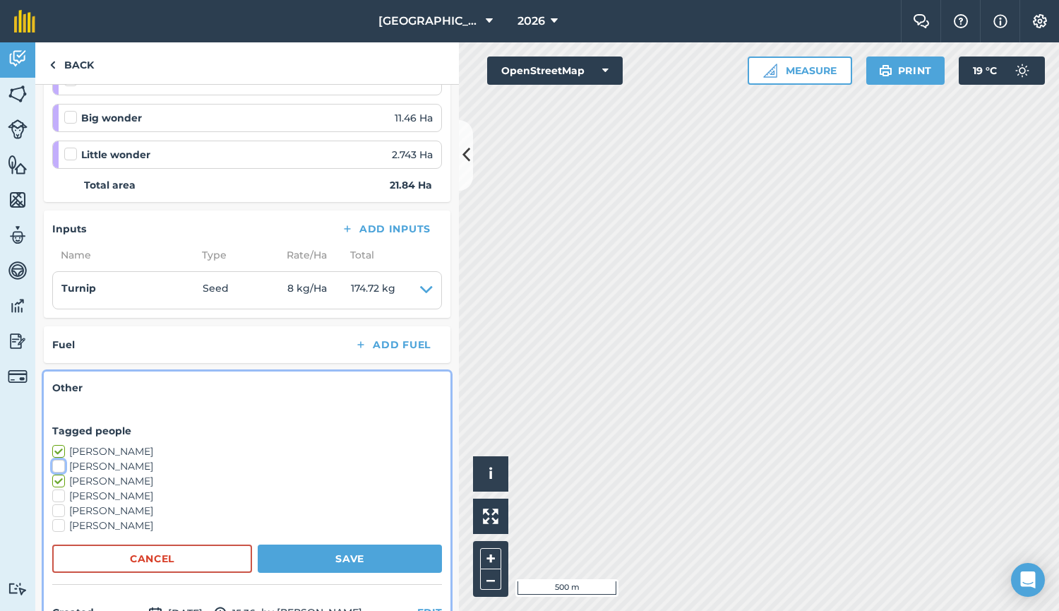
click at [61, 465] on input "[PERSON_NAME]" at bounding box center [56, 463] width 9 height 9
checkbox input "true"
click at [328, 552] on button "Save" at bounding box center [350, 558] width 184 height 28
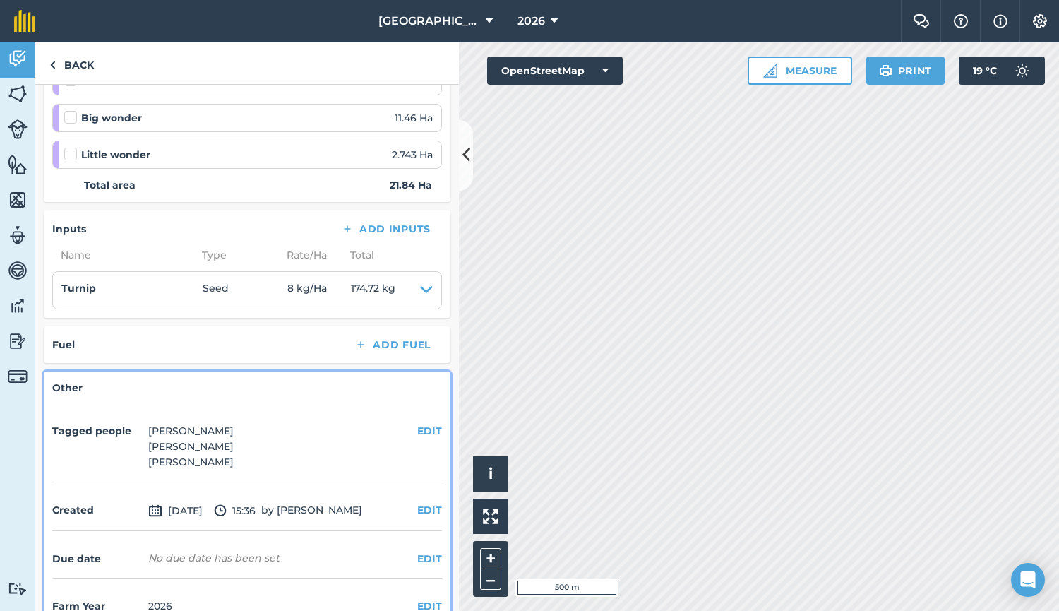
scroll to position [0, 0]
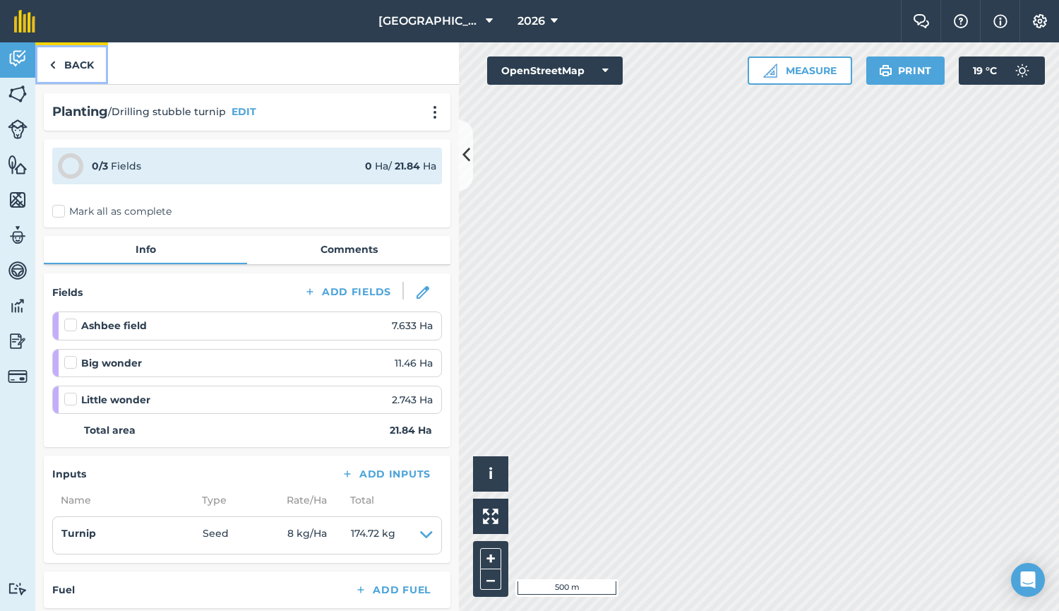
click at [76, 67] on link "Back" at bounding box center [71, 63] width 73 height 42
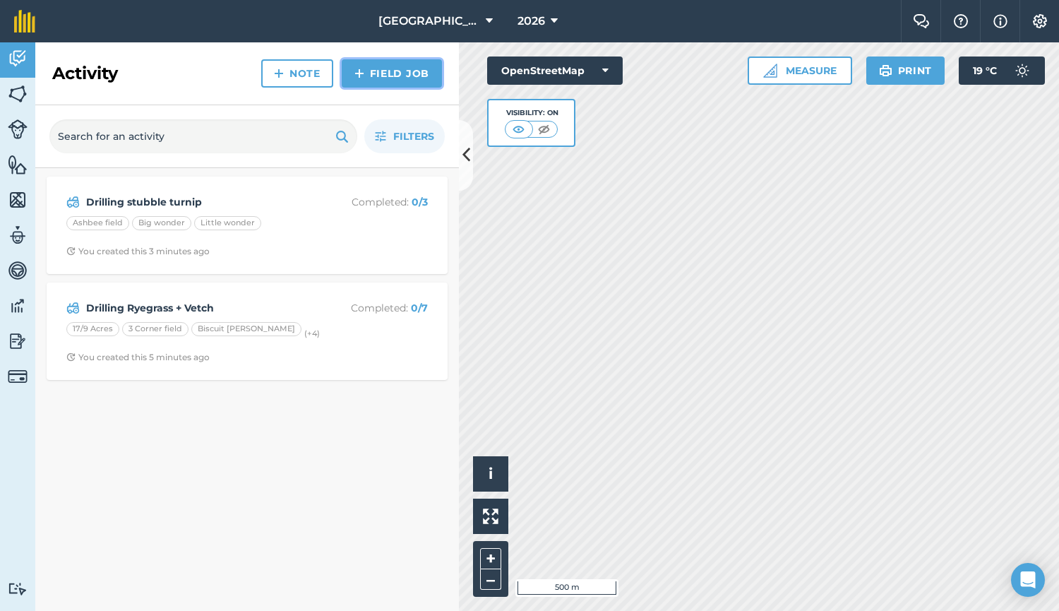
click at [400, 74] on link "Field Job" at bounding box center [392, 73] width 100 height 28
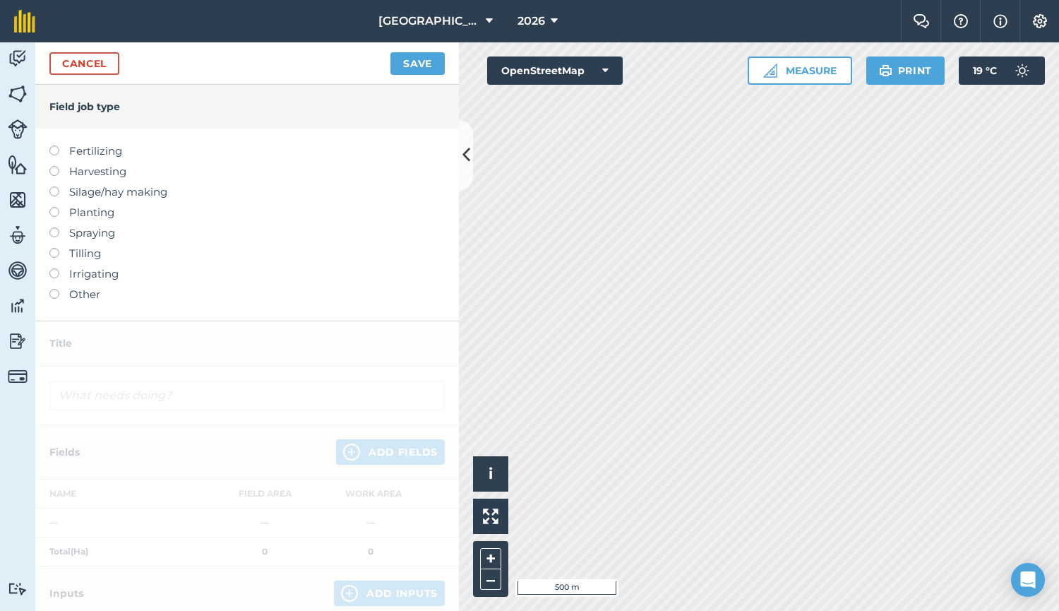
click at [63, 287] on div at bounding box center [59, 287] width 20 height 3
click at [53, 289] on label at bounding box center [59, 289] width 20 height 0
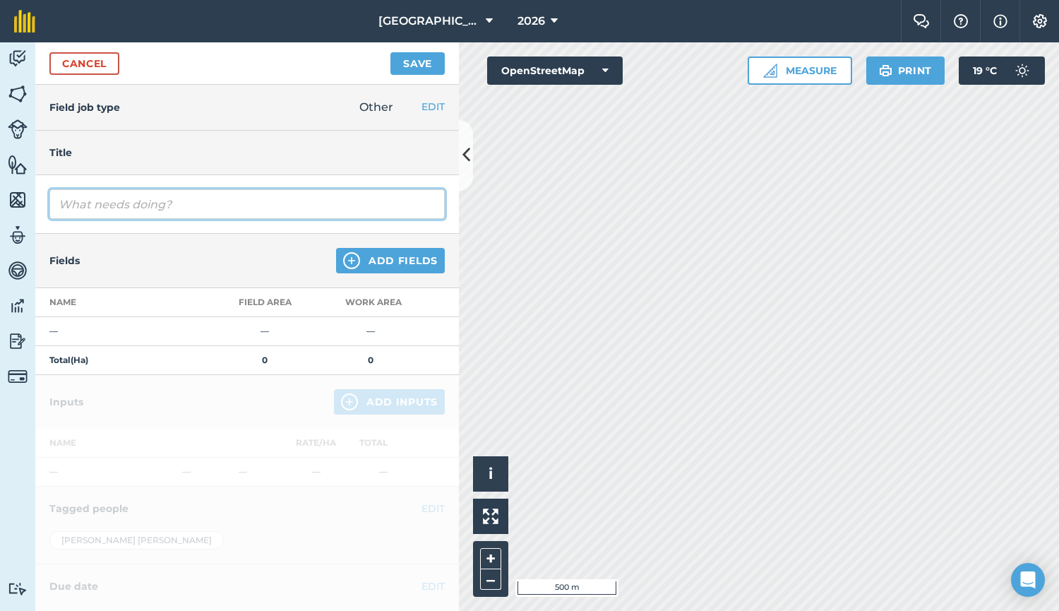
click at [167, 208] on input "text" at bounding box center [246, 204] width 395 height 30
type input "Slug pellets"
click at [343, 255] on img at bounding box center [351, 260] width 17 height 17
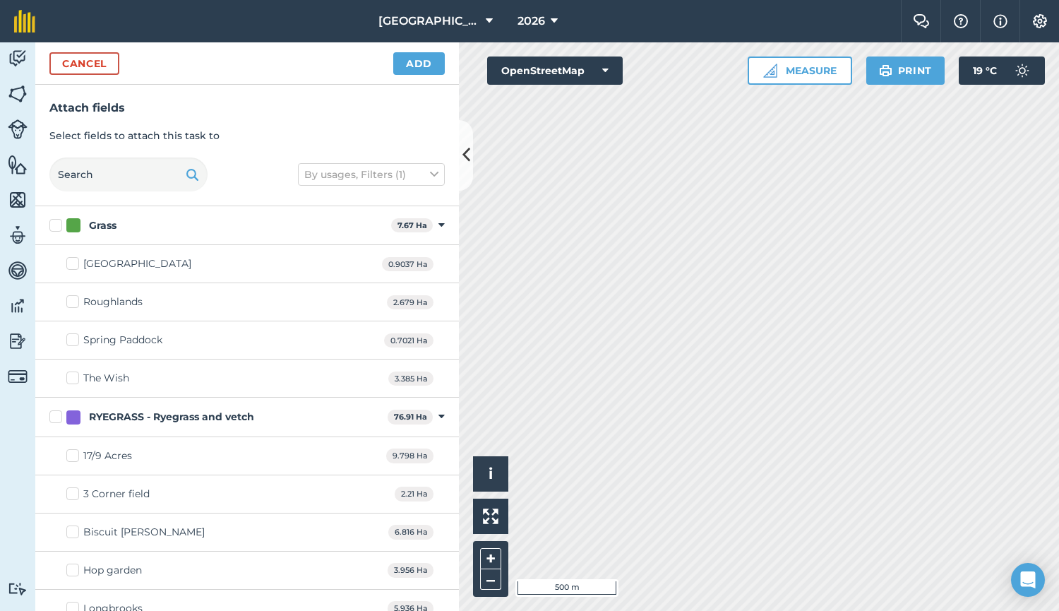
click at [65, 417] on label "RYEGRASS - Ryegrass and vetch" at bounding box center [215, 417] width 333 height 15
click at [59, 417] on input "RYEGRASS - Ryegrass and vetch" at bounding box center [53, 414] width 9 height 9
checkbox input "true"
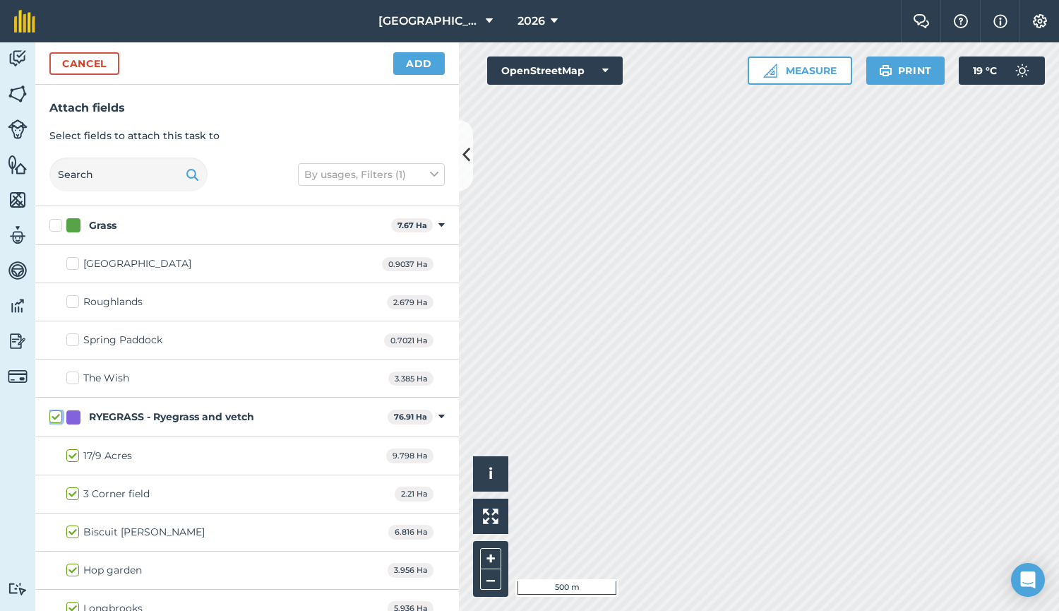
checkbox input "true"
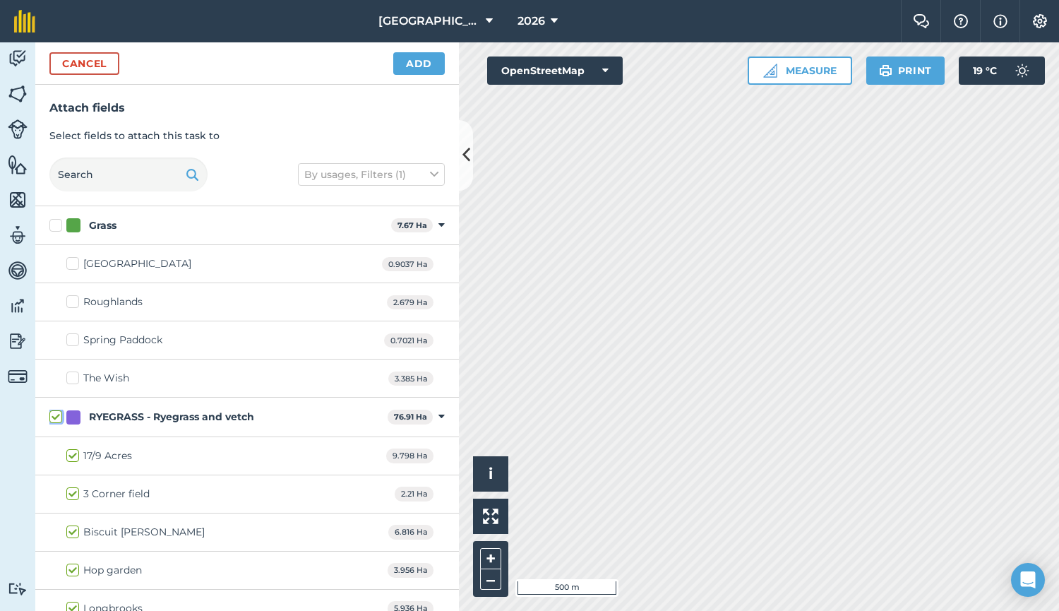
scroll to position [362, 0]
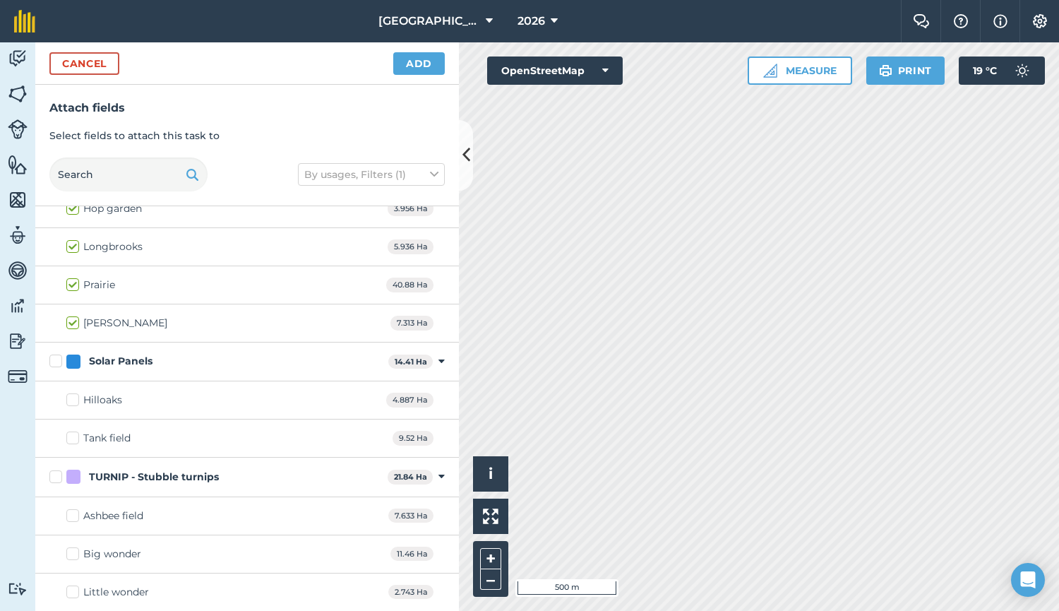
click at [91, 474] on div "TURNIP - Stubble turnips" at bounding box center [154, 477] width 130 height 15
click at [59, 474] on input "TURNIP - Stubble turnips" at bounding box center [53, 474] width 9 height 9
checkbox input "true"
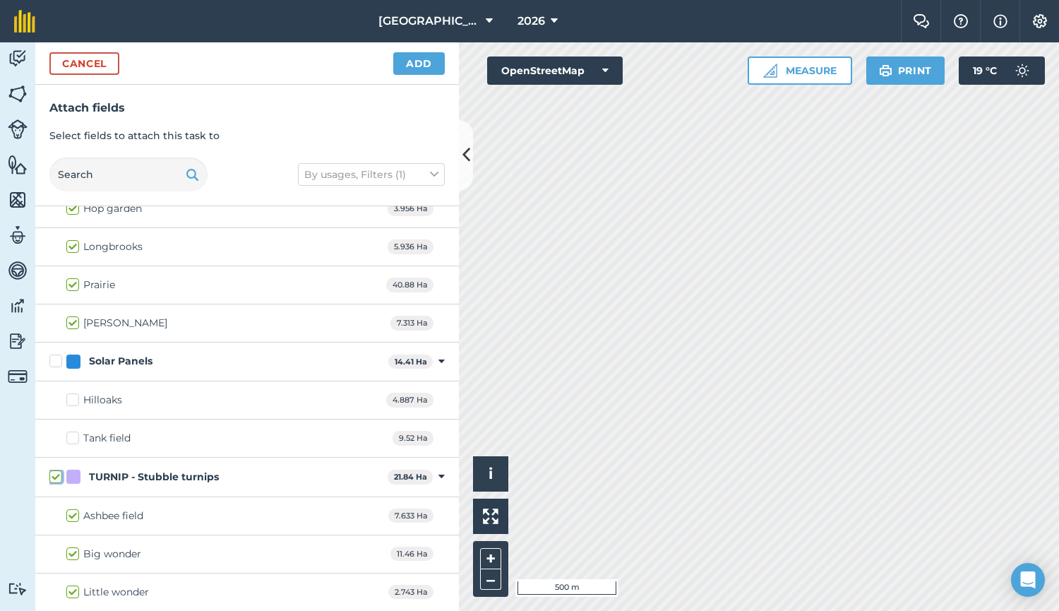
checkbox input "true"
click at [417, 56] on button "Add" at bounding box center [419, 63] width 52 height 23
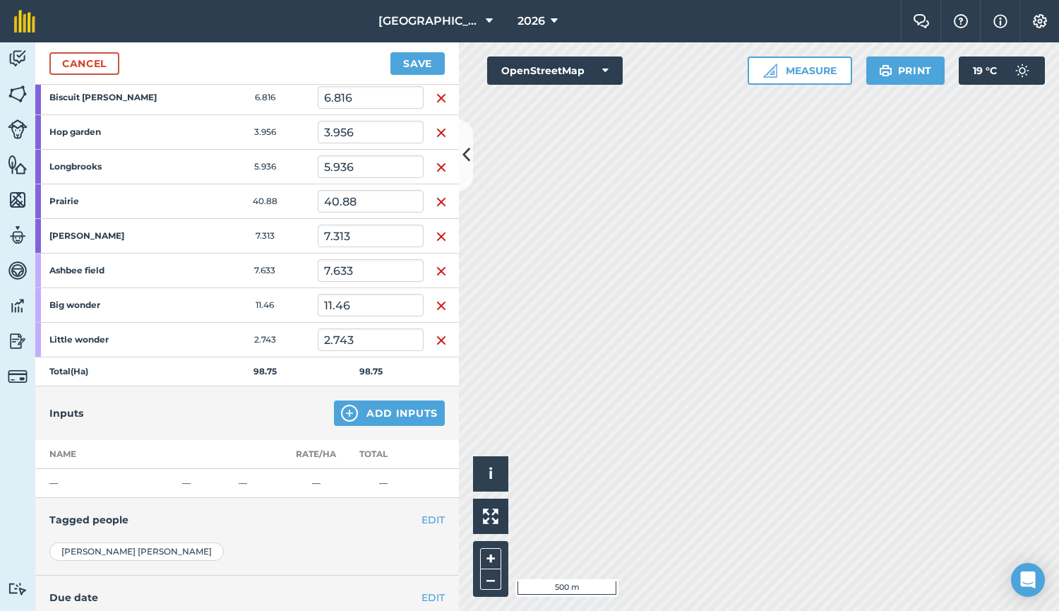
scroll to position [418, 0]
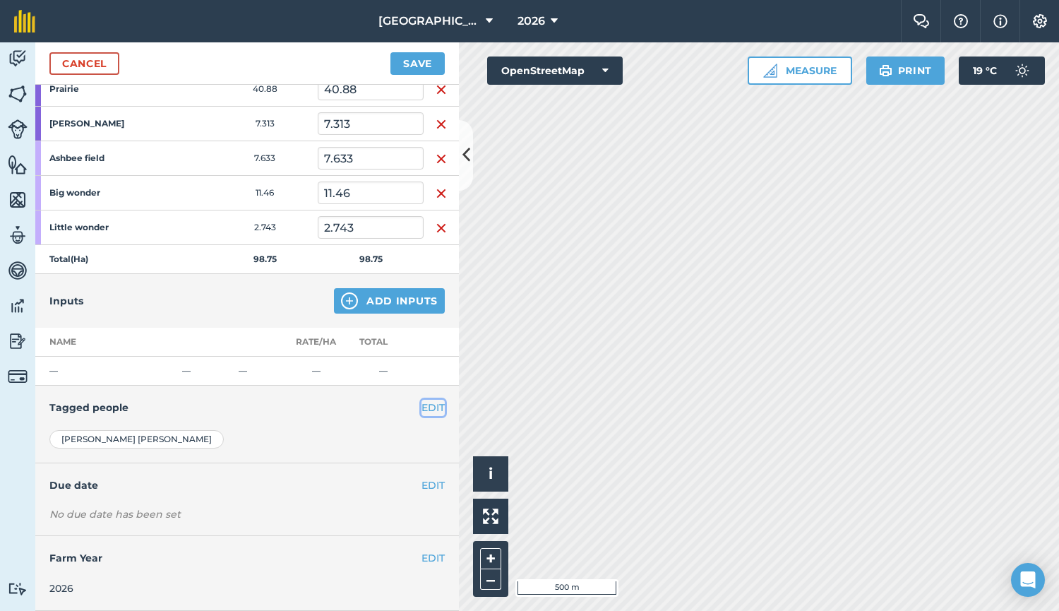
click at [423, 408] on button "EDIT" at bounding box center [433, 408] width 23 height 16
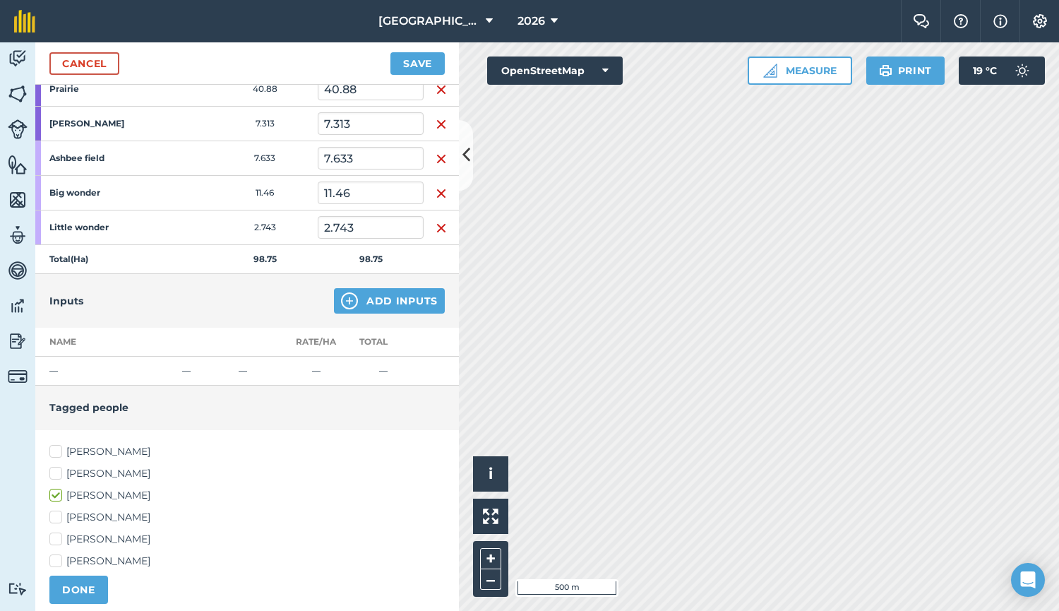
click at [112, 470] on label "[PERSON_NAME]" at bounding box center [246, 473] width 395 height 15
click at [59, 470] on input "[PERSON_NAME]" at bounding box center [53, 470] width 9 height 9
checkbox input "true"
click at [116, 456] on label "[PERSON_NAME]" at bounding box center [246, 451] width 395 height 15
click at [59, 453] on input "[PERSON_NAME]" at bounding box center [53, 448] width 9 height 9
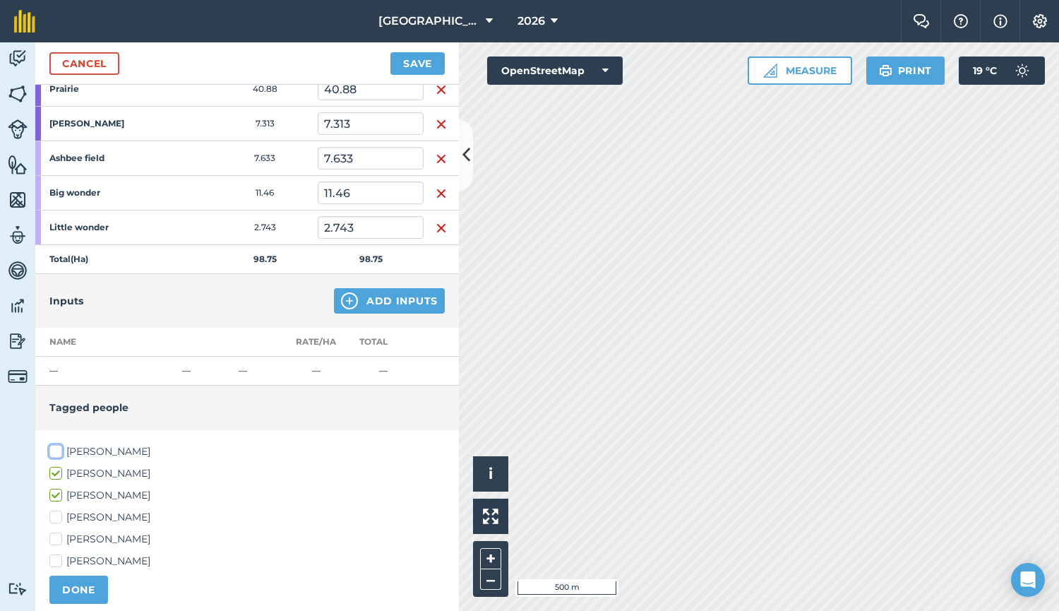
checkbox input "true"
click at [78, 581] on button "DONE" at bounding box center [78, 590] width 59 height 28
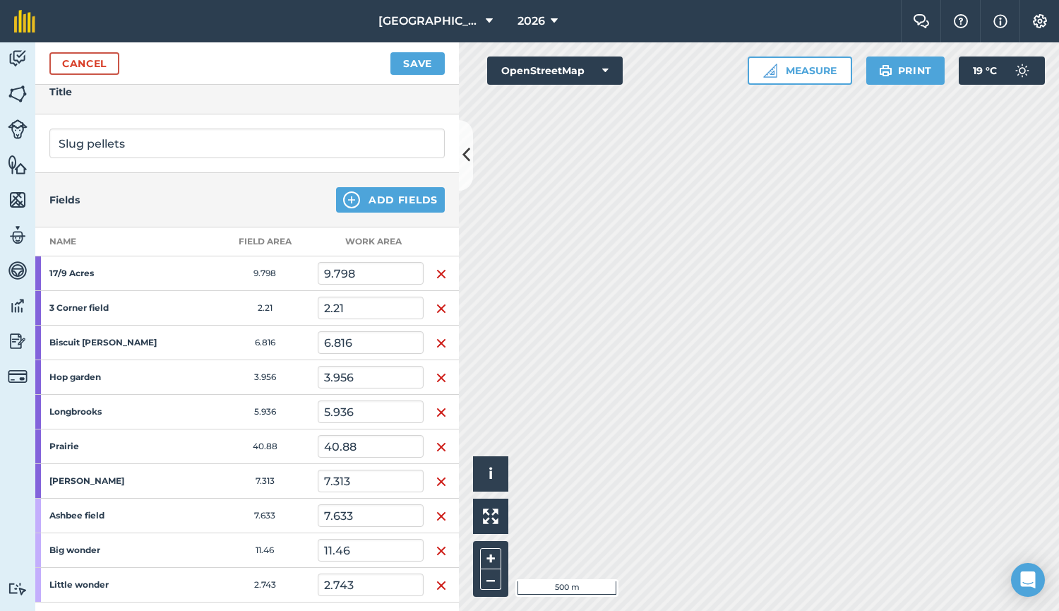
scroll to position [0, 0]
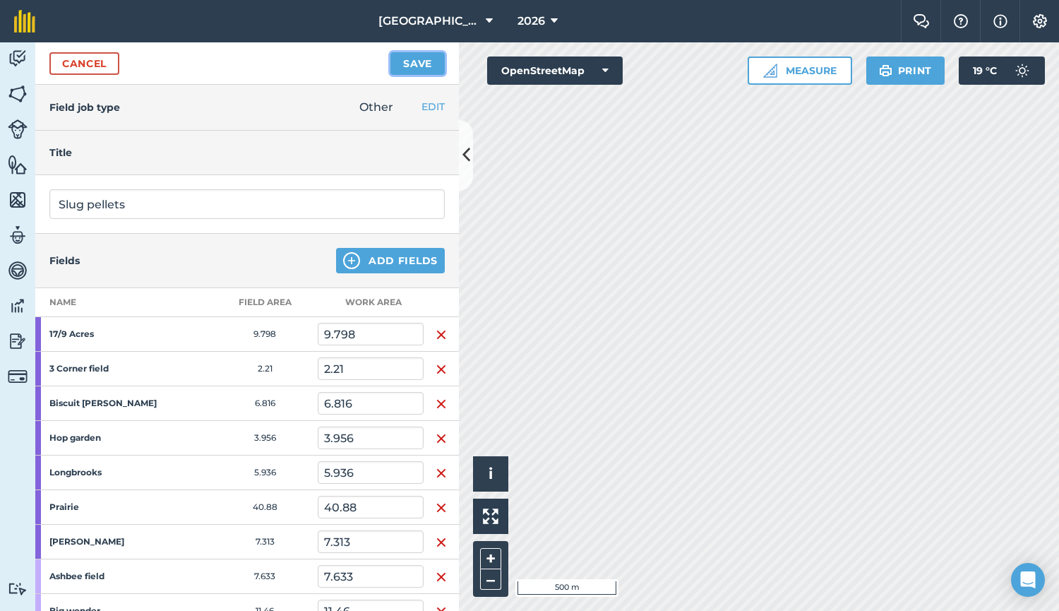
click at [413, 68] on button "Save" at bounding box center [418, 63] width 54 height 23
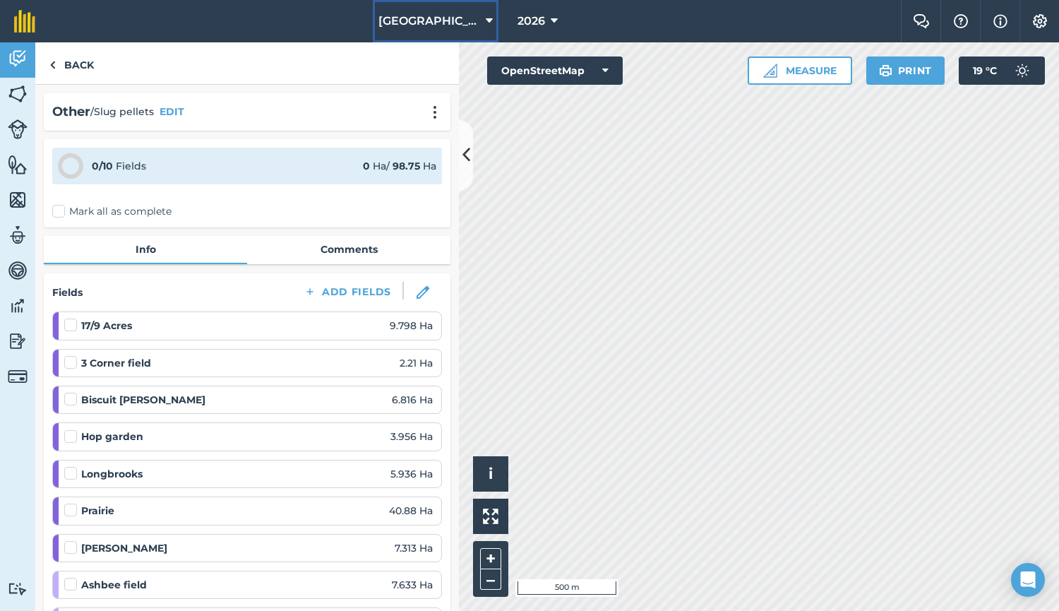
click at [445, 20] on span "[GEOGRAPHIC_DATA]" at bounding box center [430, 21] width 102 height 17
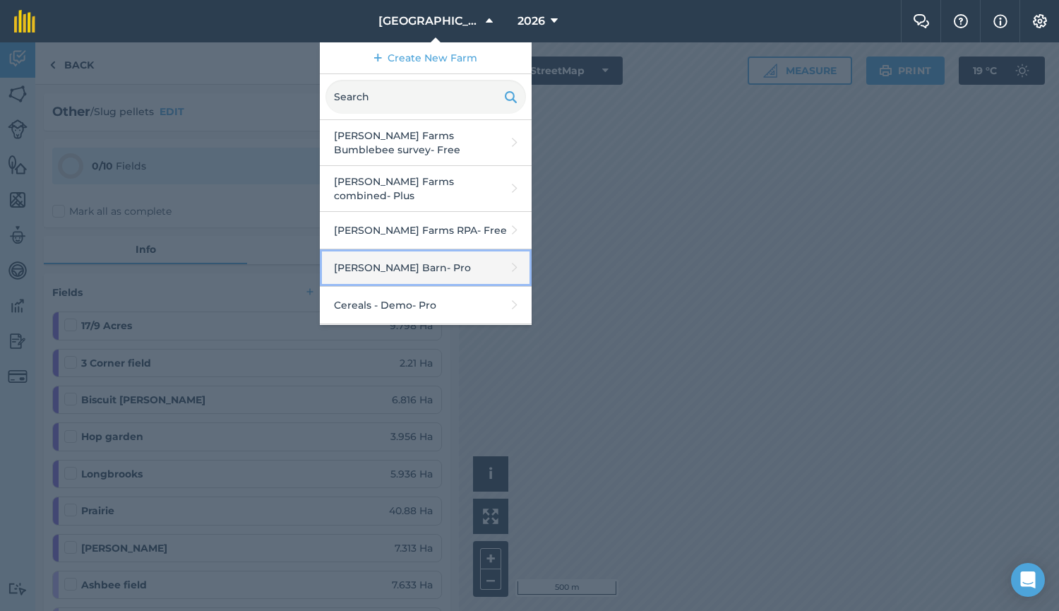
click at [402, 263] on link "[PERSON_NAME] Barn - Pro" at bounding box center [426, 267] width 212 height 37
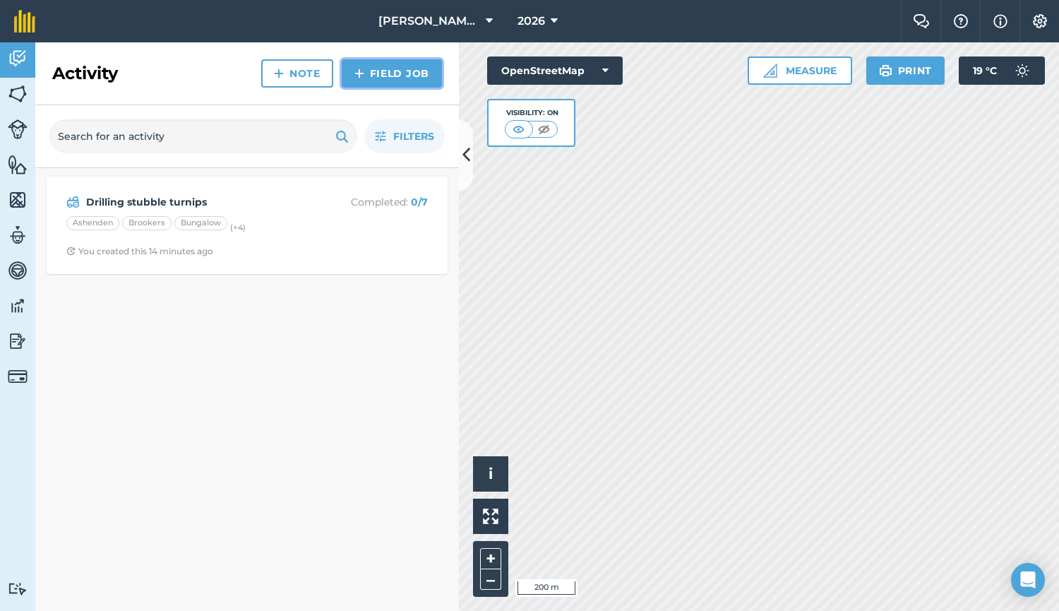
click at [374, 81] on link "Field Job" at bounding box center [392, 73] width 100 height 28
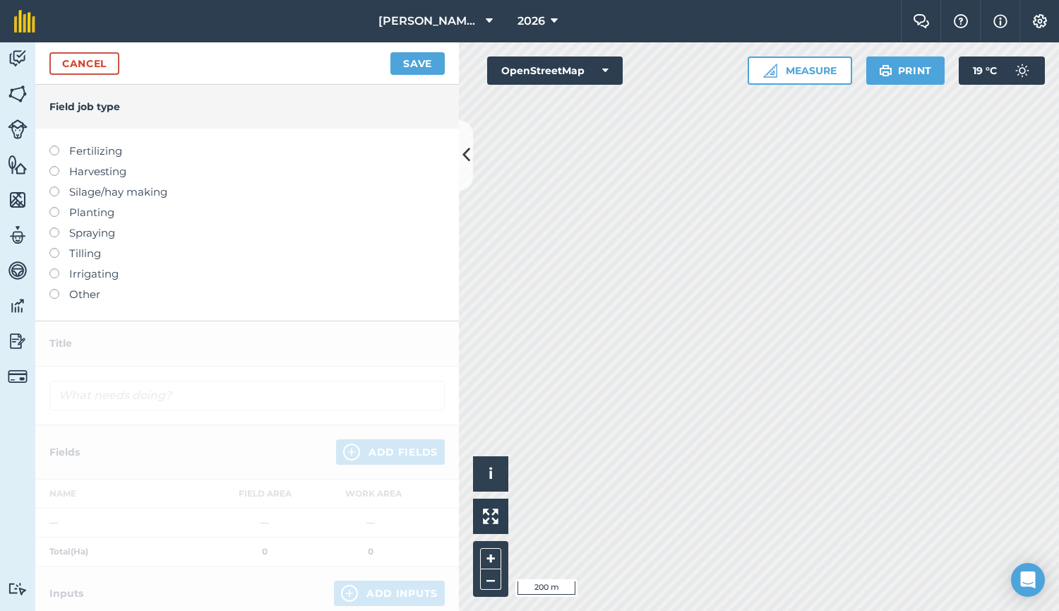
click at [72, 287] on label "Other" at bounding box center [246, 294] width 395 height 17
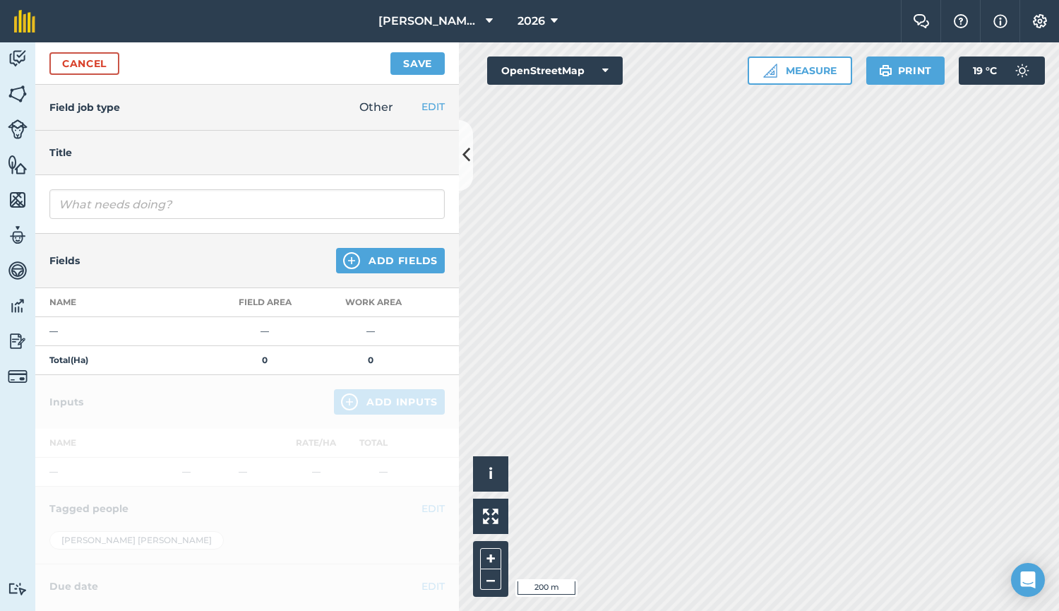
click at [162, 220] on div at bounding box center [247, 204] width 424 height 59
click at [178, 210] on input "text" at bounding box center [246, 204] width 395 height 30
type input "Slug pellets"
click at [366, 266] on button "Add Fields" at bounding box center [390, 260] width 109 height 25
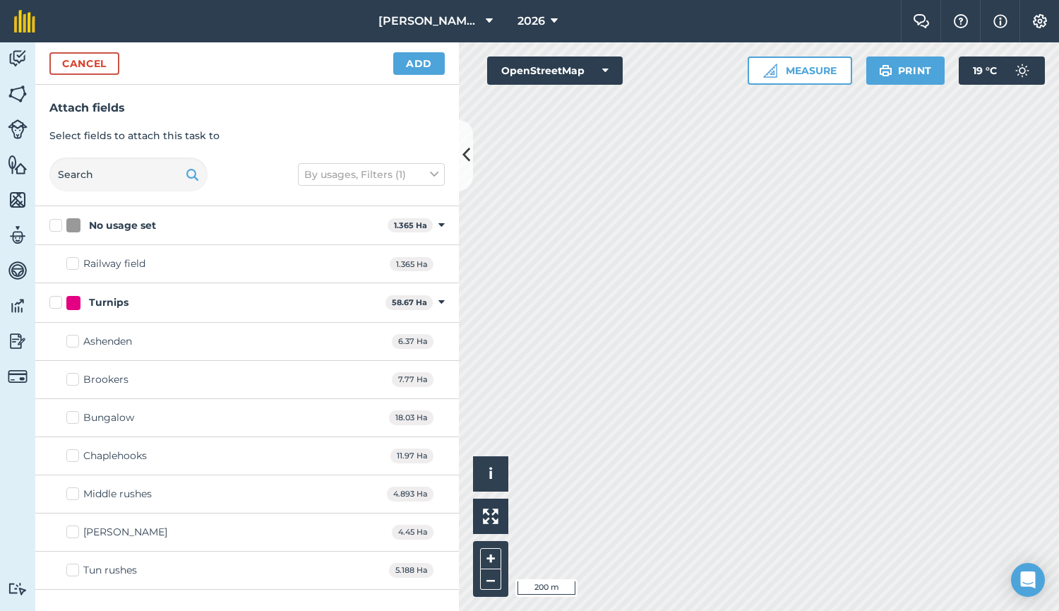
click at [105, 301] on div "Turnips" at bounding box center [109, 302] width 40 height 15
click at [59, 301] on input "Turnips" at bounding box center [53, 299] width 9 height 9
checkbox input "true"
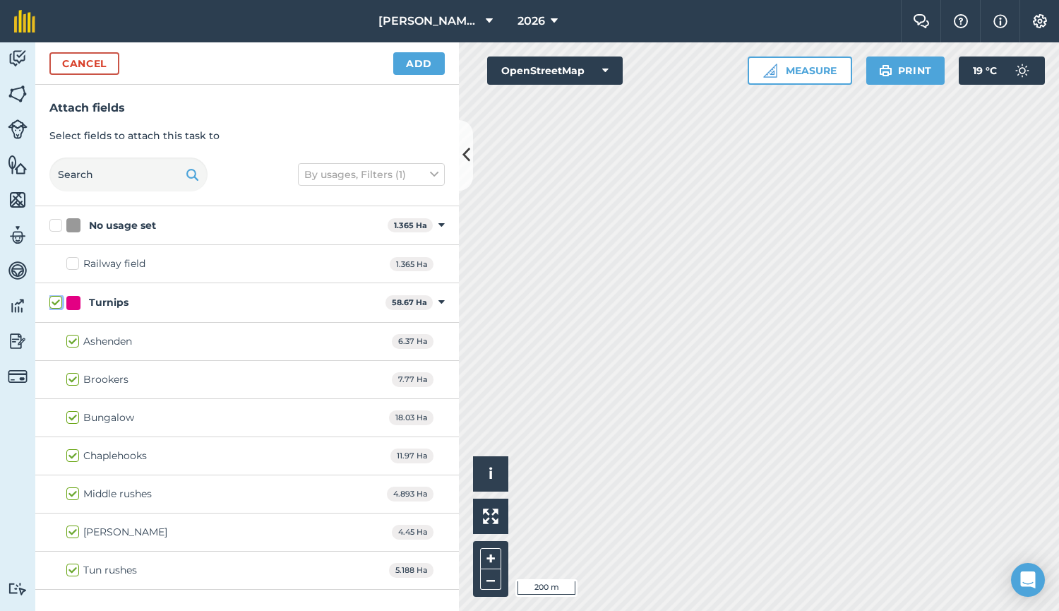
checkbox input "true"
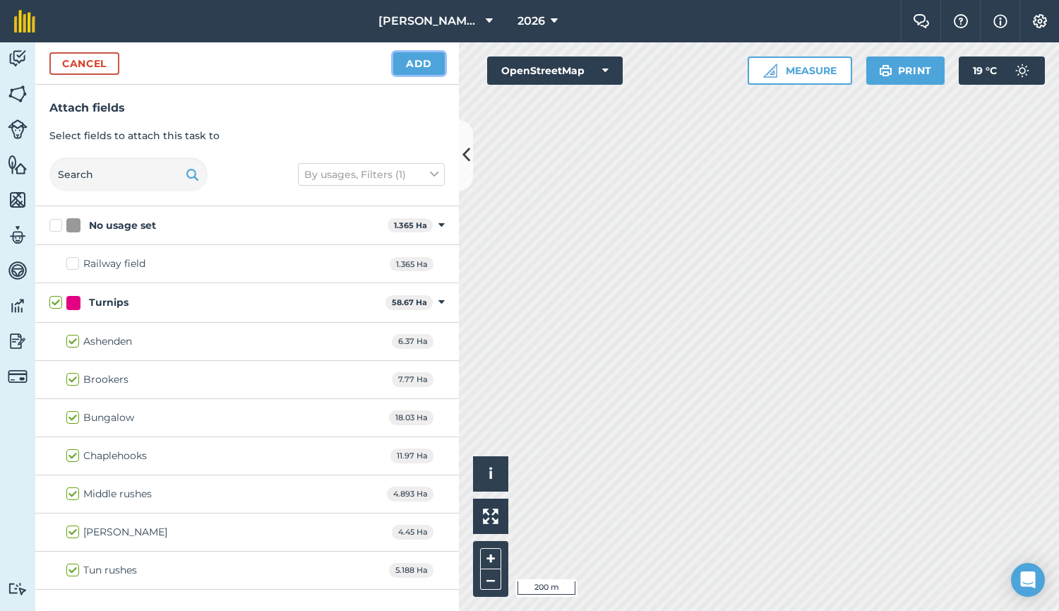
click at [422, 58] on button "Add" at bounding box center [419, 63] width 52 height 23
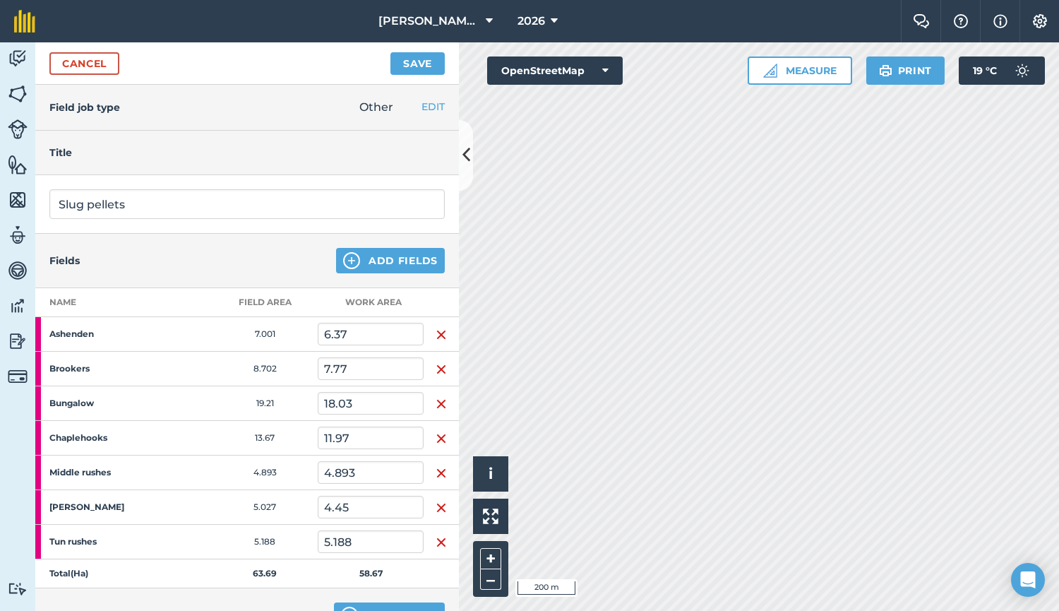
scroll to position [314, 0]
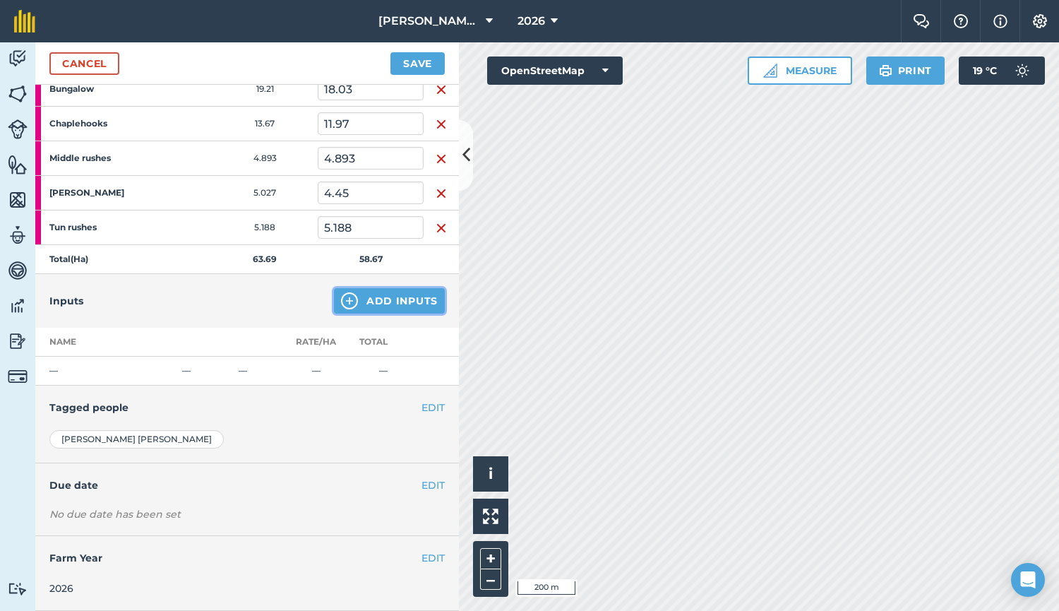
click at [378, 308] on button "Add Inputs" at bounding box center [389, 300] width 111 height 25
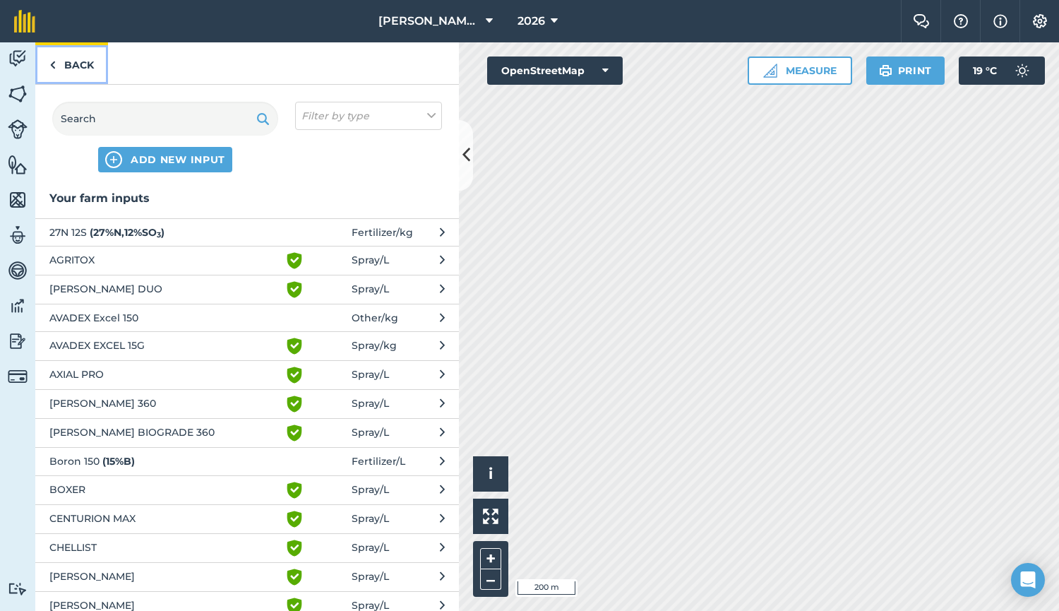
click at [83, 55] on link "Back" at bounding box center [71, 63] width 73 height 42
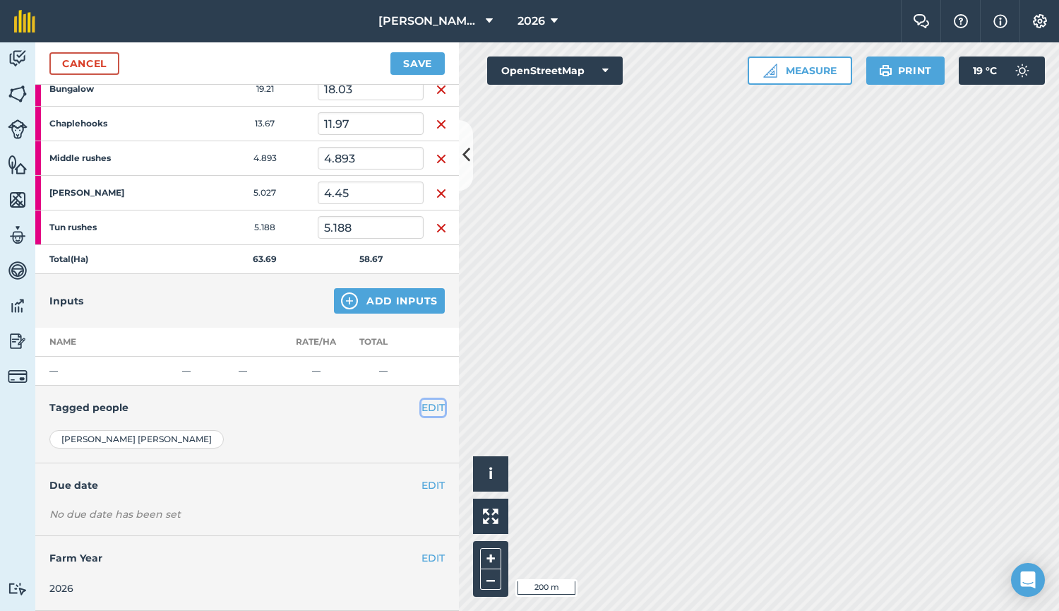
click at [424, 405] on button "EDIT" at bounding box center [433, 408] width 23 height 16
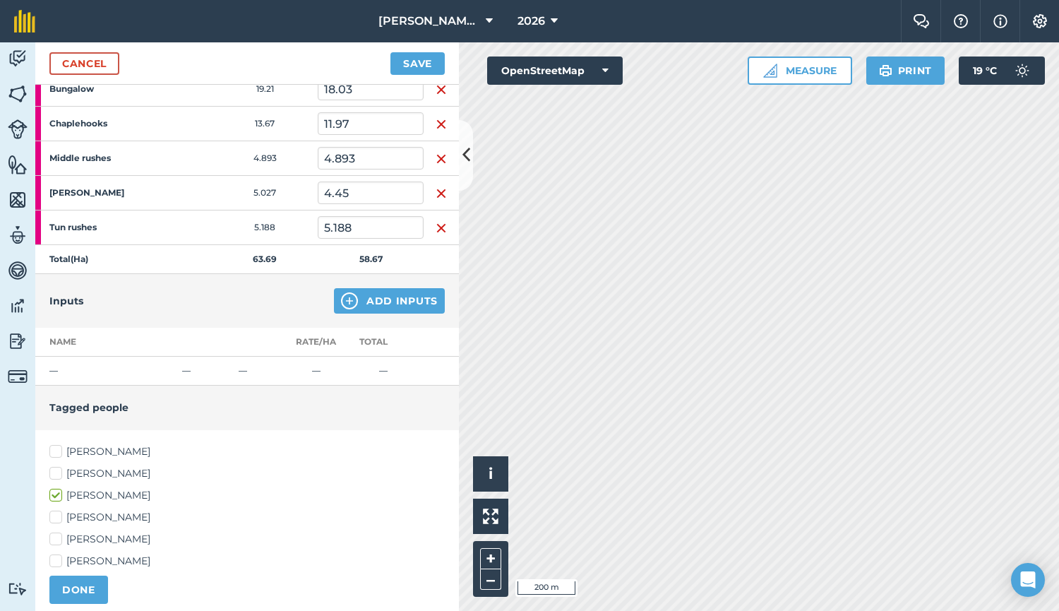
click at [85, 448] on label "[PERSON_NAME]" at bounding box center [246, 451] width 395 height 15
click at [59, 448] on input "[PERSON_NAME]" at bounding box center [53, 448] width 9 height 9
checkbox input "true"
click at [81, 472] on label "[PERSON_NAME]" at bounding box center [246, 473] width 395 height 15
click at [59, 472] on input "[PERSON_NAME]" at bounding box center [53, 470] width 9 height 9
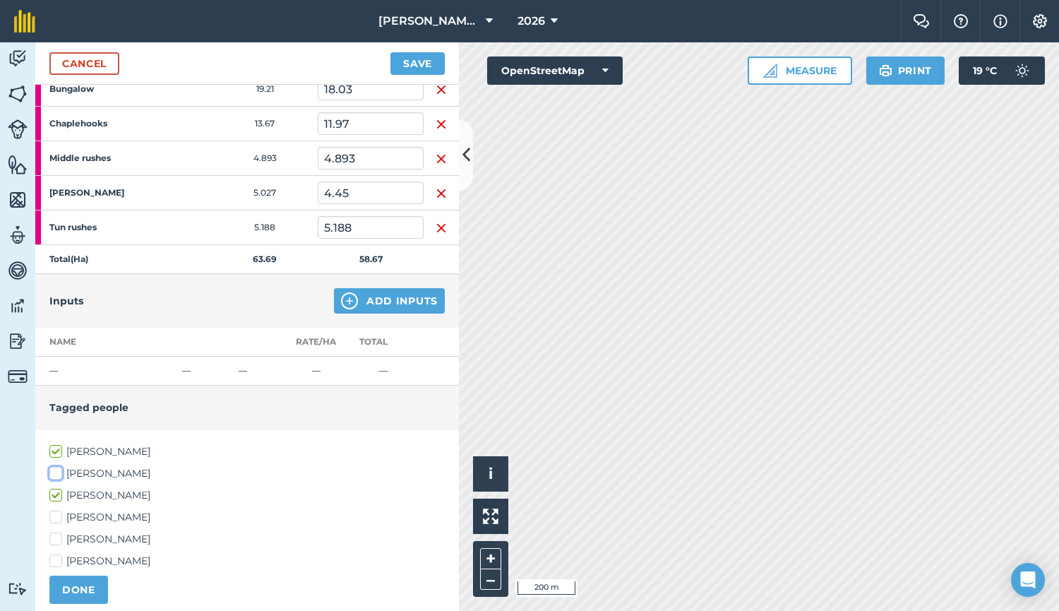
checkbox input "true"
click at [77, 586] on button "DONE" at bounding box center [78, 590] width 59 height 28
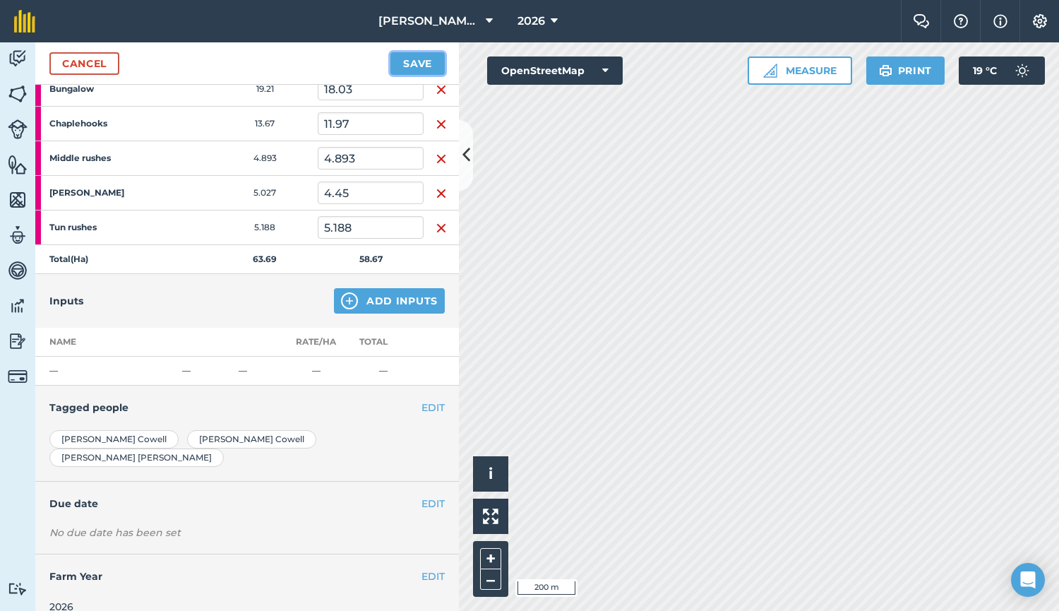
click at [412, 61] on button "Save" at bounding box center [418, 63] width 54 height 23
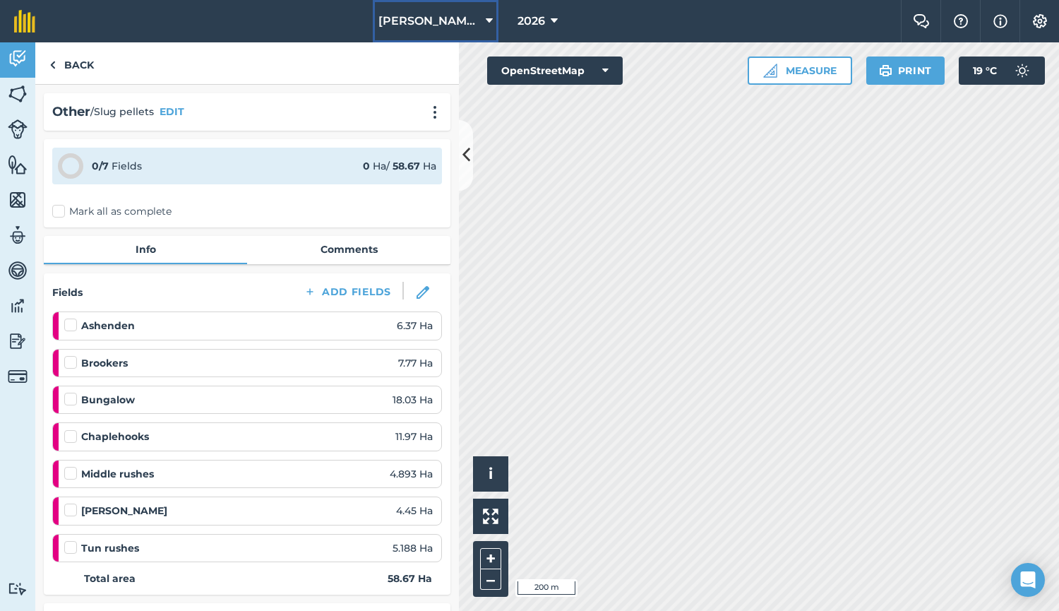
click at [441, 25] on span "[PERSON_NAME] Barn" at bounding box center [430, 21] width 102 height 17
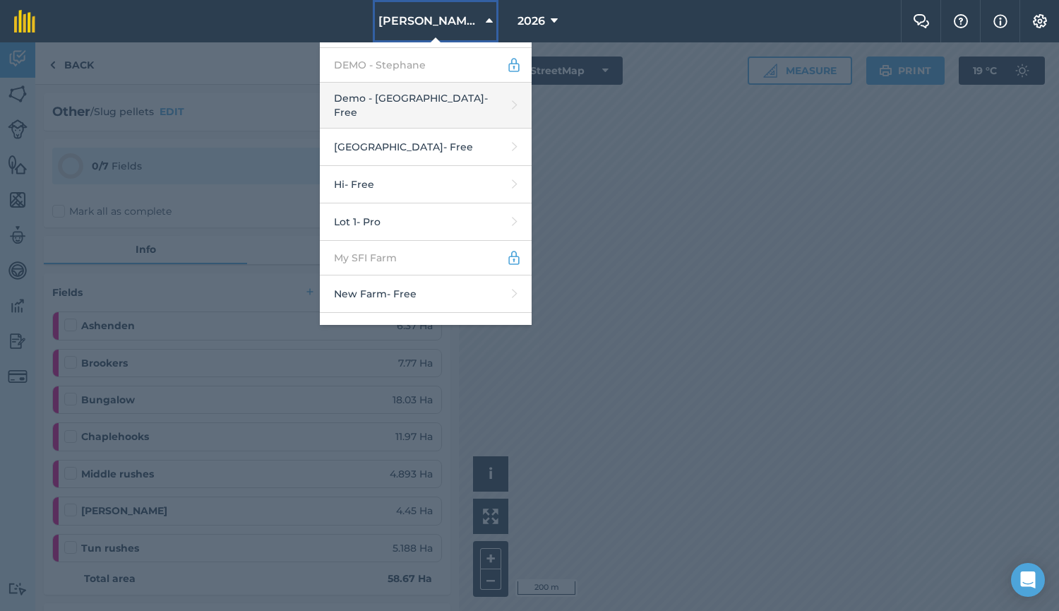
scroll to position [524, 0]
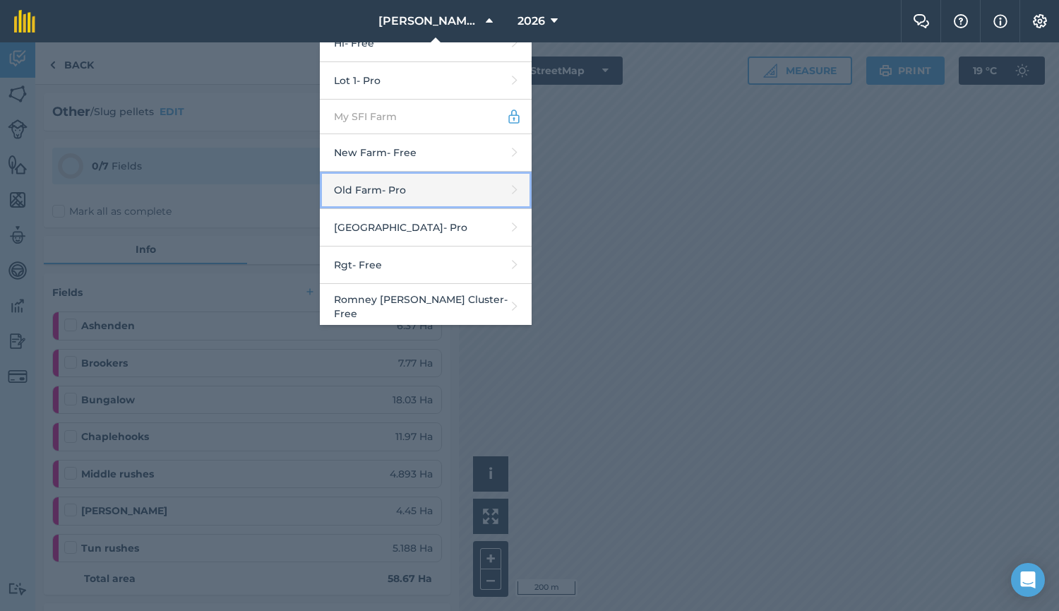
click at [435, 187] on link "Old Farm - Pro" at bounding box center [426, 190] width 212 height 37
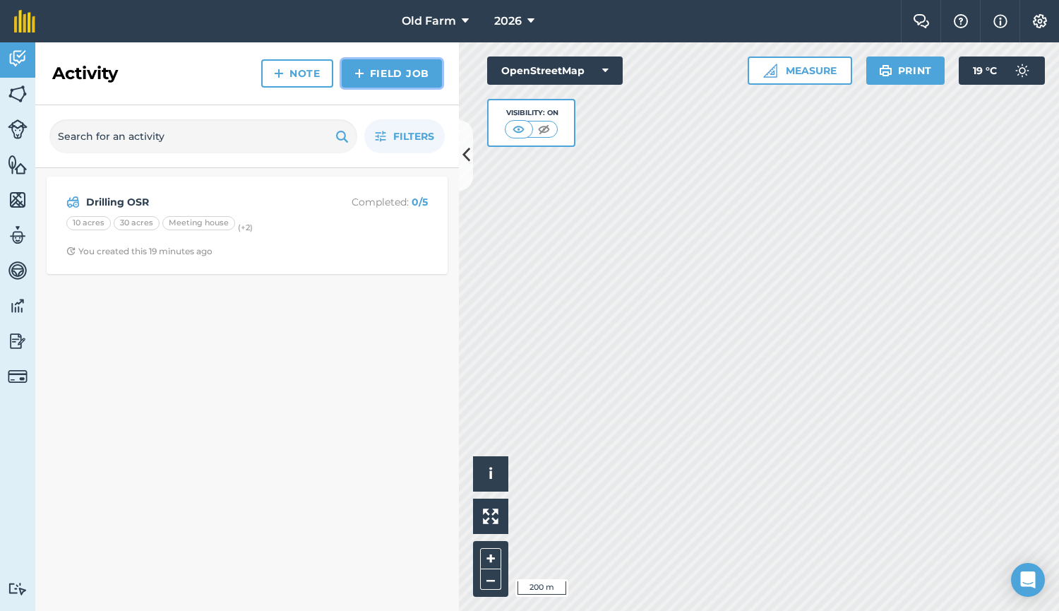
click at [376, 72] on link "Field Job" at bounding box center [392, 73] width 100 height 28
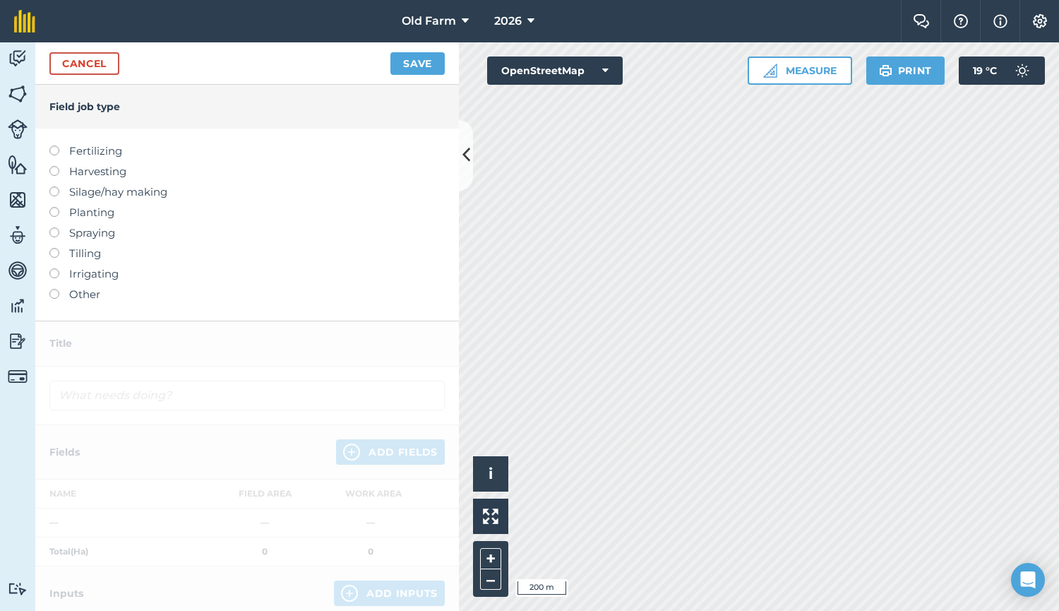
click at [73, 287] on label "Other" at bounding box center [246, 294] width 395 height 17
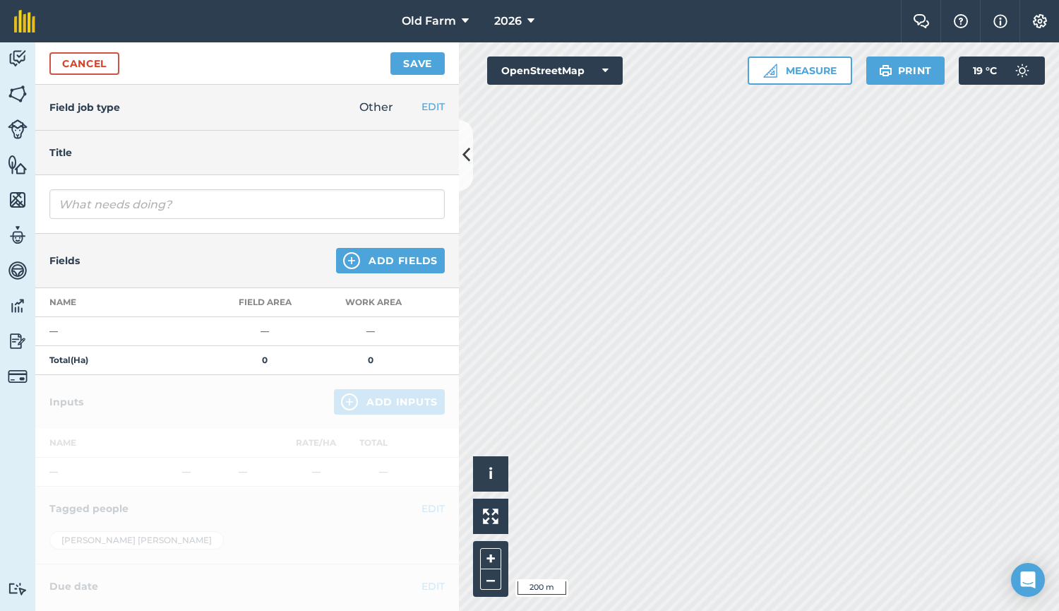
drag, startPoint x: 145, startPoint y: 221, endPoint x: 188, endPoint y: 195, distance: 50.4
click at [188, 195] on div at bounding box center [247, 204] width 424 height 59
click at [188, 195] on input "text" at bounding box center [246, 204] width 395 height 30
type input "Slug pellets 1"
click at [359, 259] on button "Add Fields" at bounding box center [390, 260] width 109 height 25
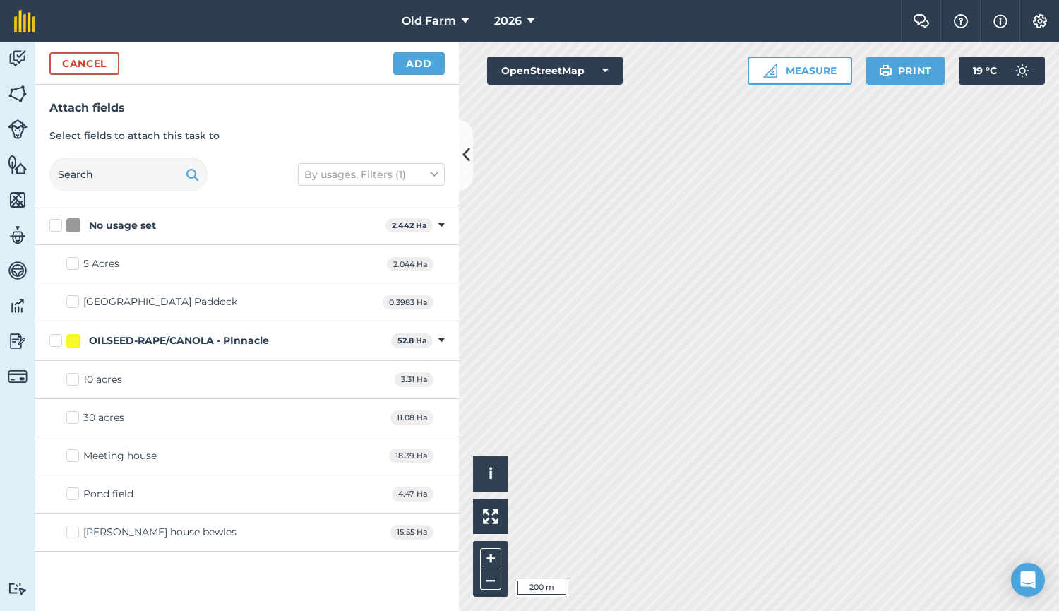
click at [179, 345] on div "OILSEED-RAPE/CANOLA - PInnacle" at bounding box center [179, 340] width 180 height 15
click at [59, 342] on input "OILSEED-RAPE/CANOLA - PInnacle" at bounding box center [53, 337] width 9 height 9
checkbox input "true"
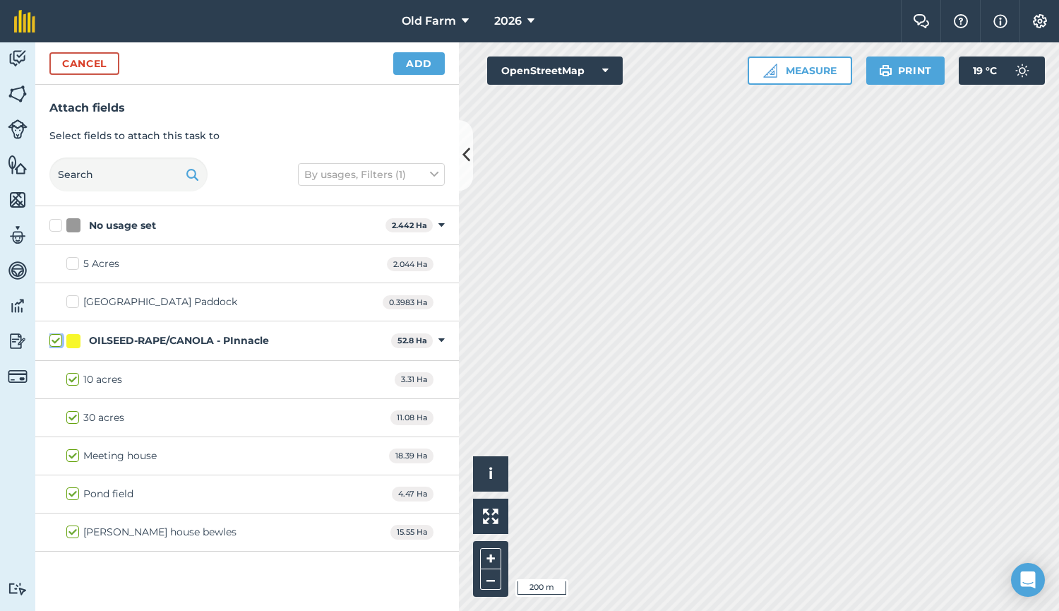
checkbox input "true"
click at [412, 73] on button "Add" at bounding box center [419, 63] width 52 height 23
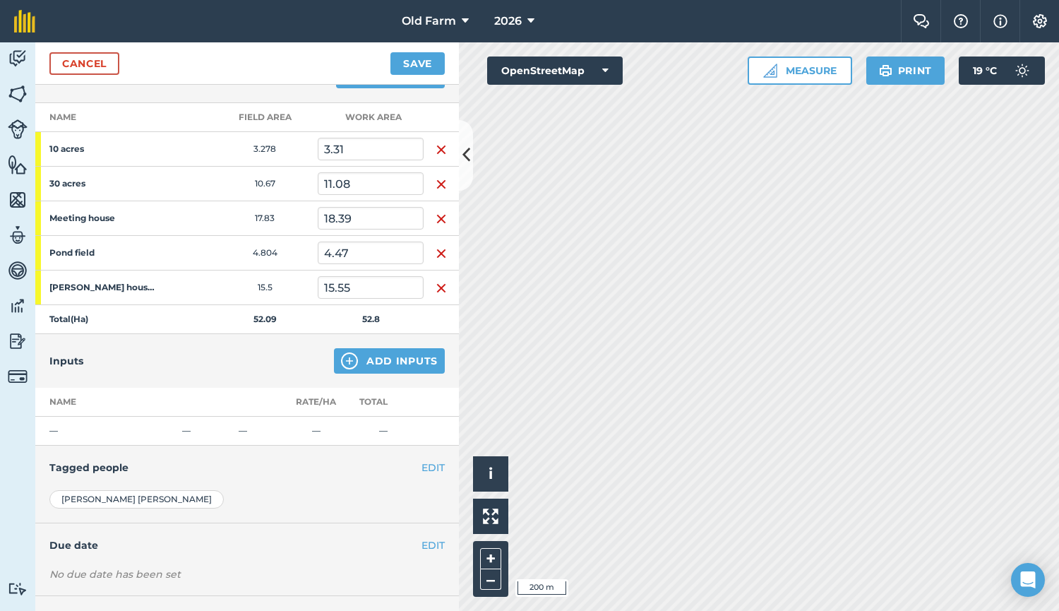
scroll to position [186, 0]
click at [375, 353] on button "Add Inputs" at bounding box center [389, 359] width 111 height 25
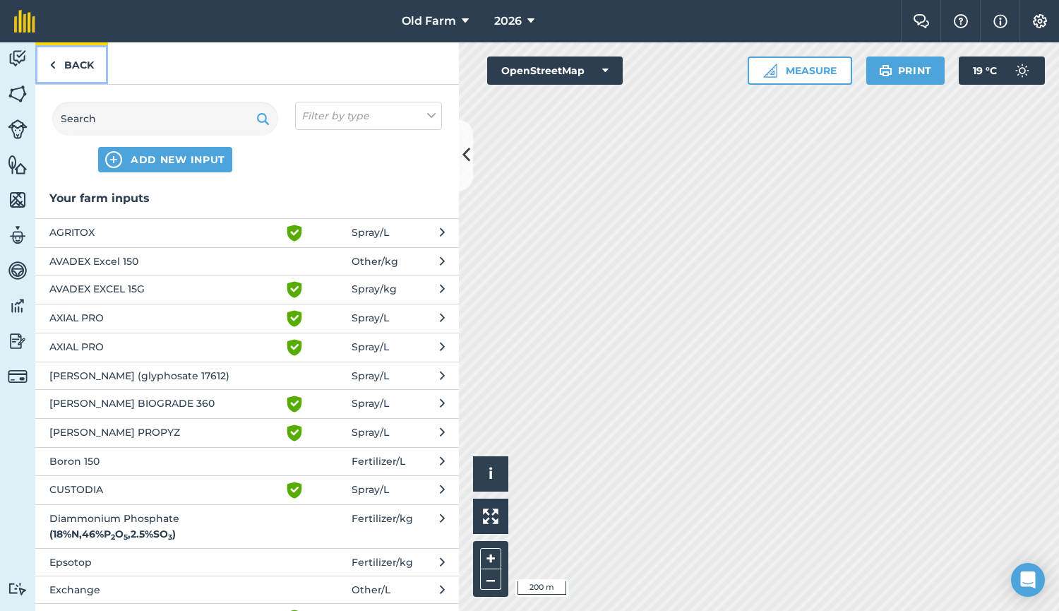
click at [84, 62] on link "Back" at bounding box center [71, 63] width 73 height 42
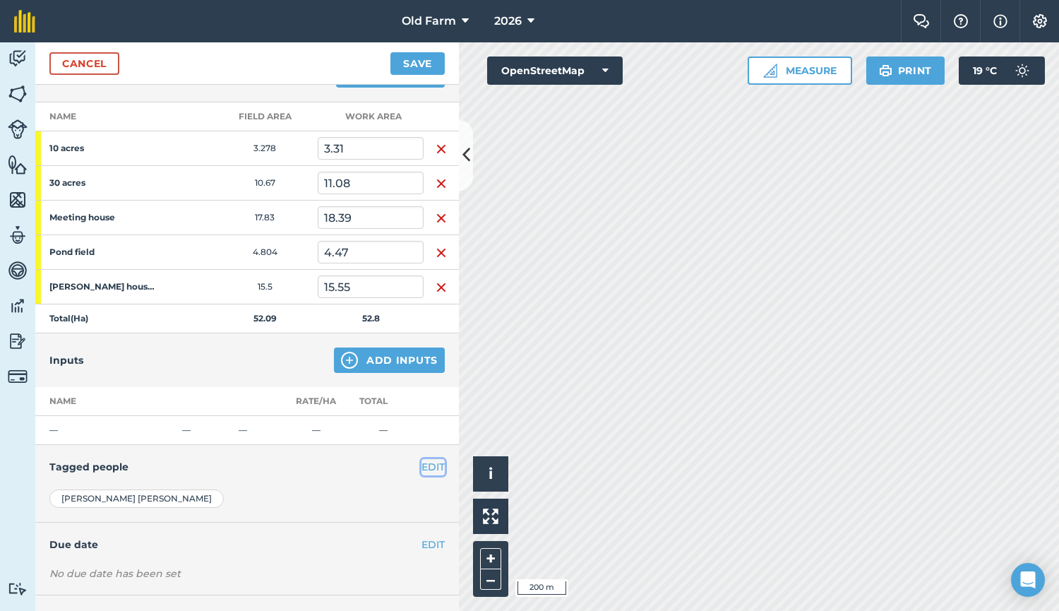
click at [422, 470] on button "EDIT" at bounding box center [433, 467] width 23 height 16
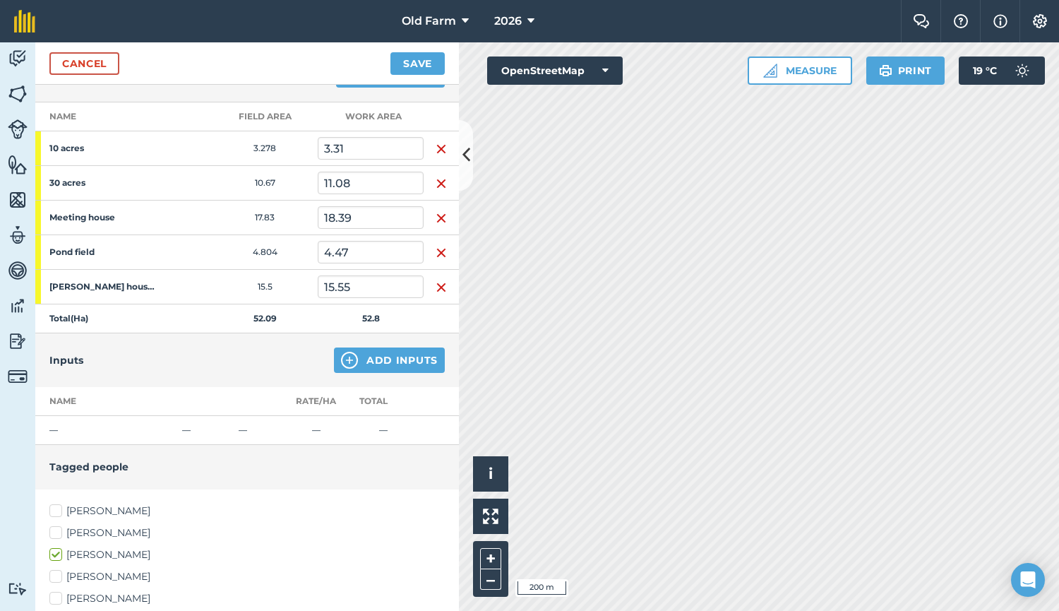
click at [88, 535] on label "[PERSON_NAME]" at bounding box center [246, 532] width 395 height 15
click at [59, 535] on input "[PERSON_NAME]" at bounding box center [53, 529] width 9 height 9
checkbox input "true"
click at [106, 508] on label "[PERSON_NAME]" at bounding box center [246, 510] width 395 height 15
click at [59, 508] on input "[PERSON_NAME]" at bounding box center [53, 507] width 9 height 9
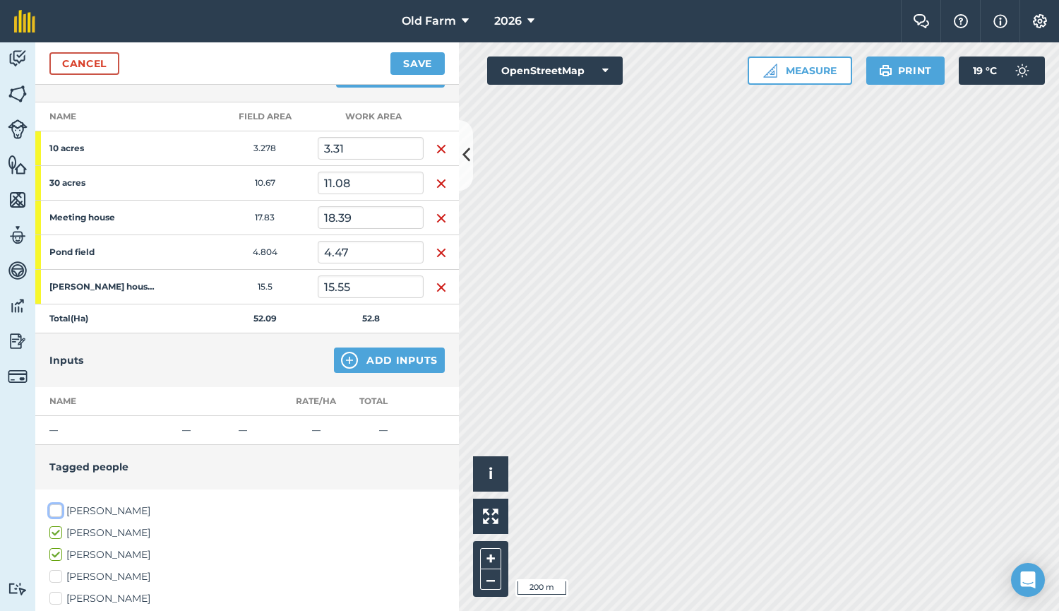
checkbox input "true"
click at [406, 63] on button "Save" at bounding box center [418, 63] width 54 height 23
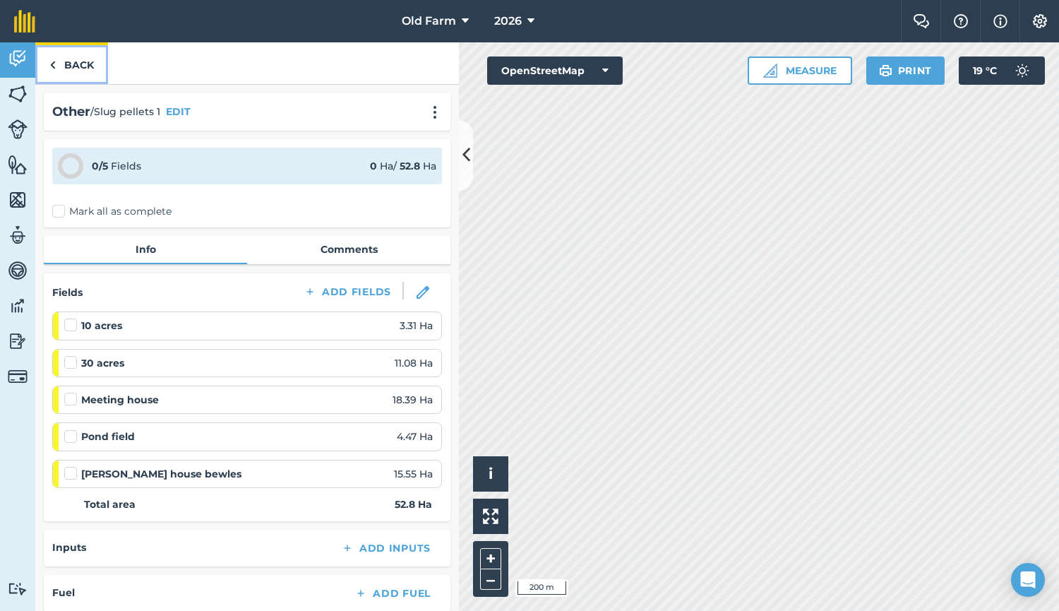
click at [83, 61] on link "Back" at bounding box center [71, 63] width 73 height 42
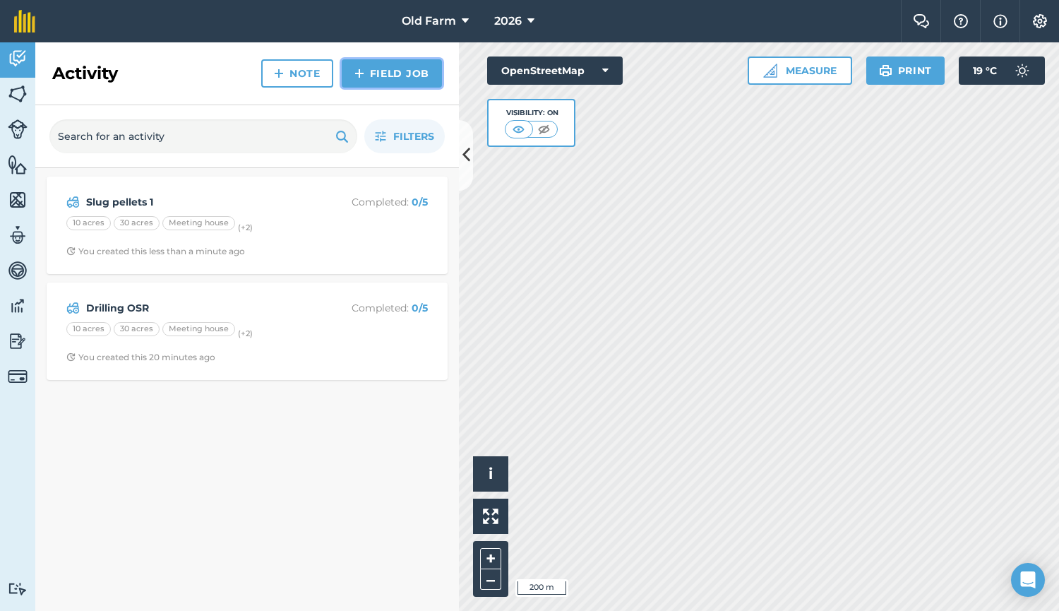
click at [395, 75] on link "Field Job" at bounding box center [392, 73] width 100 height 28
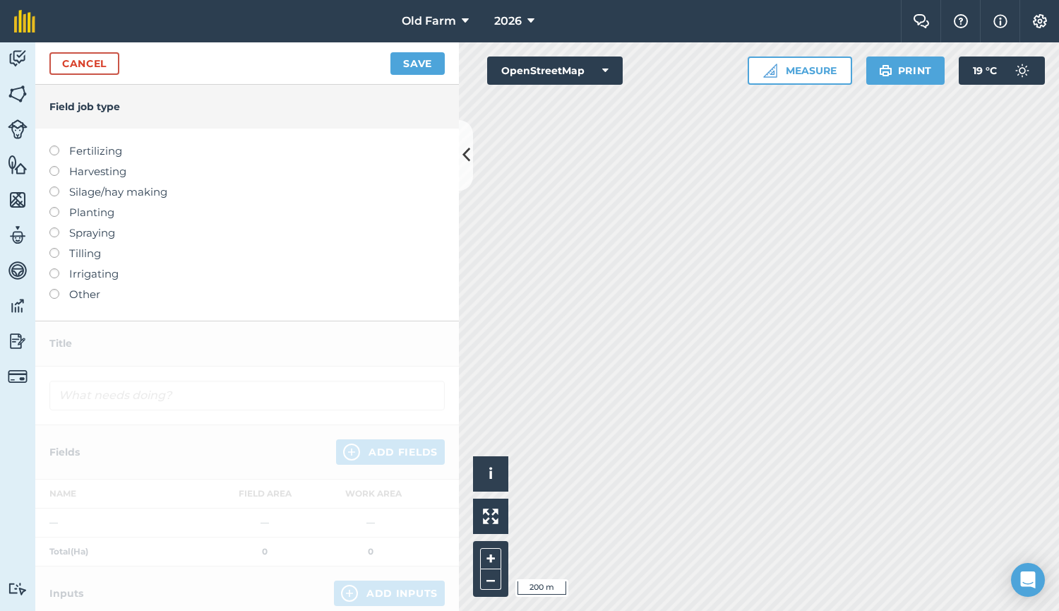
click at [66, 289] on label "Other" at bounding box center [246, 294] width 395 height 17
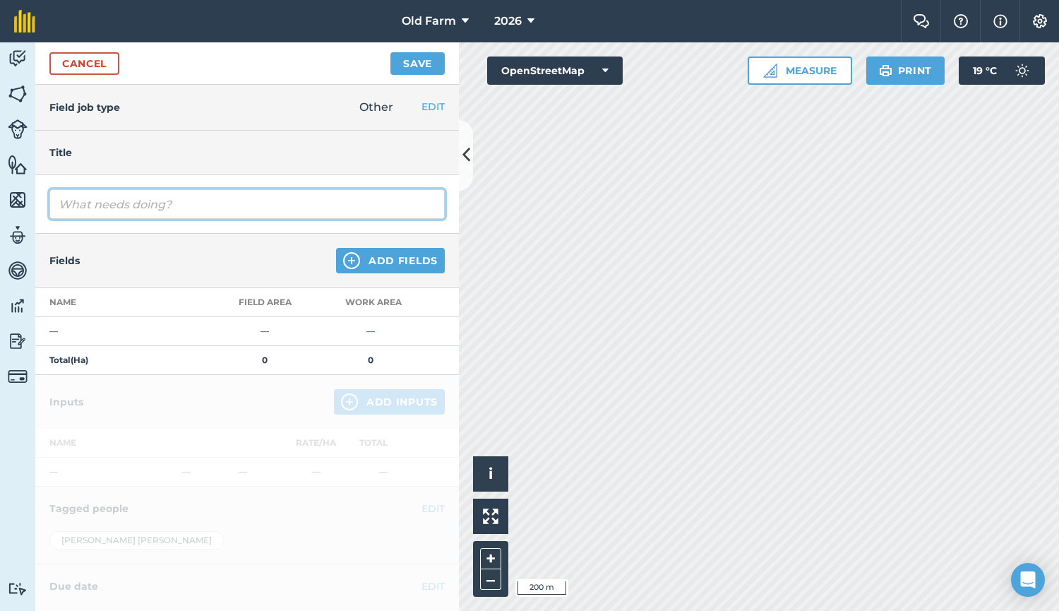
click at [191, 205] on input "text" at bounding box center [246, 204] width 395 height 30
type input "Slug pellets 2"
click at [403, 261] on button "Add Fields" at bounding box center [390, 260] width 109 height 25
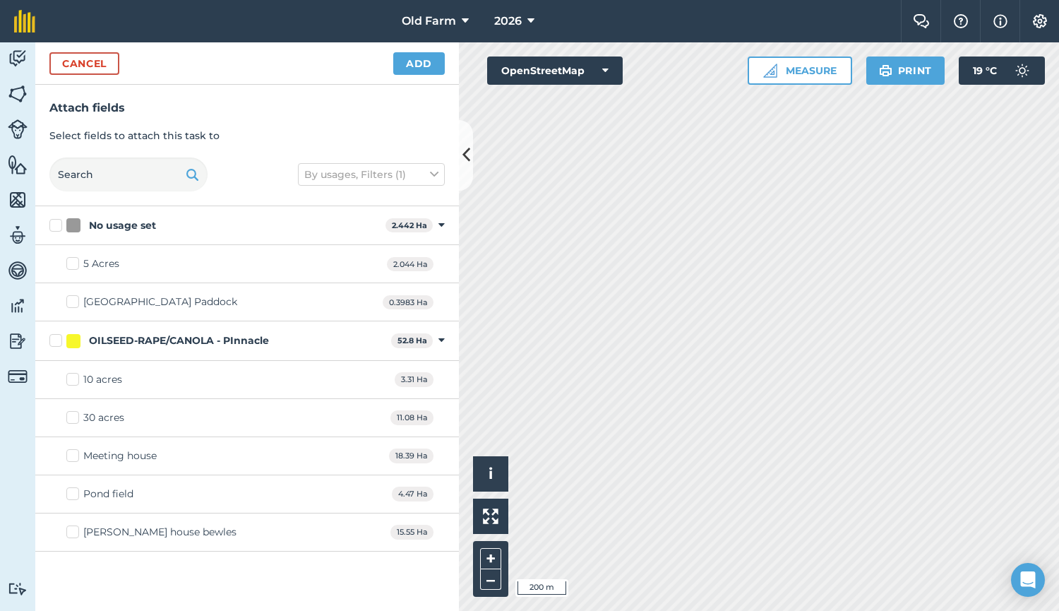
click at [161, 340] on div "OILSEED-RAPE/CANOLA - PInnacle" at bounding box center [179, 340] width 180 height 15
click at [59, 340] on input "OILSEED-RAPE/CANOLA - PInnacle" at bounding box center [53, 337] width 9 height 9
checkbox input "true"
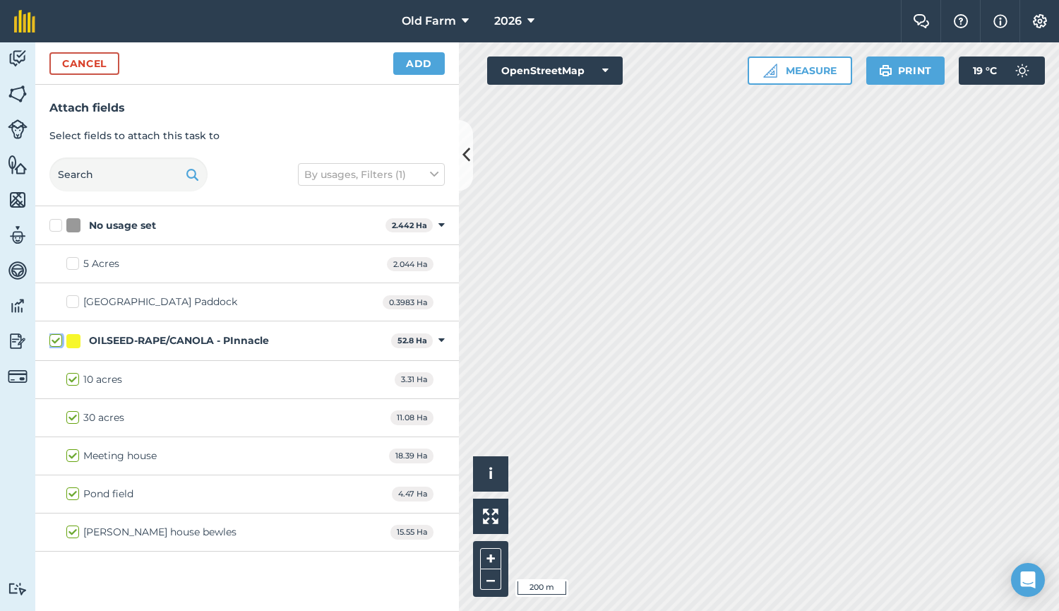
checkbox input "true"
click at [427, 60] on button "Add" at bounding box center [419, 63] width 52 height 23
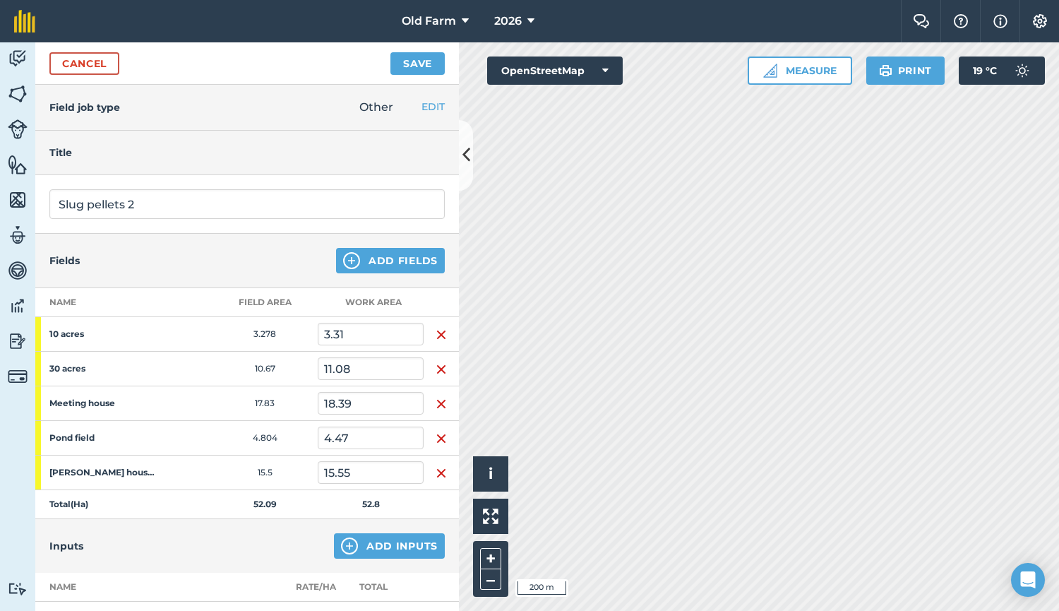
scroll to position [245, 0]
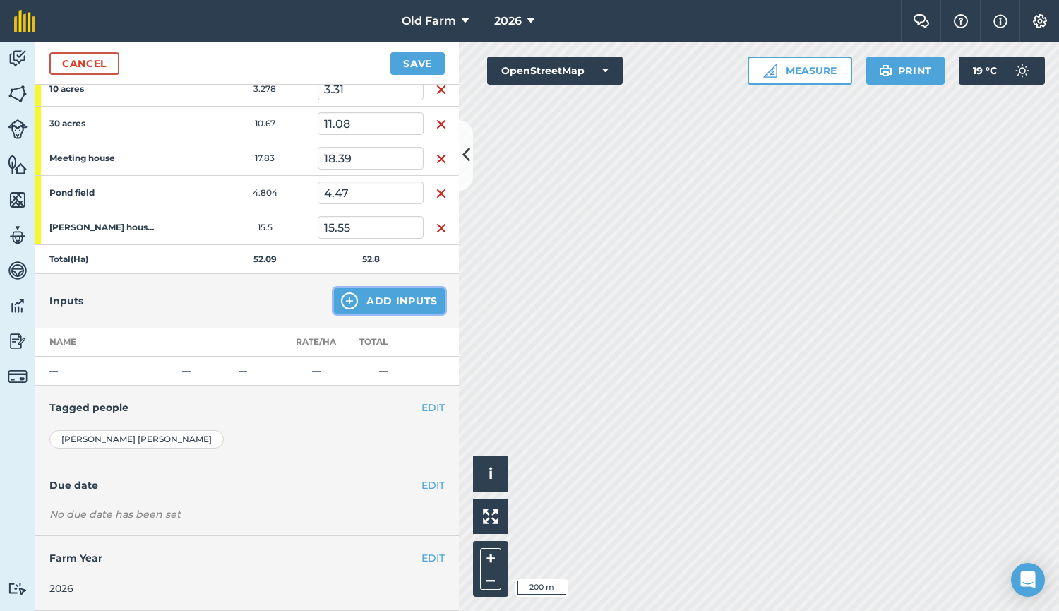
click at [392, 300] on button "Add Inputs" at bounding box center [389, 300] width 111 height 25
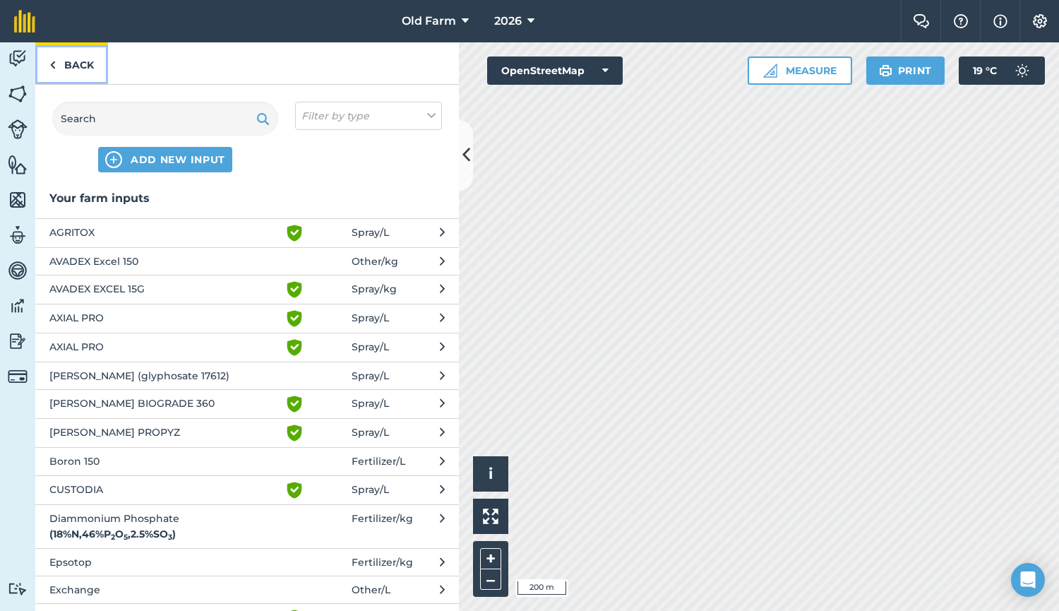
drag, startPoint x: 73, startPoint y: 54, endPoint x: 136, endPoint y: 174, distance: 134.9
click at [73, 54] on link "Back" at bounding box center [71, 63] width 73 height 42
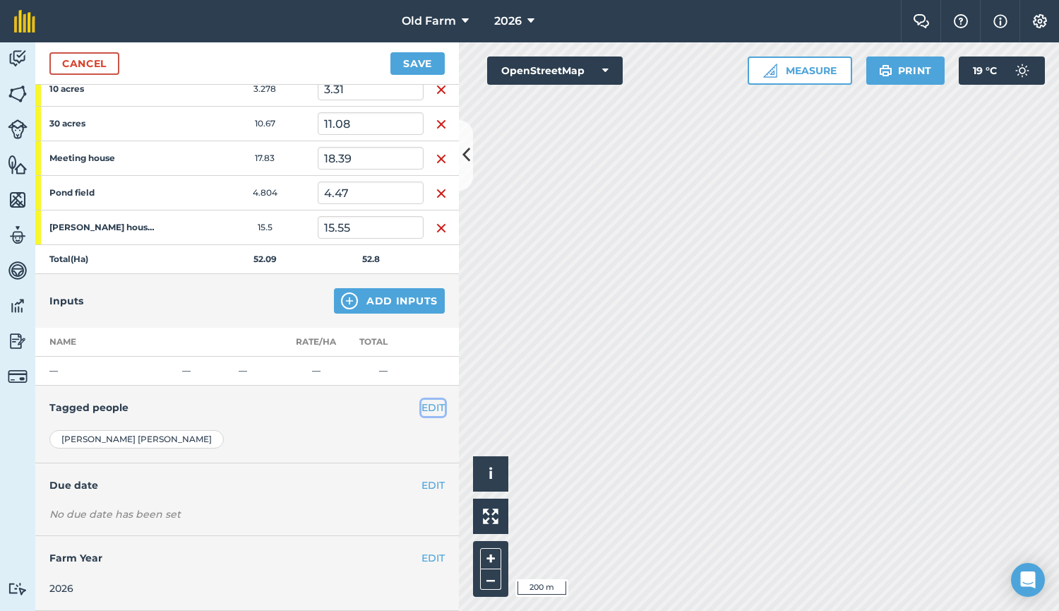
click at [422, 407] on button "EDIT" at bounding box center [433, 408] width 23 height 16
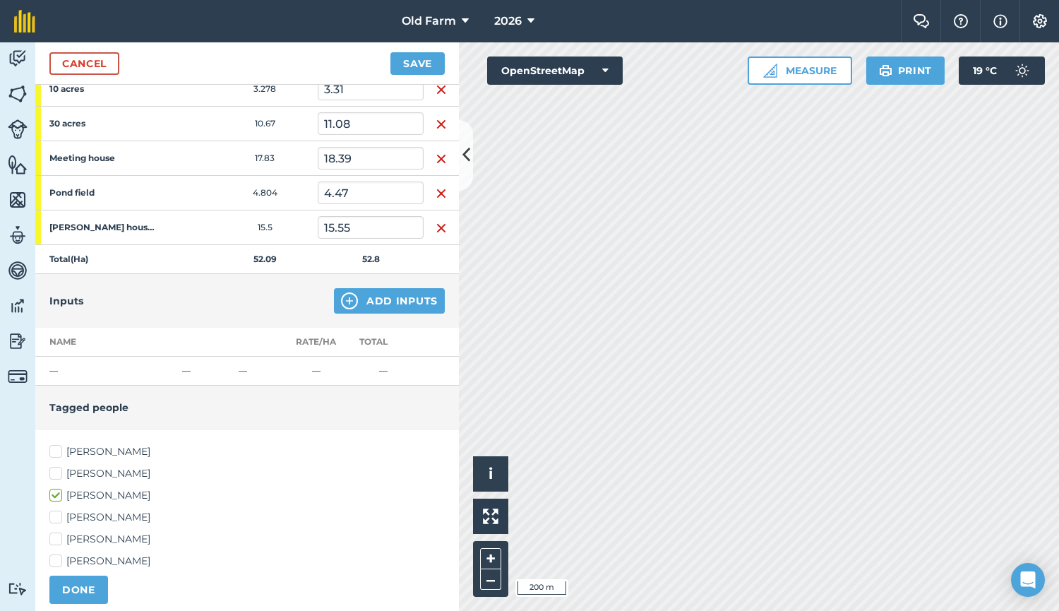
click at [94, 470] on label "[PERSON_NAME]" at bounding box center [246, 473] width 395 height 15
click at [59, 470] on input "[PERSON_NAME]" at bounding box center [53, 470] width 9 height 9
checkbox input "true"
click at [114, 455] on label "[PERSON_NAME]" at bounding box center [246, 451] width 395 height 15
click at [59, 453] on input "[PERSON_NAME]" at bounding box center [53, 448] width 9 height 9
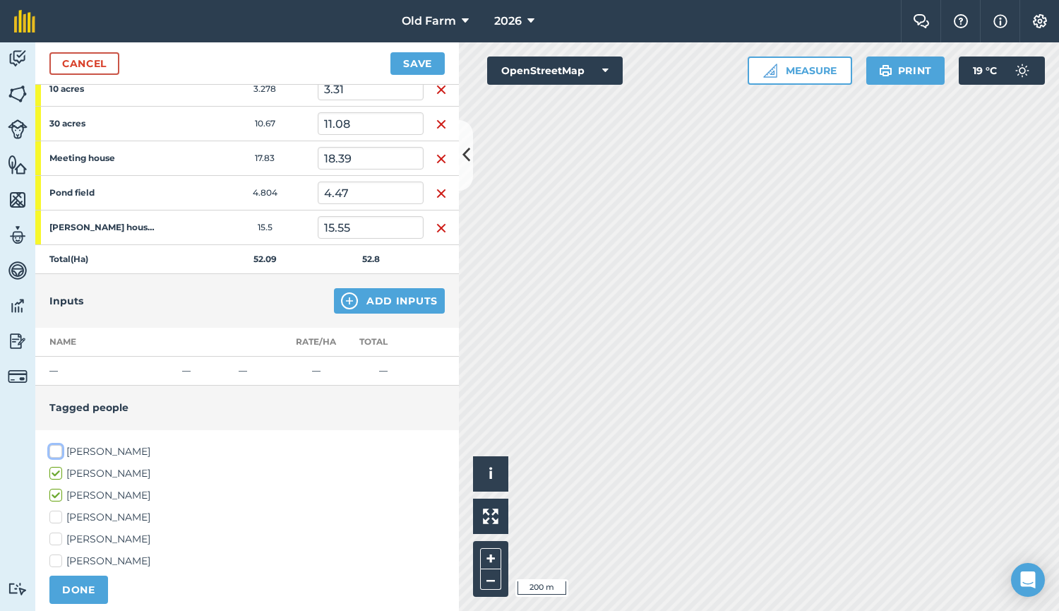
checkbox input "true"
click at [83, 595] on button "DONE" at bounding box center [78, 590] width 59 height 28
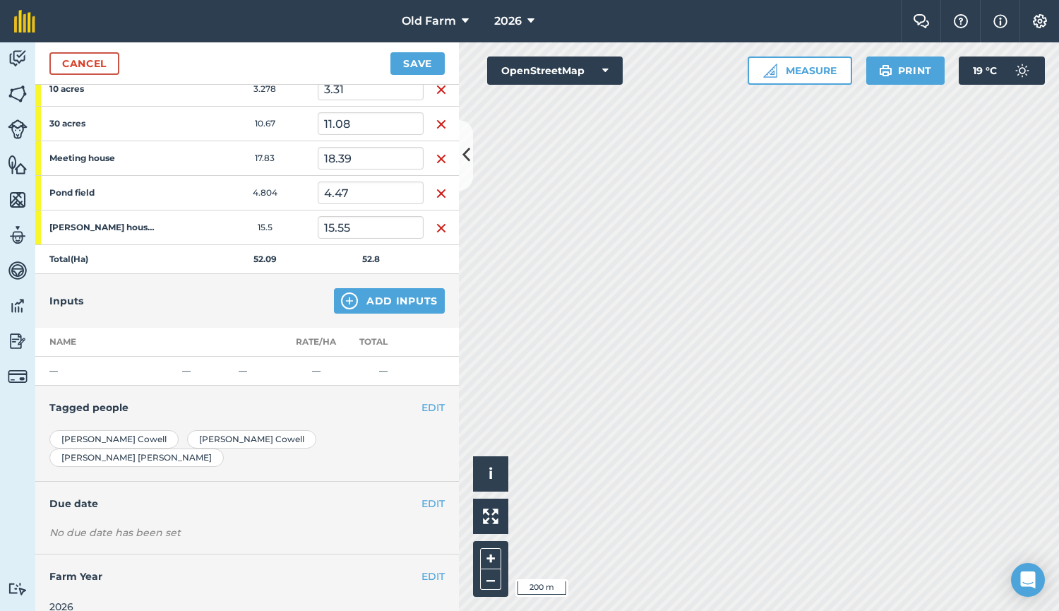
click at [411, 50] on div "Cancel Save" at bounding box center [247, 63] width 424 height 42
click at [413, 63] on button "Save" at bounding box center [418, 63] width 54 height 23
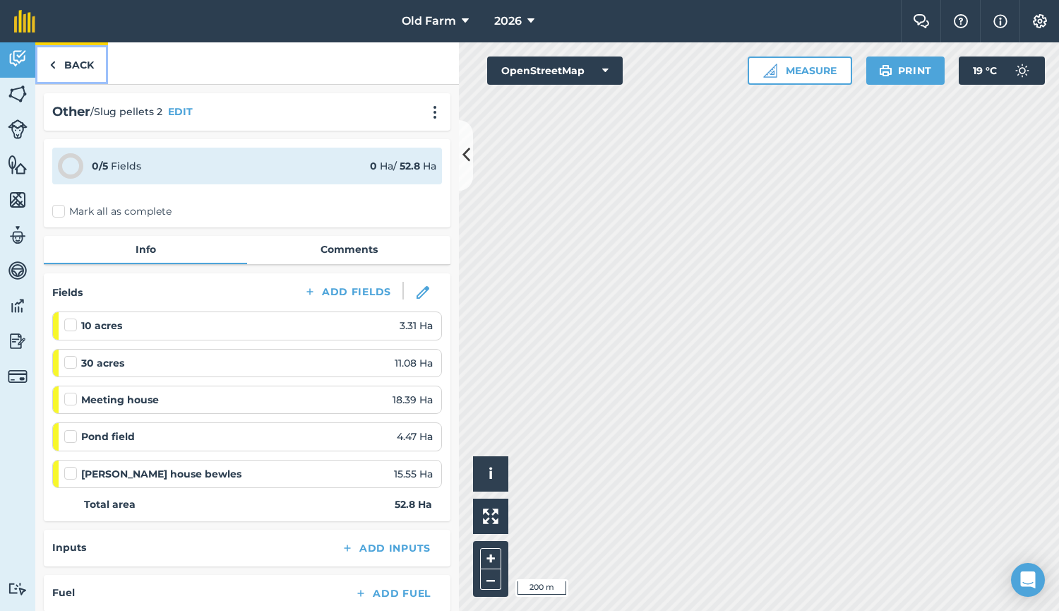
click at [76, 66] on link "Back" at bounding box center [71, 63] width 73 height 42
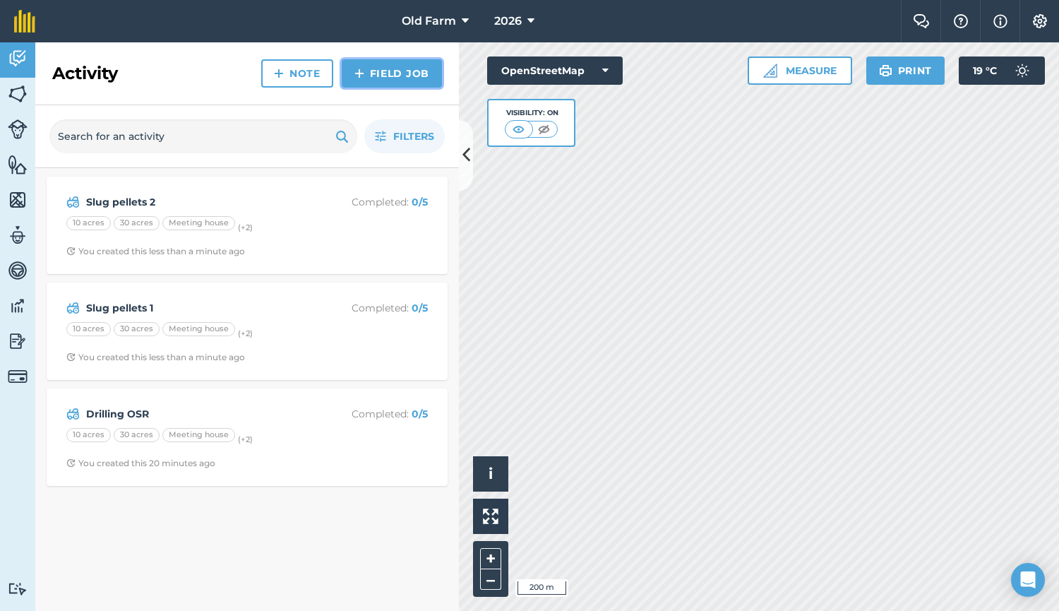
click at [398, 72] on link "Field Job" at bounding box center [392, 73] width 100 height 28
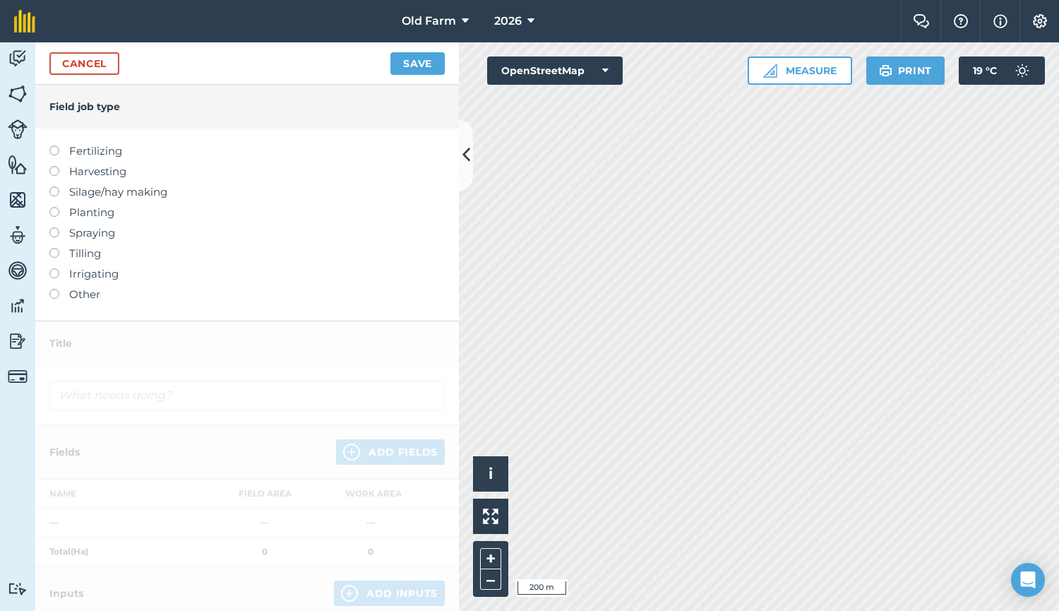
click at [92, 236] on label "Spraying" at bounding box center [246, 233] width 395 height 17
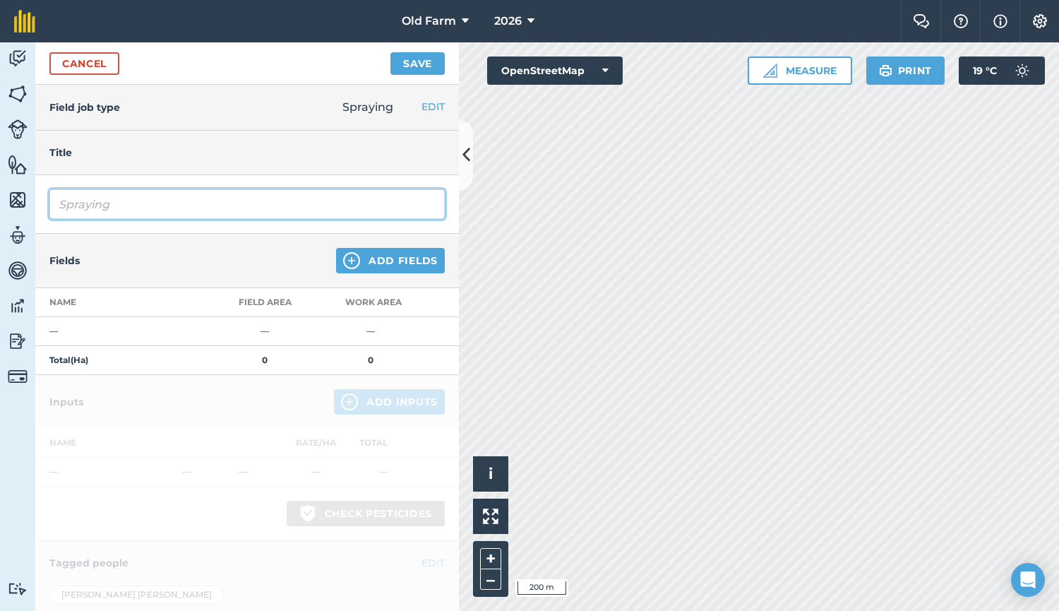
click at [144, 204] on input "Spraying" at bounding box center [246, 204] width 395 height 30
type input "Spraying Flea Beetle"
click at [371, 256] on button "Add Fields" at bounding box center [390, 260] width 109 height 25
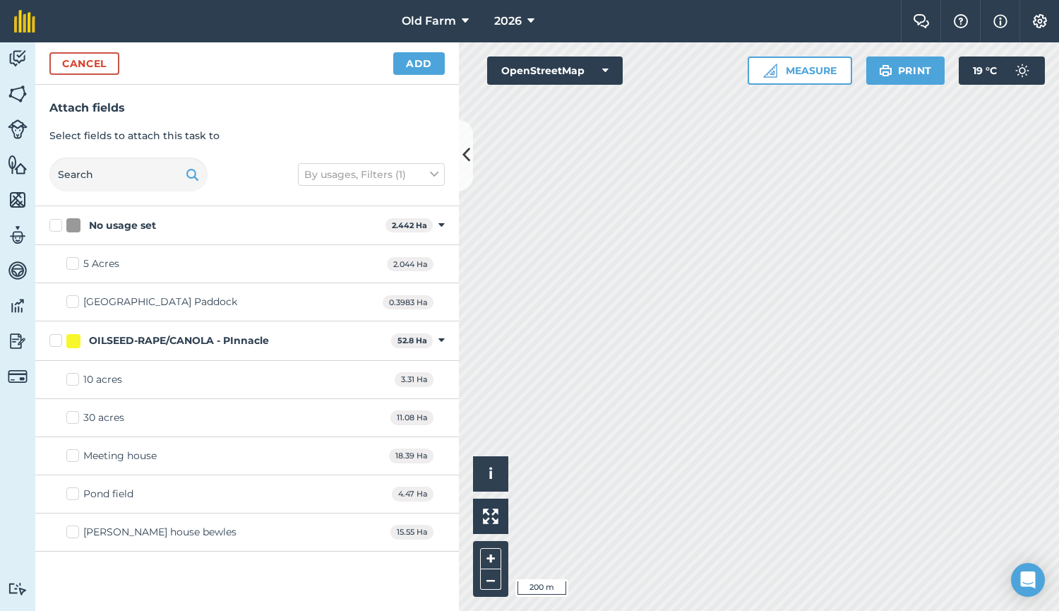
click at [121, 345] on div "OILSEED-RAPE/CANOLA - PInnacle" at bounding box center [179, 340] width 180 height 15
click at [59, 342] on input "OILSEED-RAPE/CANOLA - PInnacle" at bounding box center [53, 337] width 9 height 9
checkbox input "true"
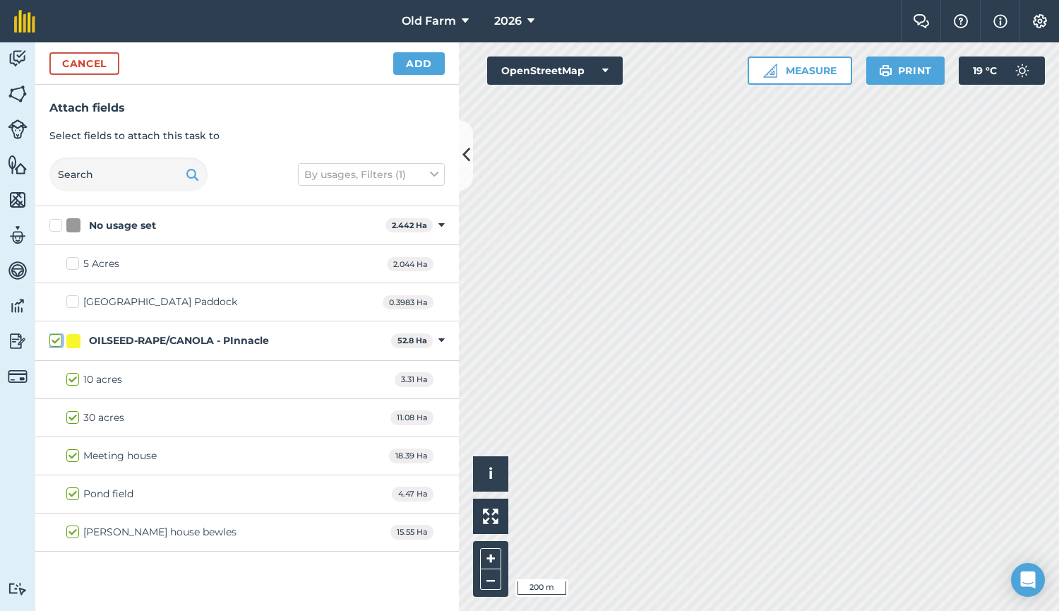
checkbox input "true"
click at [417, 76] on div "Cancel Add" at bounding box center [247, 63] width 424 height 42
click at [424, 65] on button "Add" at bounding box center [419, 63] width 52 height 23
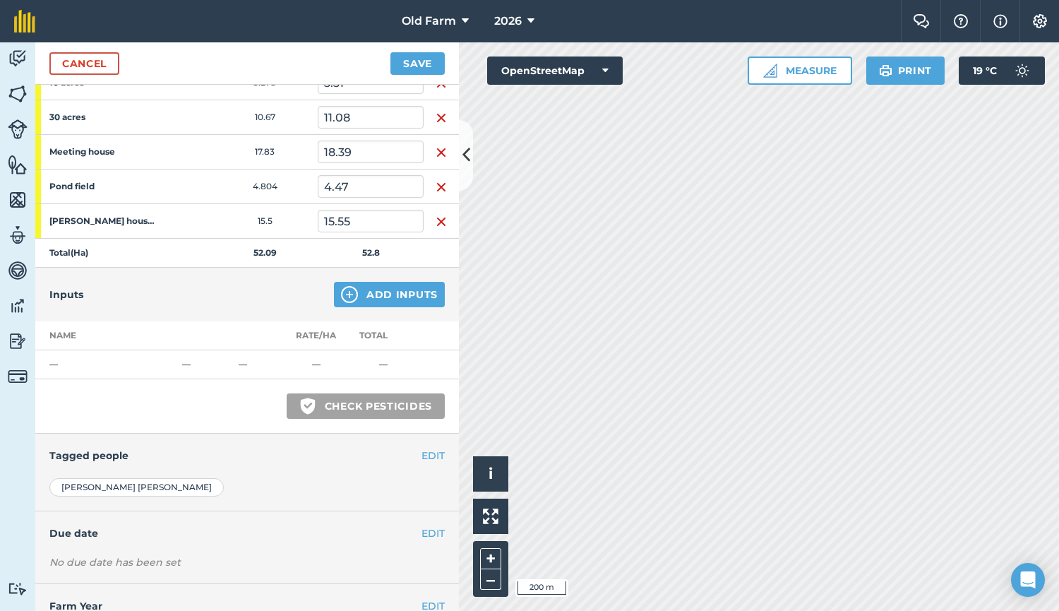
scroll to position [252, 0]
click at [407, 299] on button "Add Inputs" at bounding box center [389, 293] width 111 height 25
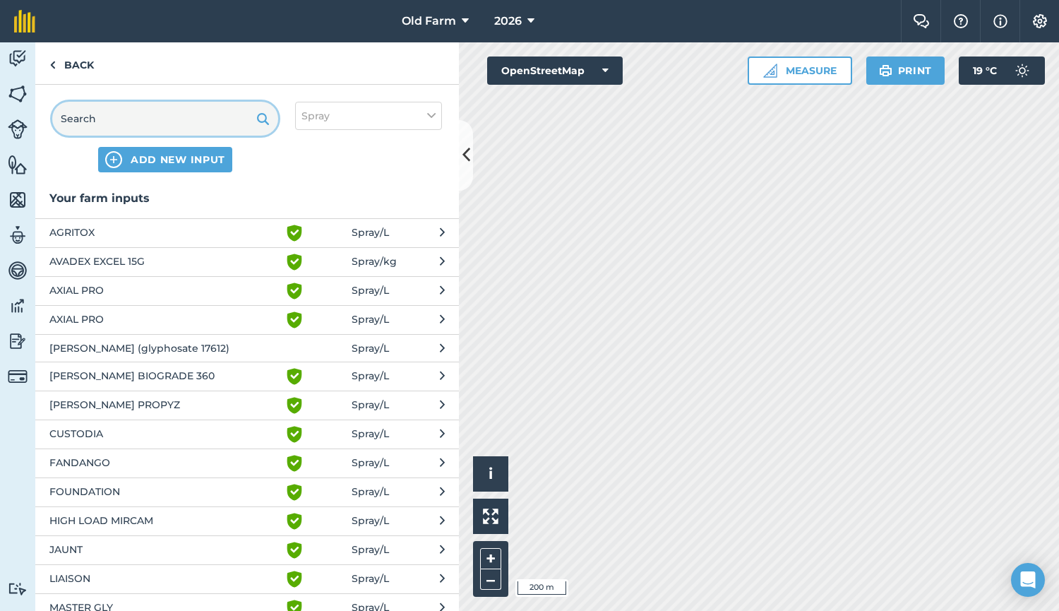
click at [197, 132] on input "text" at bounding box center [165, 119] width 226 height 34
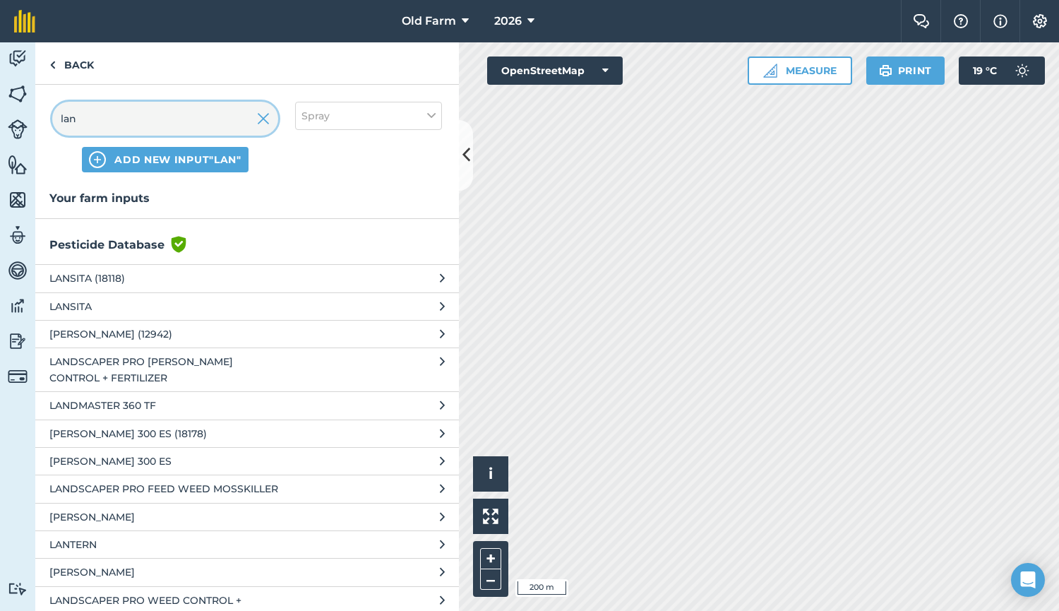
scroll to position [63, 0]
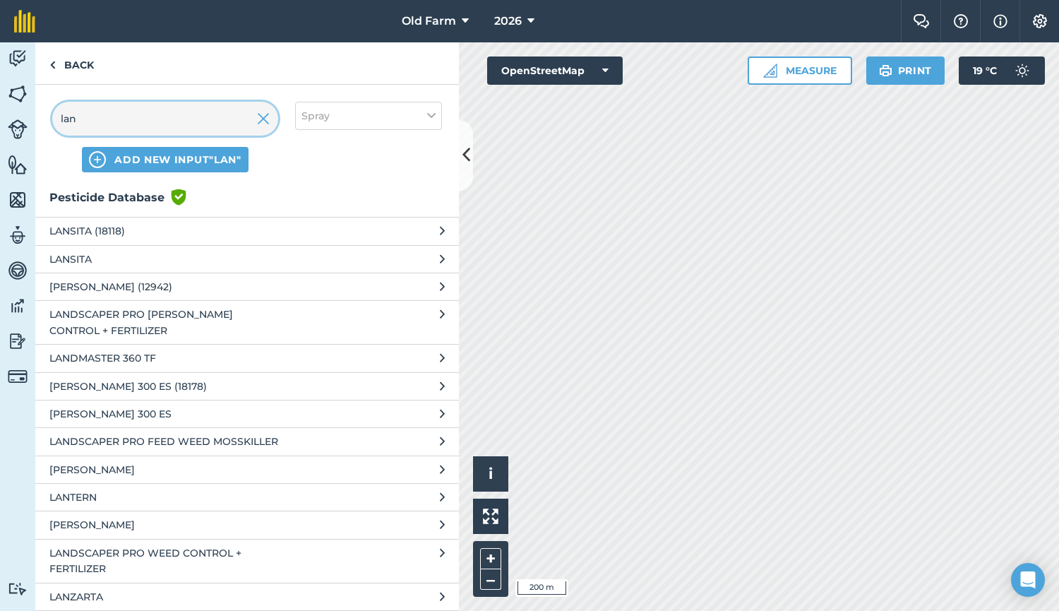
type input "lan"
click at [185, 527] on span "[PERSON_NAME]" at bounding box center [164, 525] width 231 height 16
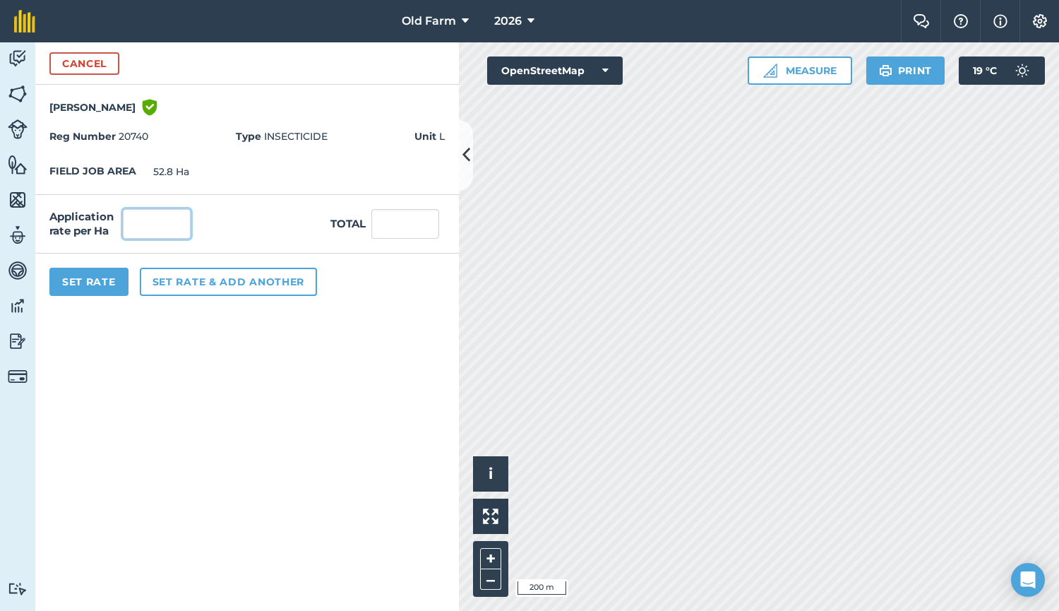
click at [179, 213] on input "text" at bounding box center [157, 224] width 68 height 30
type input "0.075"
type input "3.96"
click at [90, 292] on button "Set Rate" at bounding box center [88, 282] width 79 height 28
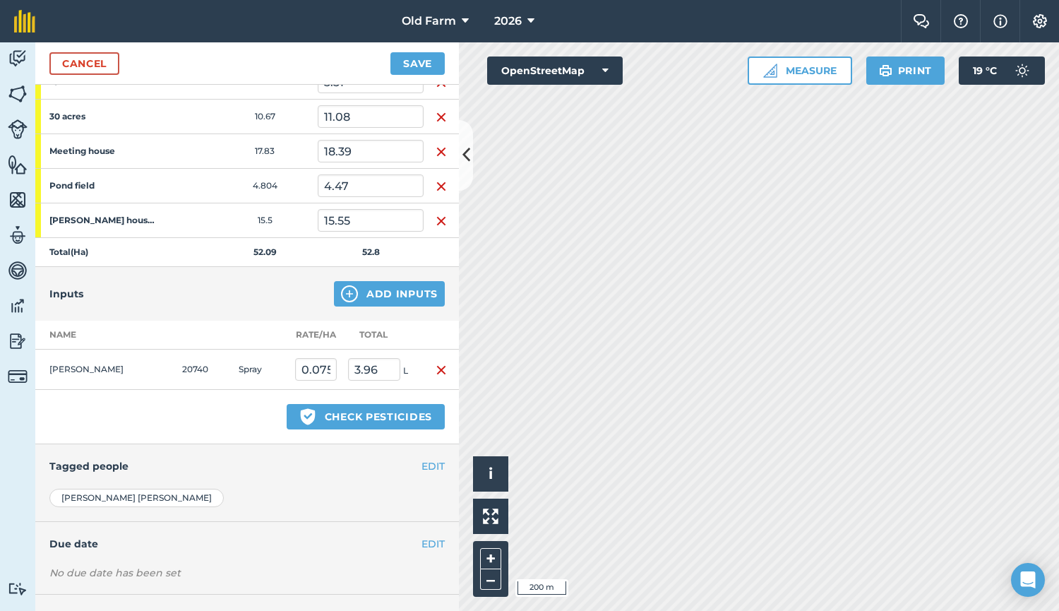
scroll to position [311, 0]
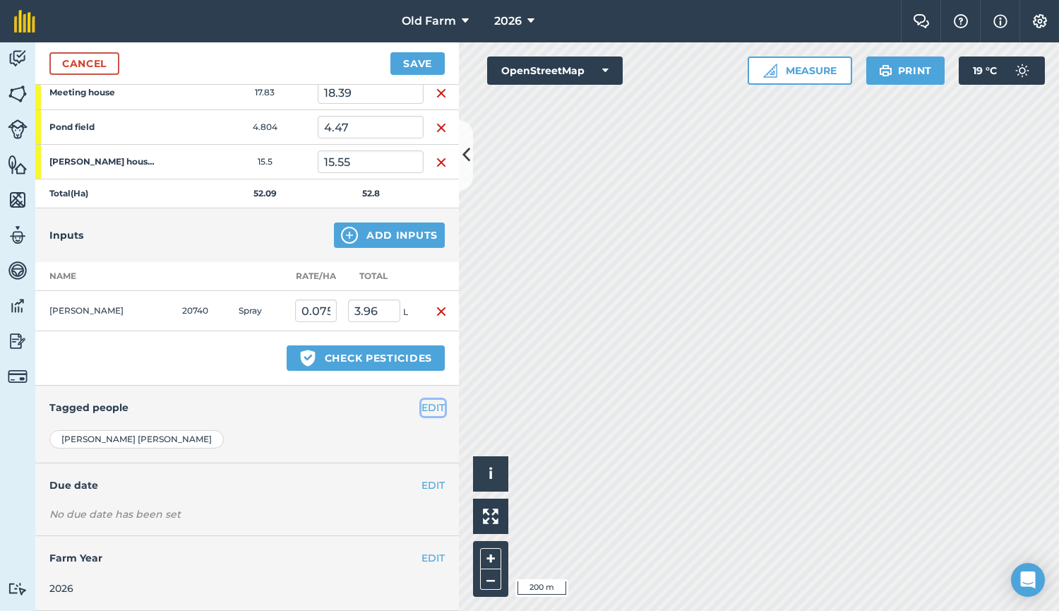
click at [423, 405] on button "EDIT" at bounding box center [433, 408] width 23 height 16
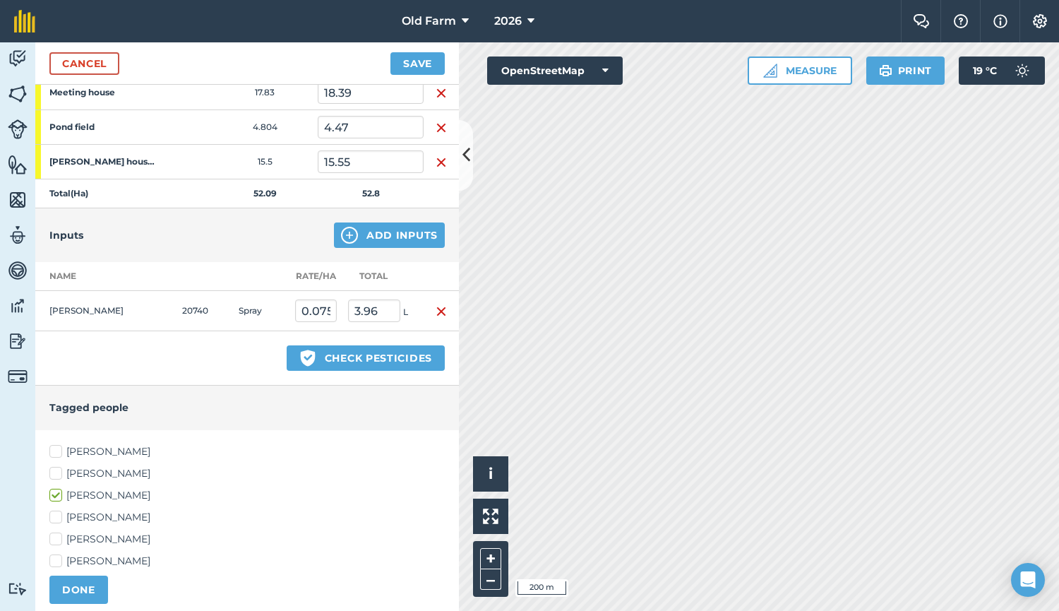
click at [124, 468] on label "[PERSON_NAME]" at bounding box center [246, 473] width 395 height 15
click at [59, 468] on input "[PERSON_NAME]" at bounding box center [53, 470] width 9 height 9
checkbox input "true"
click at [109, 451] on label "[PERSON_NAME]" at bounding box center [246, 451] width 395 height 15
click at [59, 451] on input "[PERSON_NAME]" at bounding box center [53, 448] width 9 height 9
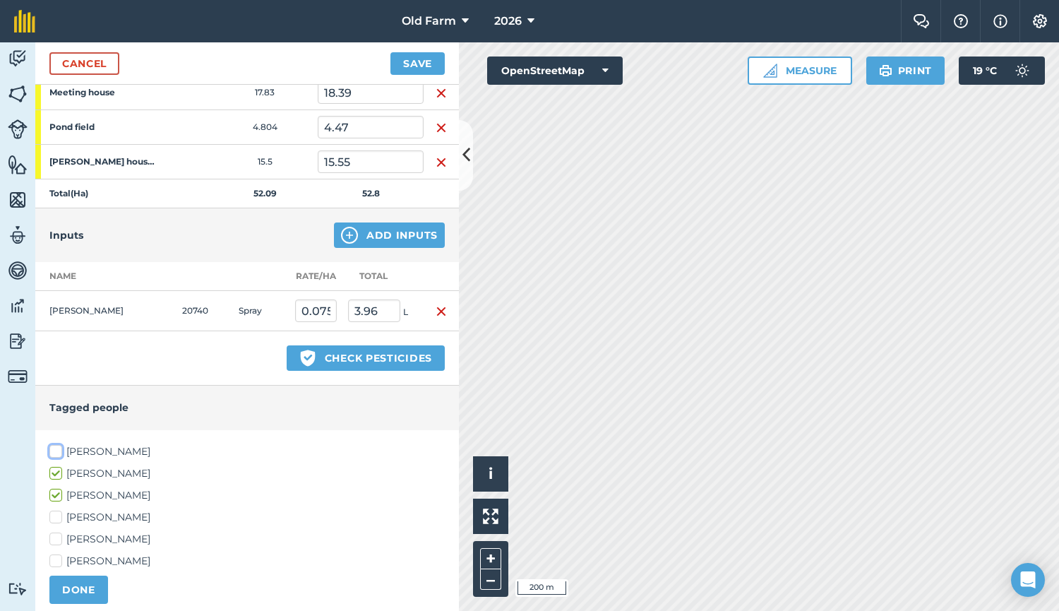
checkbox input "true"
click at [88, 589] on button "DONE" at bounding box center [78, 590] width 59 height 28
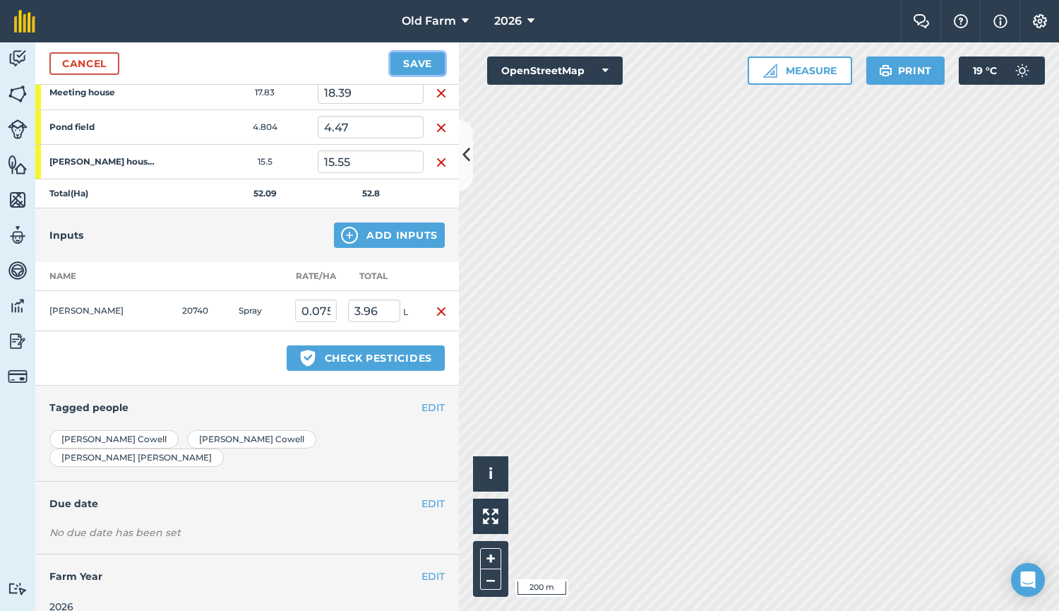
click at [404, 59] on button "Save" at bounding box center [418, 63] width 54 height 23
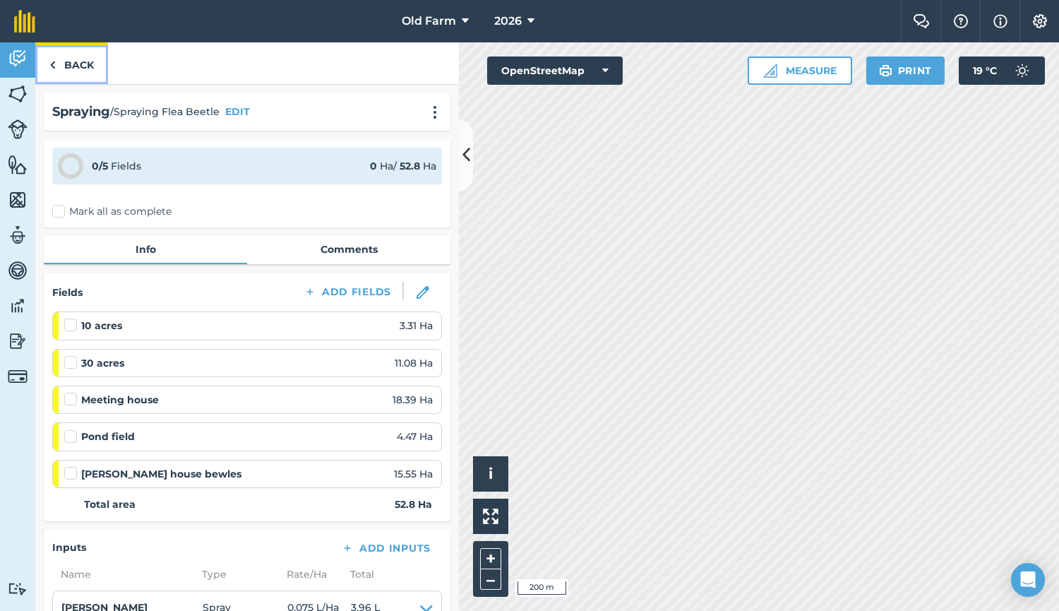
click at [81, 74] on link "Back" at bounding box center [71, 63] width 73 height 42
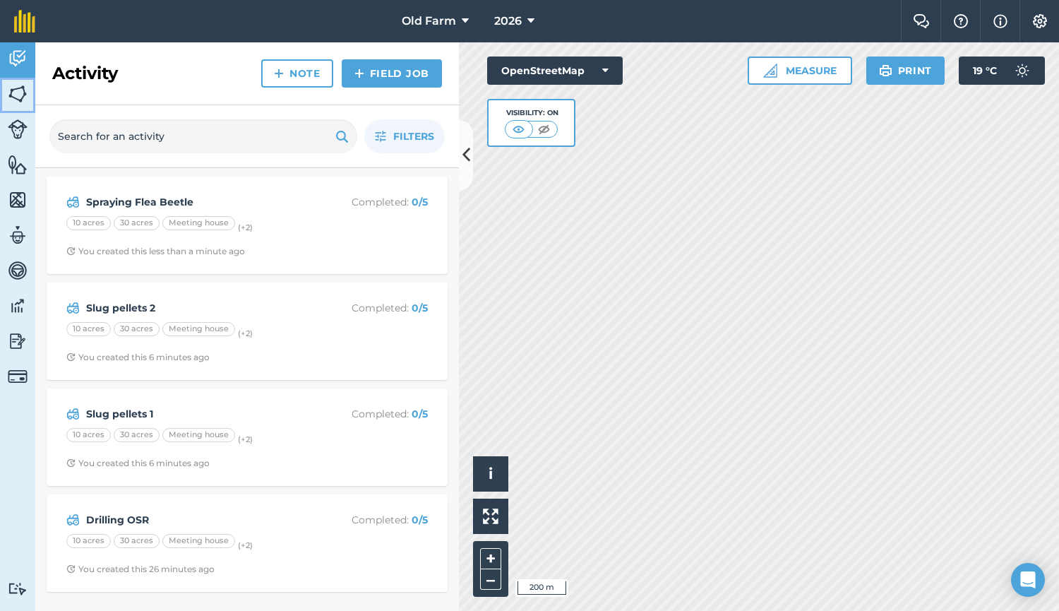
click at [19, 102] on img at bounding box center [18, 93] width 20 height 21
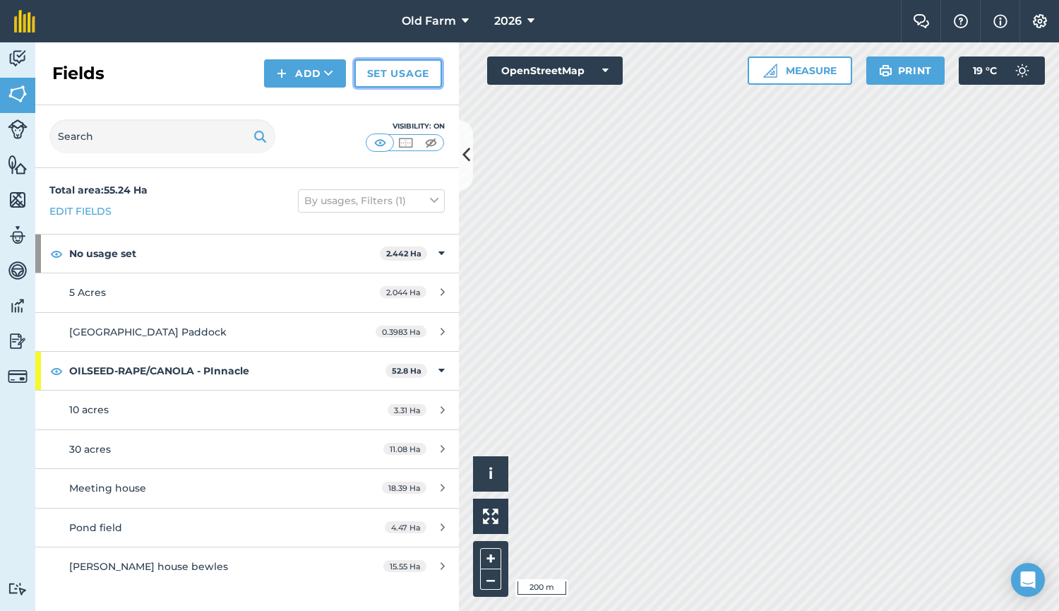
click at [369, 73] on link "Set usage" at bounding box center [398, 73] width 88 height 28
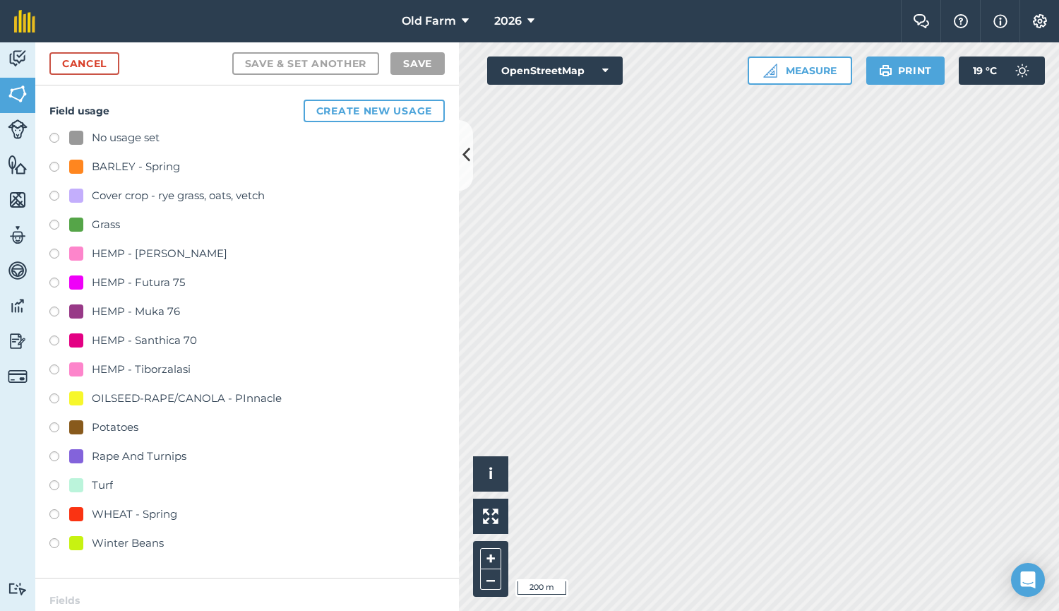
click at [104, 223] on div "Grass" at bounding box center [106, 224] width 28 height 17
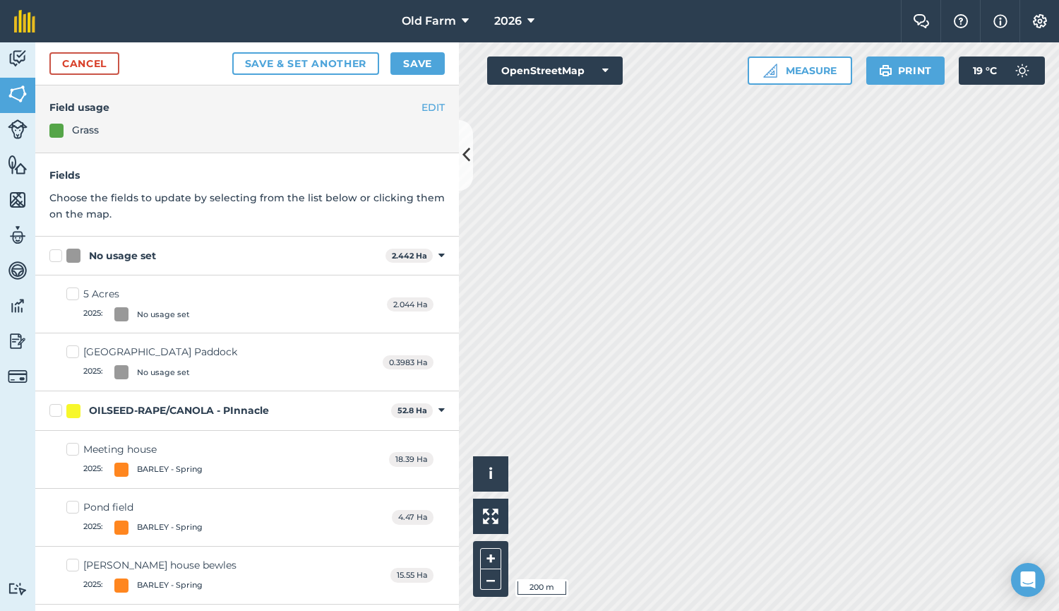
click at [96, 251] on div "No usage set" at bounding box center [122, 256] width 67 height 15
click at [59, 251] on input "No usage set" at bounding box center [53, 253] width 9 height 9
checkbox input "true"
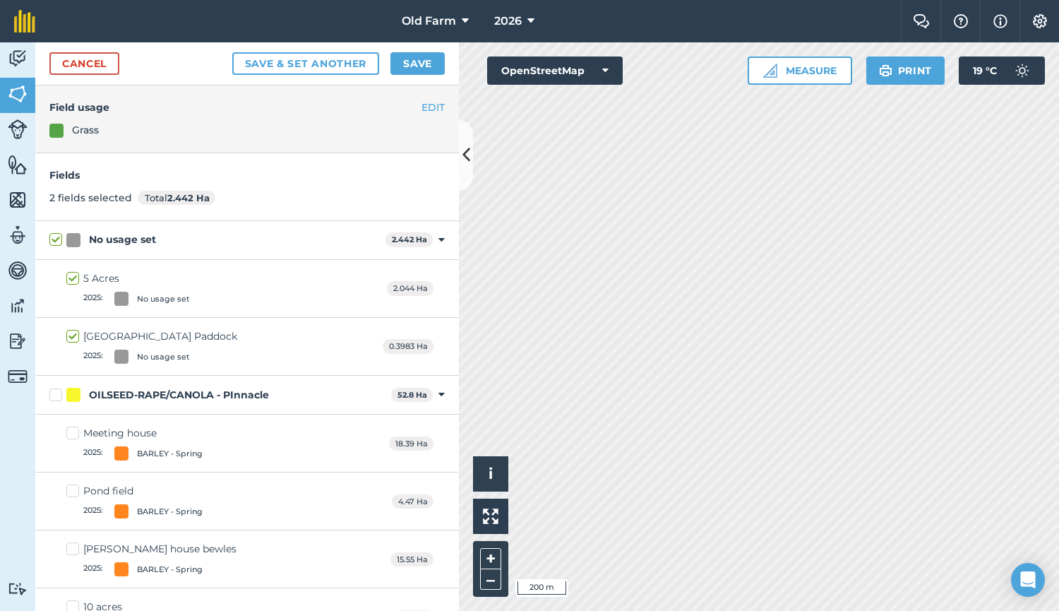
click at [412, 75] on div "Cancel Save & set another Save" at bounding box center [247, 63] width 424 height 43
click at [419, 65] on button "Save" at bounding box center [418, 63] width 54 height 23
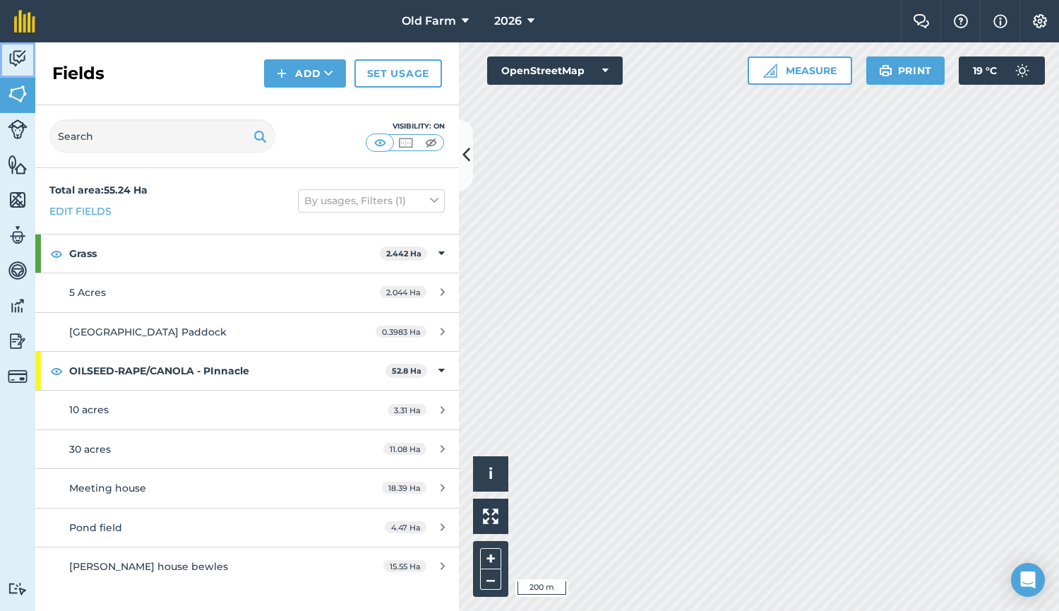
click at [21, 65] on img at bounding box center [18, 58] width 20 height 21
